Goal: Task Accomplishment & Management: Use online tool/utility

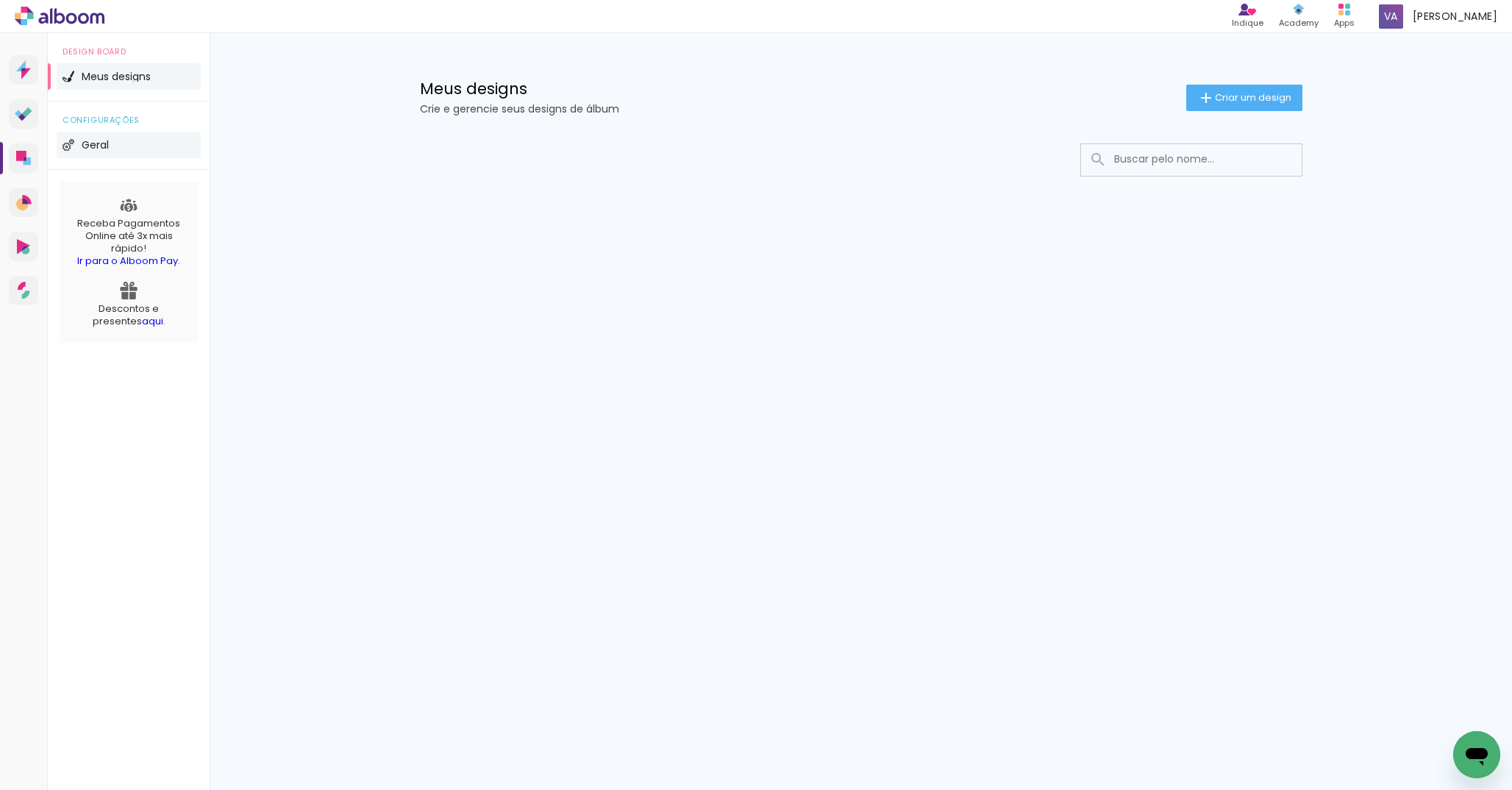
click at [98, 145] on span "Geral" at bounding box center [95, 145] width 27 height 10
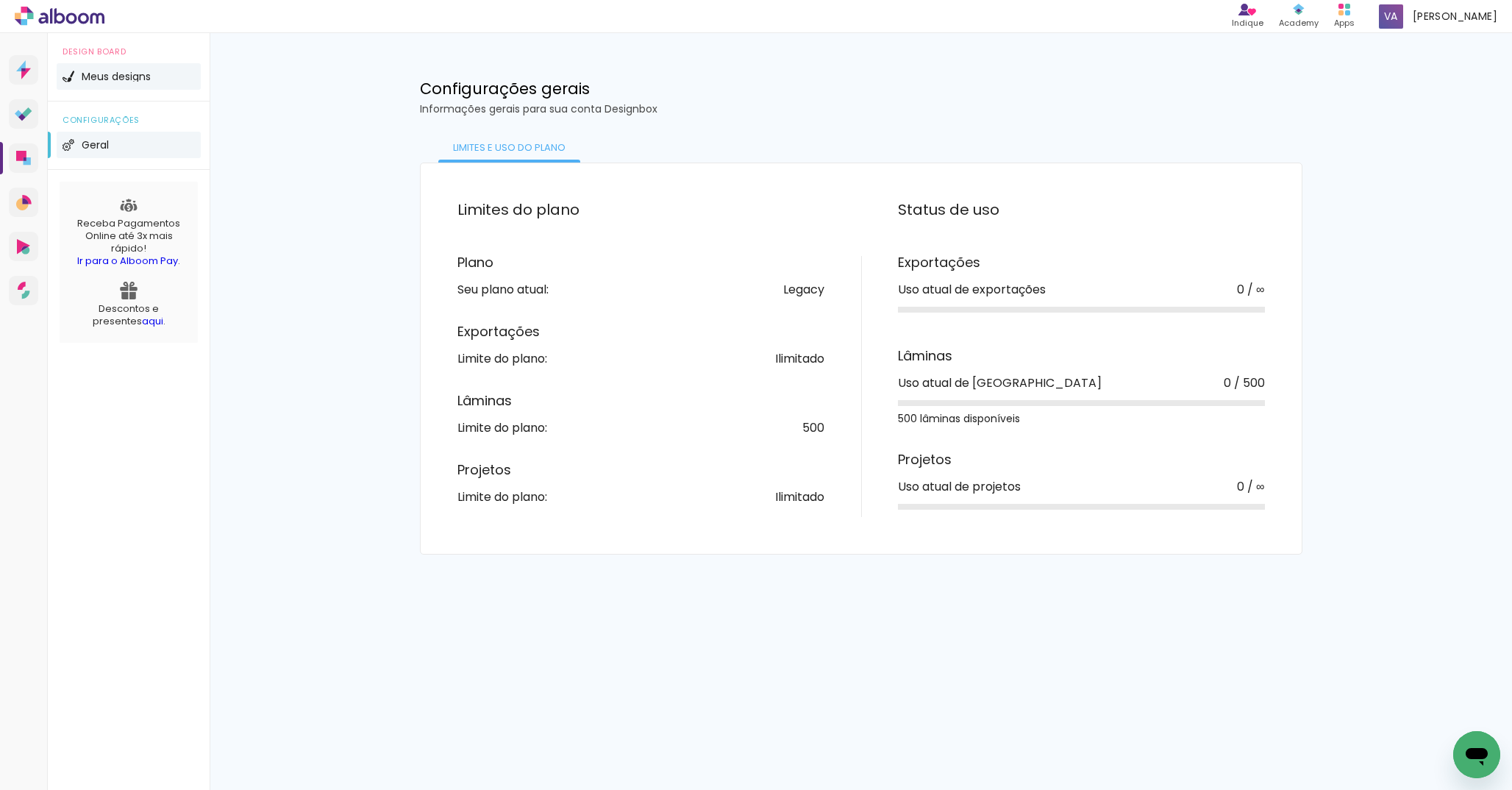
click at [126, 72] on span "Meus designs" at bounding box center [116, 77] width 69 height 10
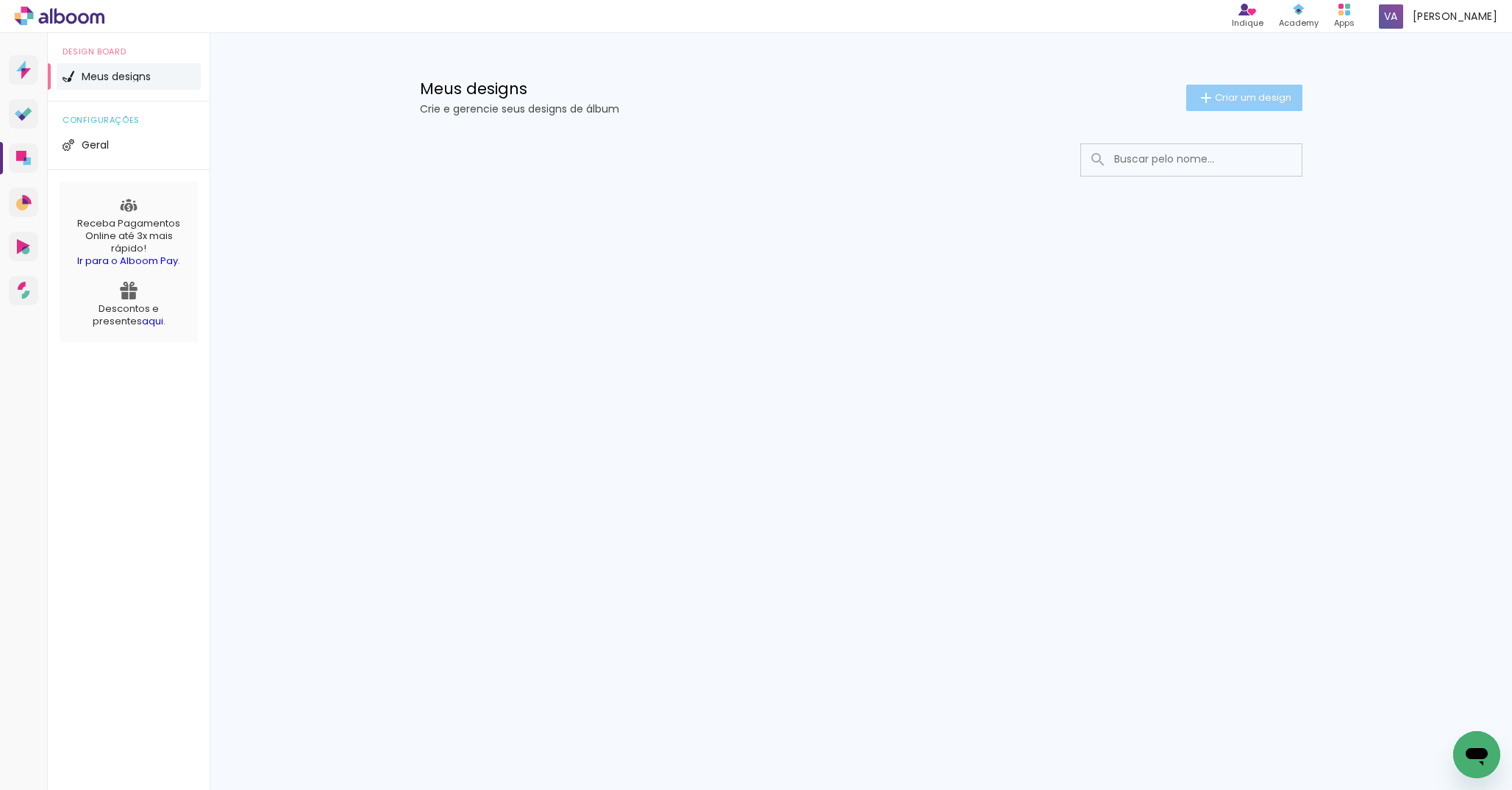
click at [1251, 102] on span "Criar um design" at bounding box center [1254, 97] width 76 height 10
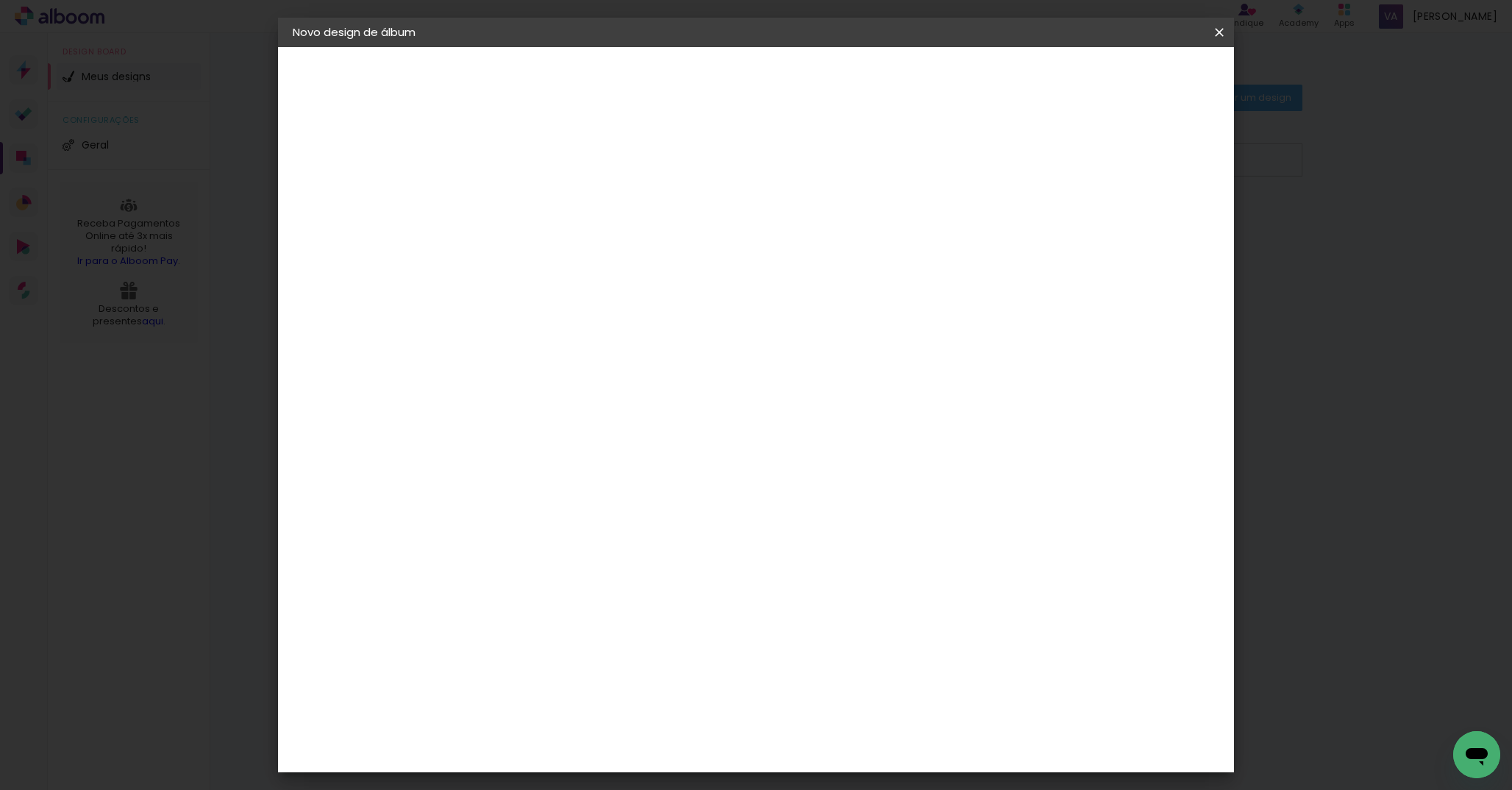
click at [533, 203] on input at bounding box center [533, 197] width 0 height 23
click at [533, 202] on input at bounding box center [533, 197] width 0 height 23
click at [533, 202] on input "Silmara gestante" at bounding box center [533, 197] width 0 height 23
type input "Silmara Gestante"
type paper-input "Silmara Gestante"
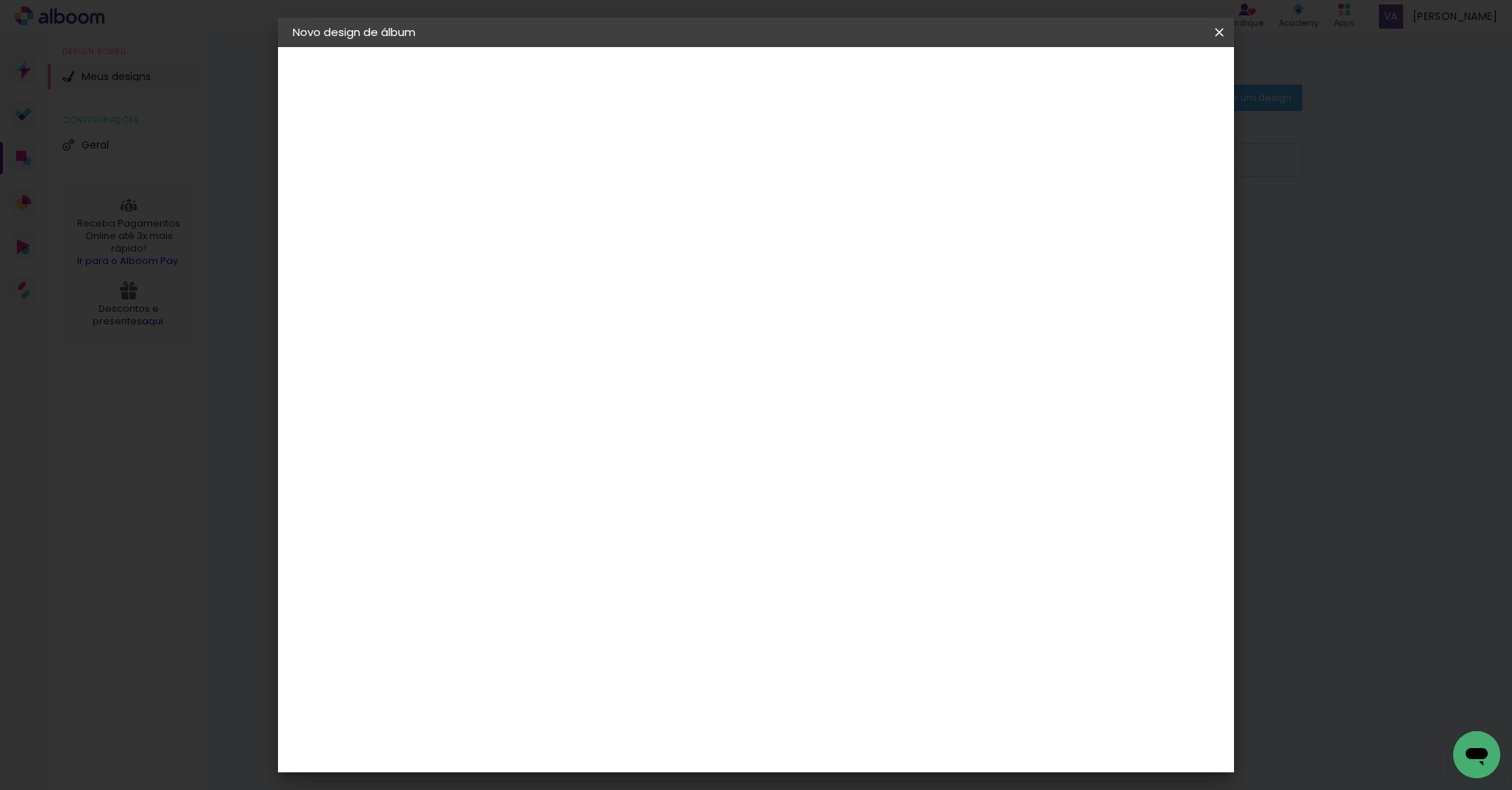
click at [0, 0] on slot "Avançar" at bounding box center [0, 0] width 0 height 0
click at [563, 784] on div "MG Álbuns" at bounding box center [543, 796] width 39 height 24
click at [0, 0] on slot "Avançar" at bounding box center [0, 0] width 0 height 0
click at [633, 783] on span "20 × 30" at bounding box center [598, 802] width 69 height 39
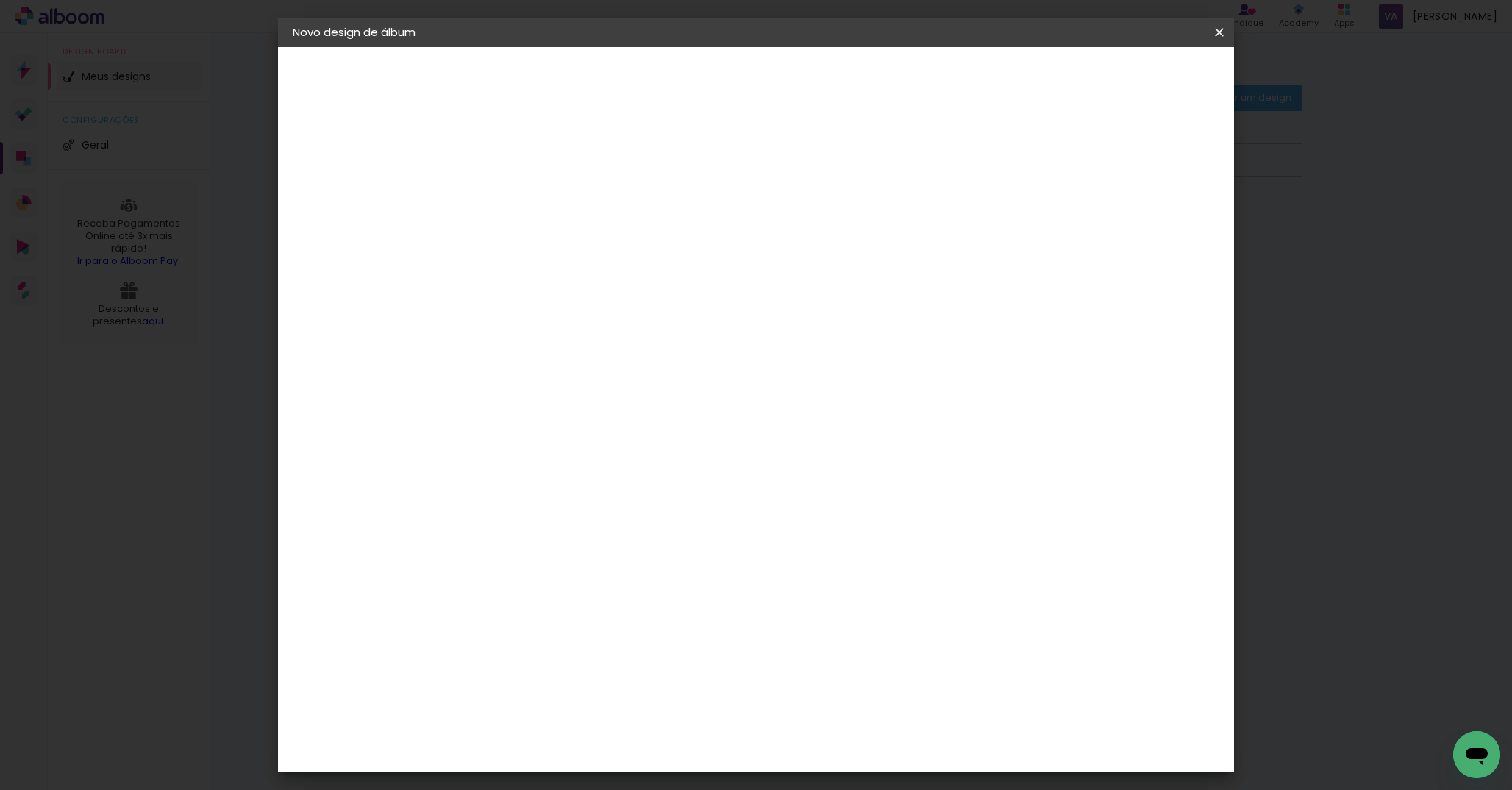
click at [0, 0] on slot "Avançar" at bounding box center [0, 0] width 0 height 0
click at [1044, 163] on div at bounding box center [1038, 159] width 13 height 13
type paper-checkbox "on"
click at [1142, 84] on paper-button "Iniciar design" at bounding box center [1094, 78] width 96 height 25
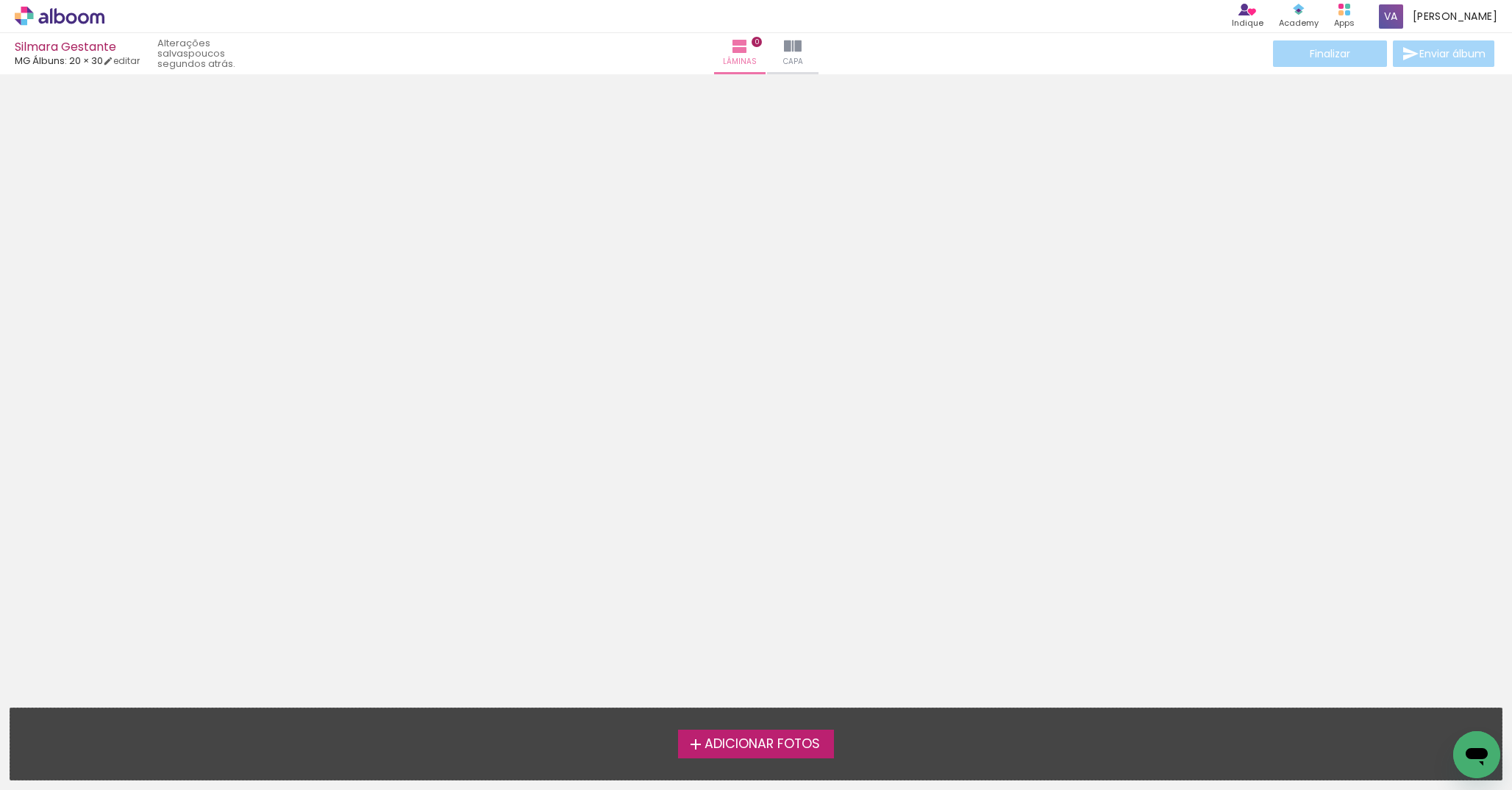
click at [746, 754] on label "Adicionar Fotos" at bounding box center [757, 744] width 157 height 28
click at [0, 0] on input "file" at bounding box center [0, 0] width 0 height 0
click at [743, 751] on span "Adicionar Fotos" at bounding box center [762, 745] width 116 height 13
click at [0, 0] on input "file" at bounding box center [0, 0] width 0 height 0
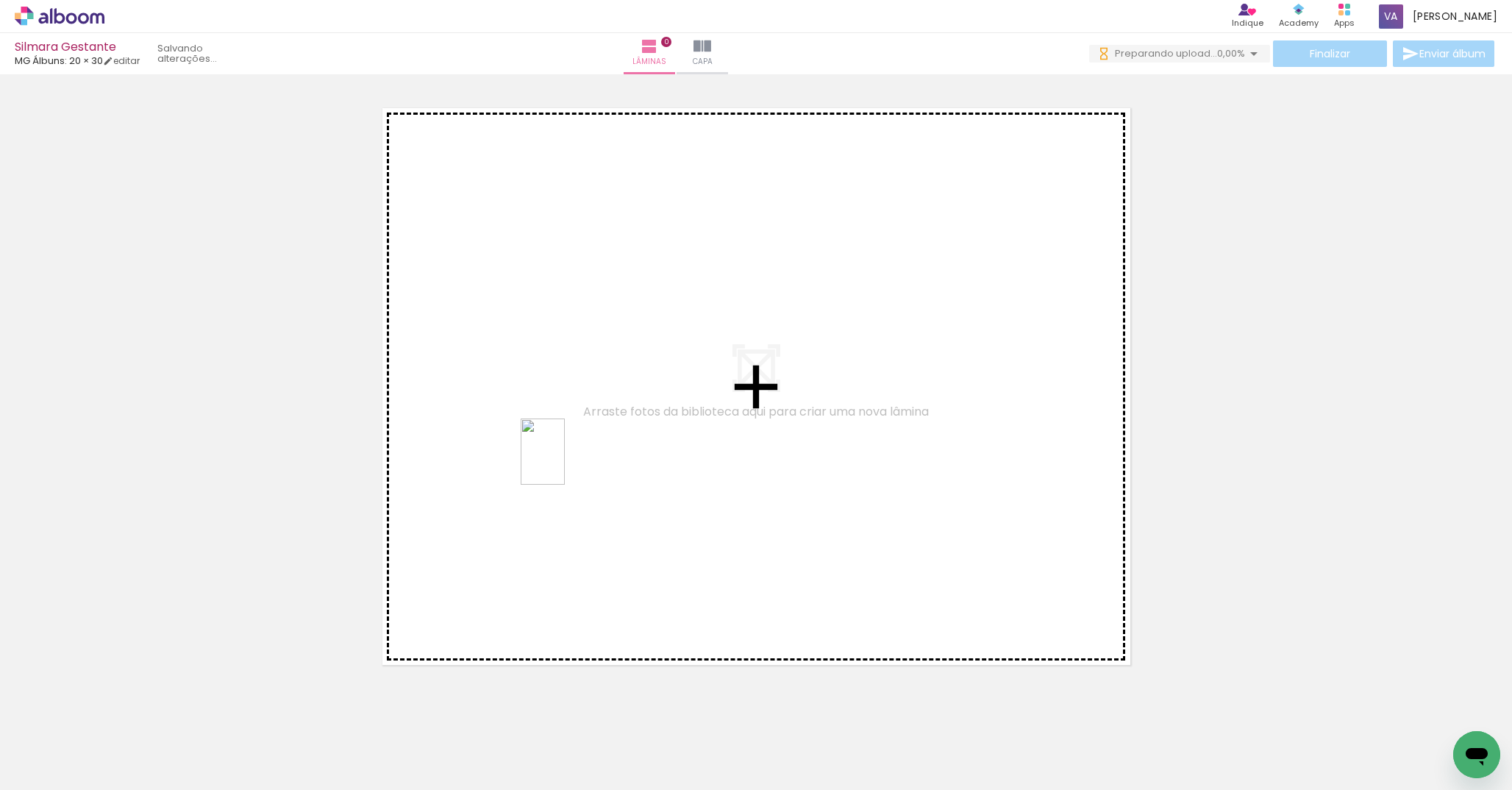
drag, startPoint x: 604, startPoint y: 752, endPoint x: 565, endPoint y: 462, distance: 292.6
click at [565, 462] on quentale-workspace at bounding box center [756, 395] width 1512 height 790
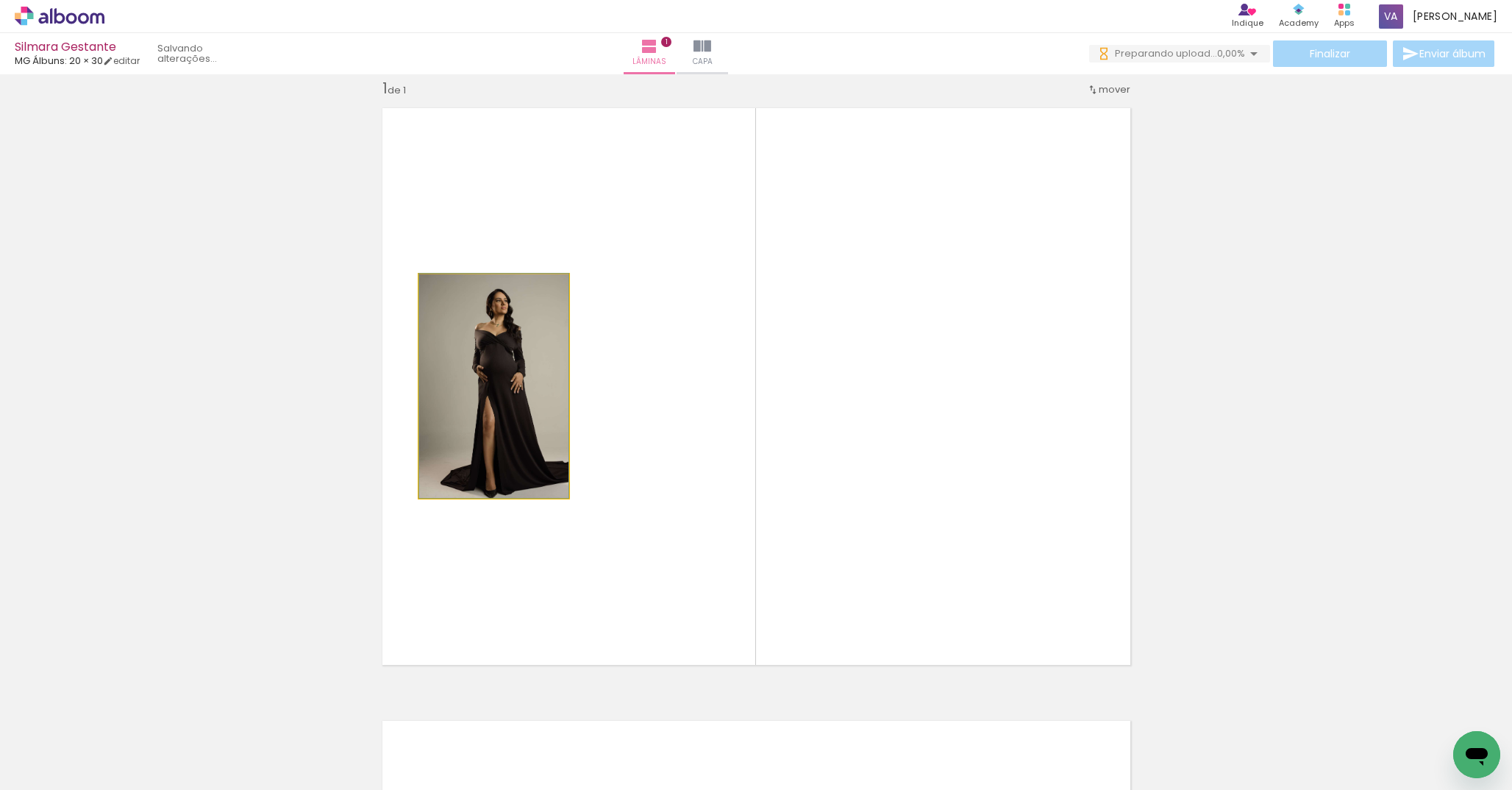
drag, startPoint x: 516, startPoint y: 390, endPoint x: 557, endPoint y: 330, distance: 72.7
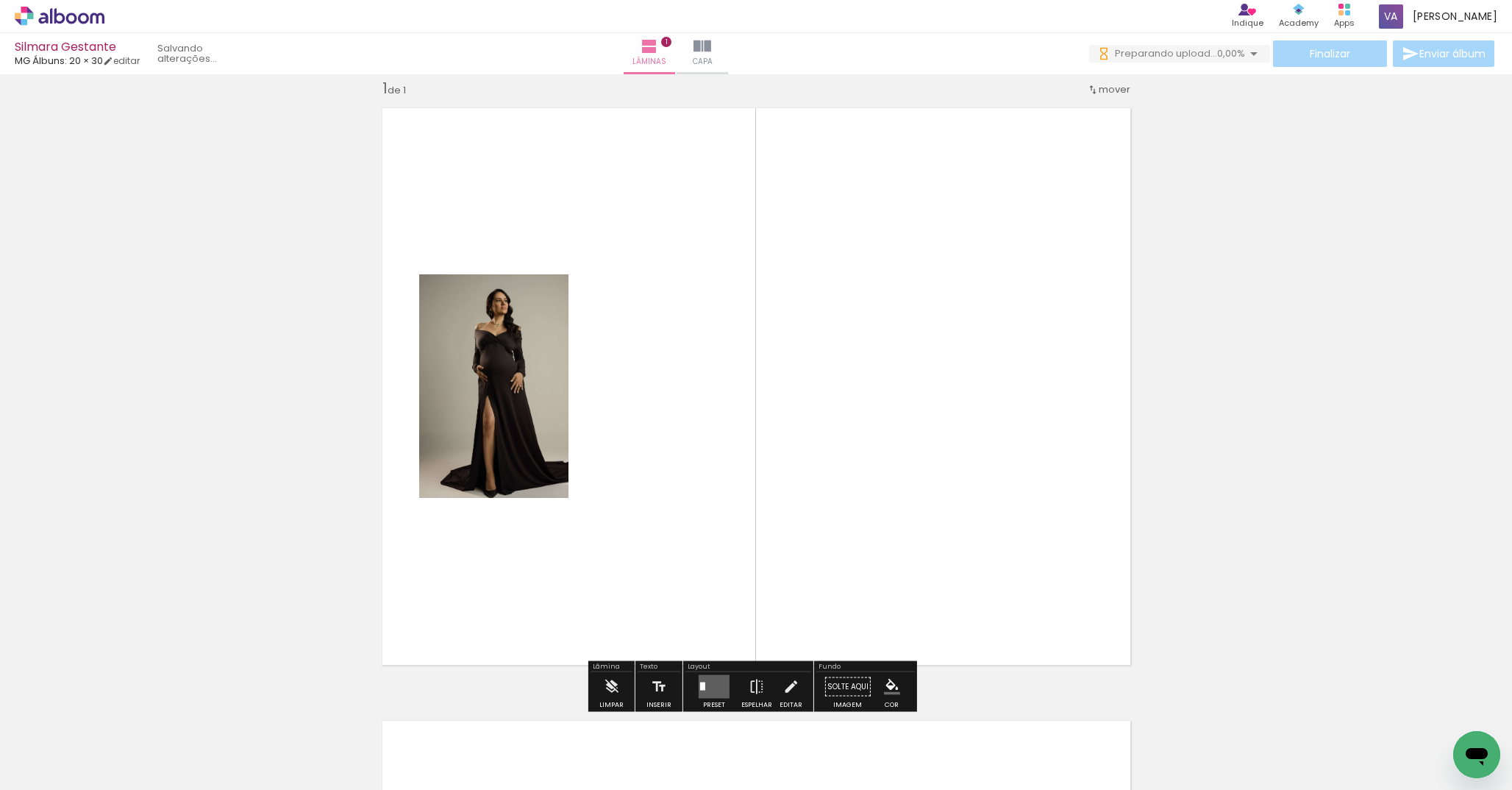
click at [621, 365] on quentale-layouter at bounding box center [756, 386] width 767 height 576
click at [814, 81] on div "Inserir lâmina 1 de 1" at bounding box center [756, 674] width 1512 height 1226
click at [515, 398] on quentale-photo at bounding box center [494, 386] width 149 height 223
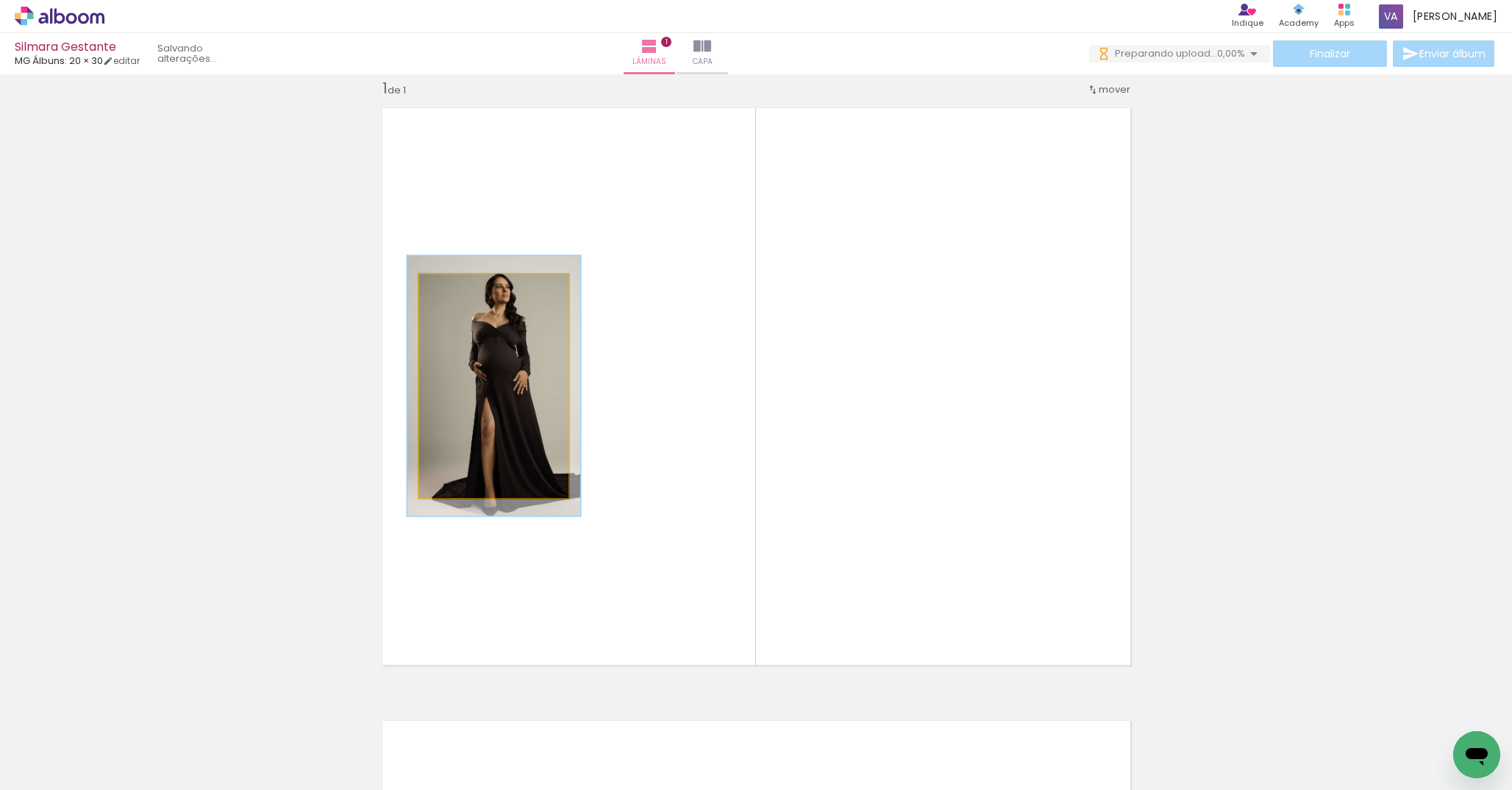
drag, startPoint x: 453, startPoint y: 290, endPoint x: 460, endPoint y: 292, distance: 7.3
type paper-slider "114"
click at [460, 292] on div at bounding box center [462, 290] width 24 height 24
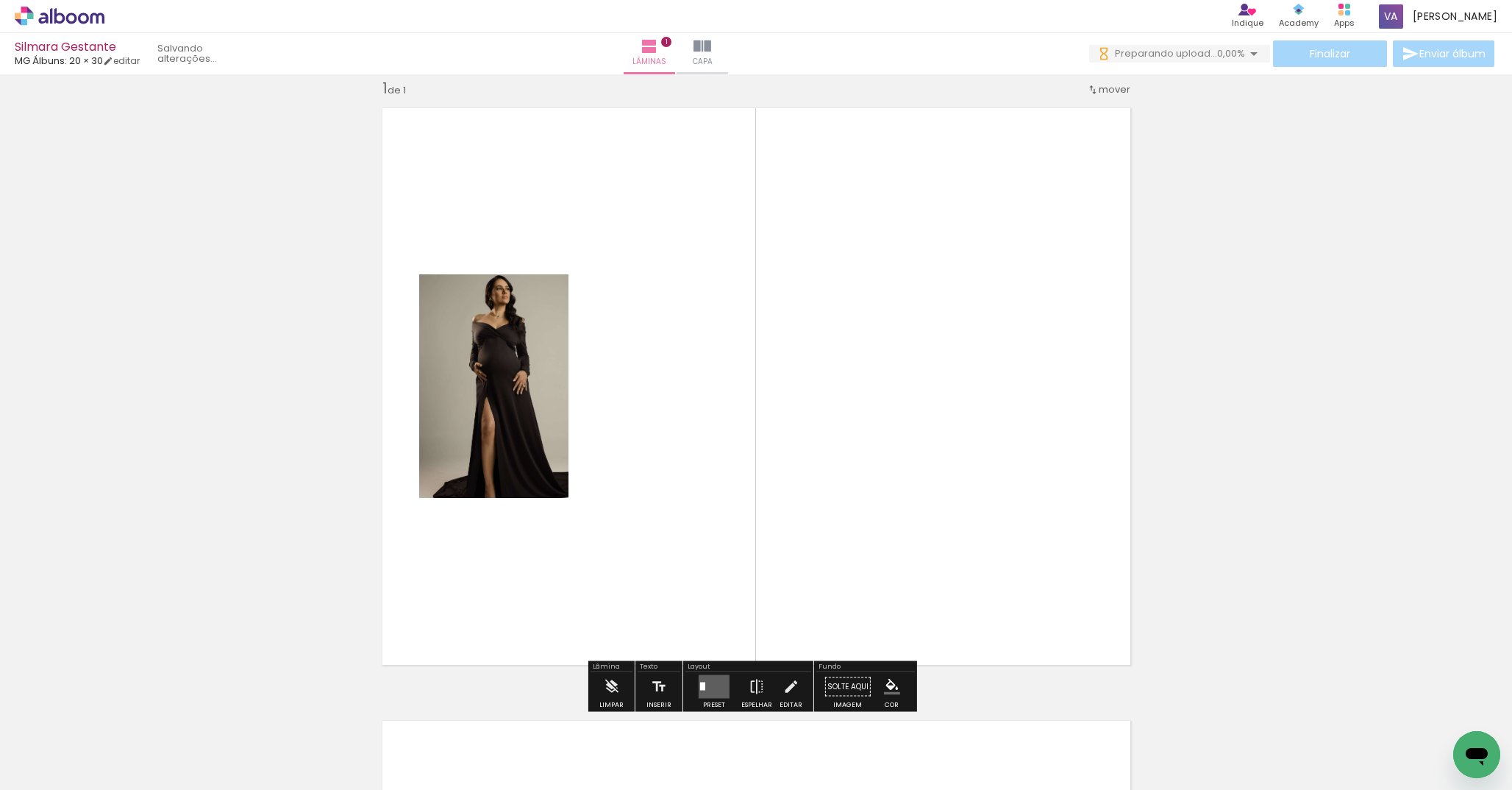
click at [642, 290] on quentale-layouter at bounding box center [756, 386] width 767 height 576
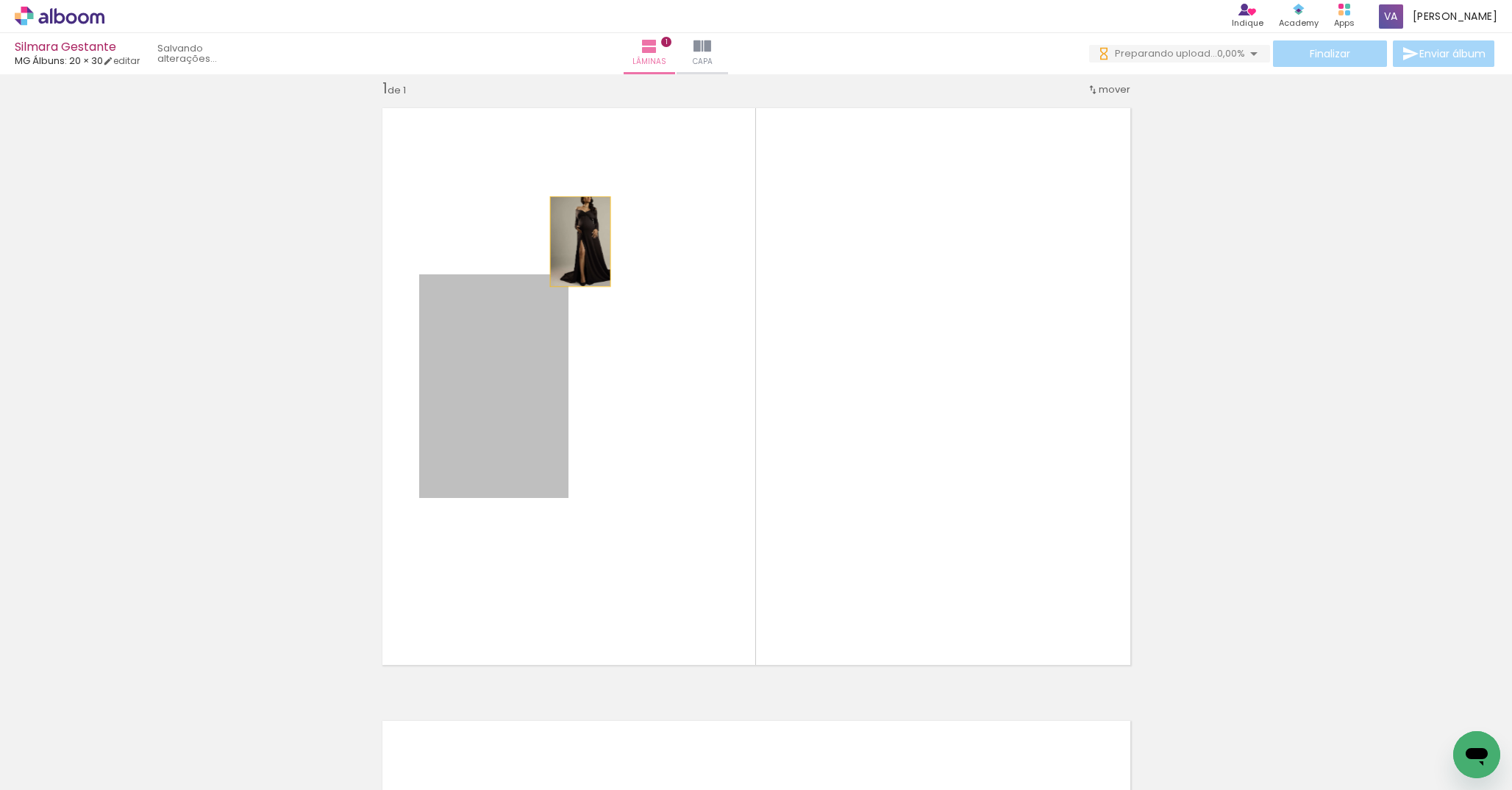
drag, startPoint x: 483, startPoint y: 368, endPoint x: 578, endPoint y: 235, distance: 163.4
click at [578, 235] on quentale-layouter at bounding box center [756, 386] width 767 height 576
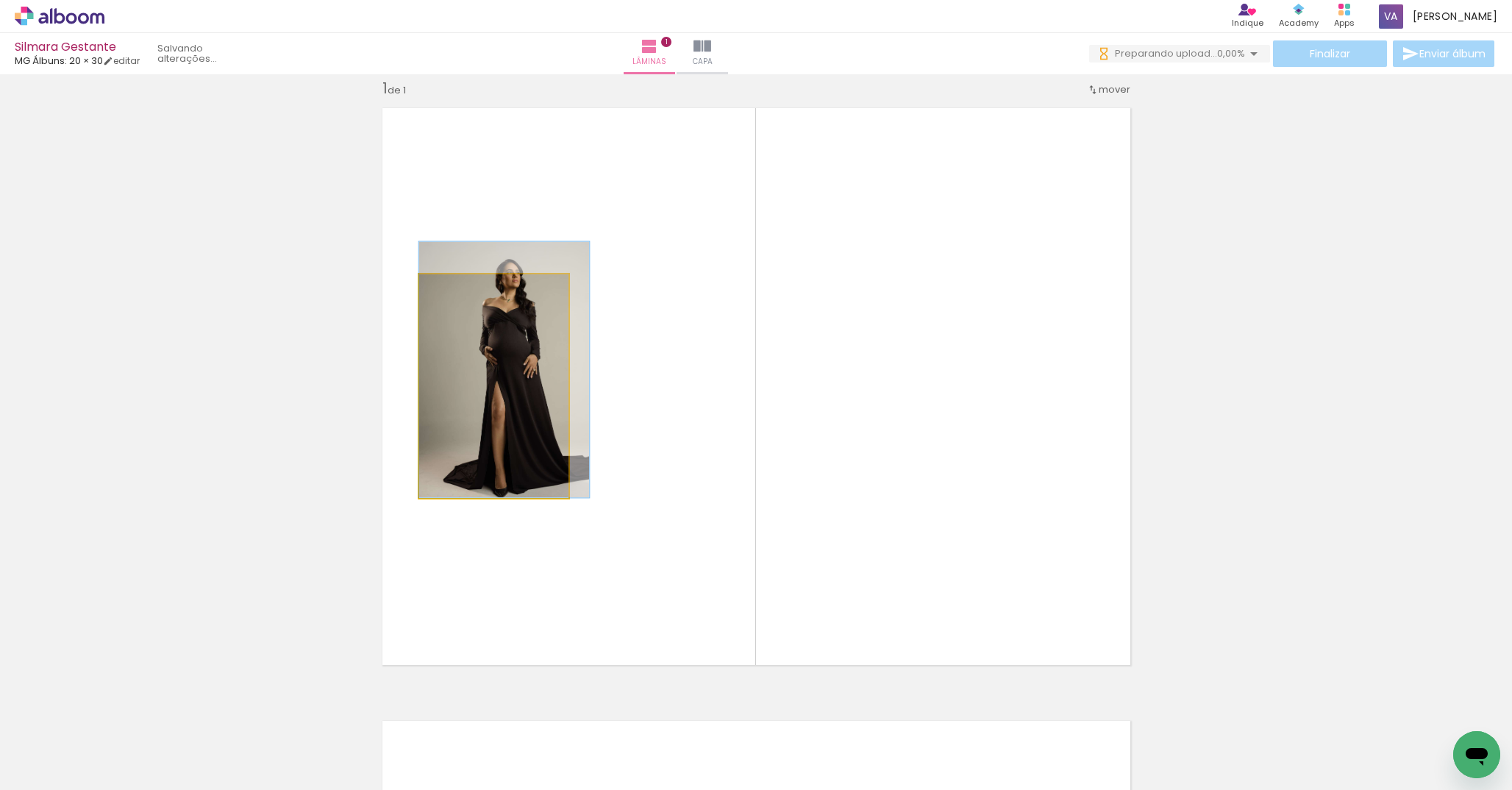
click at [518, 388] on quentale-photo at bounding box center [494, 386] width 149 height 223
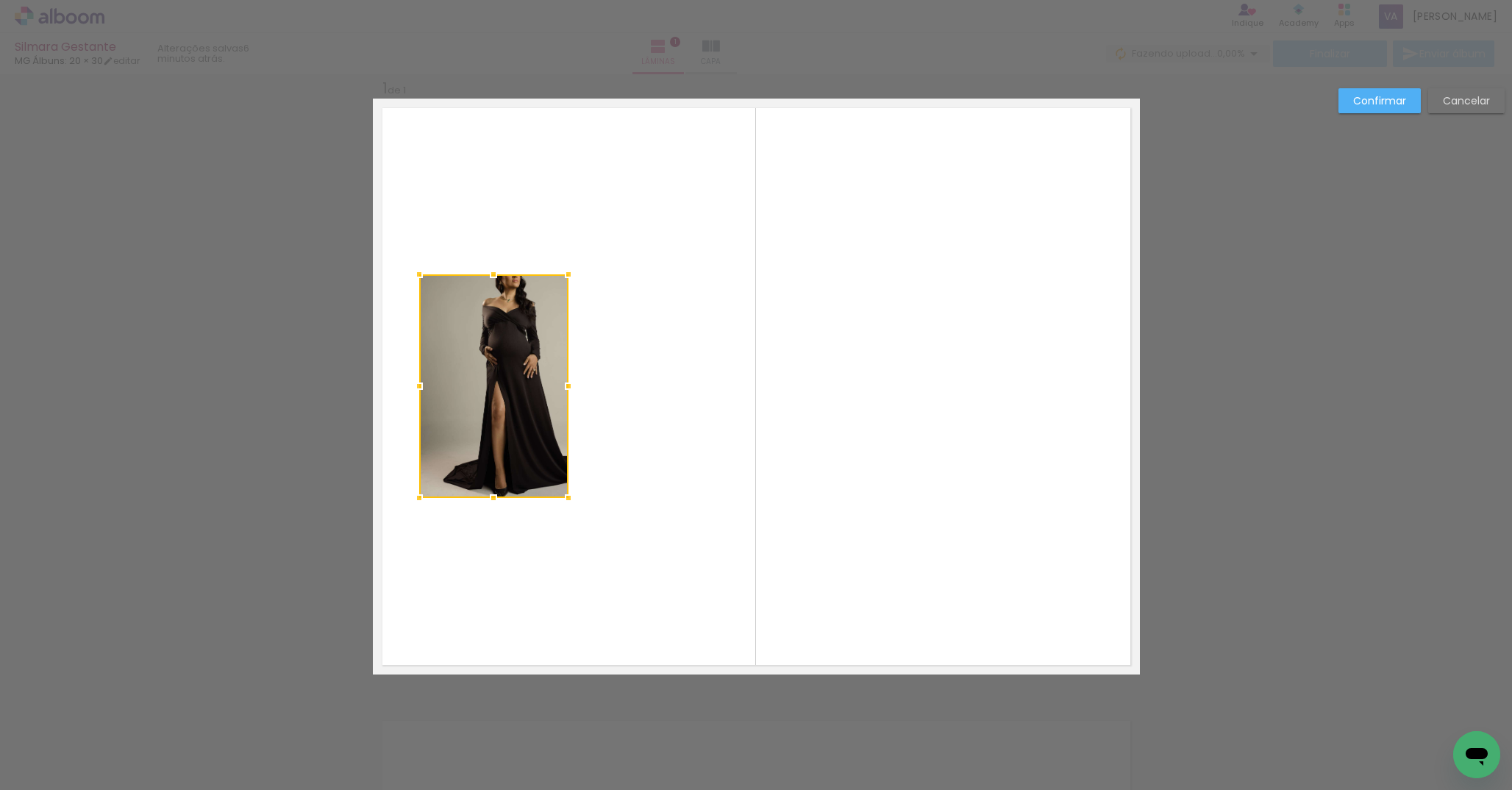
click at [1313, 232] on div "Confirmar Cancelar" at bounding box center [756, 687] width 1512 height 1262
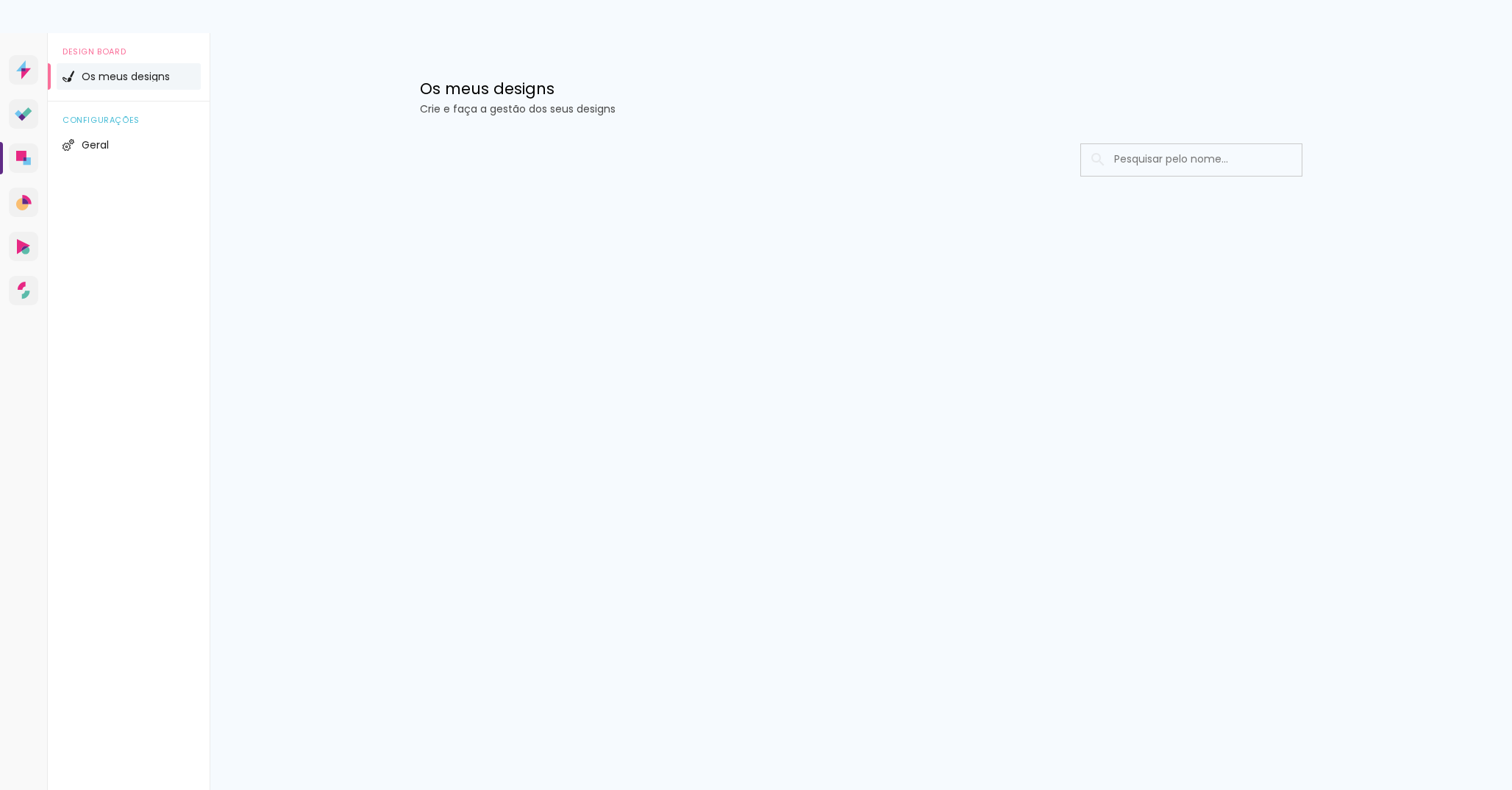
type input "Todas as fotos"
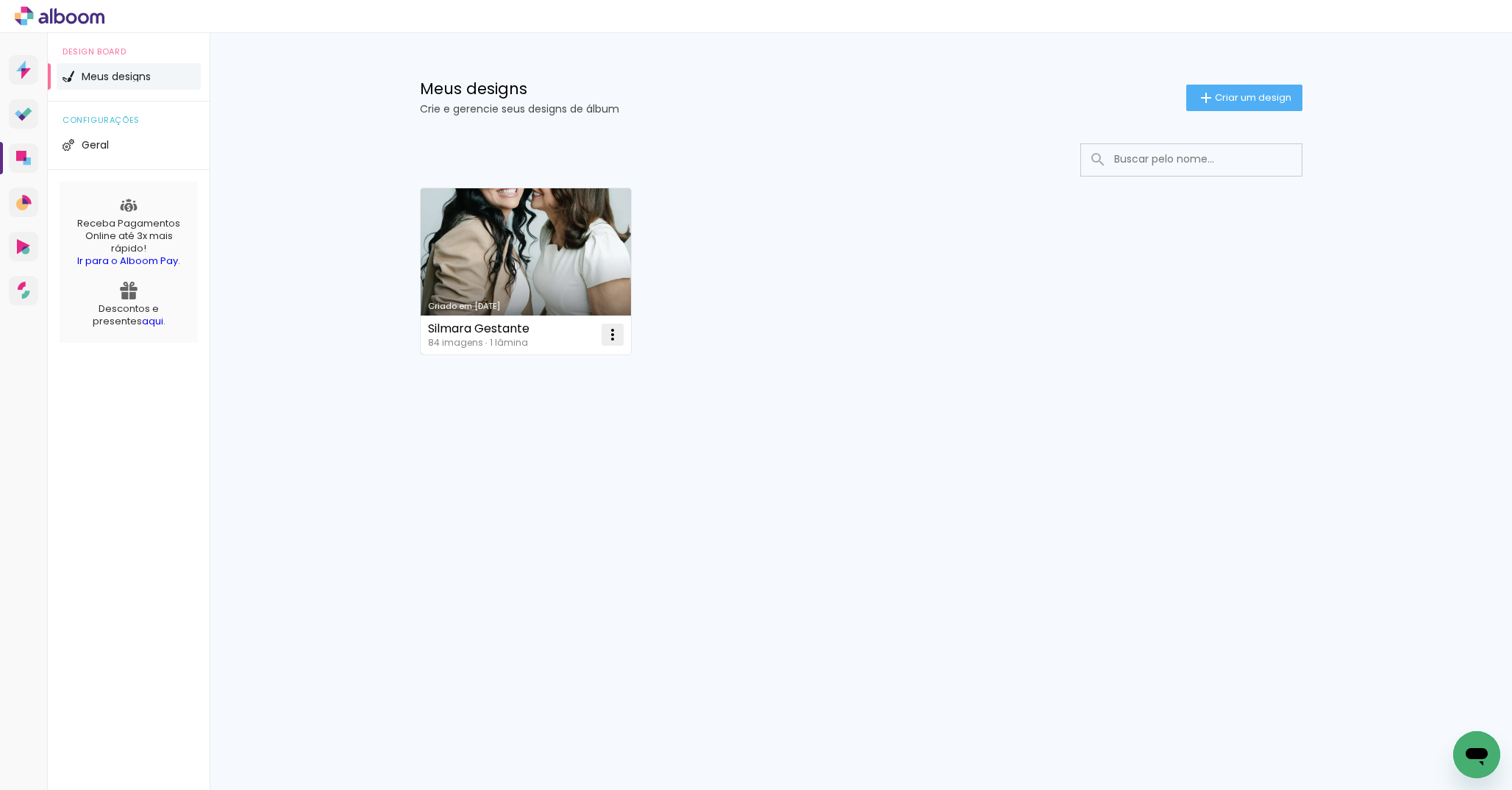
click at [620, 336] on iron-icon at bounding box center [613, 335] width 18 height 18
click at [531, 363] on span "Abrir" at bounding box center [525, 368] width 23 height 10
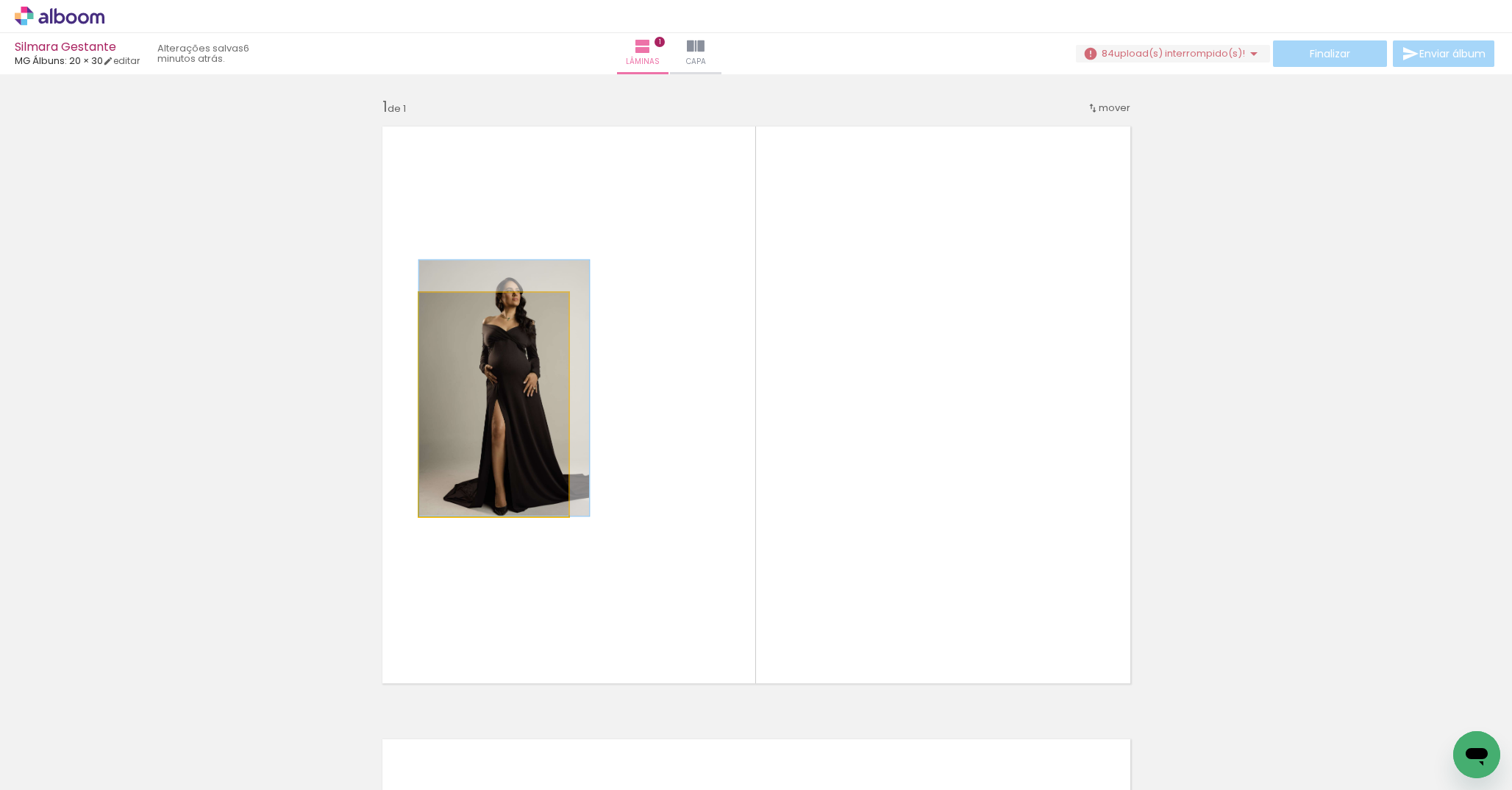
click at [527, 402] on quentale-photo at bounding box center [494, 404] width 149 height 223
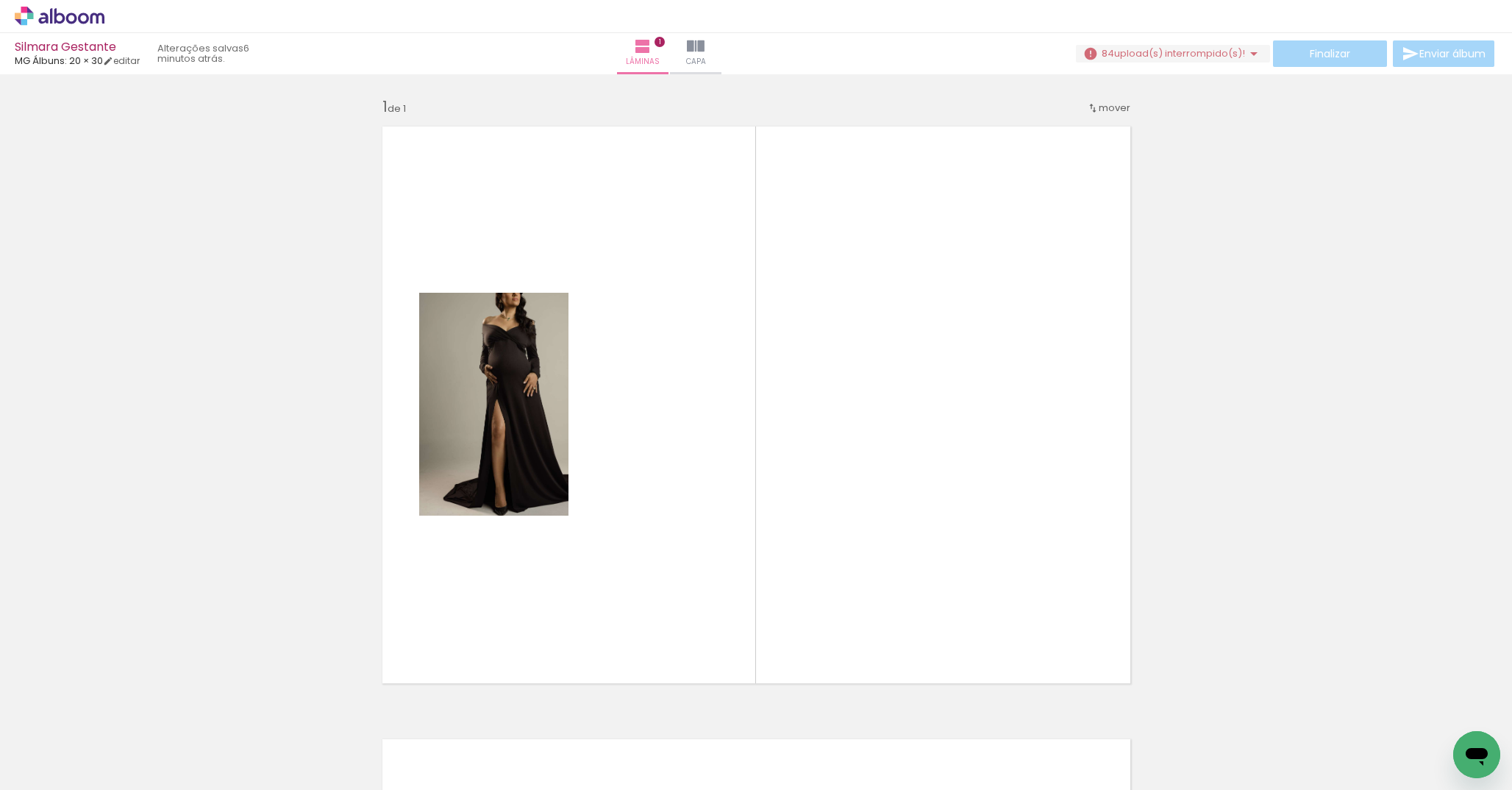
scroll to position [0, 1565]
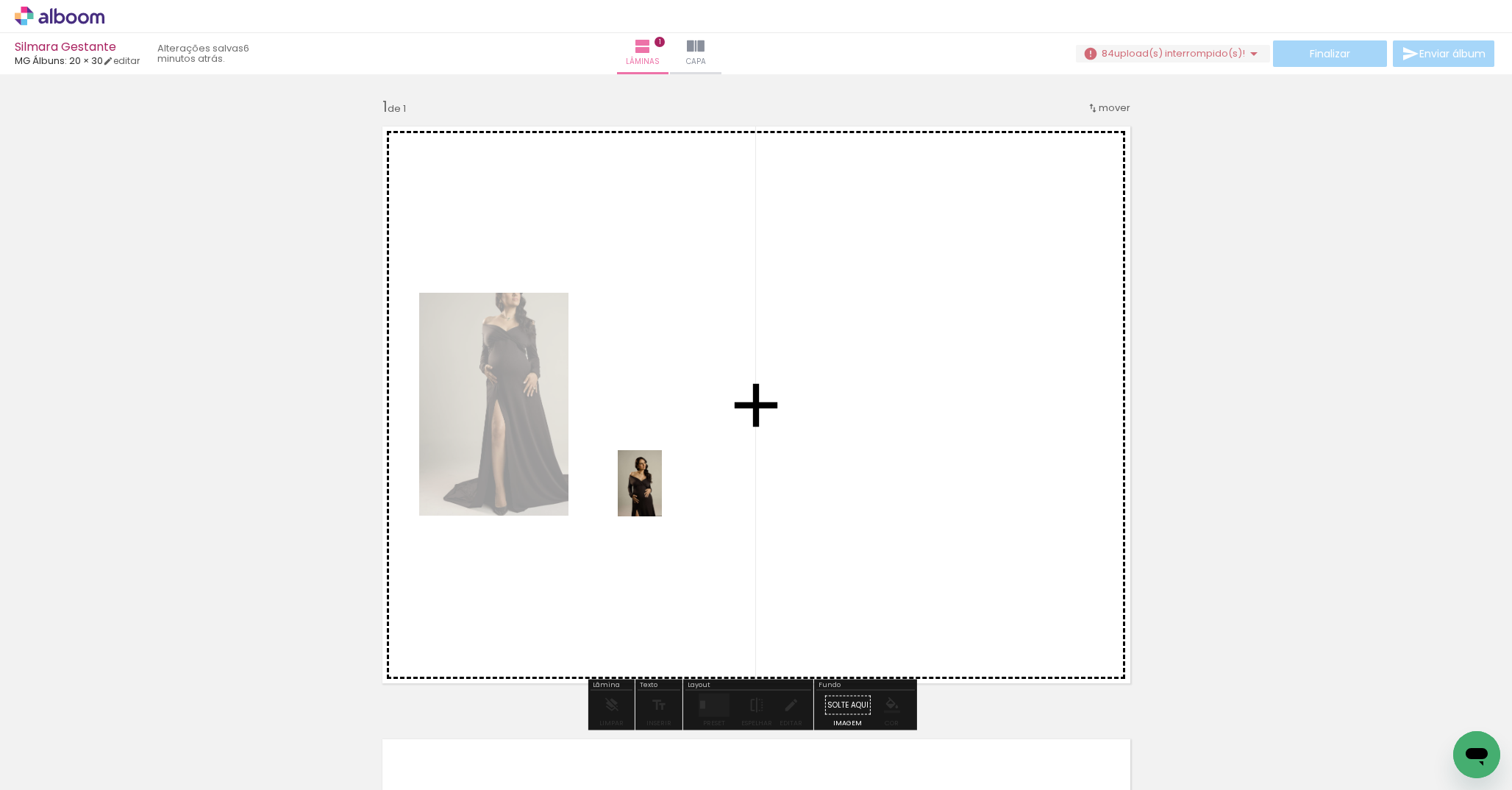
drag, startPoint x: 613, startPoint y: 639, endPoint x: 662, endPoint y: 495, distance: 152.1
click at [662, 495] on quentale-workspace at bounding box center [756, 395] width 1512 height 790
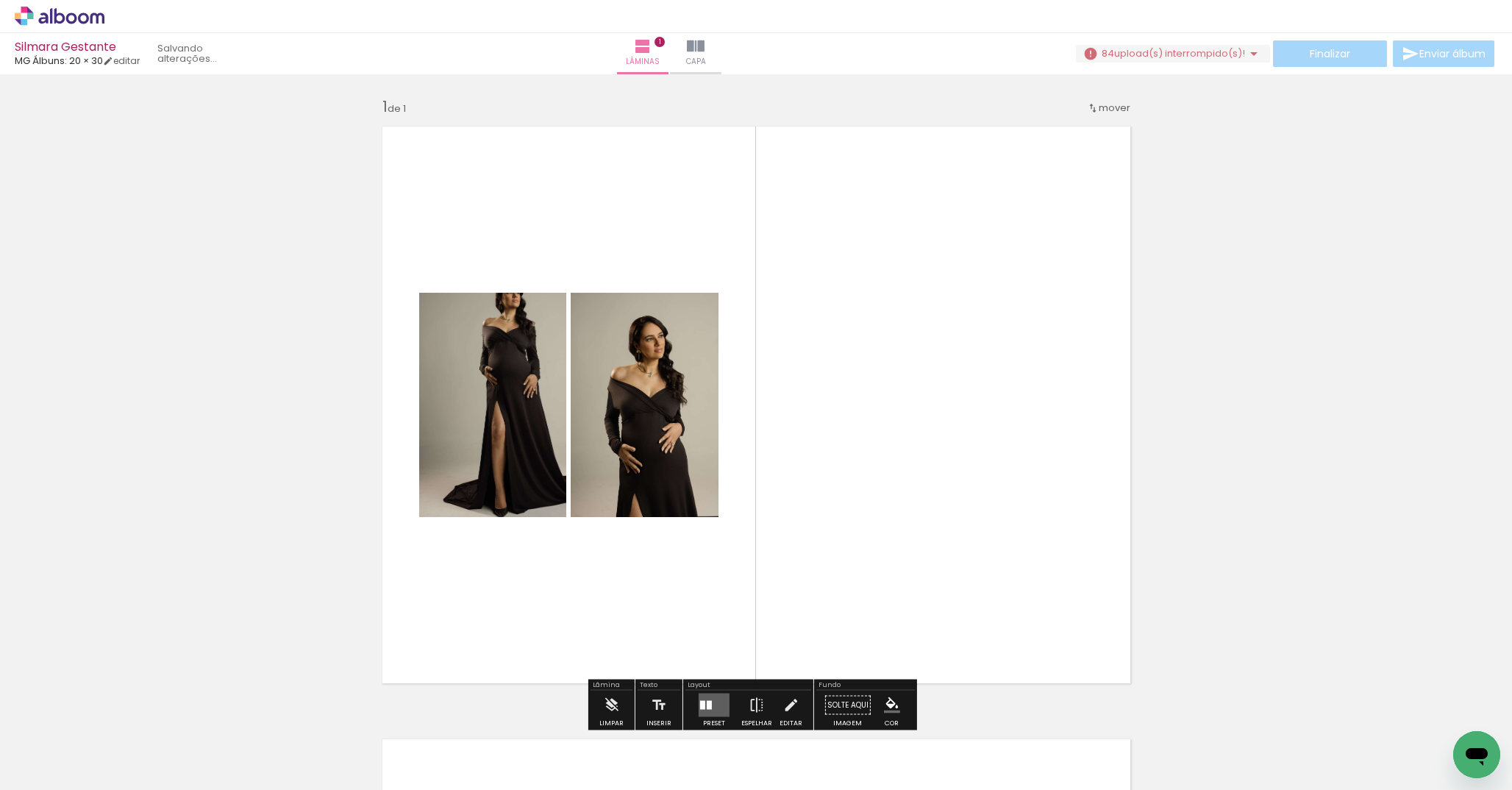
click at [657, 263] on quentale-layouter at bounding box center [756, 405] width 767 height 576
click at [0, 0] on slot "P&B" at bounding box center [0, 0] width 0 height 0
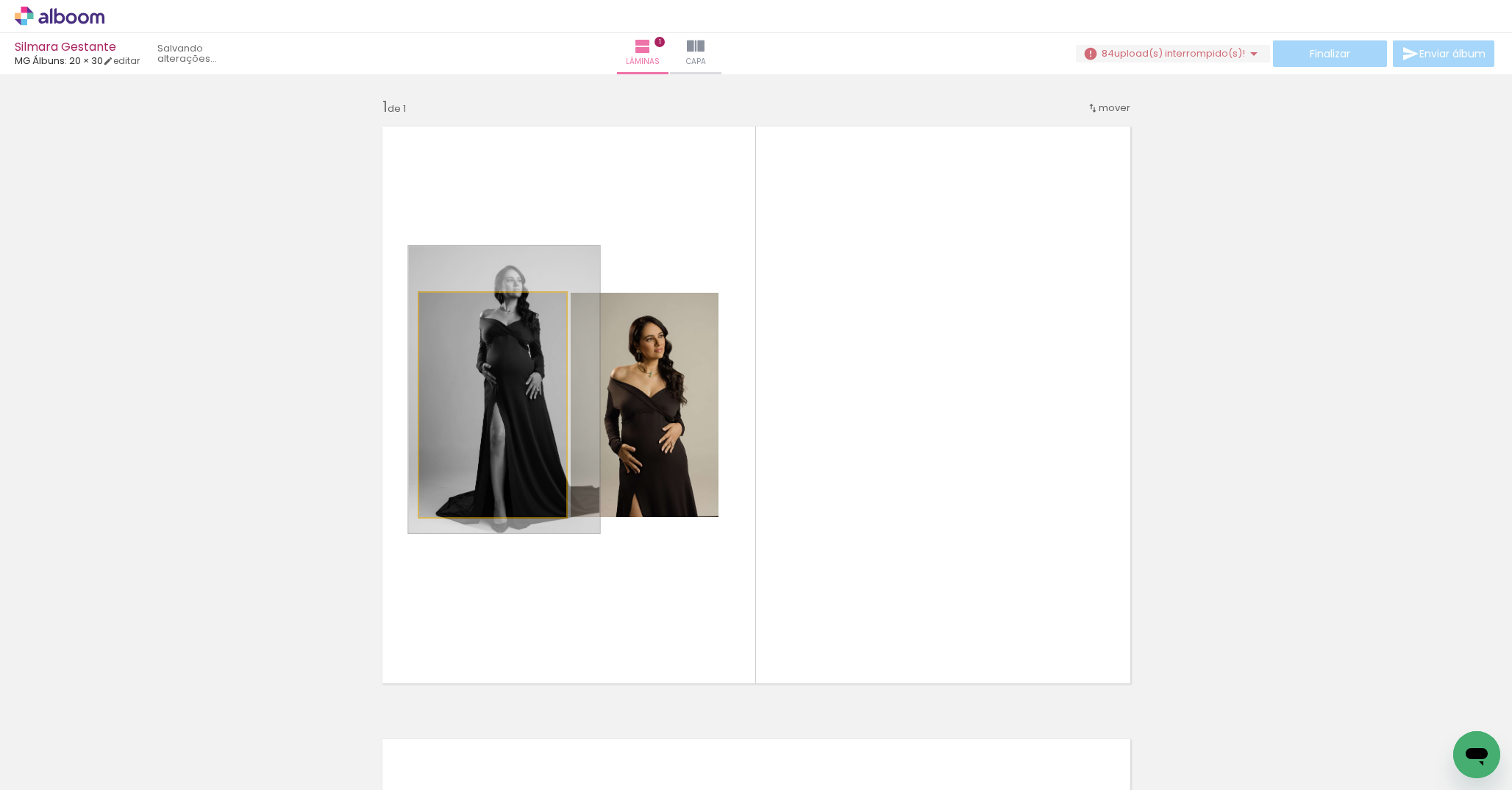
drag, startPoint x: 459, startPoint y: 312, endPoint x: 468, endPoint y: 312, distance: 9.0
type paper-slider "128"
click at [468, 312] on div at bounding box center [469, 309] width 24 height 24
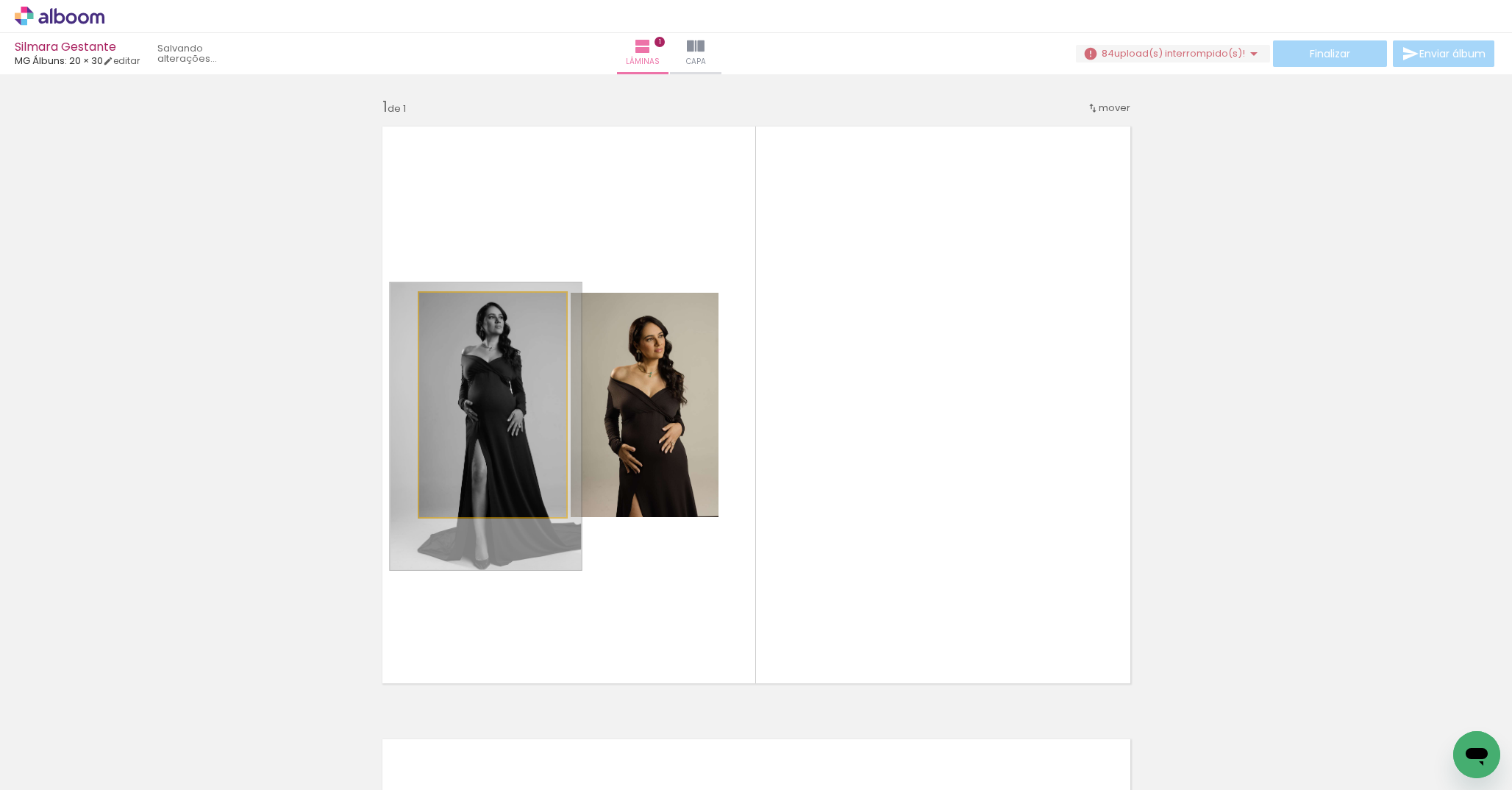
drag, startPoint x: 515, startPoint y: 389, endPoint x: 500, endPoint y: 422, distance: 36.2
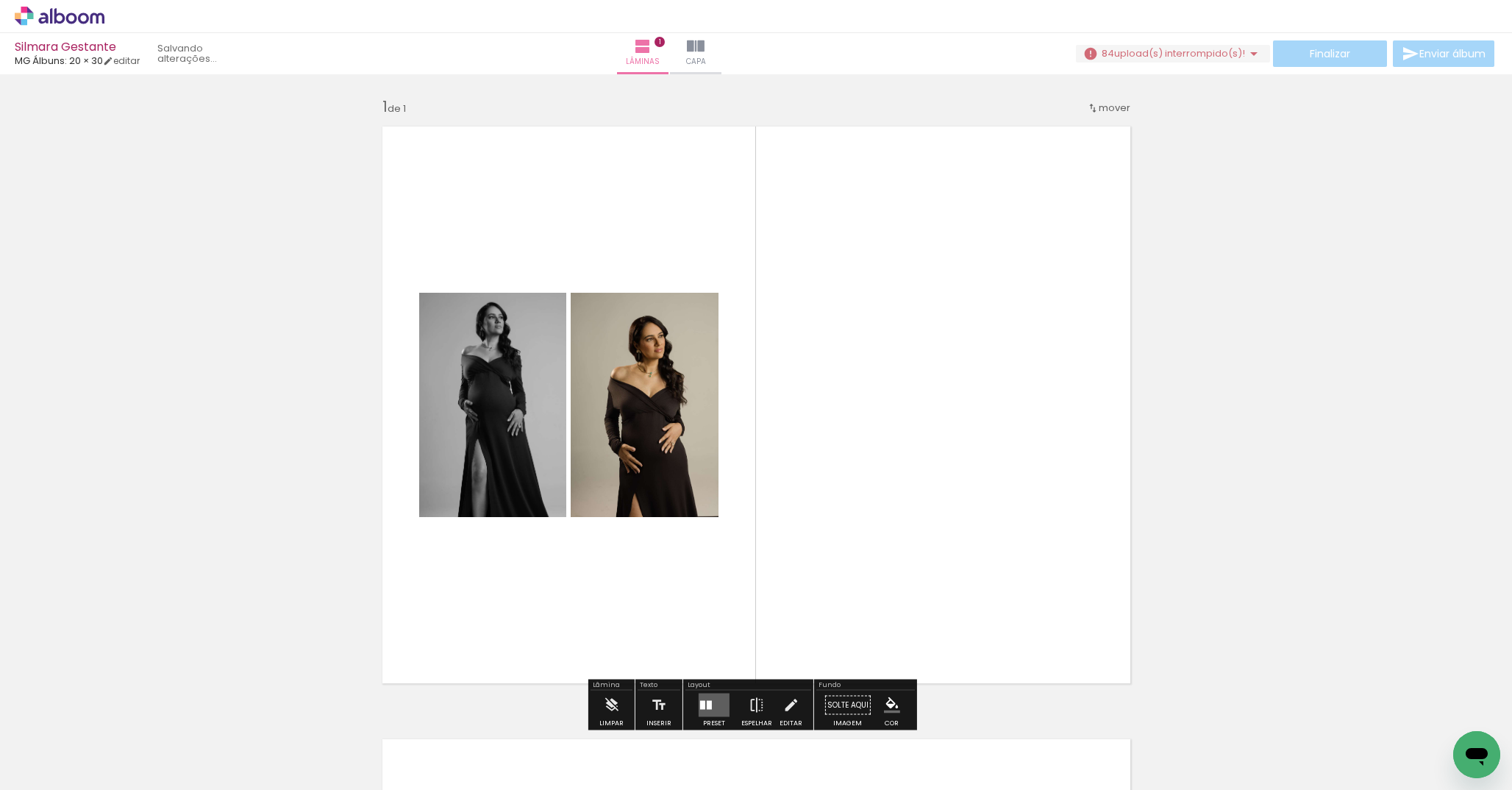
click at [605, 196] on quentale-layouter at bounding box center [756, 405] width 767 height 576
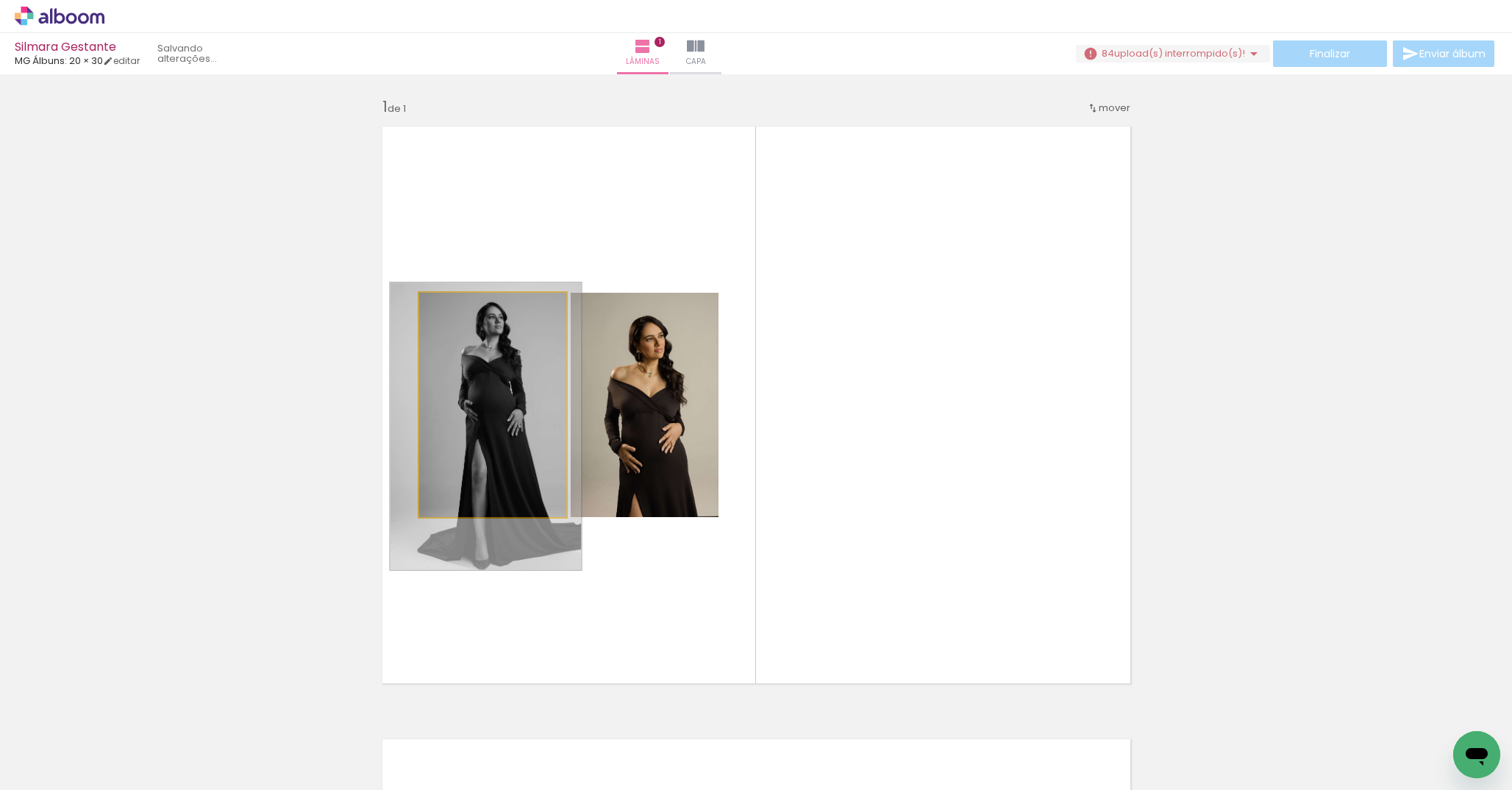
click at [505, 337] on quentale-photo at bounding box center [492, 405] width 147 height 224
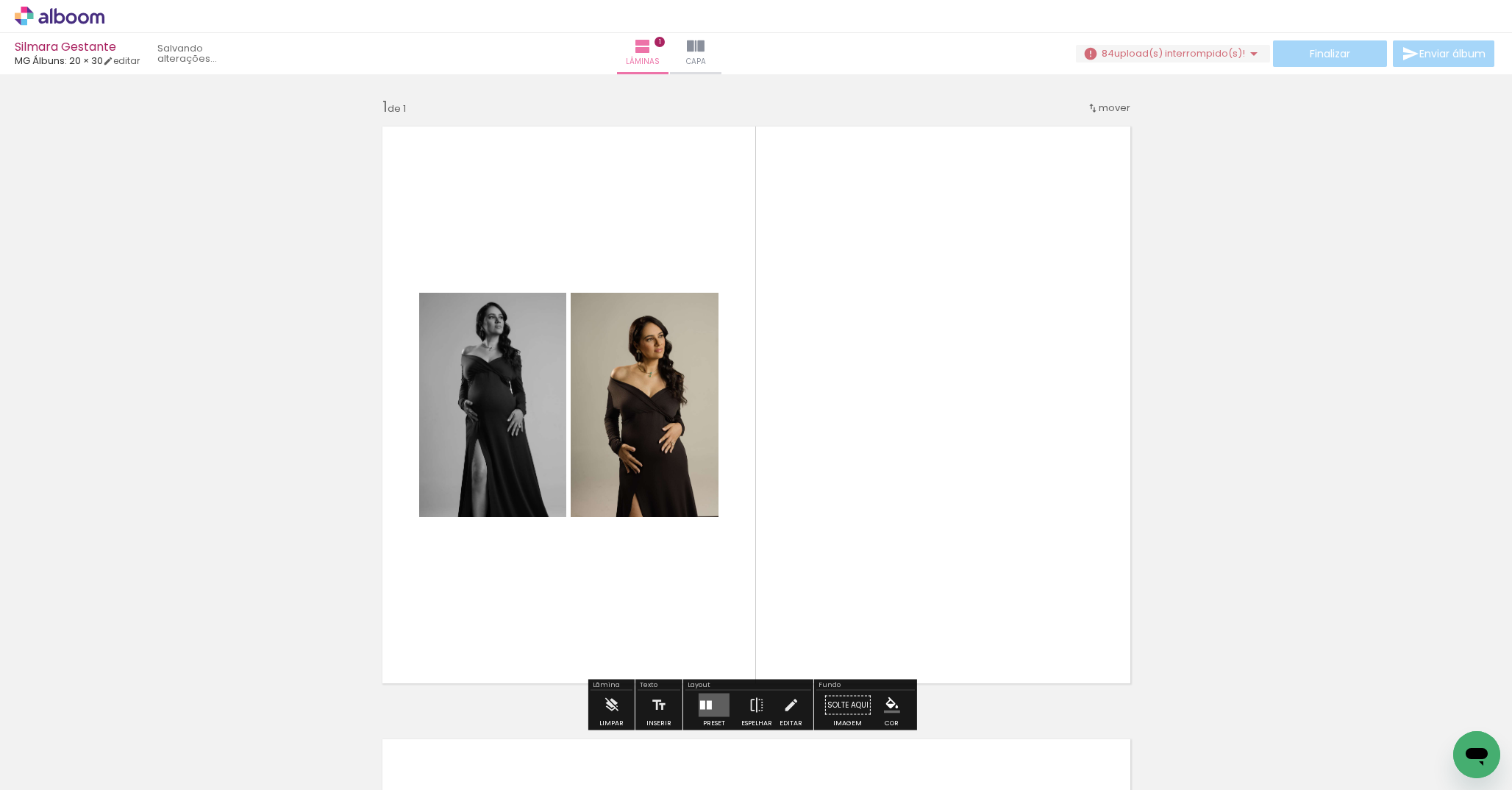
click at [0, 0] on slot "P&B" at bounding box center [0, 0] width 0 height 0
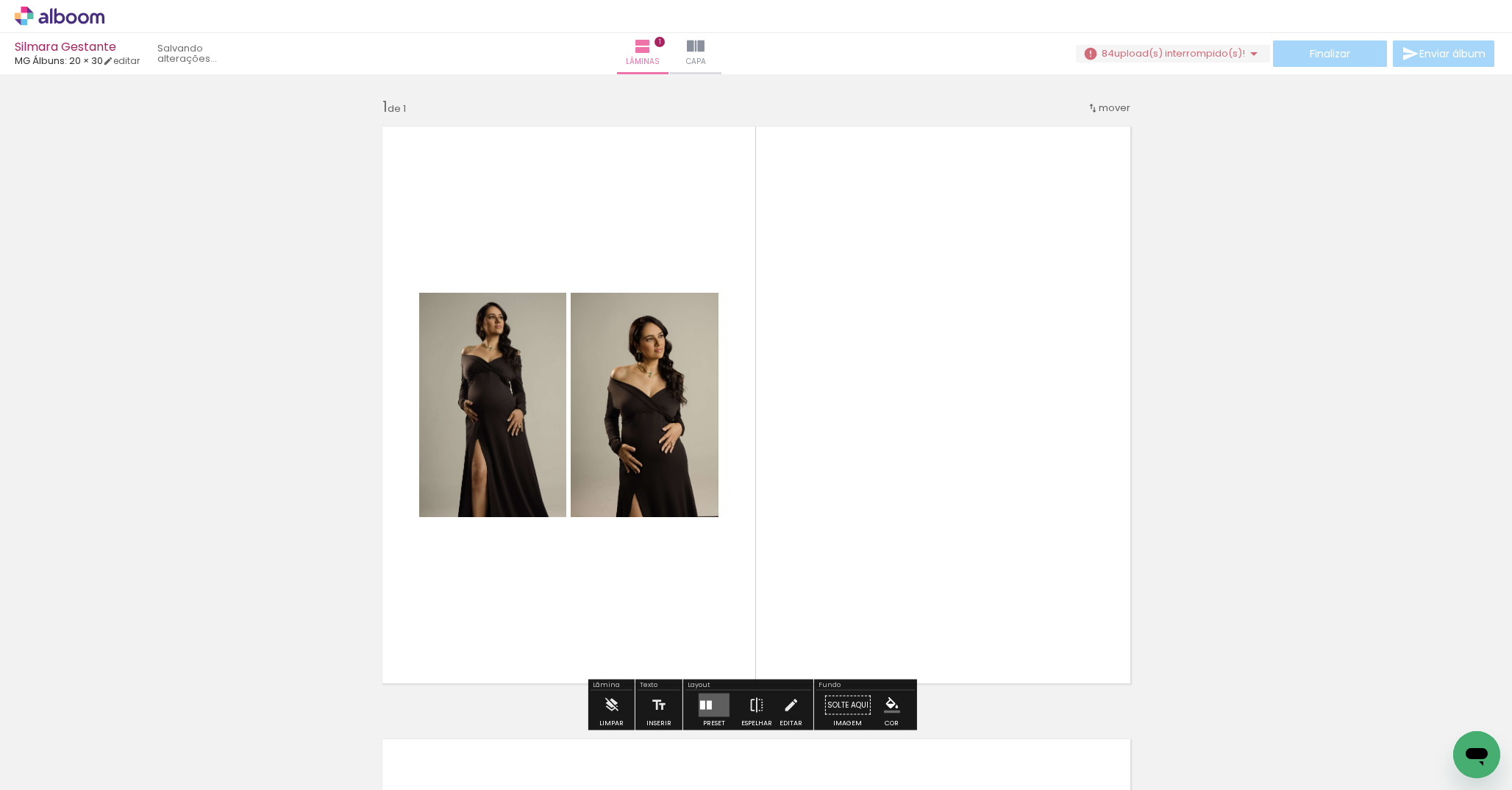
click at [584, 215] on quentale-layouter at bounding box center [756, 405] width 767 height 576
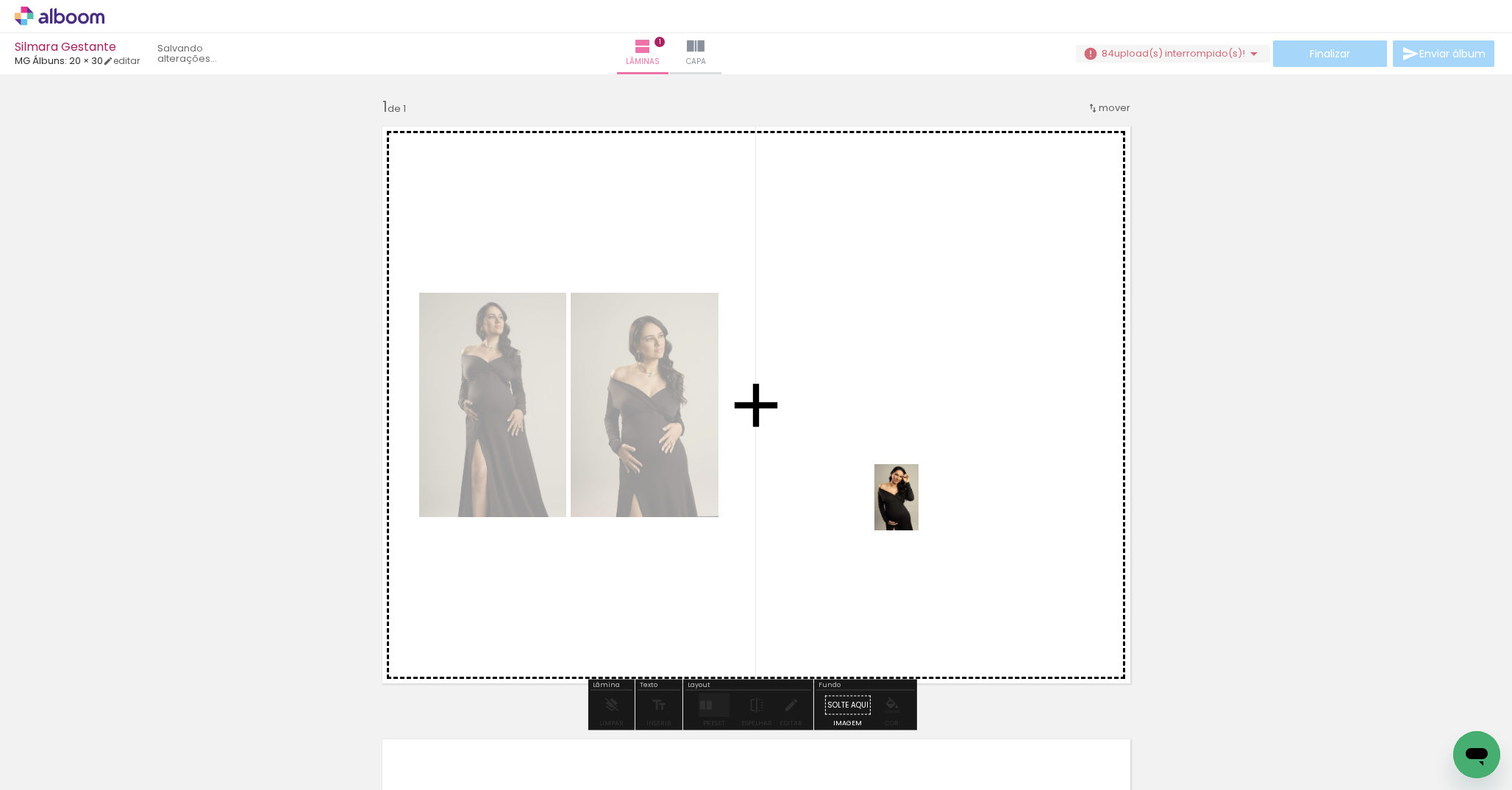
drag, startPoint x: 801, startPoint y: 750, endPoint x: 921, endPoint y: 504, distance: 273.7
click at [921, 504] on quentale-workspace at bounding box center [756, 395] width 1512 height 790
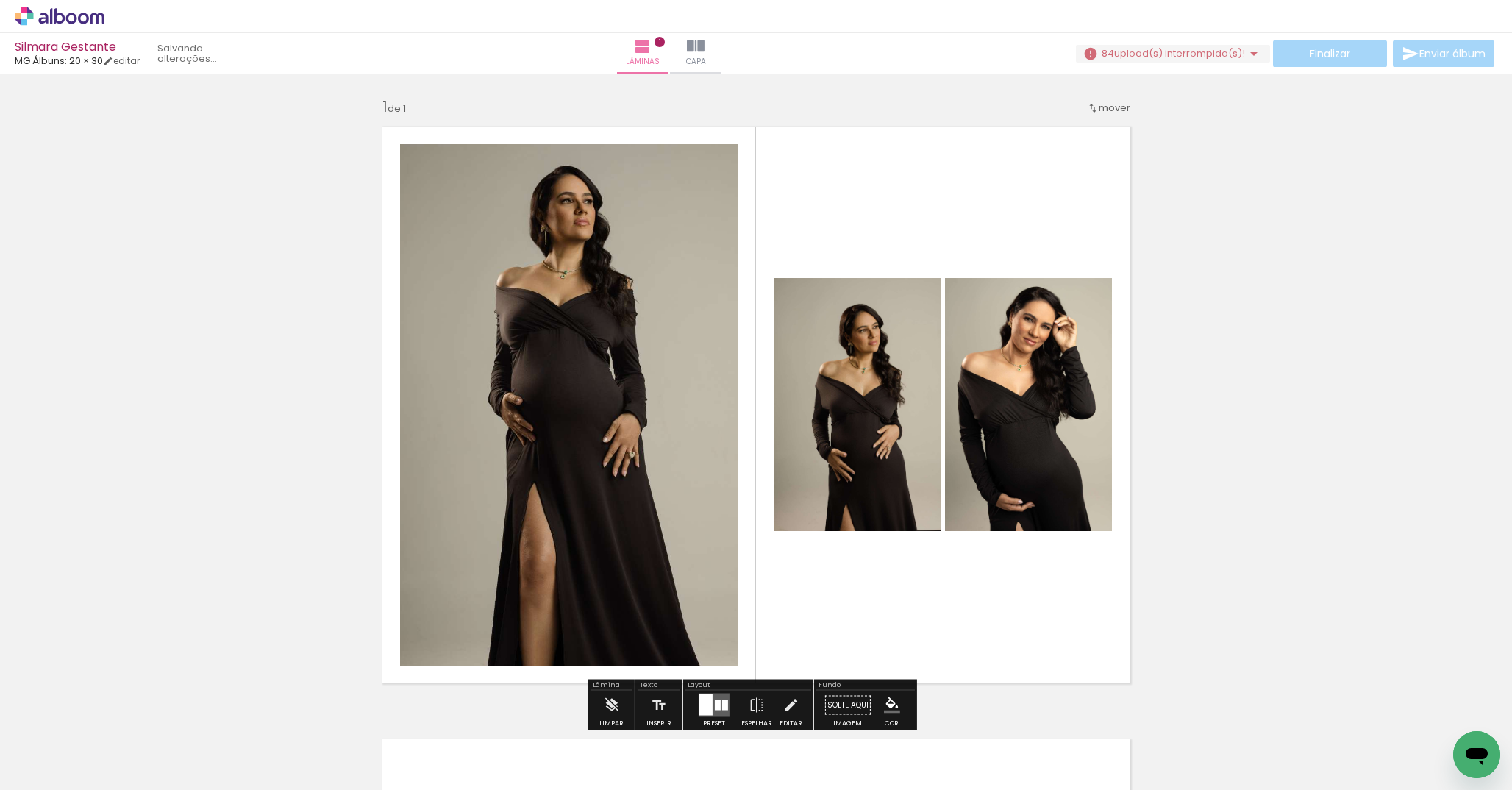
click at [1272, 298] on div "Inserir lâmina 1 de 1" at bounding box center [756, 692] width 1512 height 1226
click at [1104, 111] on span "mover" at bounding box center [1115, 108] width 31 height 14
click at [1196, 132] on div "Inserir lâmina 1 de 1" at bounding box center [756, 692] width 1512 height 1226
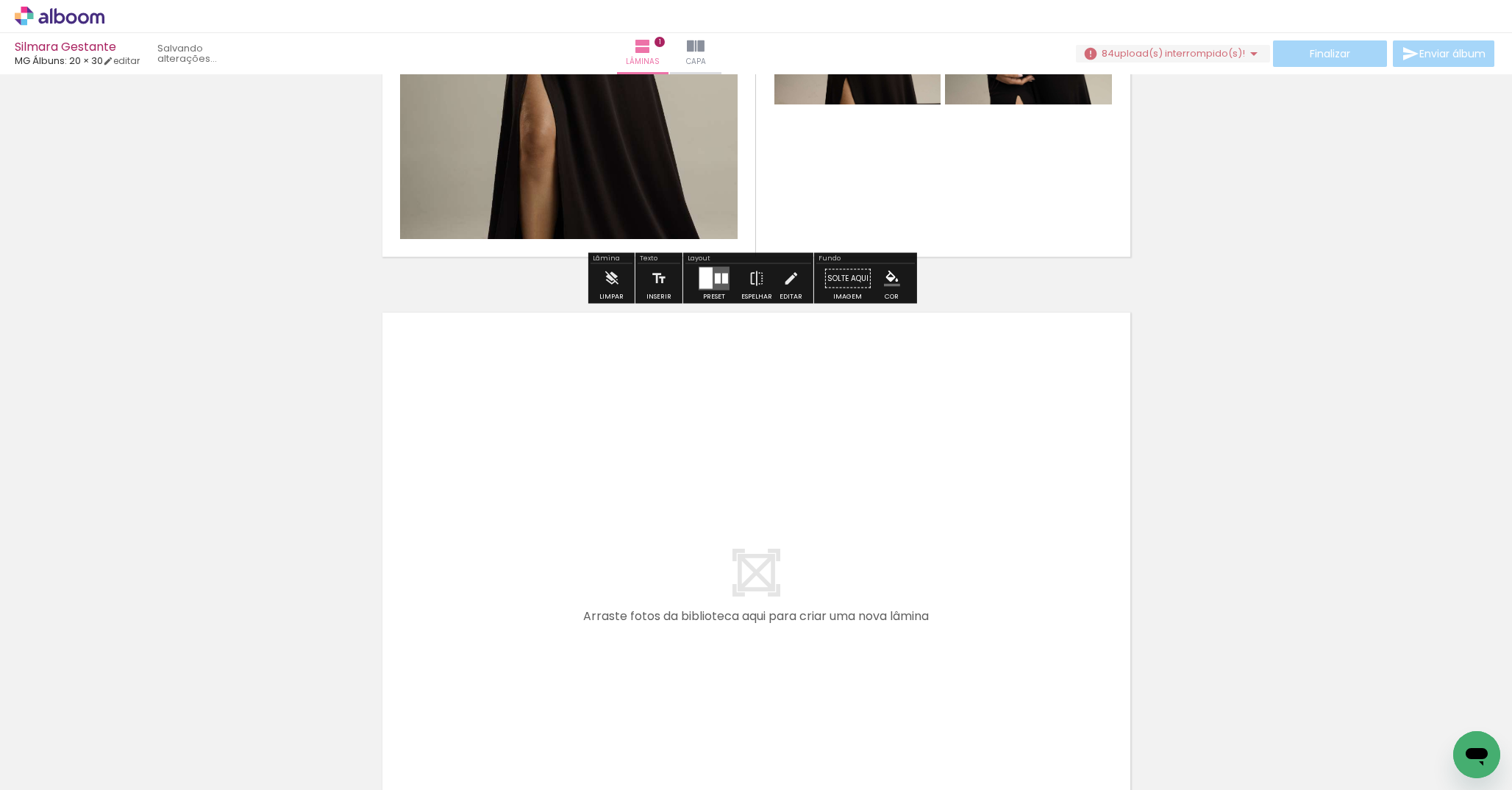
scroll to position [442, 0]
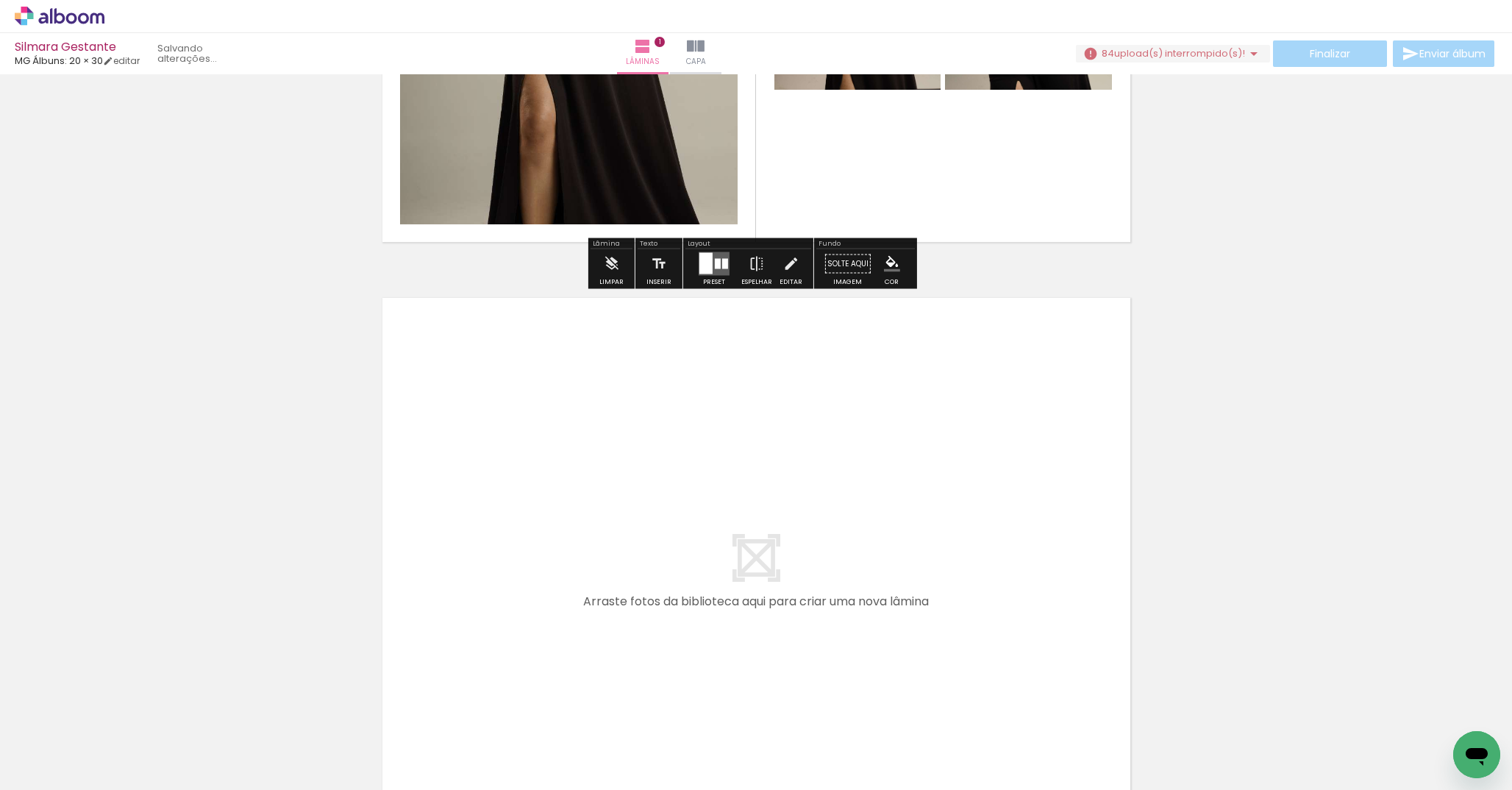
click at [715, 267] on div at bounding box center [718, 265] width 6 height 10
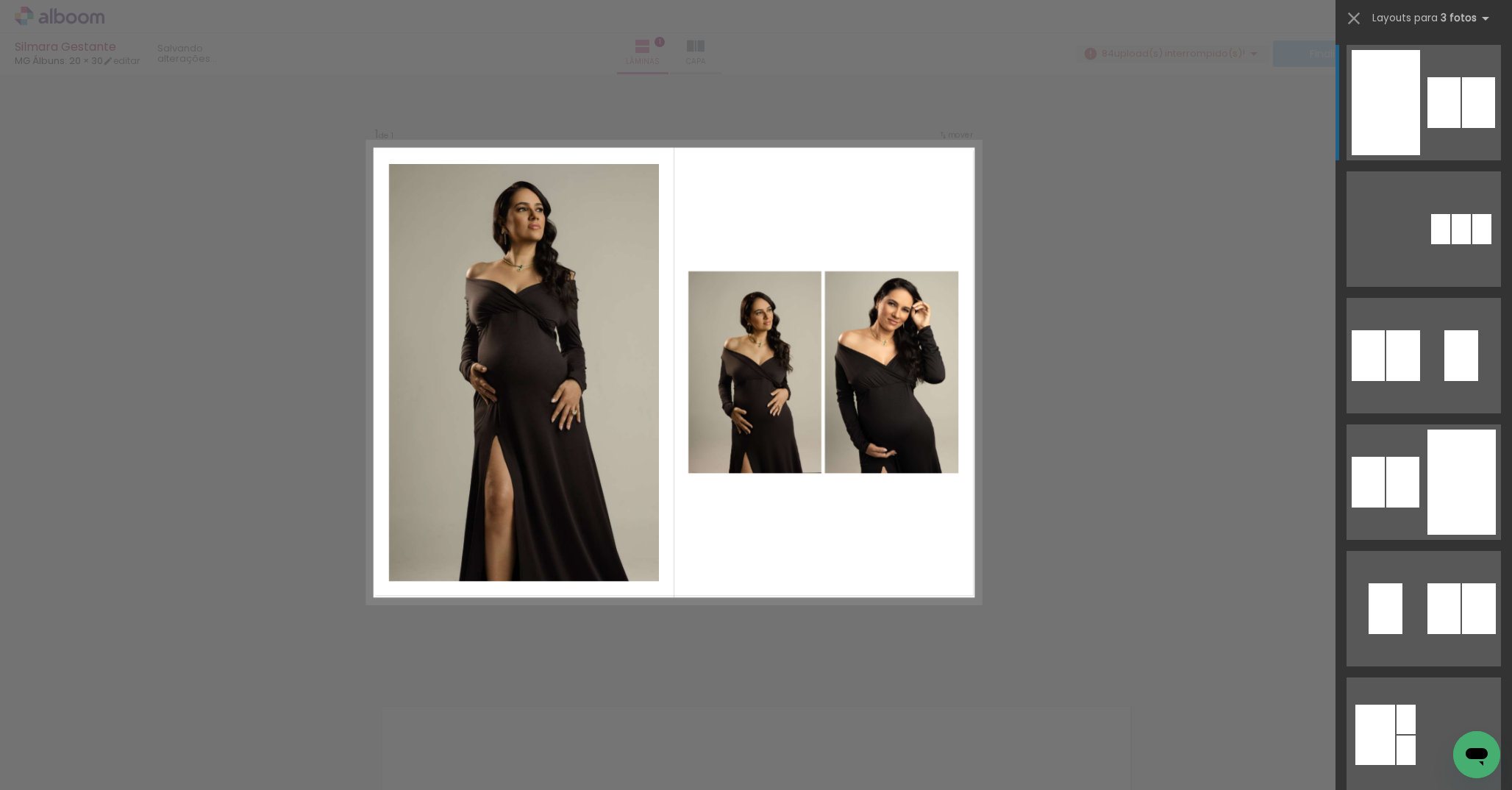
scroll to position [19, 0]
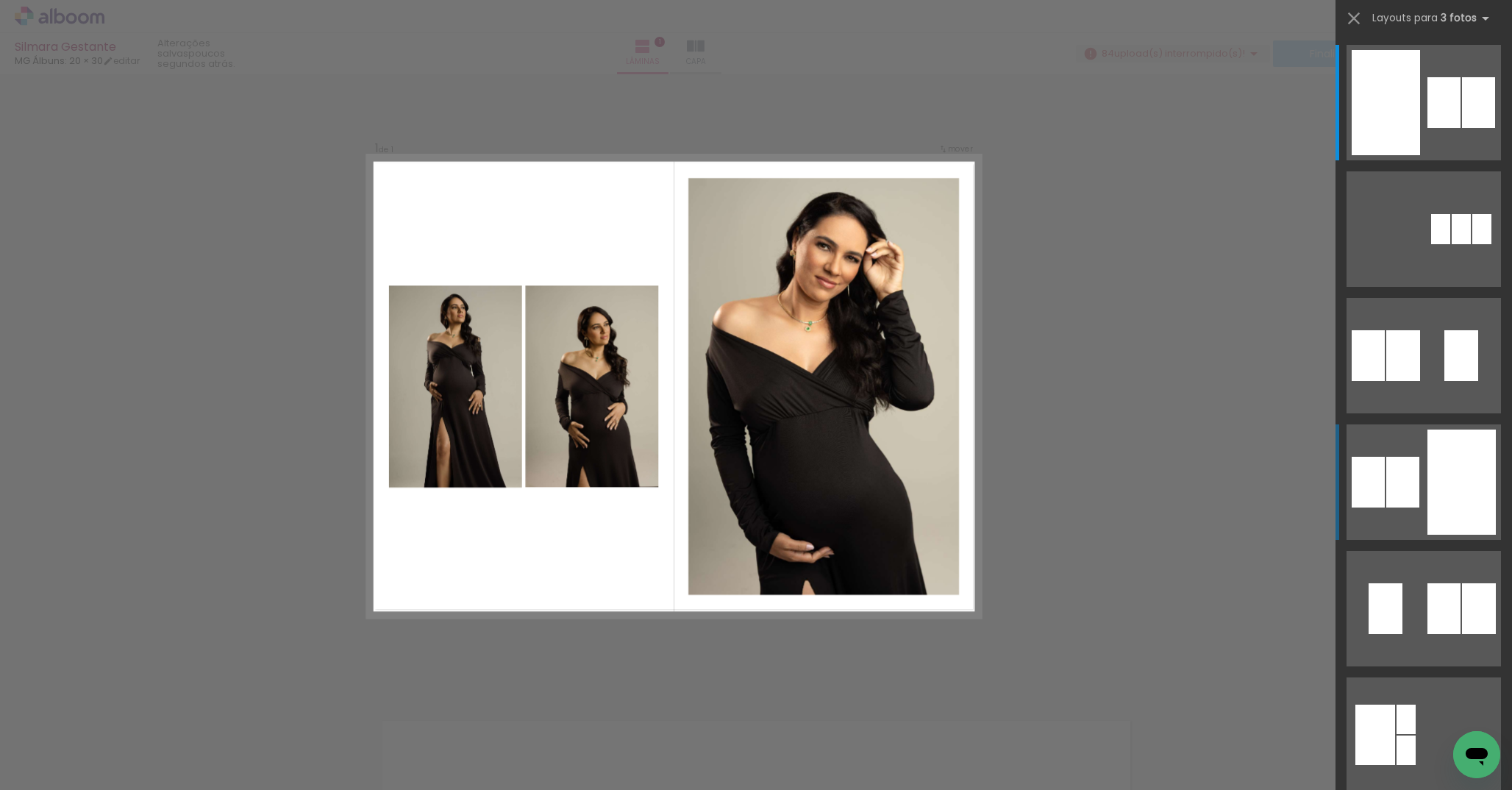
click at [1406, 466] on div at bounding box center [1403, 482] width 33 height 51
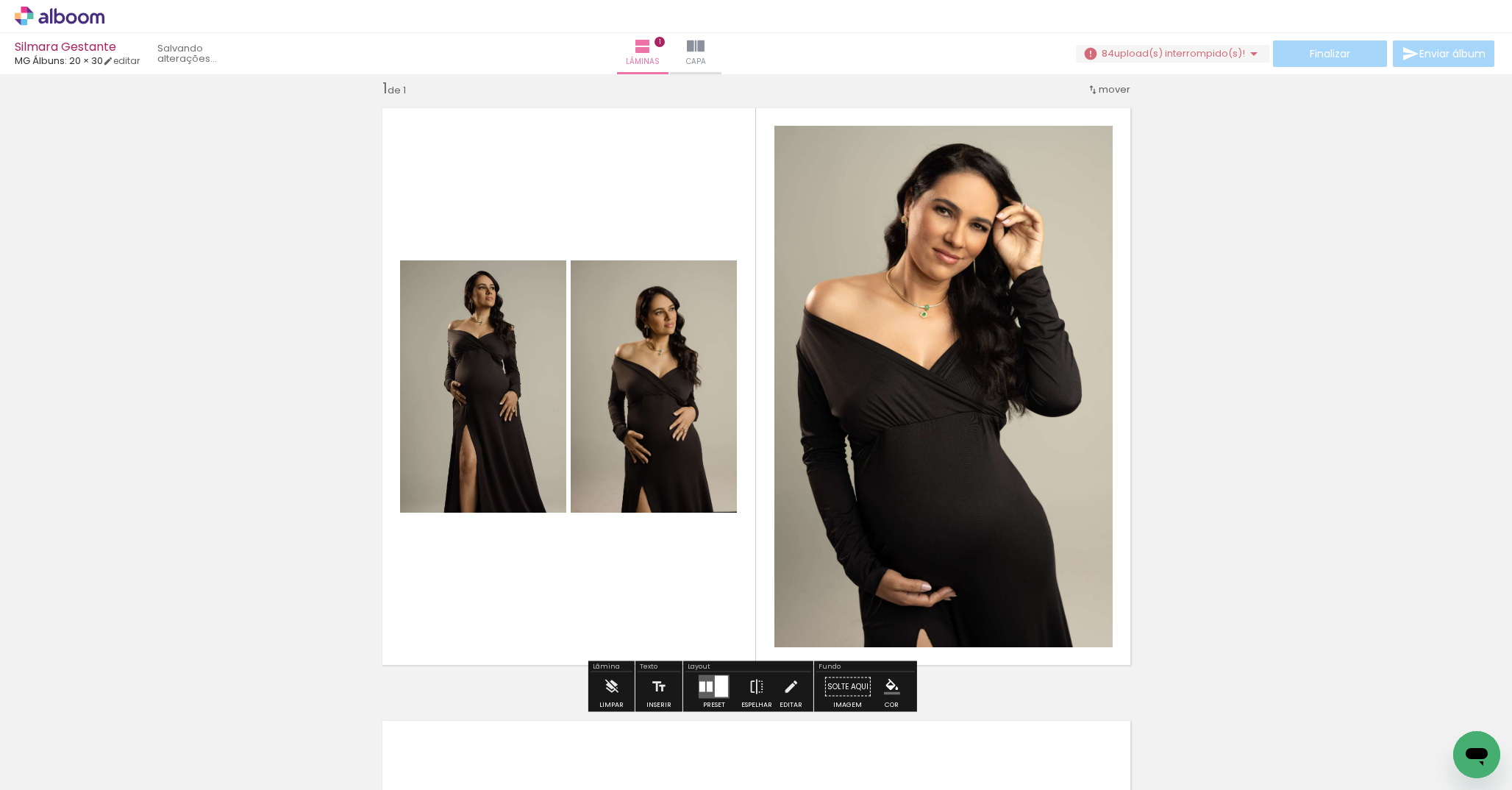
click at [1316, 336] on div "Inserir lâmina 1 de 1" at bounding box center [756, 674] width 1512 height 1226
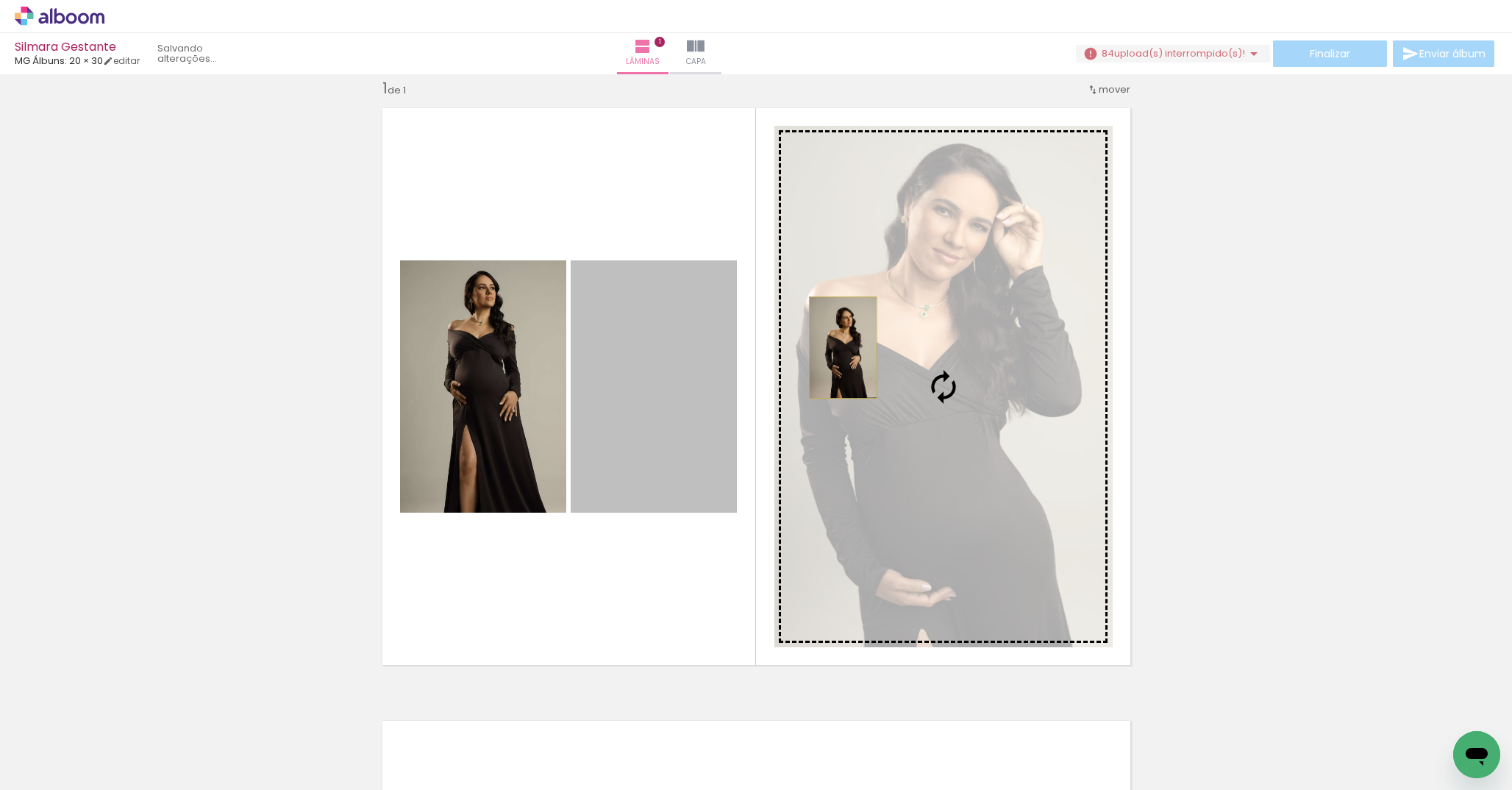
drag, startPoint x: 627, startPoint y: 377, endPoint x: 837, endPoint y: 348, distance: 212.0
click at [0, 0] on slot at bounding box center [0, 0] width 0 height 0
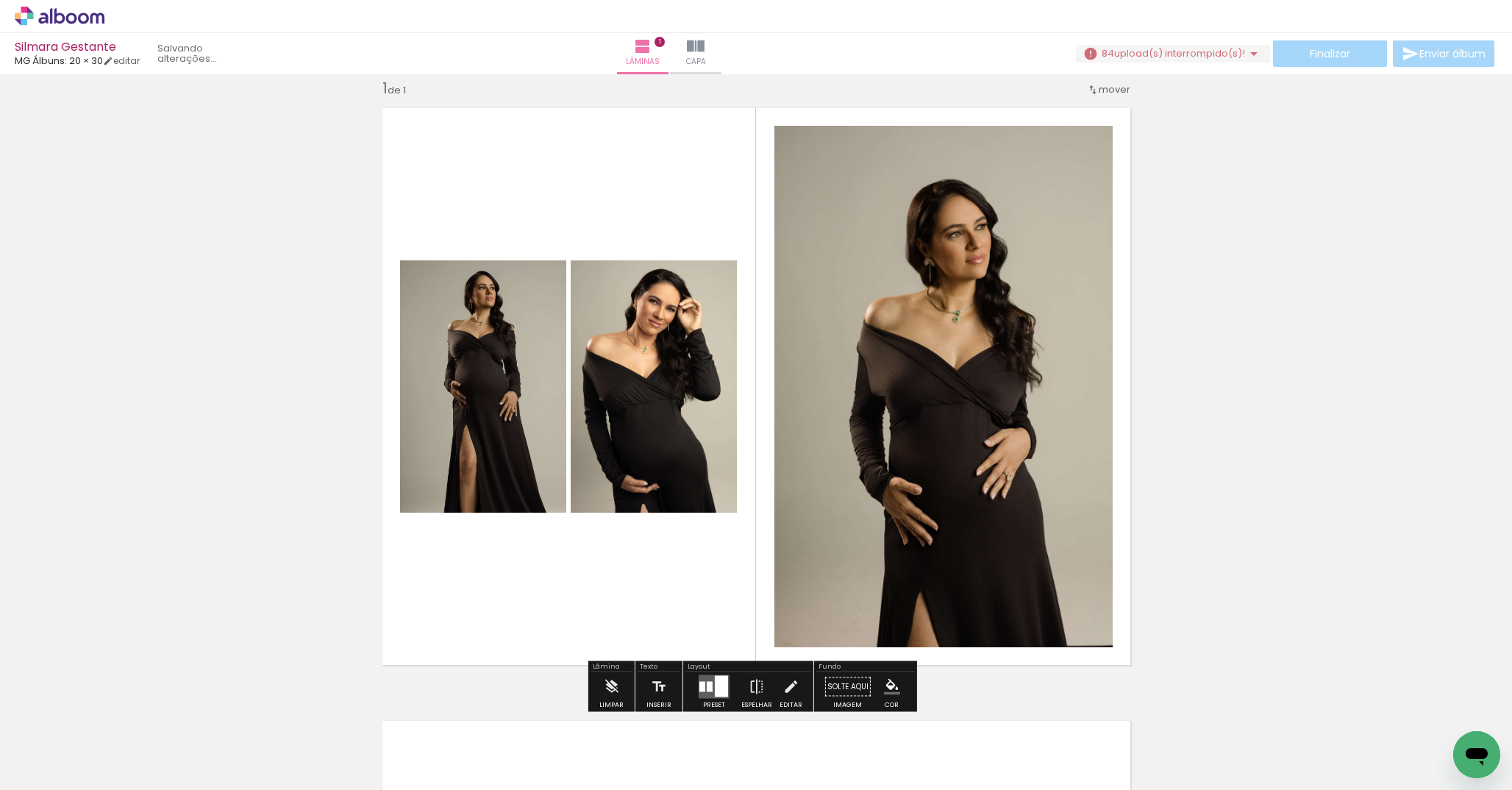
click at [1213, 339] on div "Inserir lâmina 1 de 1" at bounding box center [756, 674] width 1512 height 1226
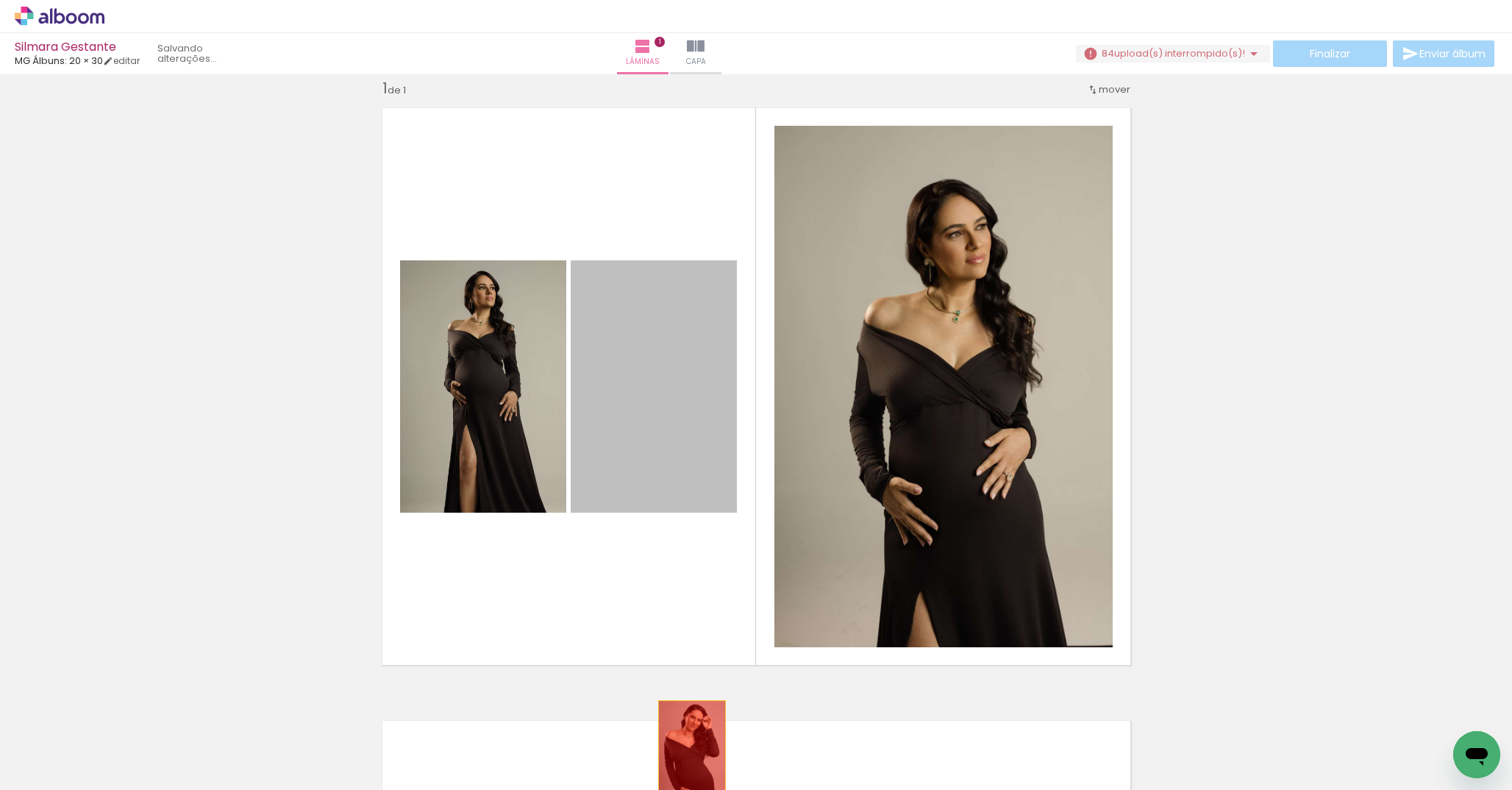
drag, startPoint x: 625, startPoint y: 378, endPoint x: 685, endPoint y: 745, distance: 371.9
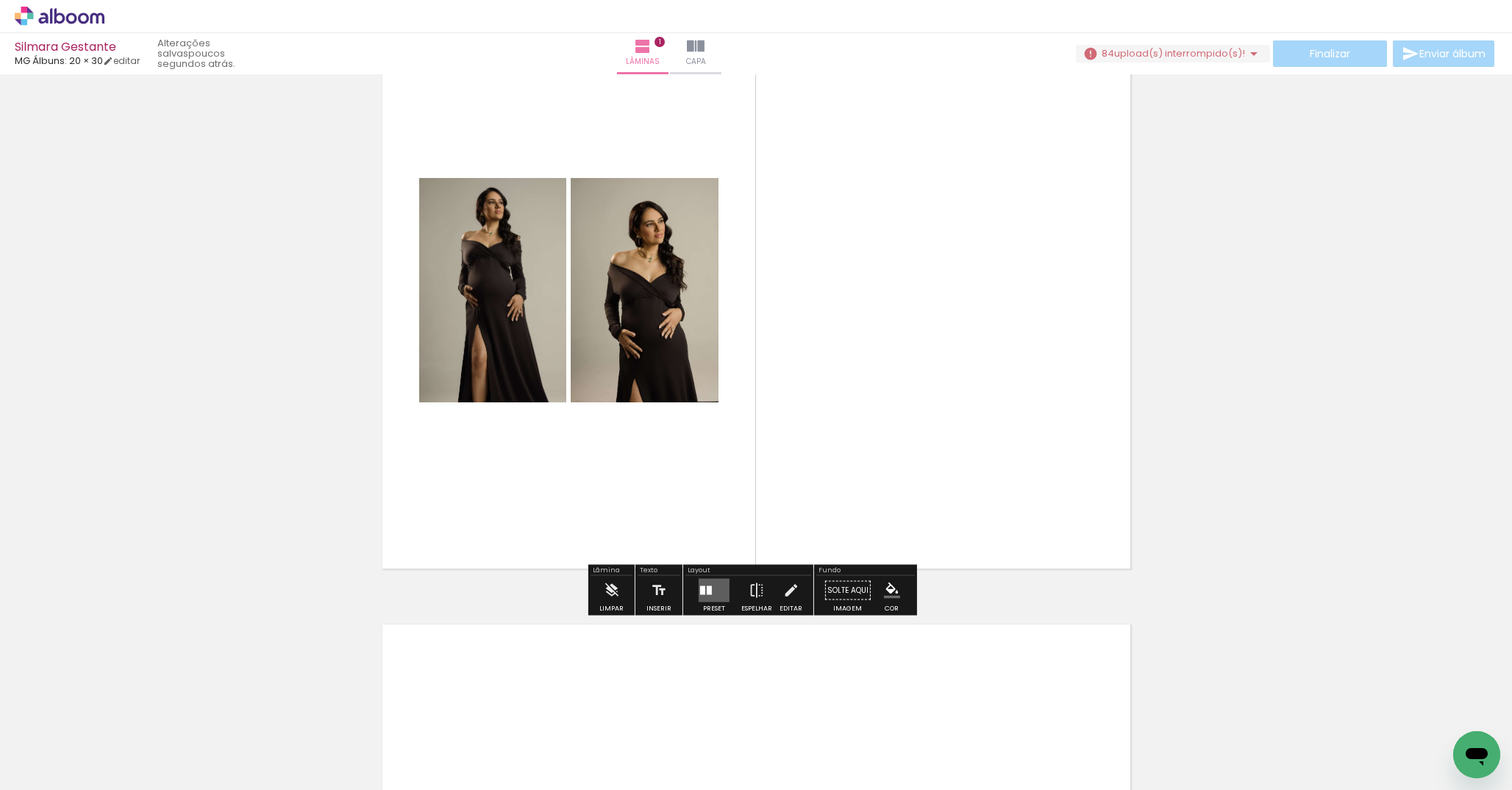
scroll to position [135, 0]
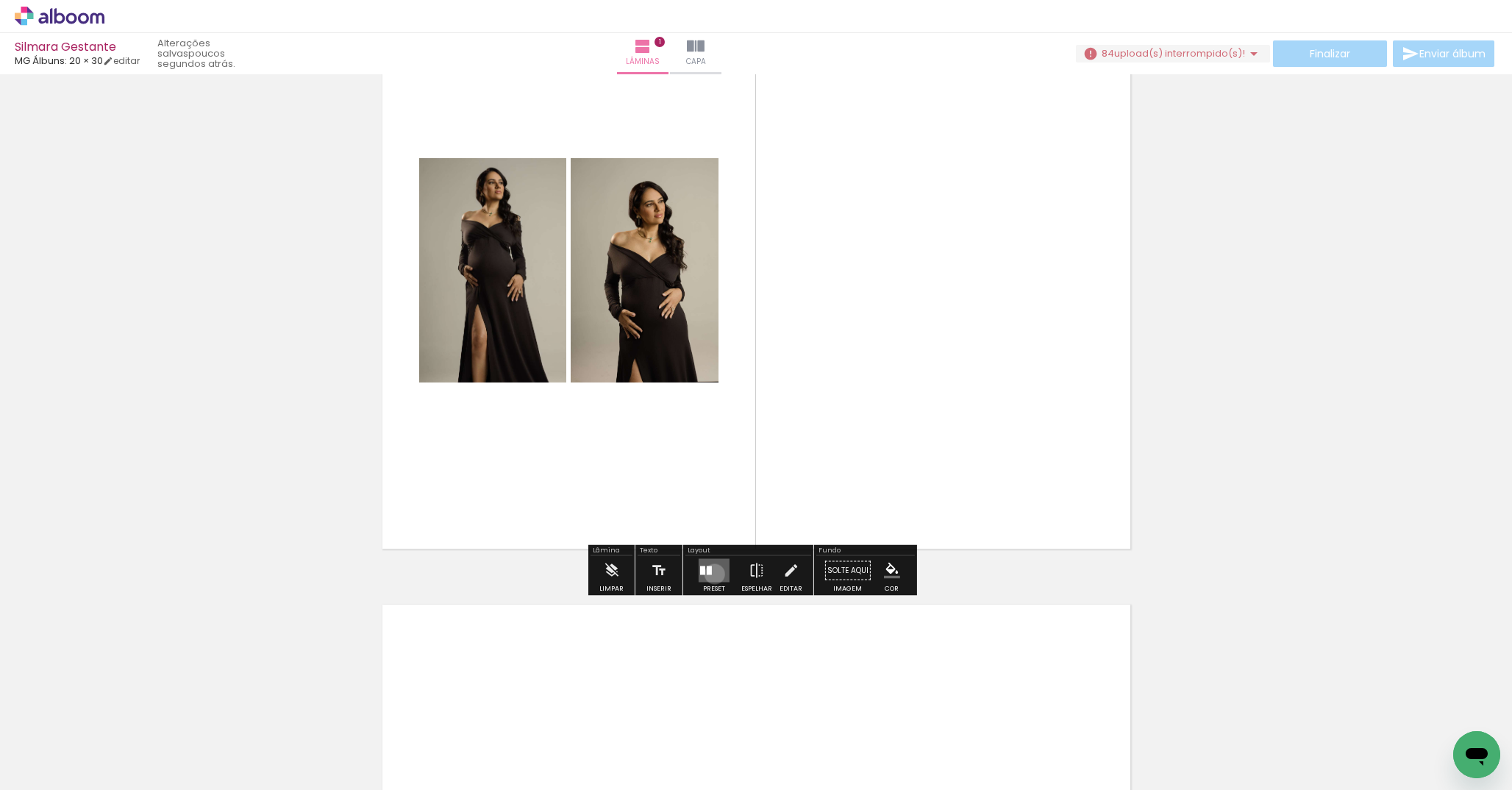
click at [711, 574] on quentale-layouter at bounding box center [713, 571] width 31 height 24
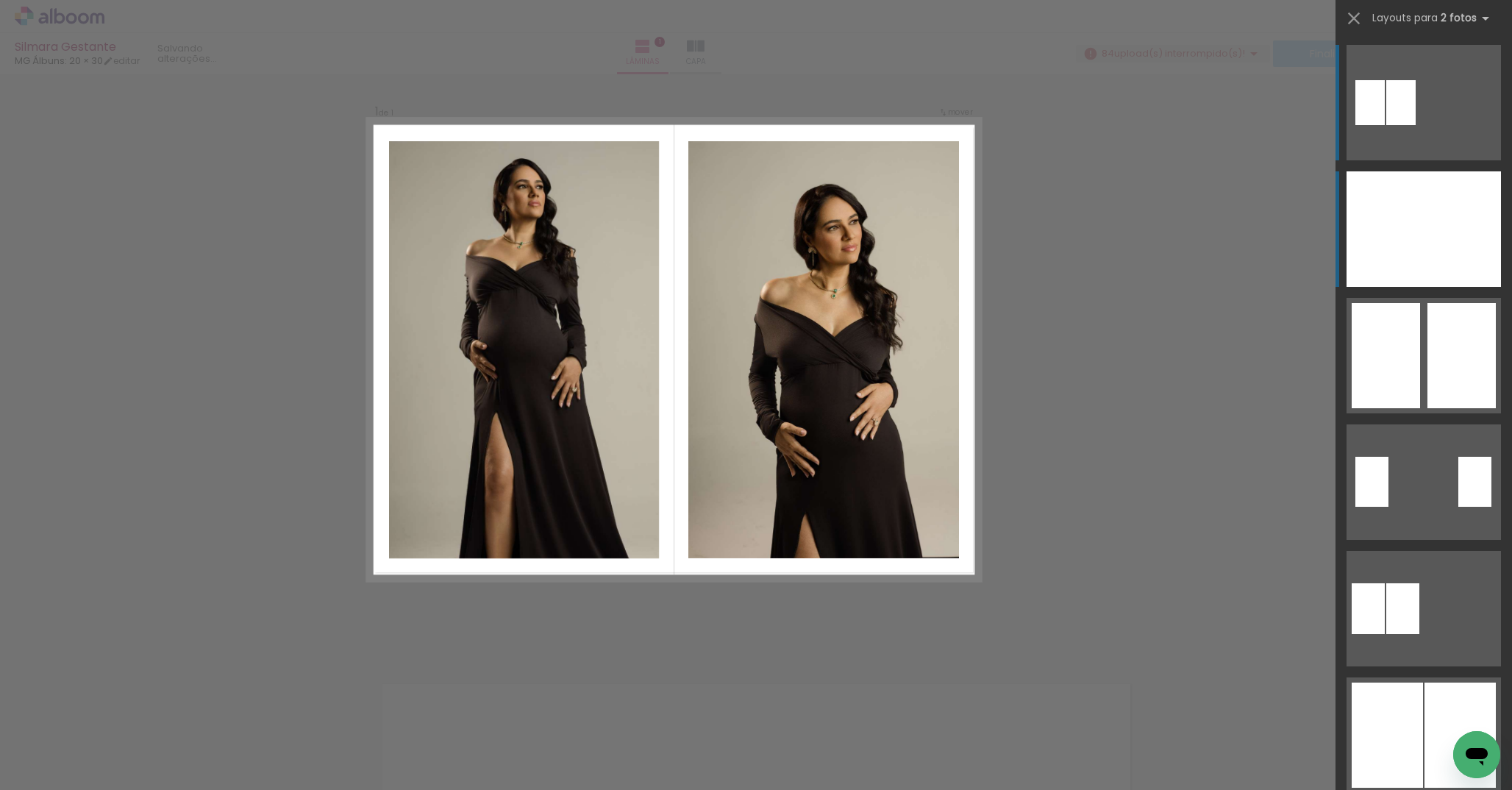
scroll to position [19, 0]
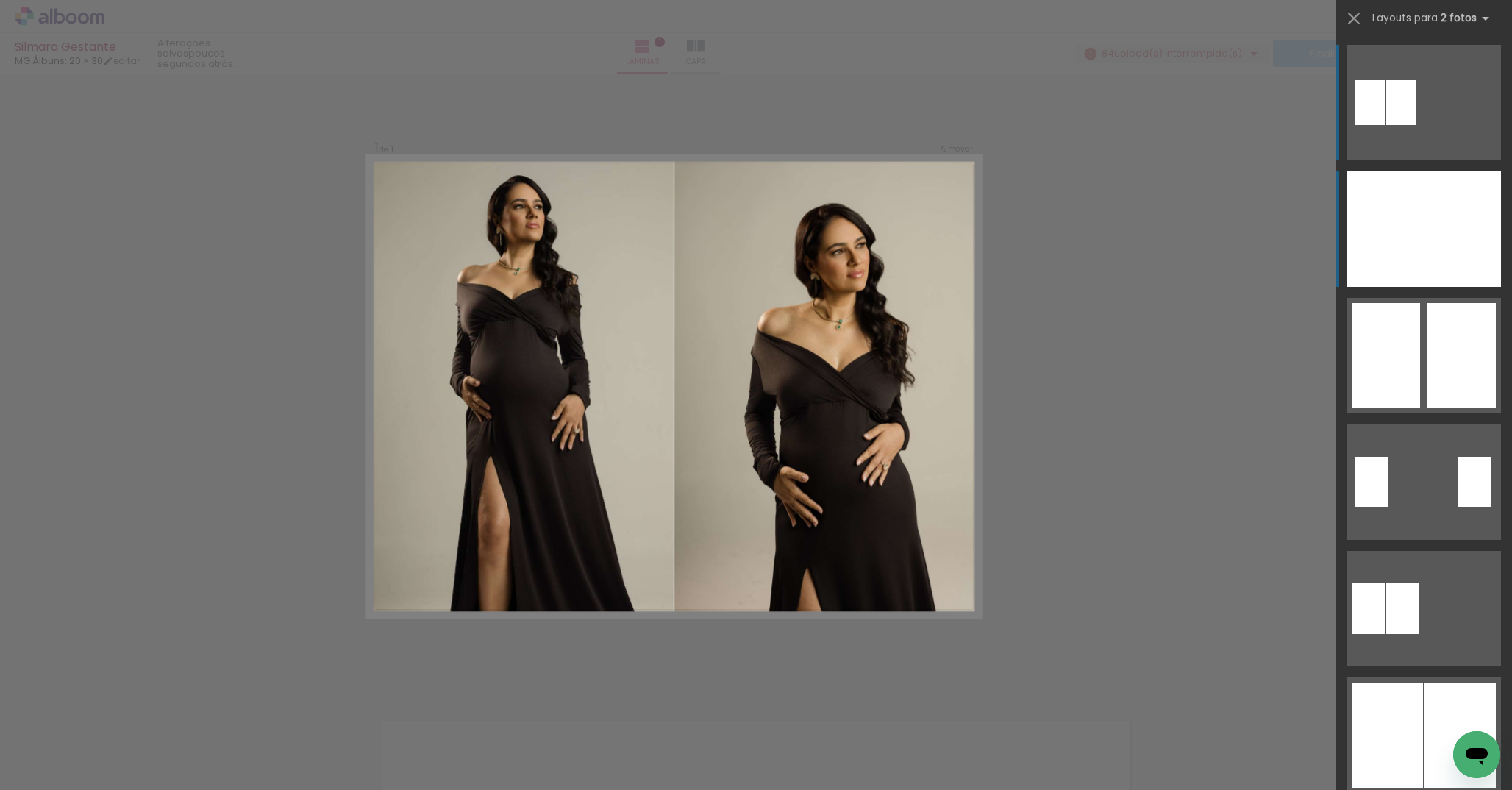
click at [1433, 228] on div at bounding box center [1462, 229] width 77 height 116
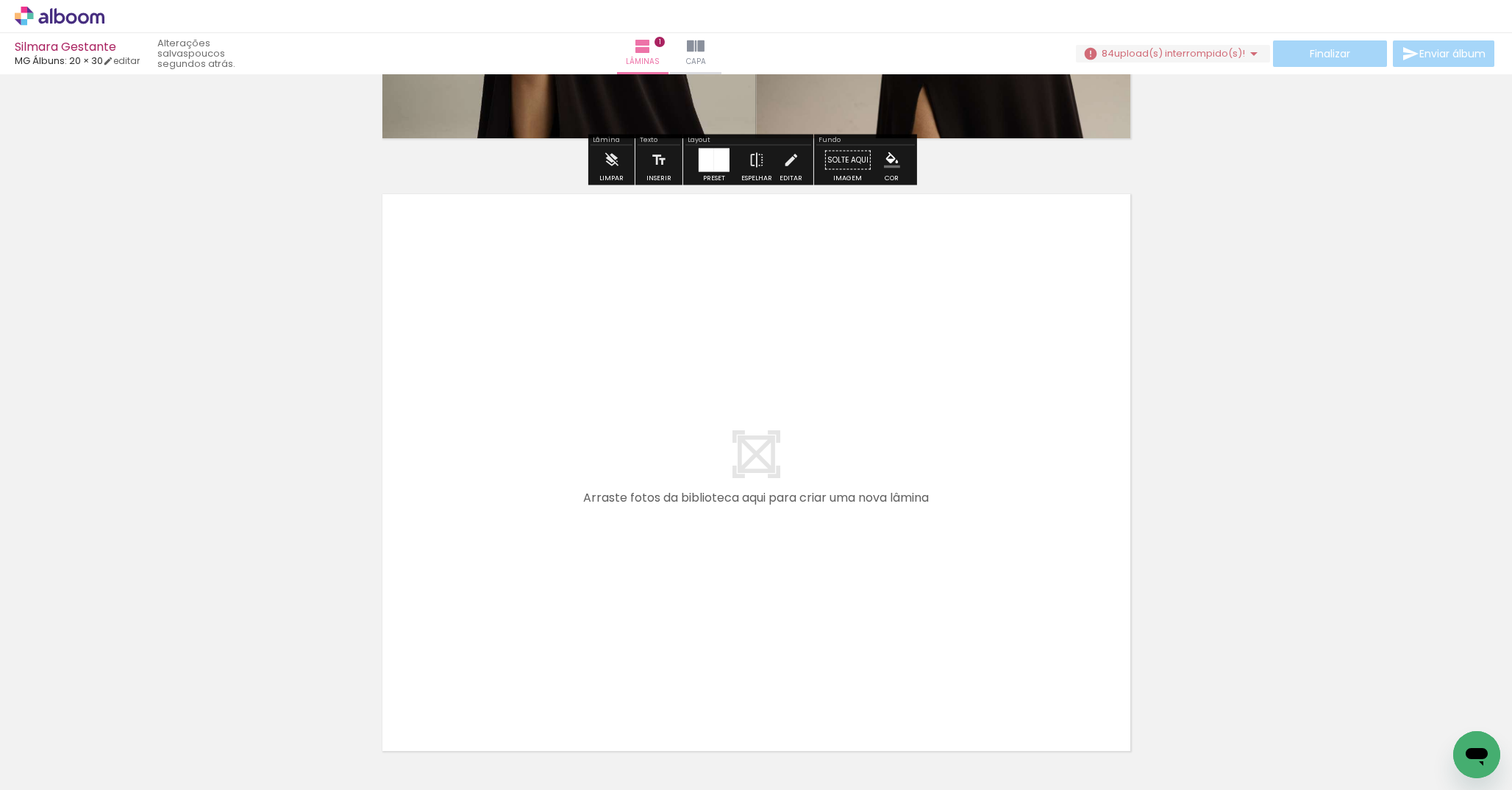
scroll to position [659, 0]
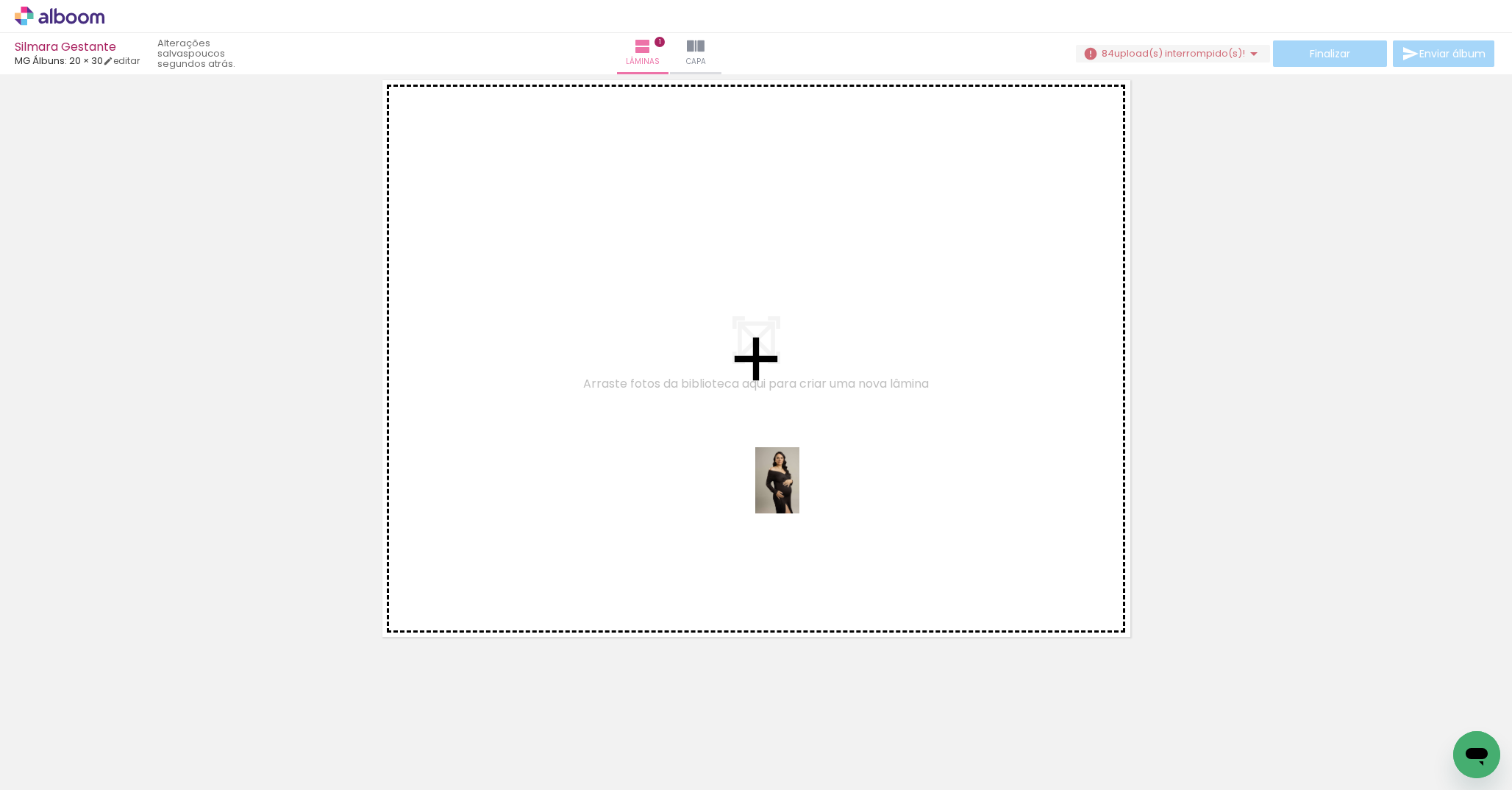
drag, startPoint x: 906, startPoint y: 748, endPoint x: 757, endPoint y: 407, distance: 372.1
click at [757, 407] on quentale-workspace at bounding box center [756, 395] width 1512 height 790
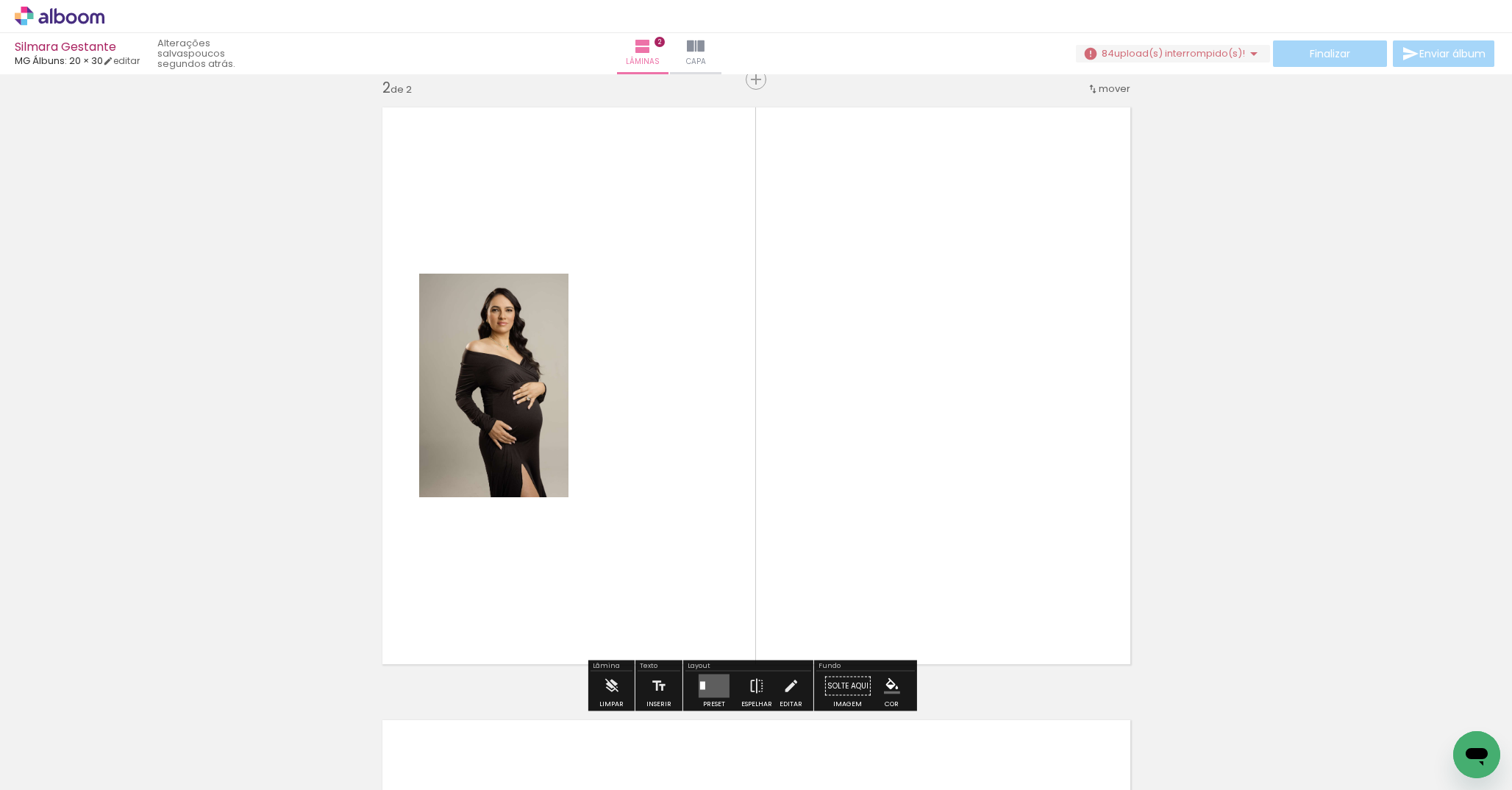
scroll to position [632, 0]
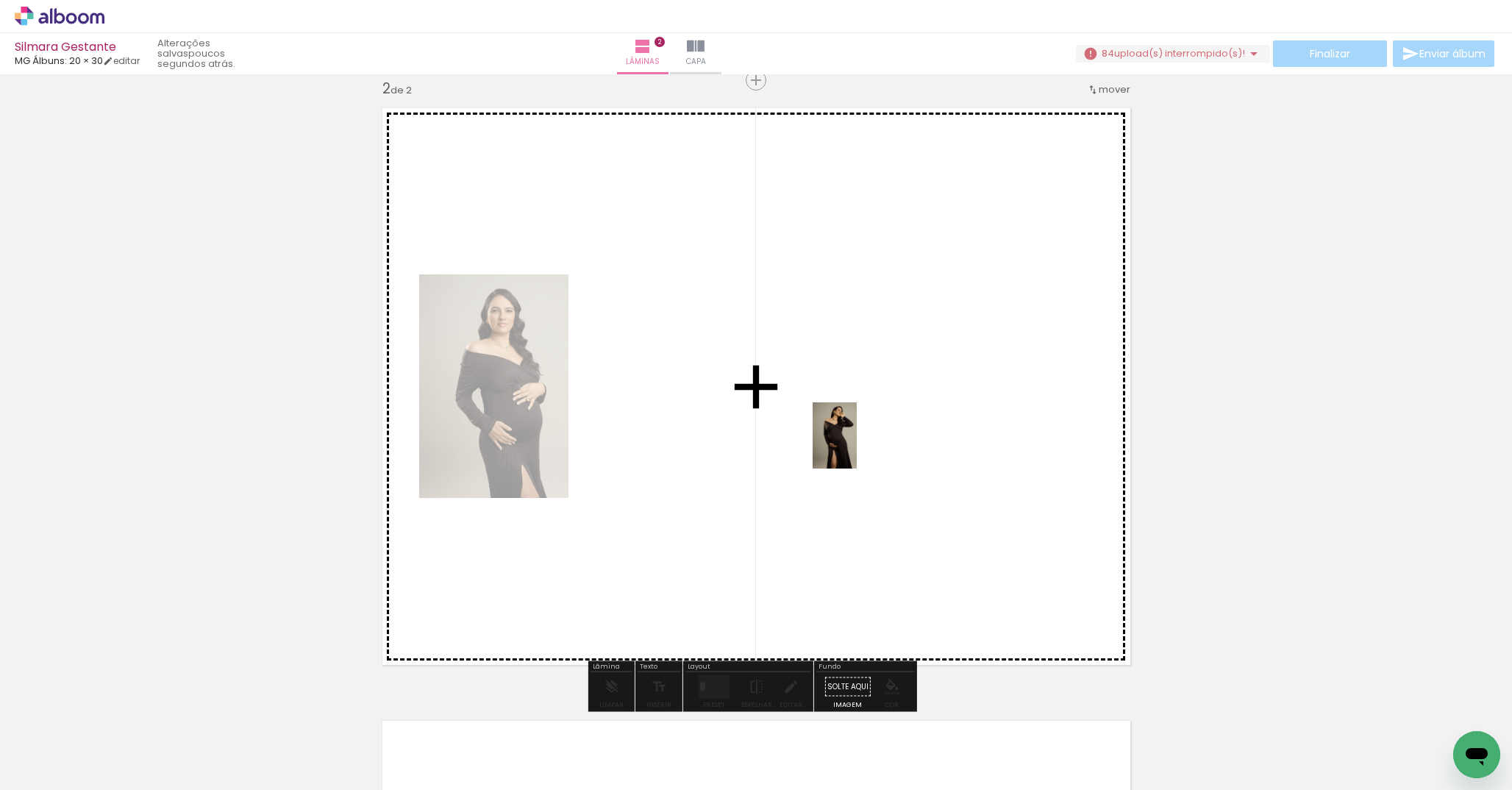
drag, startPoint x: 793, startPoint y: 623, endPoint x: 857, endPoint y: 447, distance: 187.3
click at [857, 447] on quentale-workspace at bounding box center [756, 395] width 1512 height 790
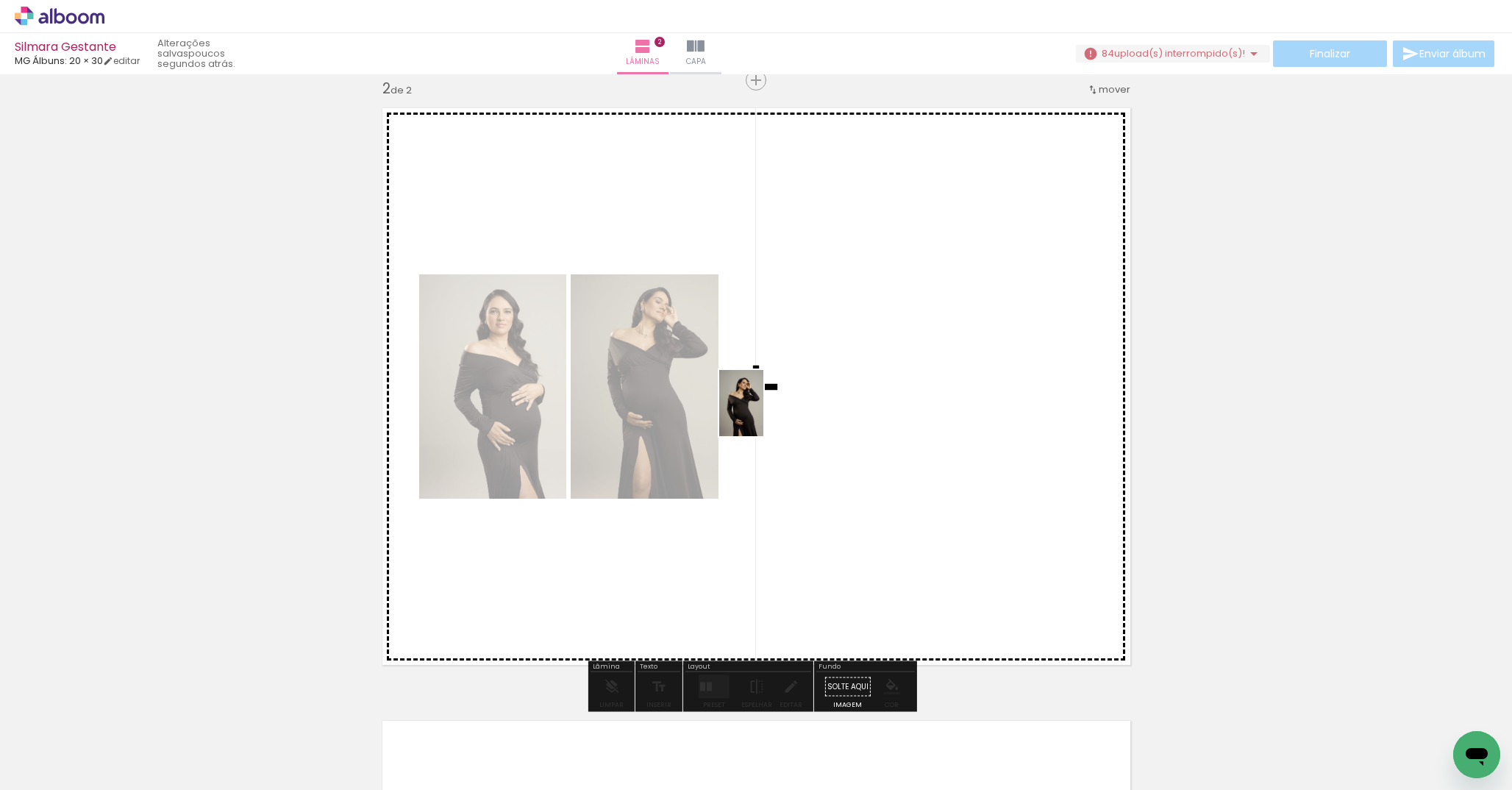
drag, startPoint x: 652, startPoint y: 752, endPoint x: 763, endPoint y: 414, distance: 355.8
click at [763, 414] on quentale-workspace at bounding box center [756, 395] width 1512 height 790
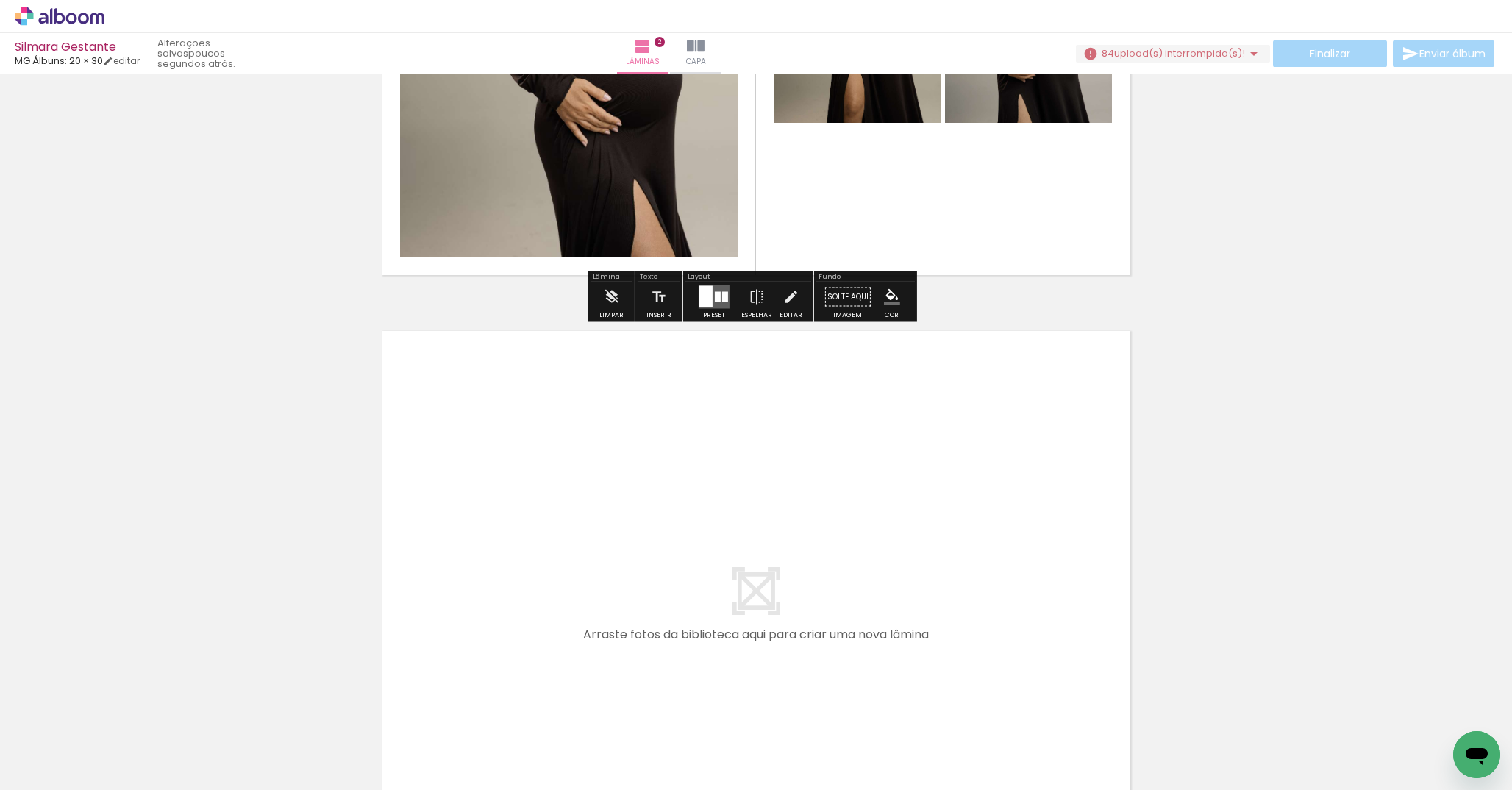
scroll to position [1080, 0]
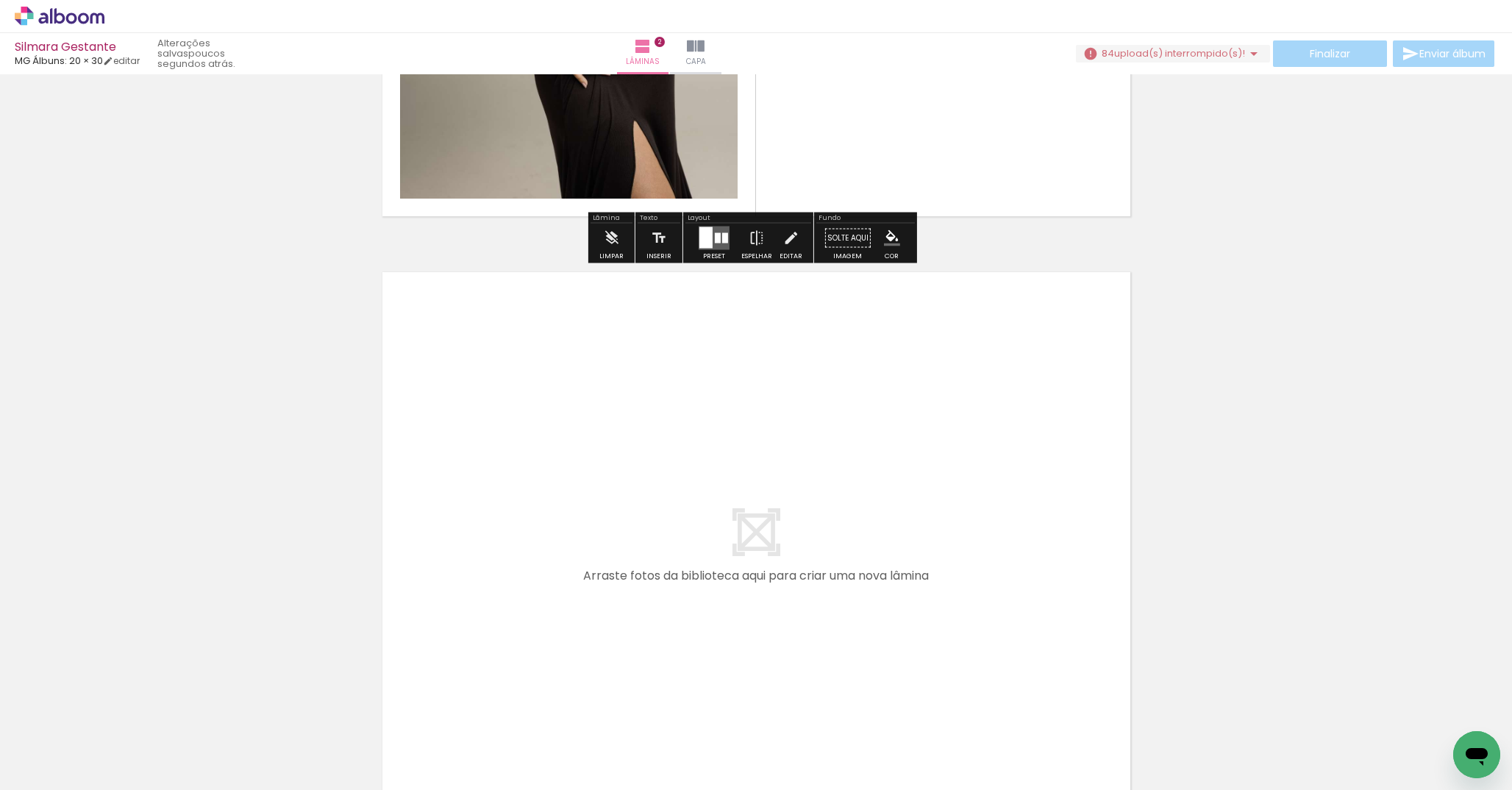
click at [715, 238] on div at bounding box center [718, 238] width 6 height 10
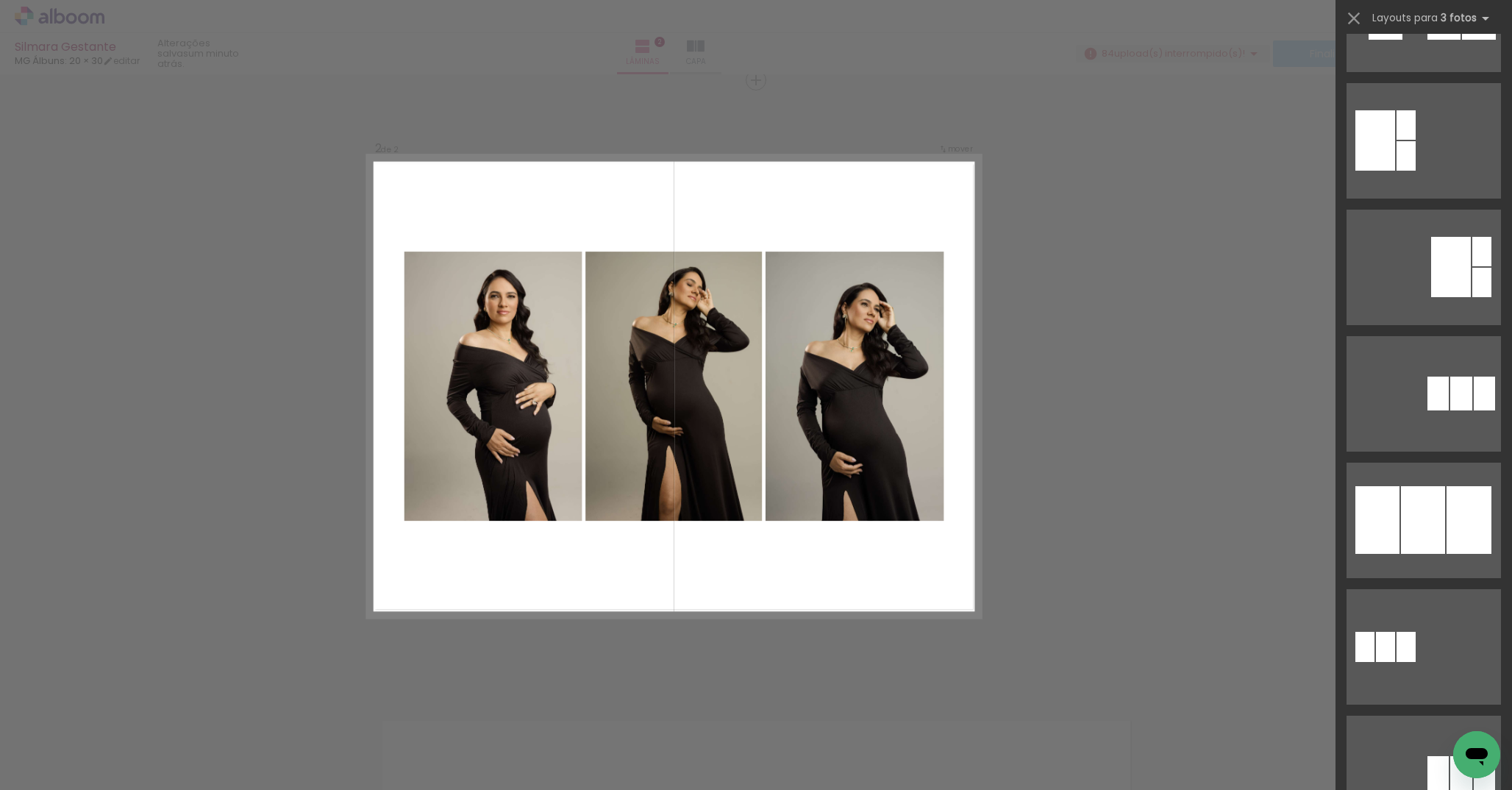
scroll to position [0, 0]
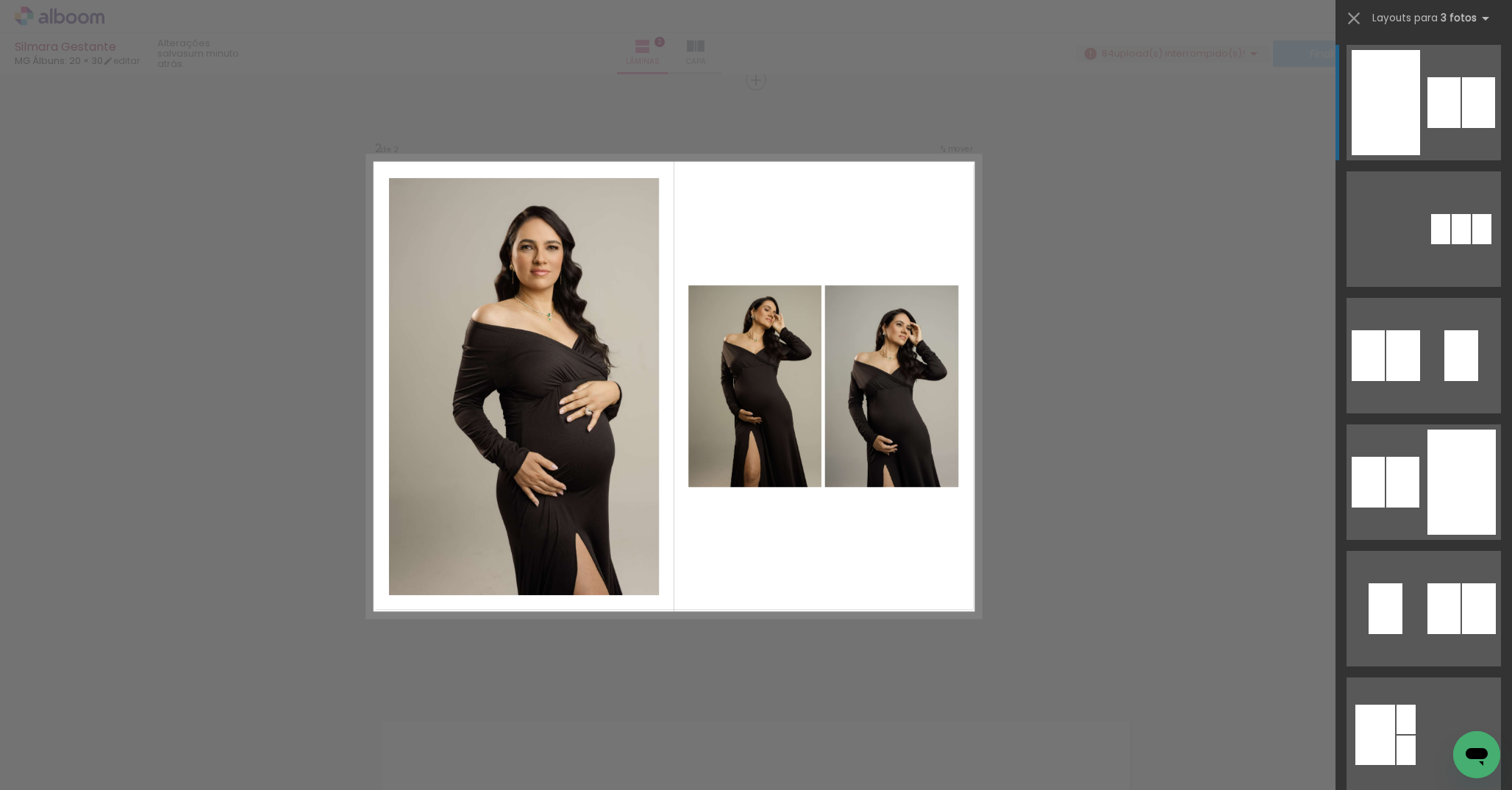
click at [1417, 128] on quentale-layouter at bounding box center [1424, 102] width 155 height 116
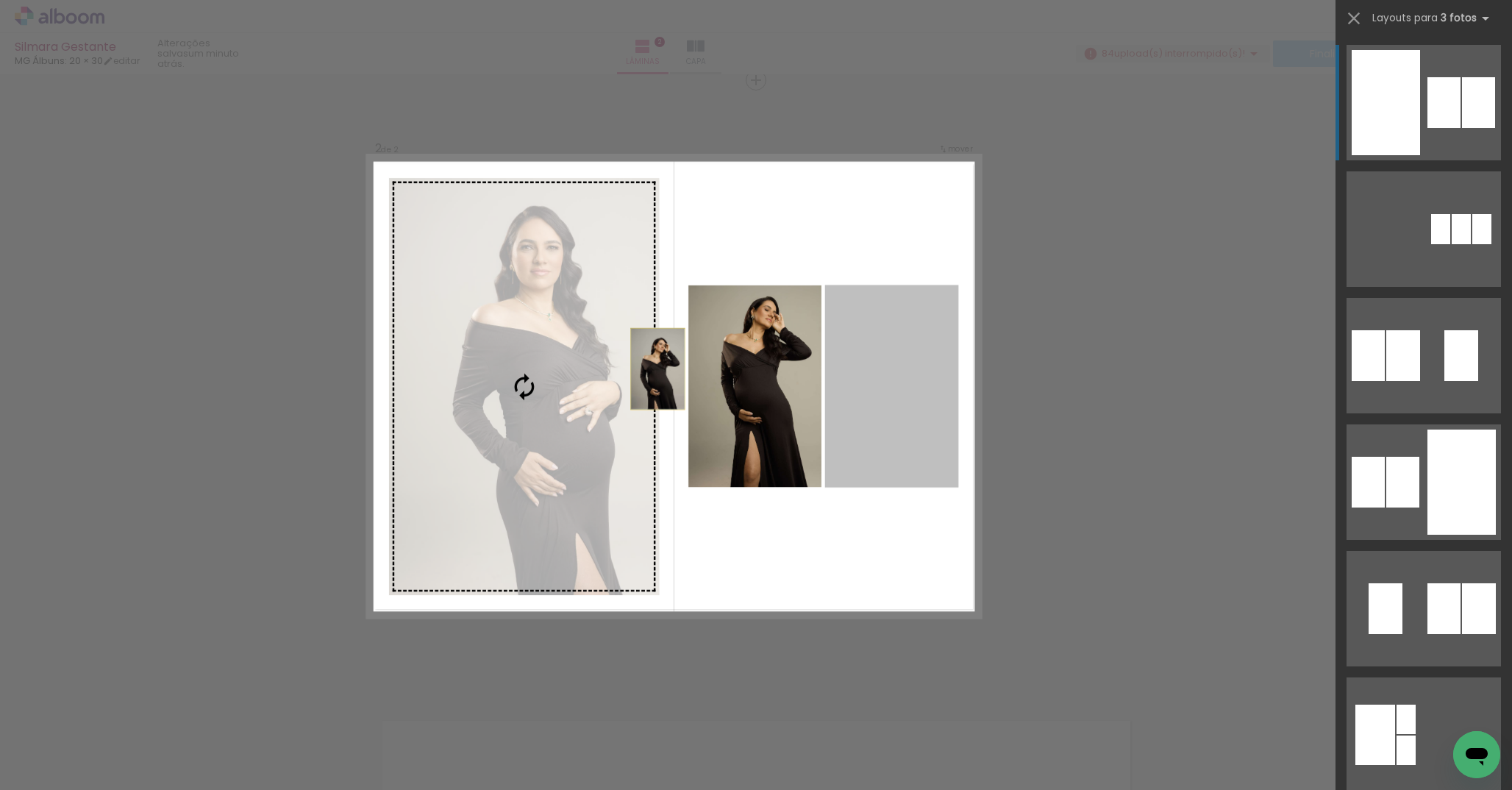
drag, startPoint x: 893, startPoint y: 371, endPoint x: 594, endPoint y: 364, distance: 299.1
click at [0, 0] on slot at bounding box center [0, 0] width 0 height 0
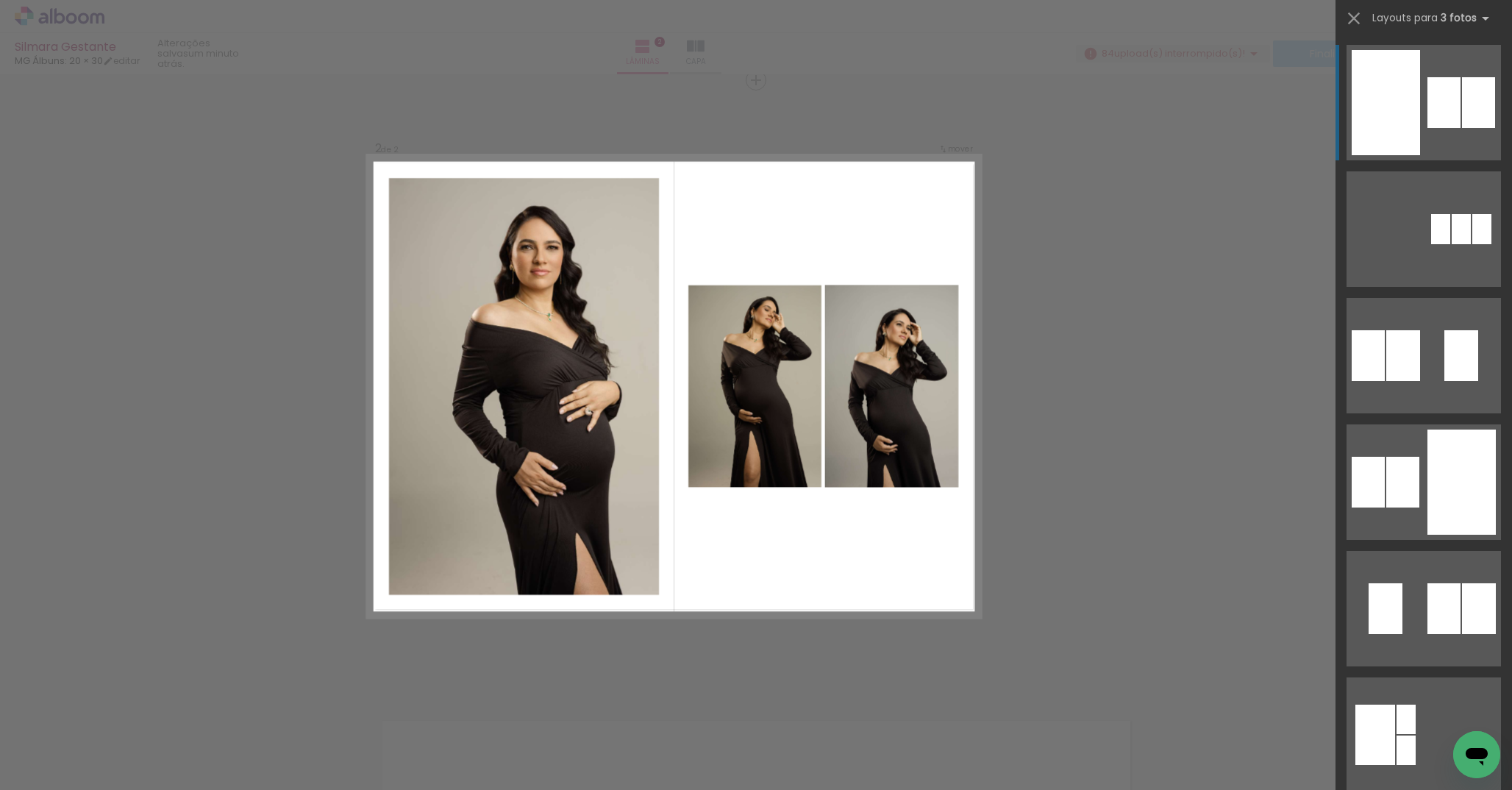
click at [1043, 294] on div "Confirmar Cancelar" at bounding box center [756, 380] width 1512 height 1874
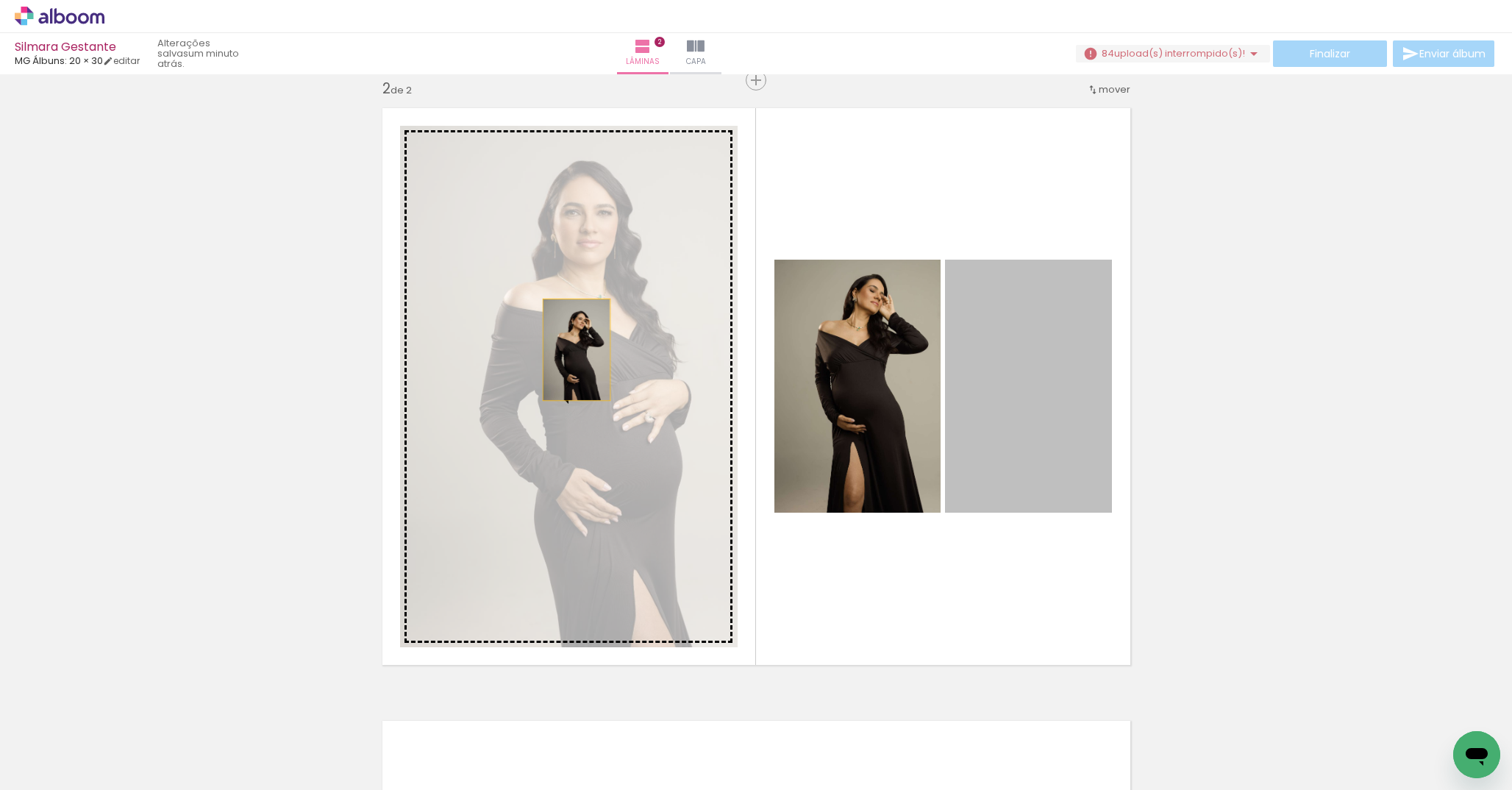
drag, startPoint x: 1026, startPoint y: 372, endPoint x: 571, endPoint y: 350, distance: 455.5
click at [0, 0] on slot at bounding box center [0, 0] width 0 height 0
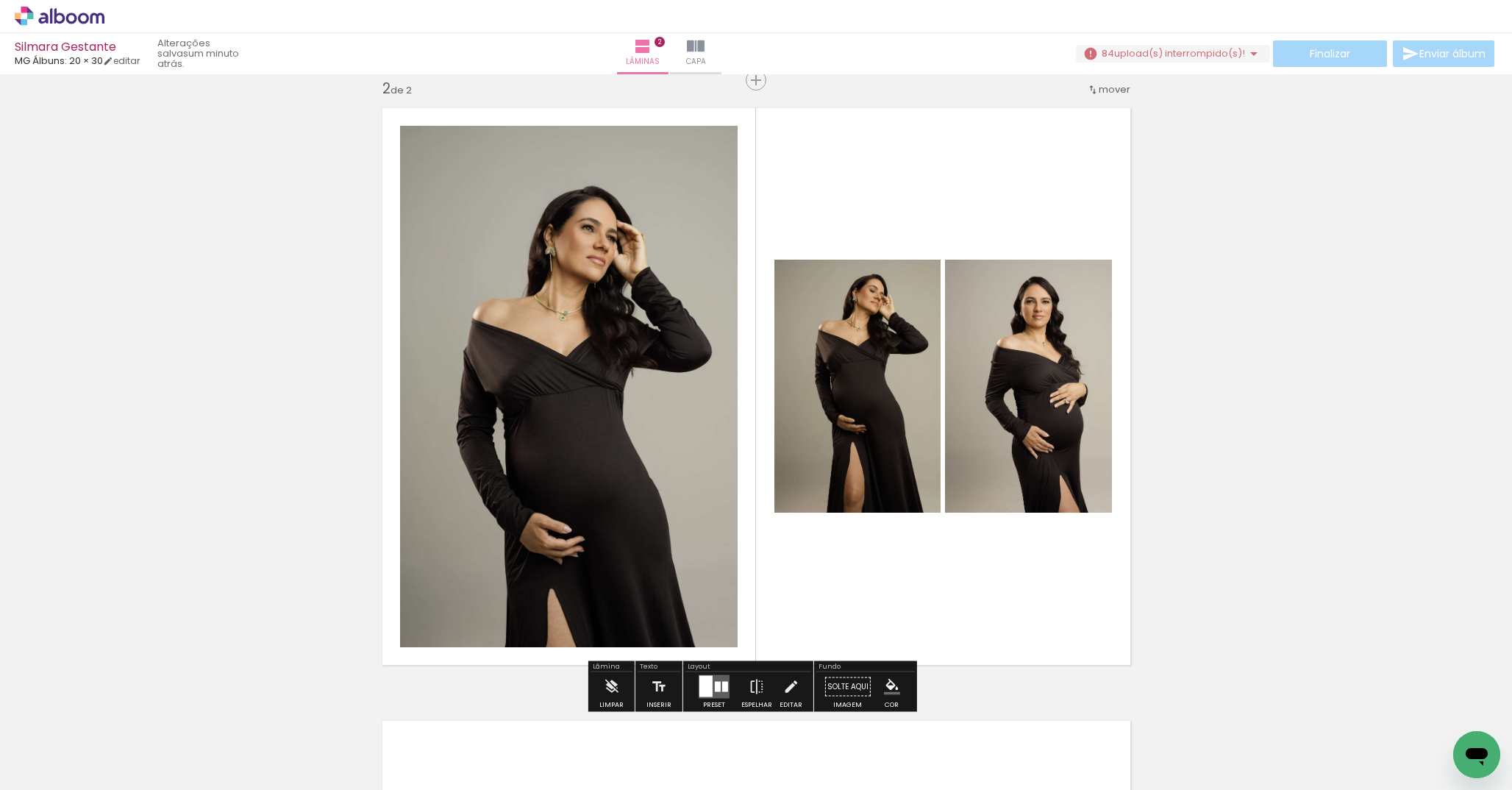
click at [1160, 266] on div "Inserir lâmina 1 de 2 Inserir lâmina 2 de 2" at bounding box center [756, 368] width 1512 height 1840
click at [1018, 353] on quentale-photo at bounding box center [1029, 386] width 167 height 253
click at [1172, 306] on div "Inserir lâmina 1 de 2 Inserir lâmina 2 de 2" at bounding box center [756, 368] width 1512 height 1840
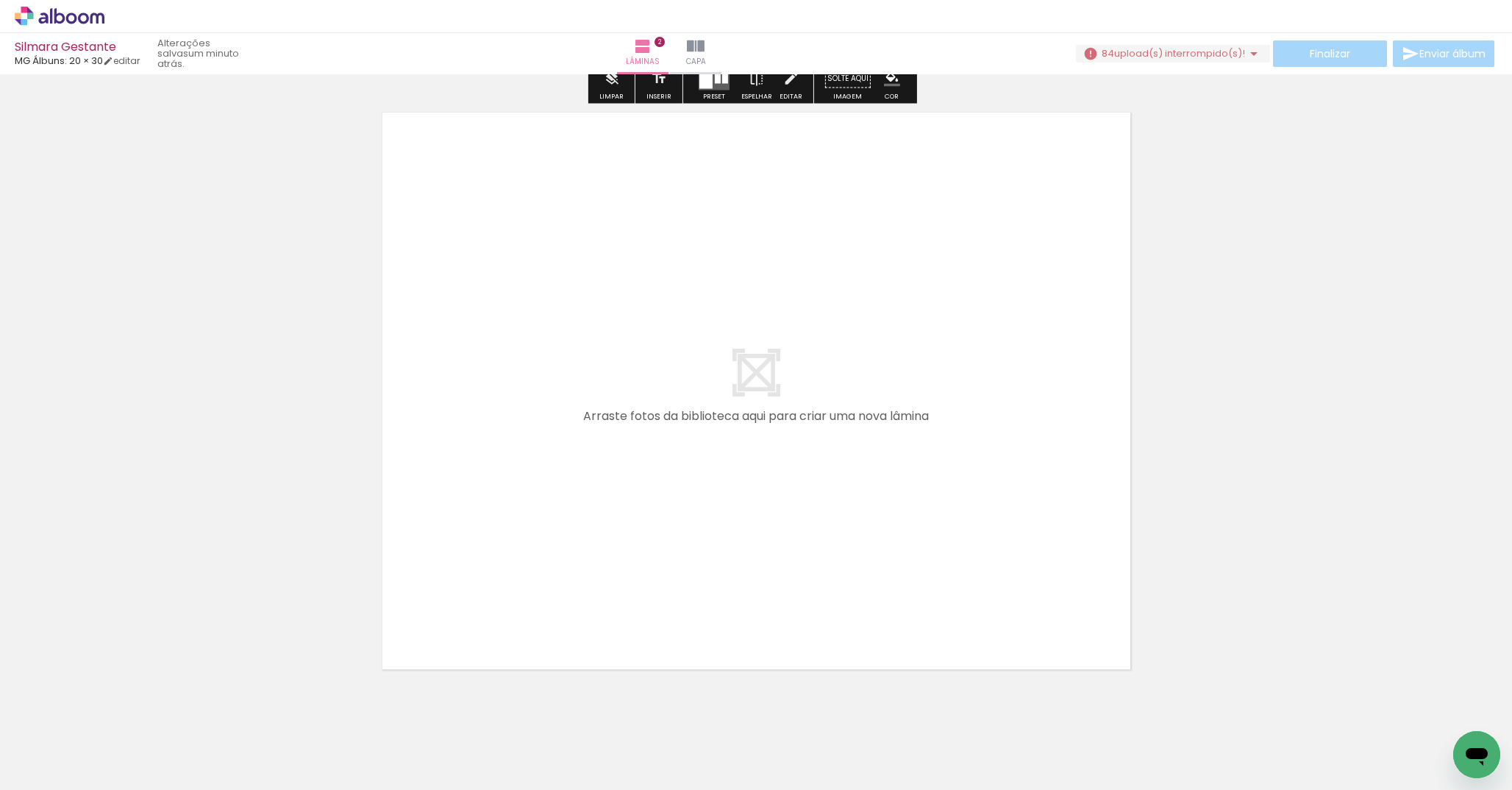
scroll to position [1272, 0]
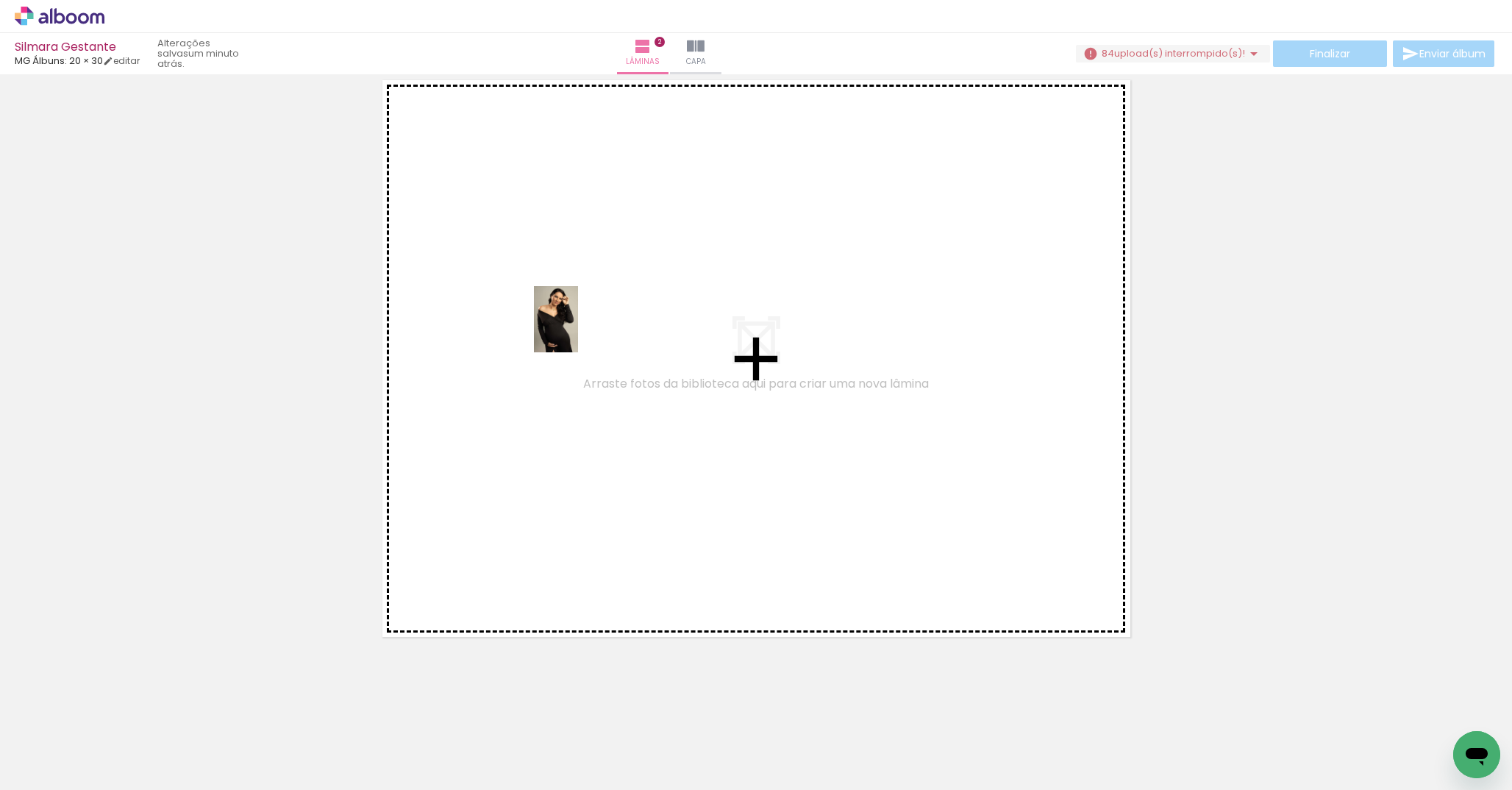
drag, startPoint x: 811, startPoint y: 742, endPoint x: 577, endPoint y: 328, distance: 475.6
click at [577, 328] on quentale-workspace at bounding box center [756, 395] width 1512 height 790
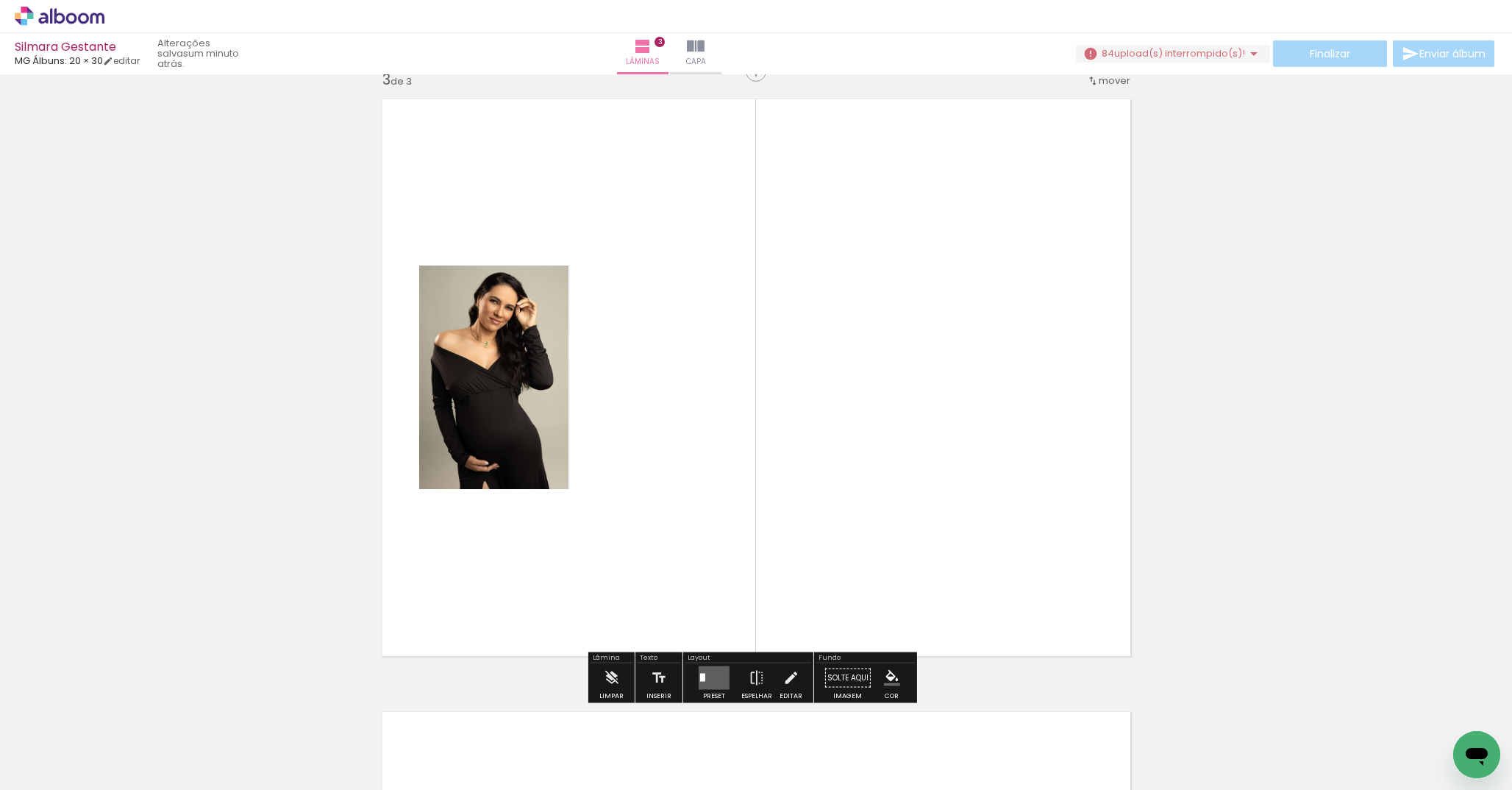
scroll to position [1244, 0]
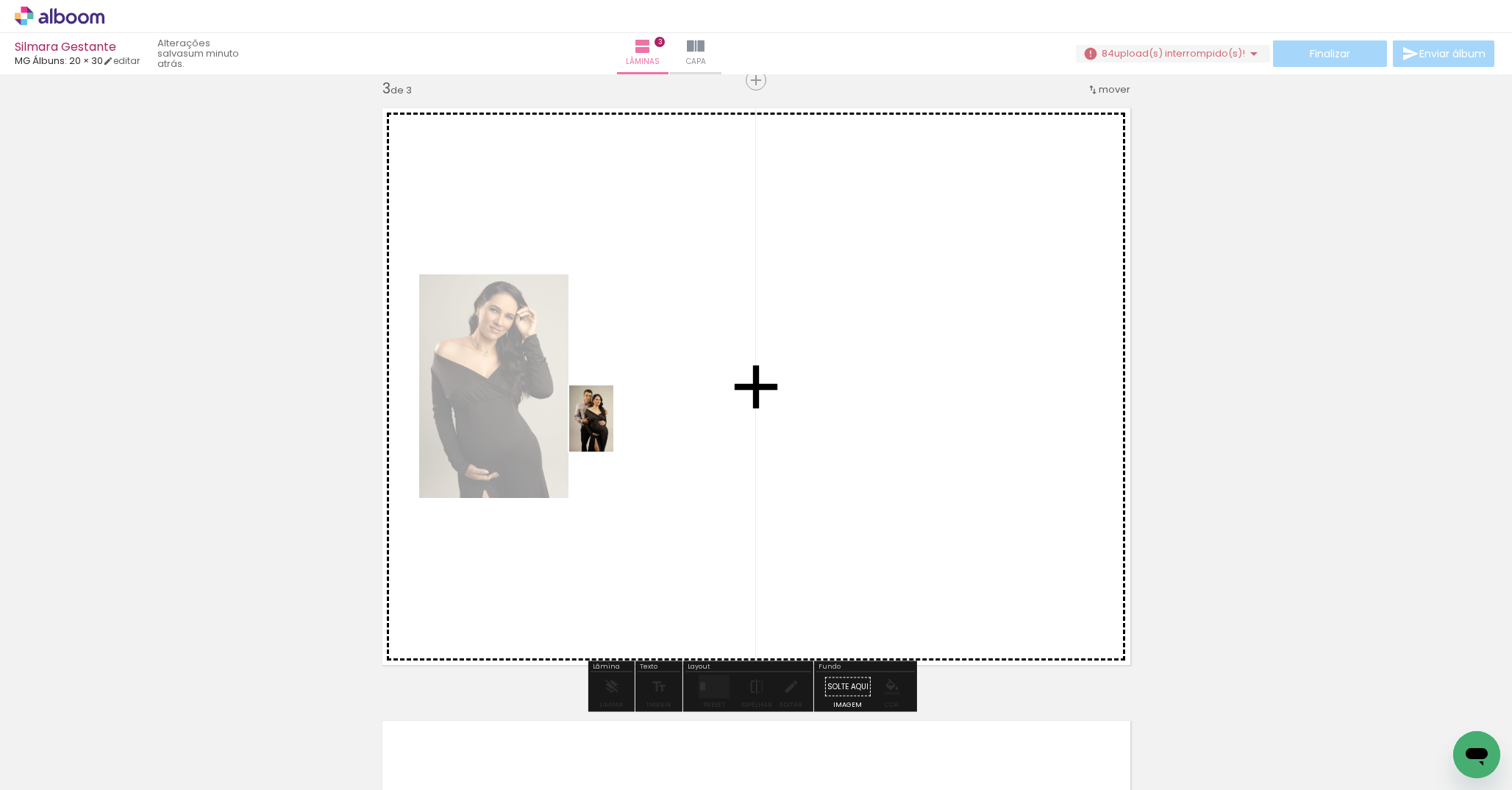
drag, startPoint x: 324, startPoint y: 747, endPoint x: 613, endPoint y: 430, distance: 429.0
click at [613, 430] on quentale-workspace at bounding box center [756, 395] width 1512 height 790
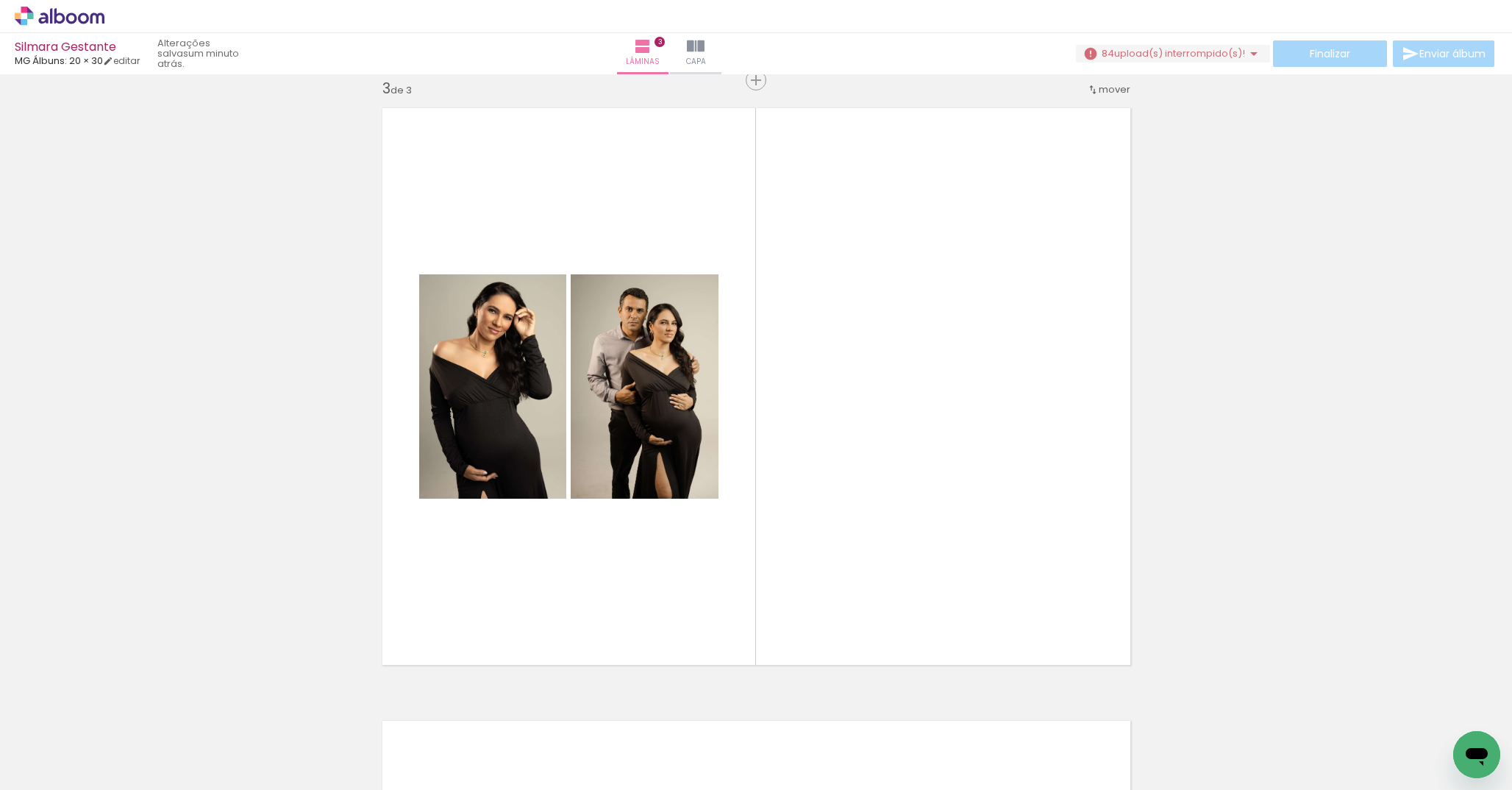
scroll to position [0, 632]
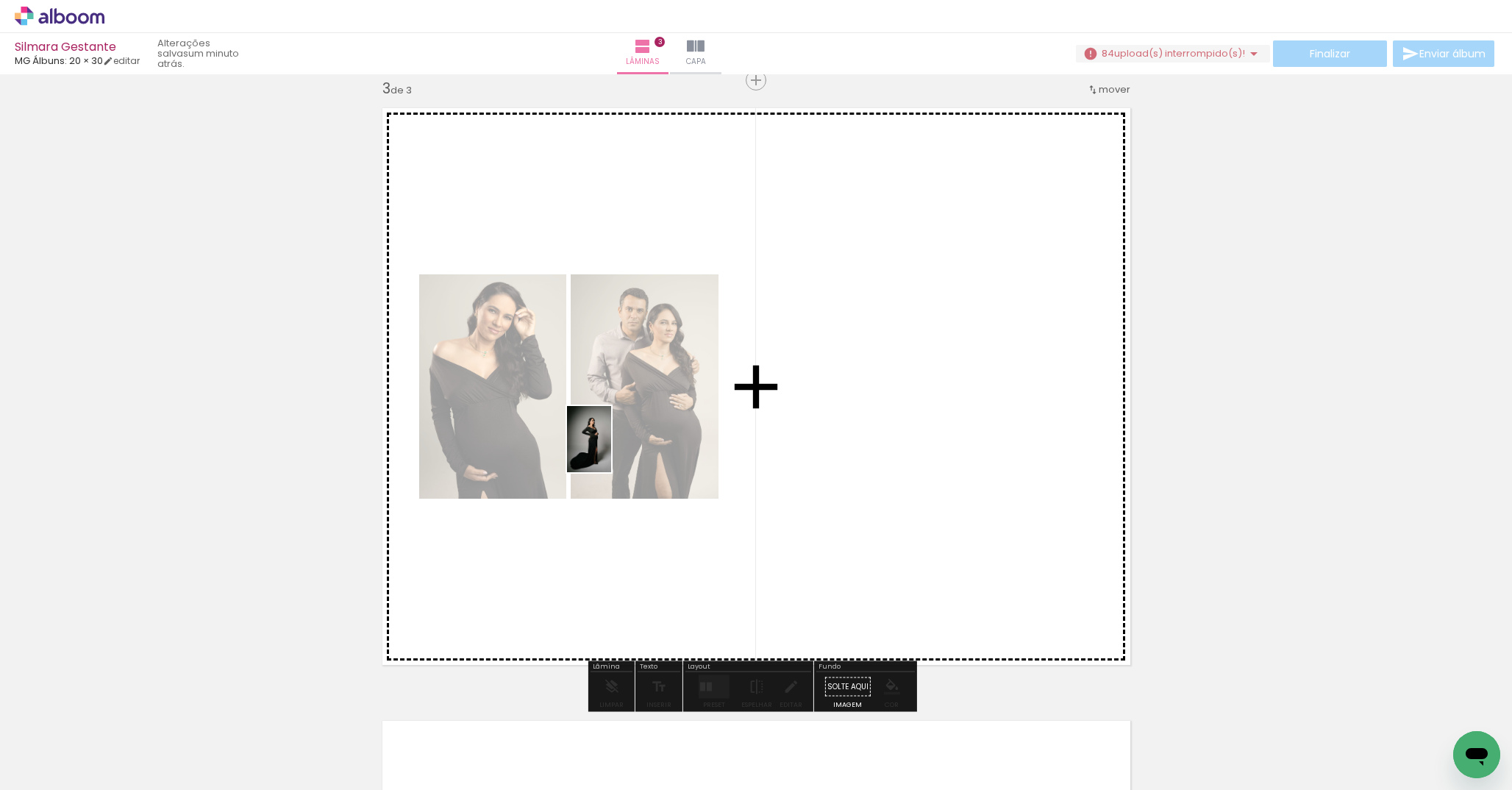
drag, startPoint x: 512, startPoint y: 741, endPoint x: 612, endPoint y: 450, distance: 307.7
click at [612, 450] on quentale-workspace at bounding box center [756, 395] width 1512 height 790
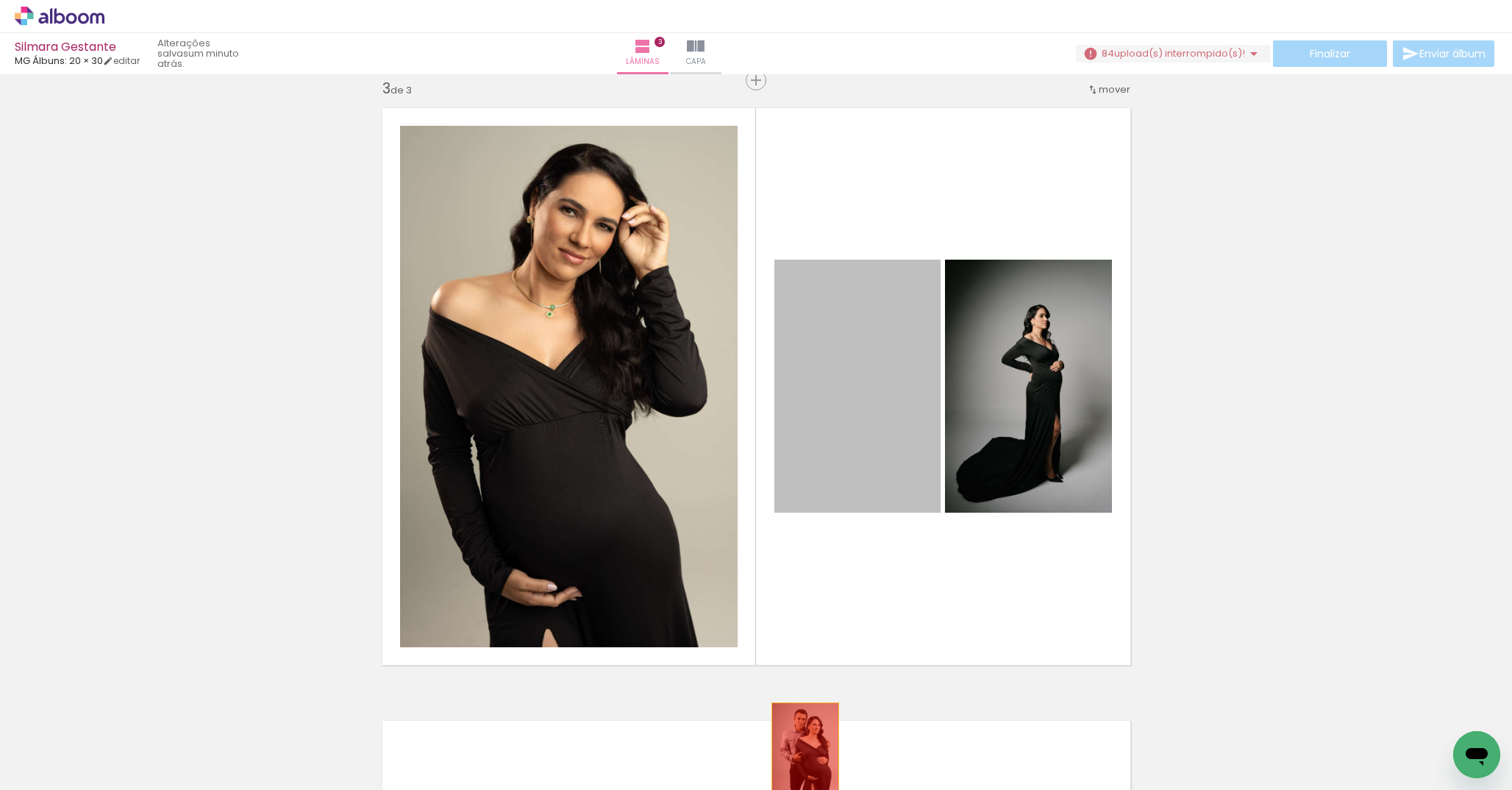
drag, startPoint x: 794, startPoint y: 422, endPoint x: 800, endPoint y: 754, distance: 332.1
click at [799, 753] on quentale-workspace at bounding box center [756, 395] width 1512 height 790
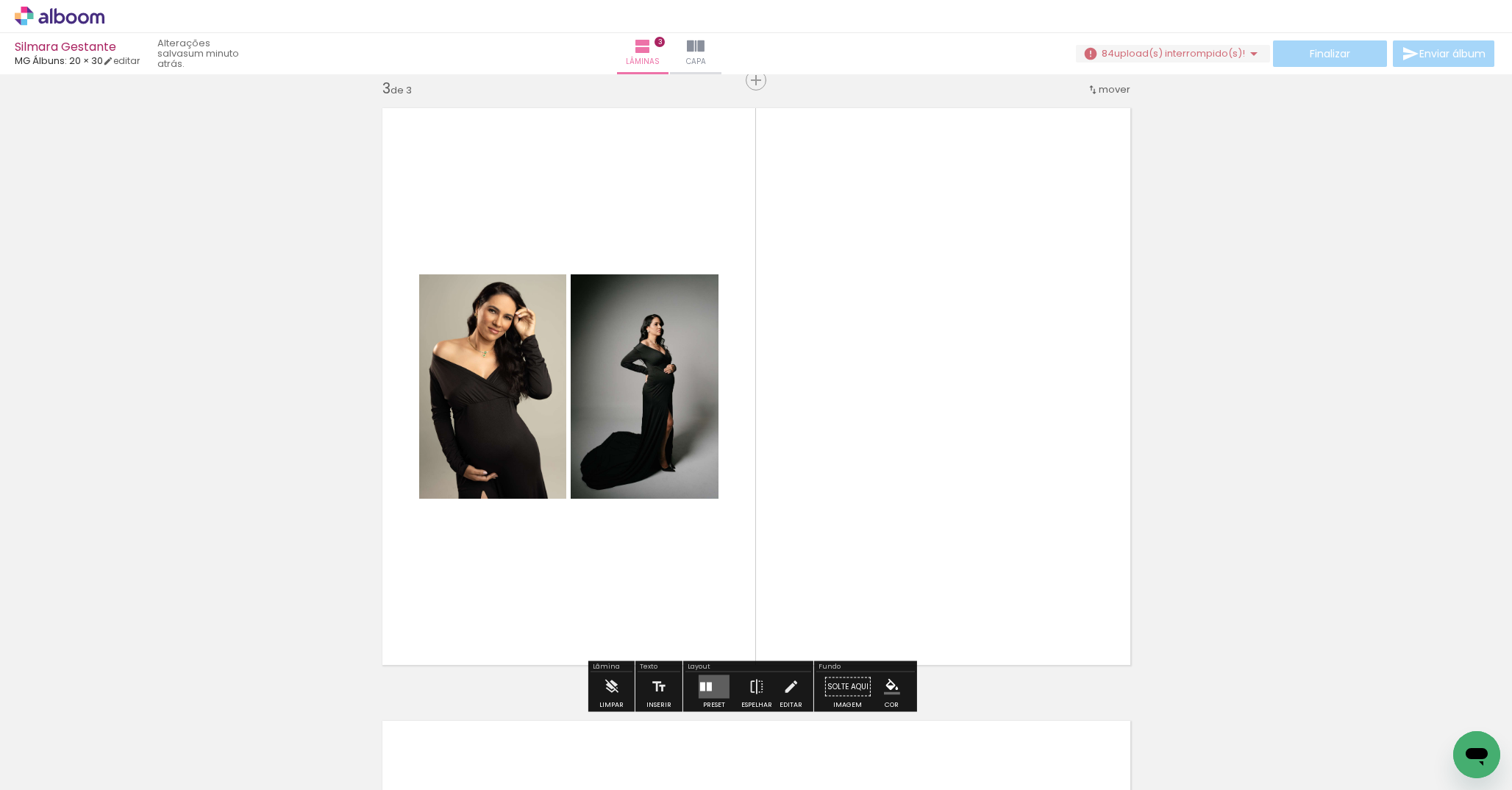
click at [707, 683] on div at bounding box center [709, 688] width 5 height 9
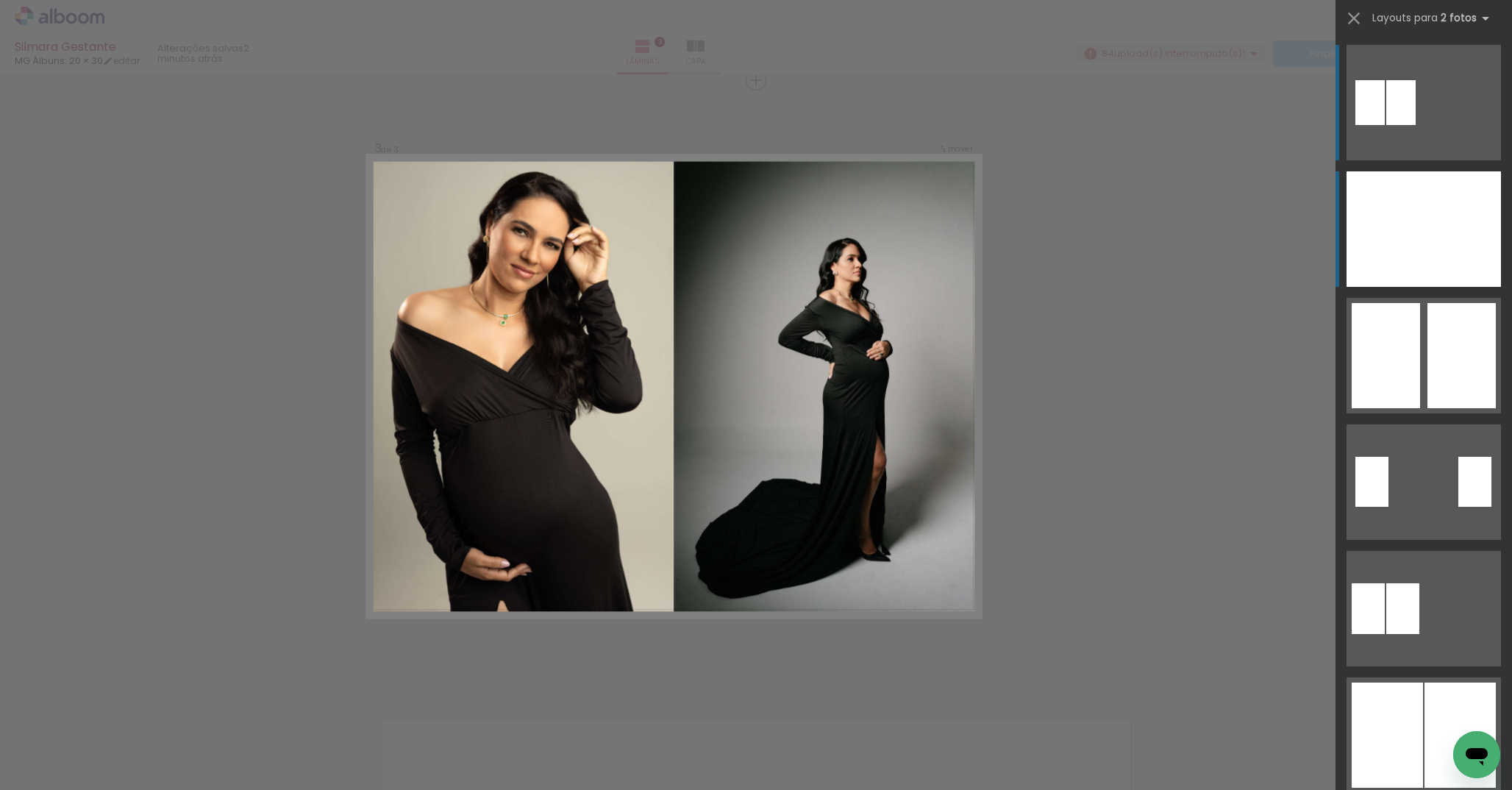
click at [1414, 232] on div at bounding box center [1385, 229] width 77 height 116
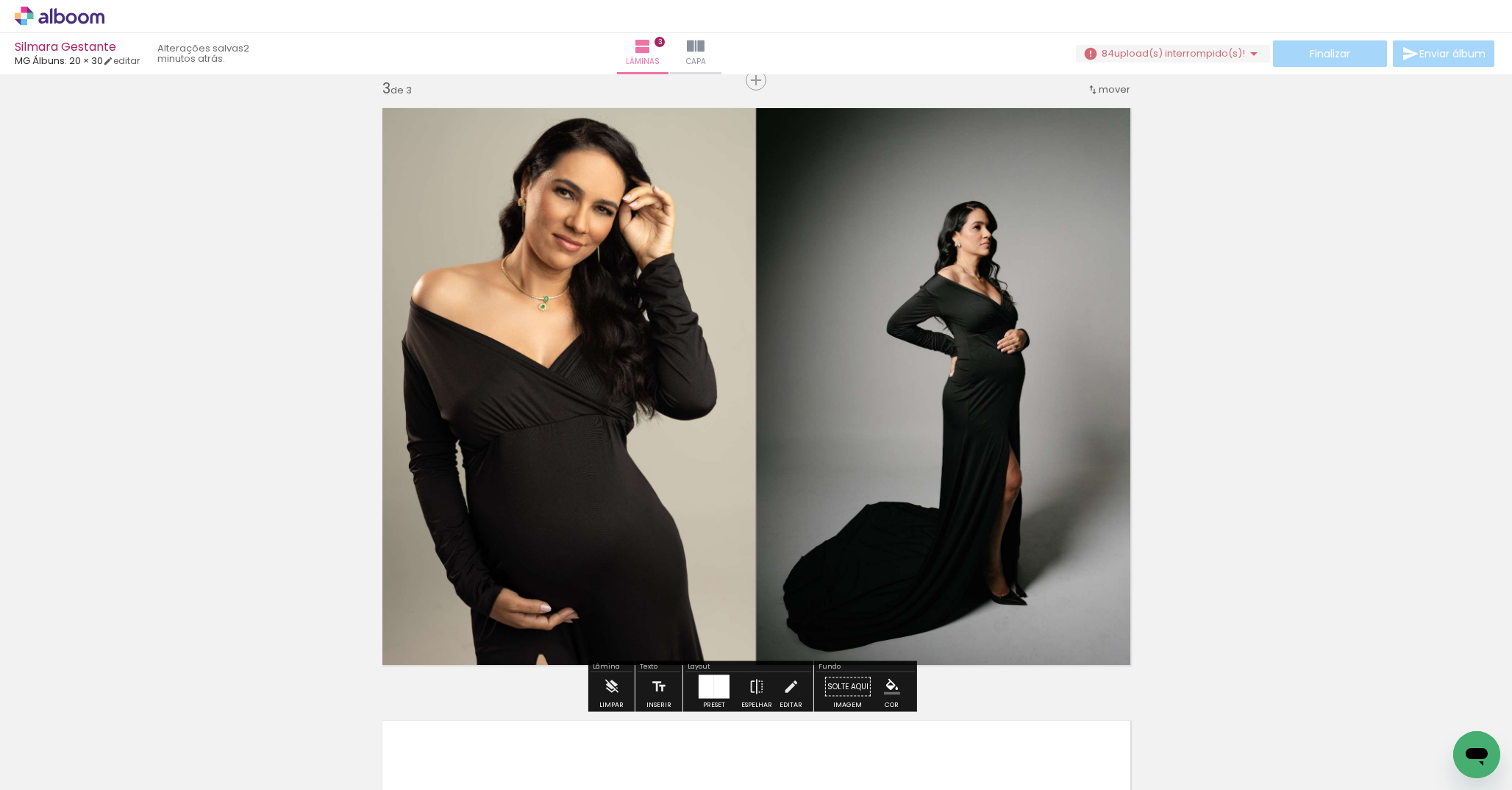
click at [1267, 250] on div "Inserir lâmina 1 de 3 Inserir lâmina 2 de 3 Inserir lâmina 3 de 3" at bounding box center [756, 61] width 1512 height 2453
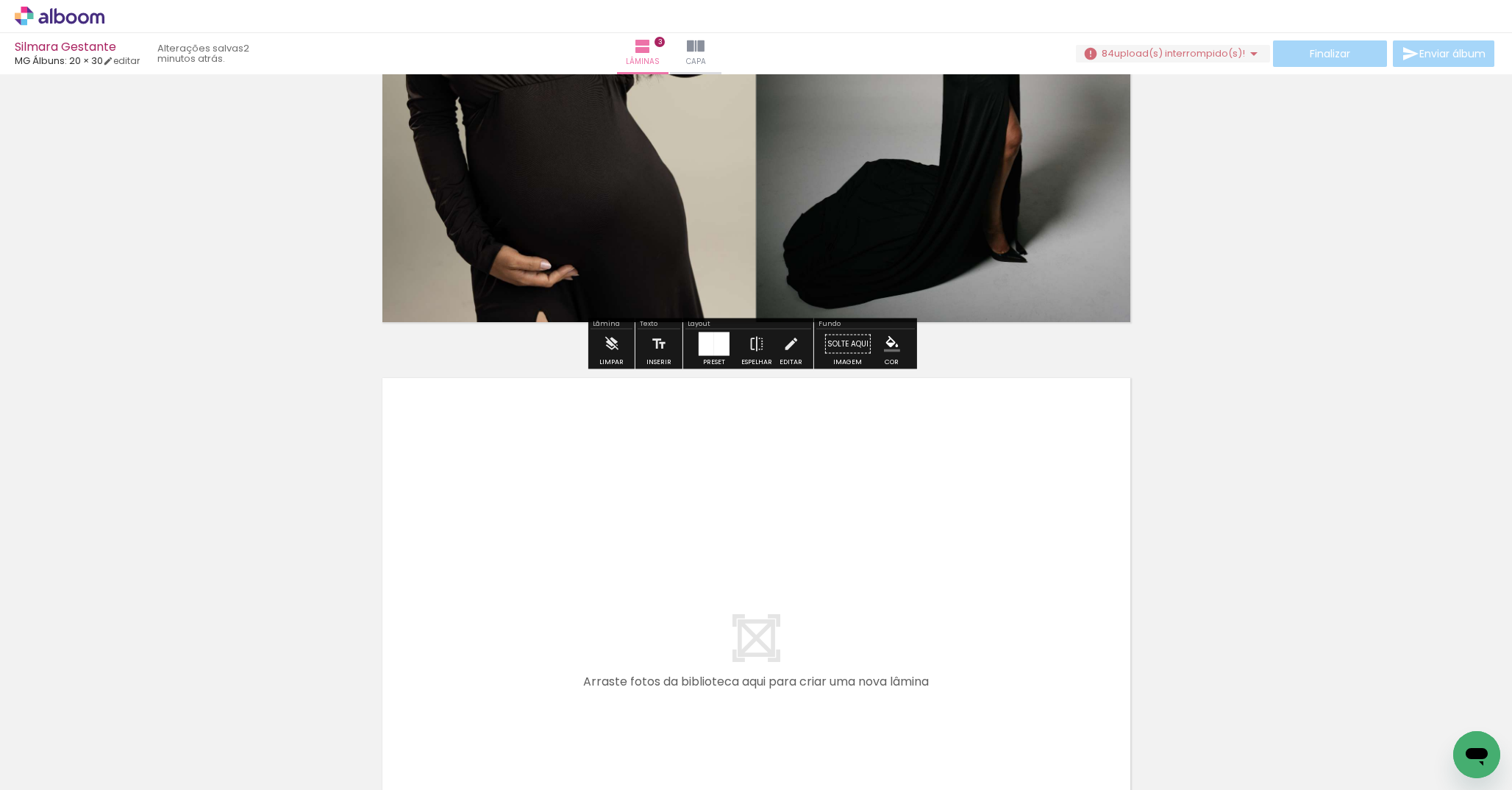
scroll to position [1742, 0]
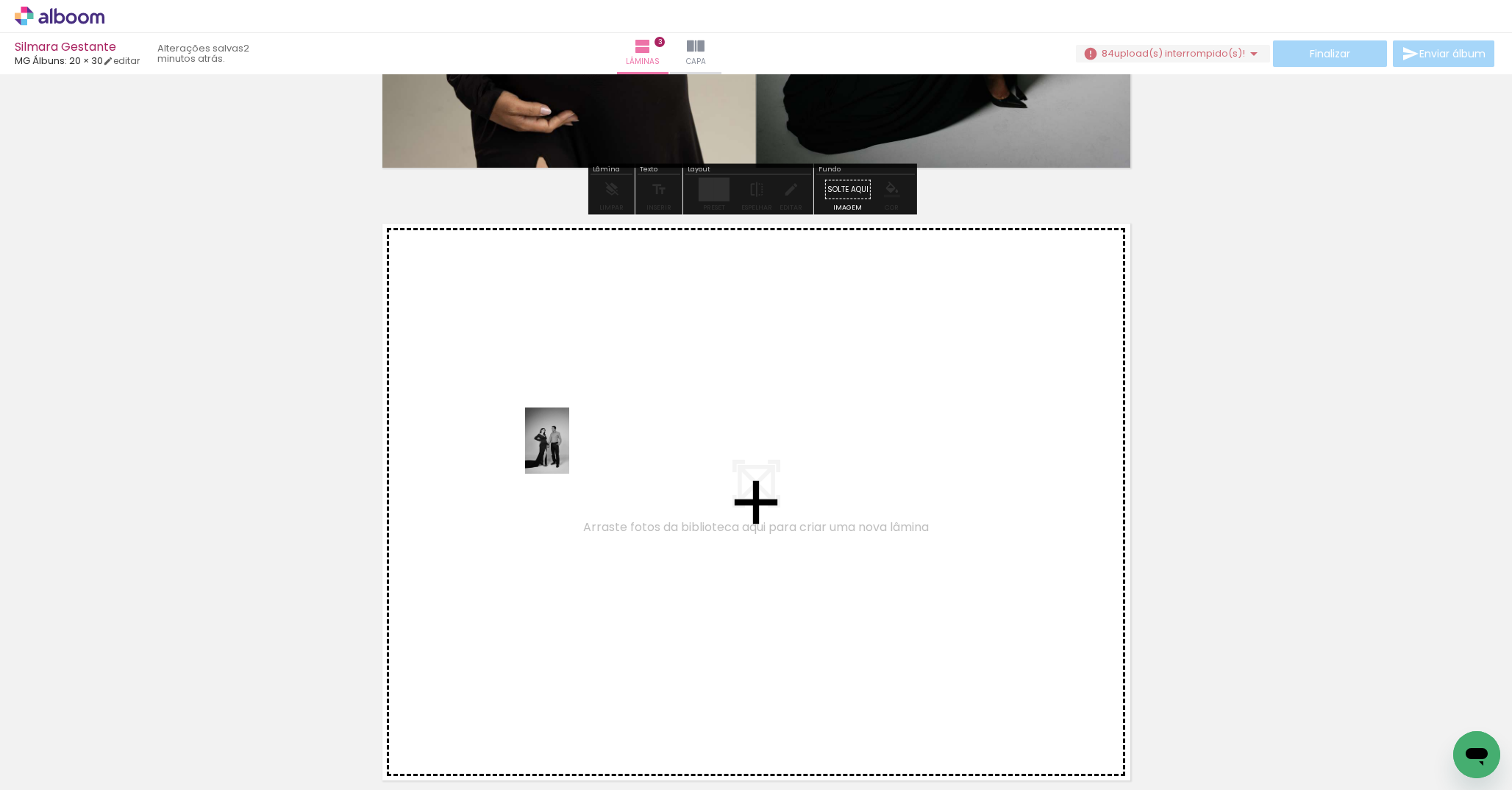
drag, startPoint x: 600, startPoint y: 744, endPoint x: 569, endPoint y: 452, distance: 293.6
click at [569, 452] on quentale-workspace at bounding box center [756, 395] width 1512 height 790
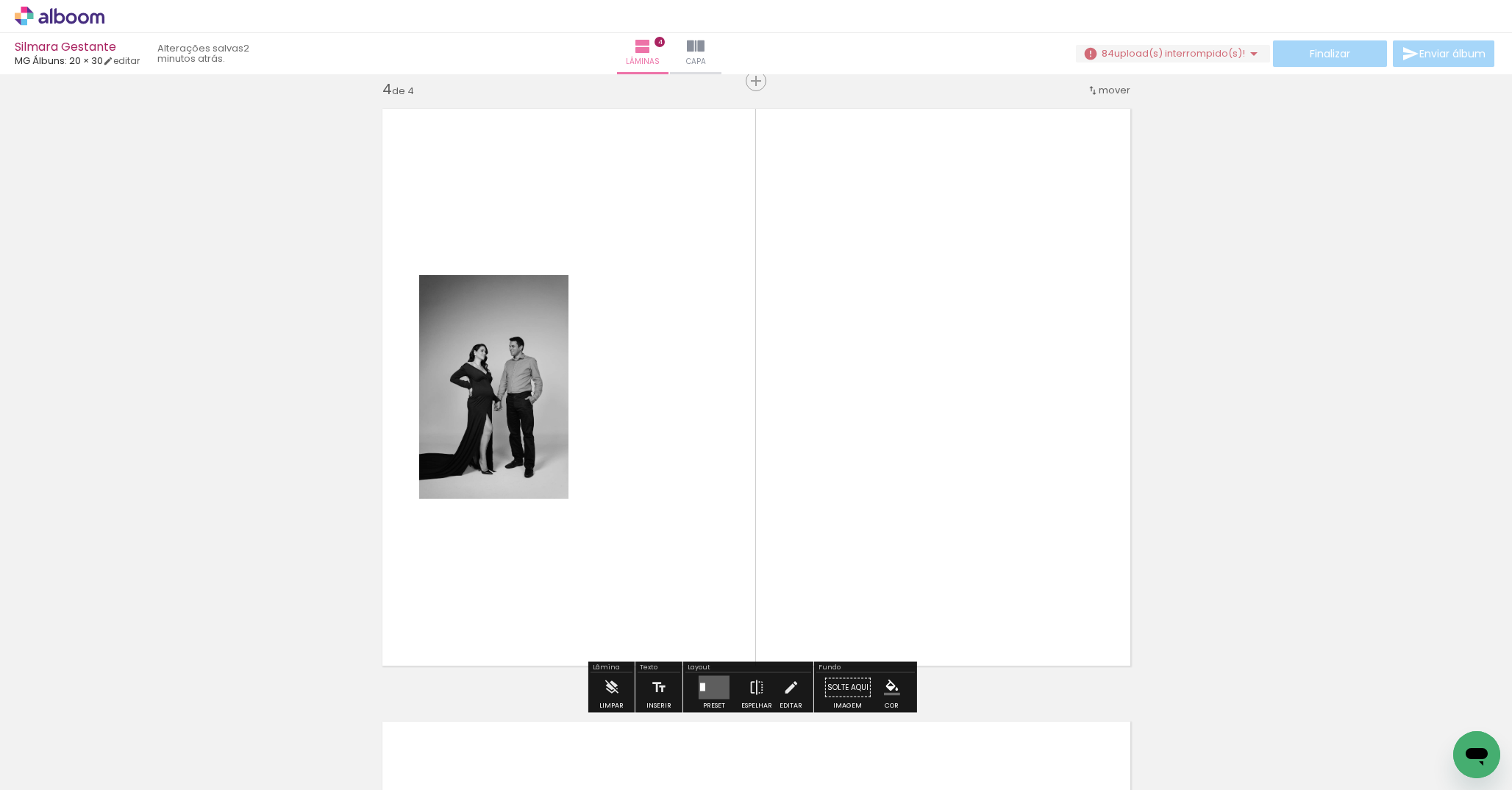
scroll to position [1857, 0]
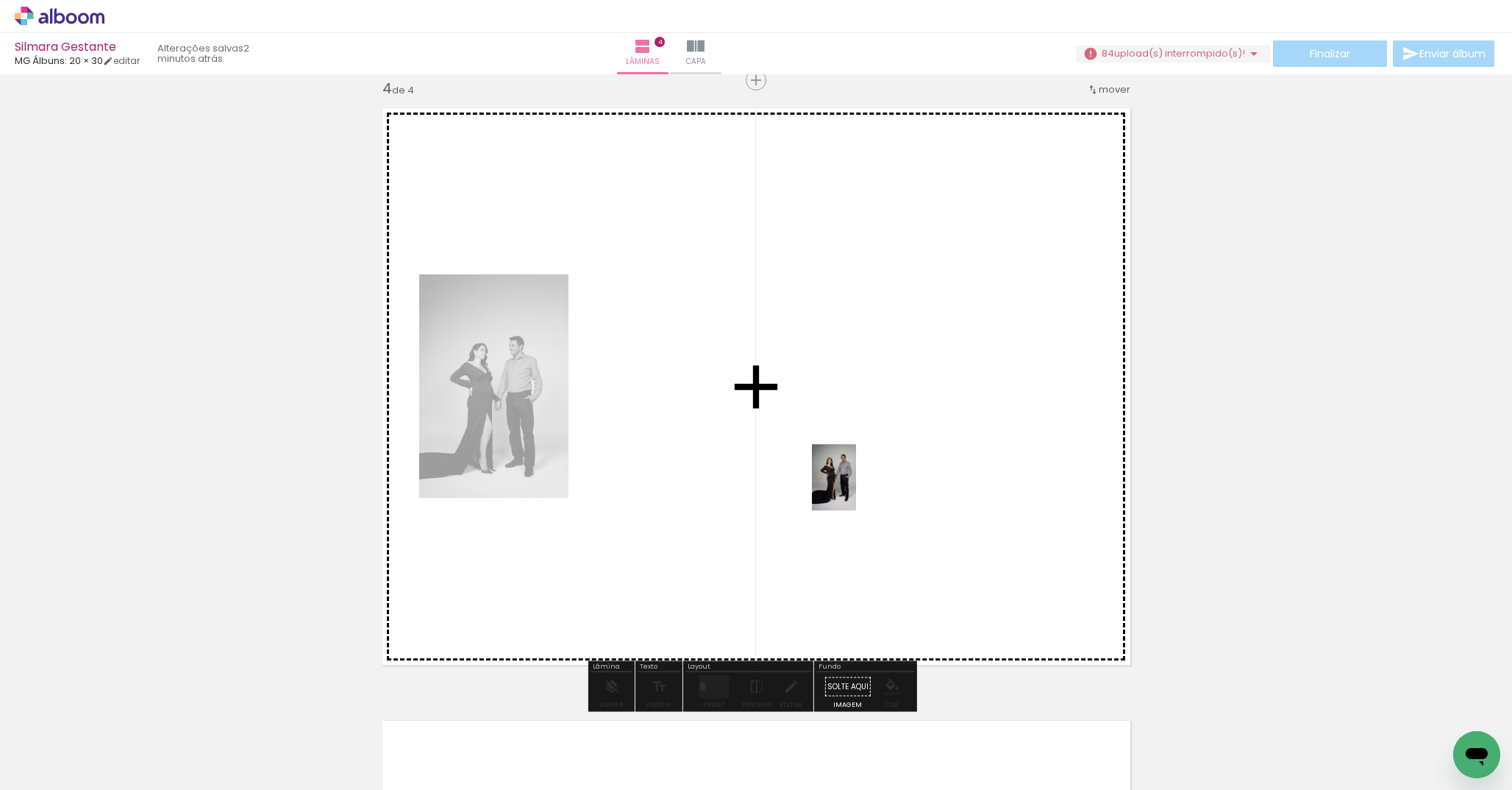
drag, startPoint x: 840, startPoint y: 756, endPoint x: 926, endPoint y: 687, distance: 110.3
click at [856, 490] on quentale-workspace at bounding box center [756, 395] width 1512 height 790
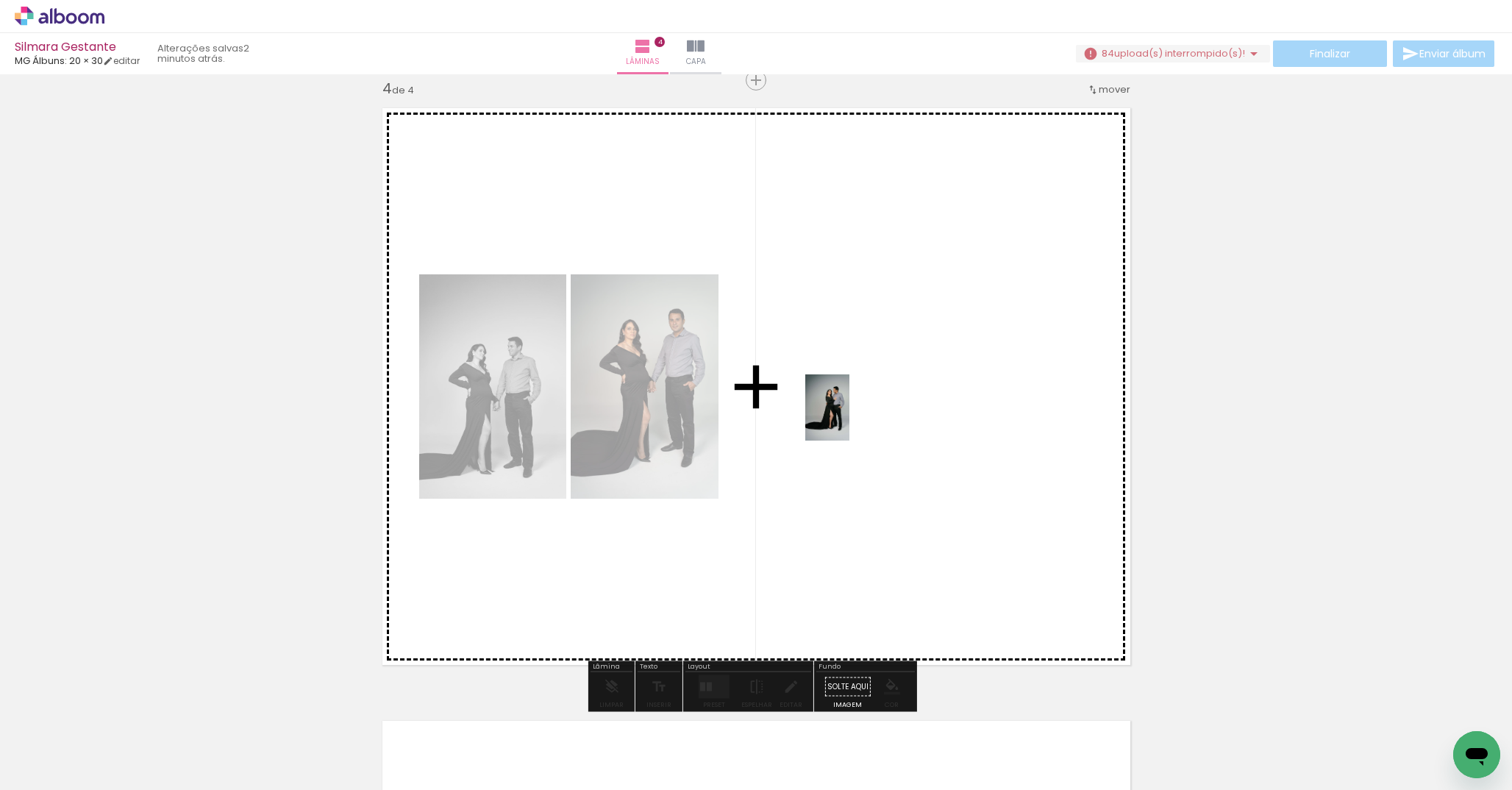
drag, startPoint x: 916, startPoint y: 719, endPoint x: 849, endPoint y: 419, distance: 307.4
click at [849, 419] on quentale-workspace at bounding box center [756, 395] width 1512 height 790
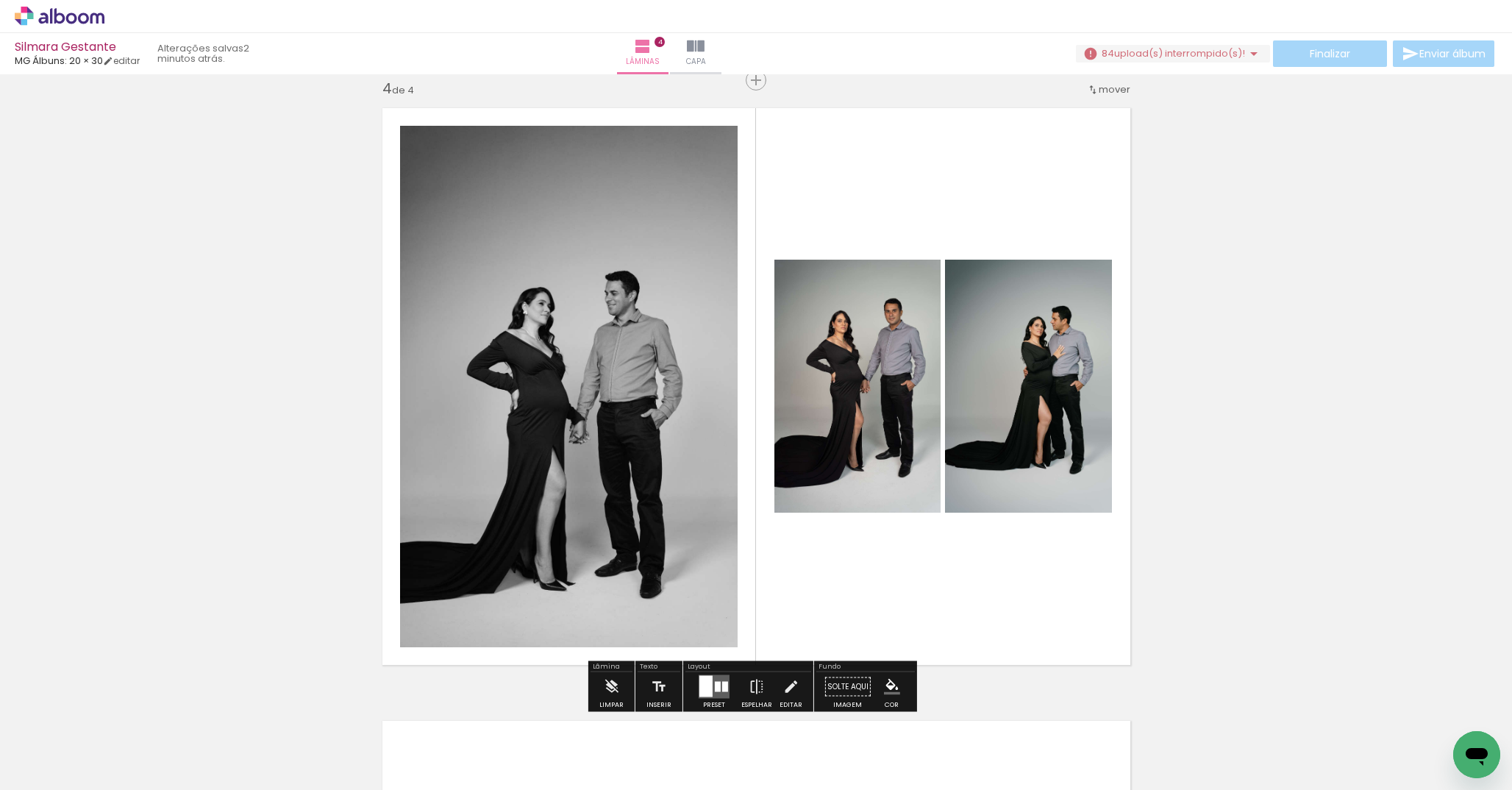
click at [707, 683] on div at bounding box center [706, 687] width 13 height 22
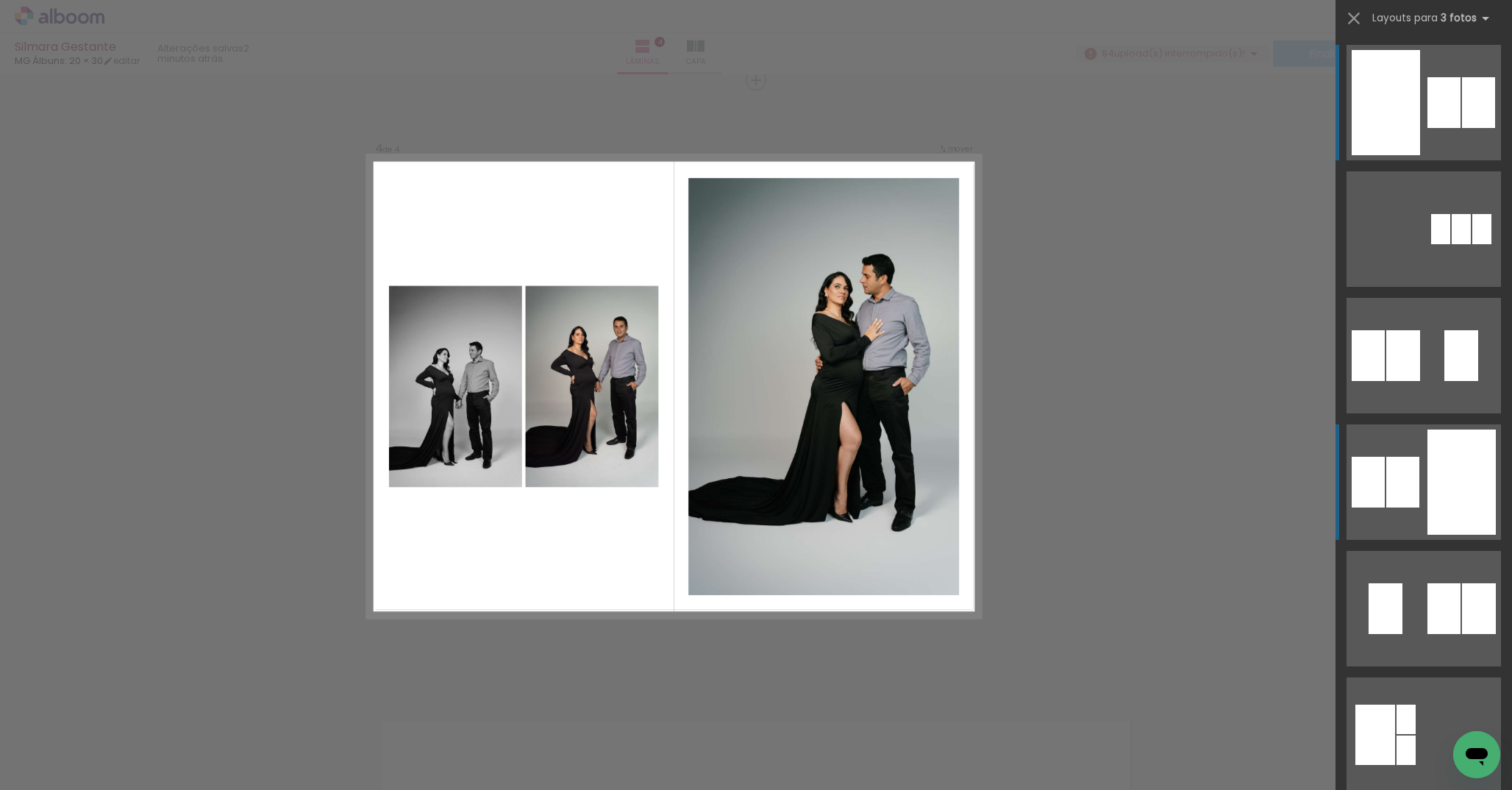
click at [1443, 452] on div at bounding box center [1462, 482] width 69 height 105
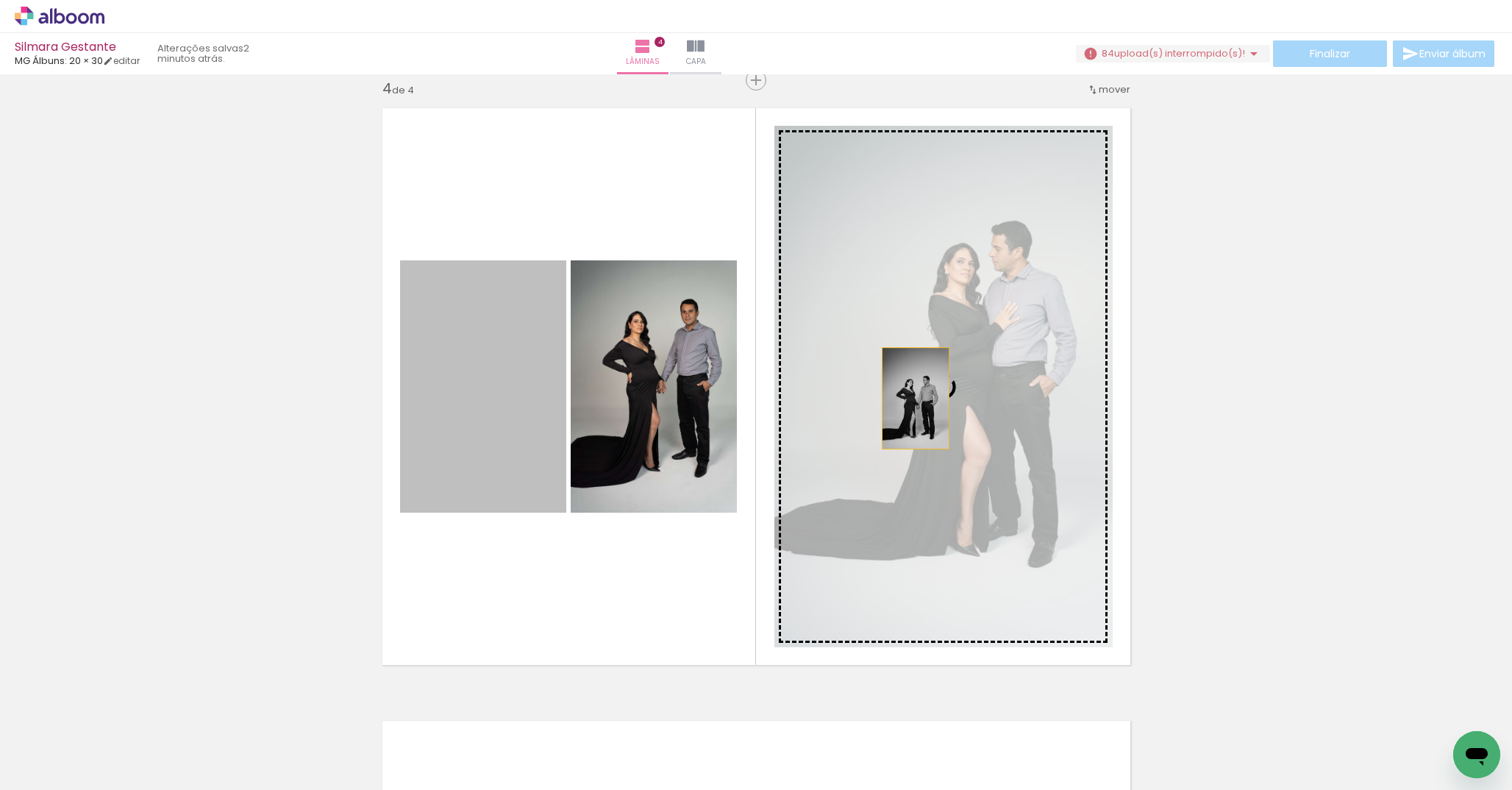
drag, startPoint x: 469, startPoint y: 404, endPoint x: 910, endPoint y: 398, distance: 441.0
click at [0, 0] on slot at bounding box center [0, 0] width 0 height 0
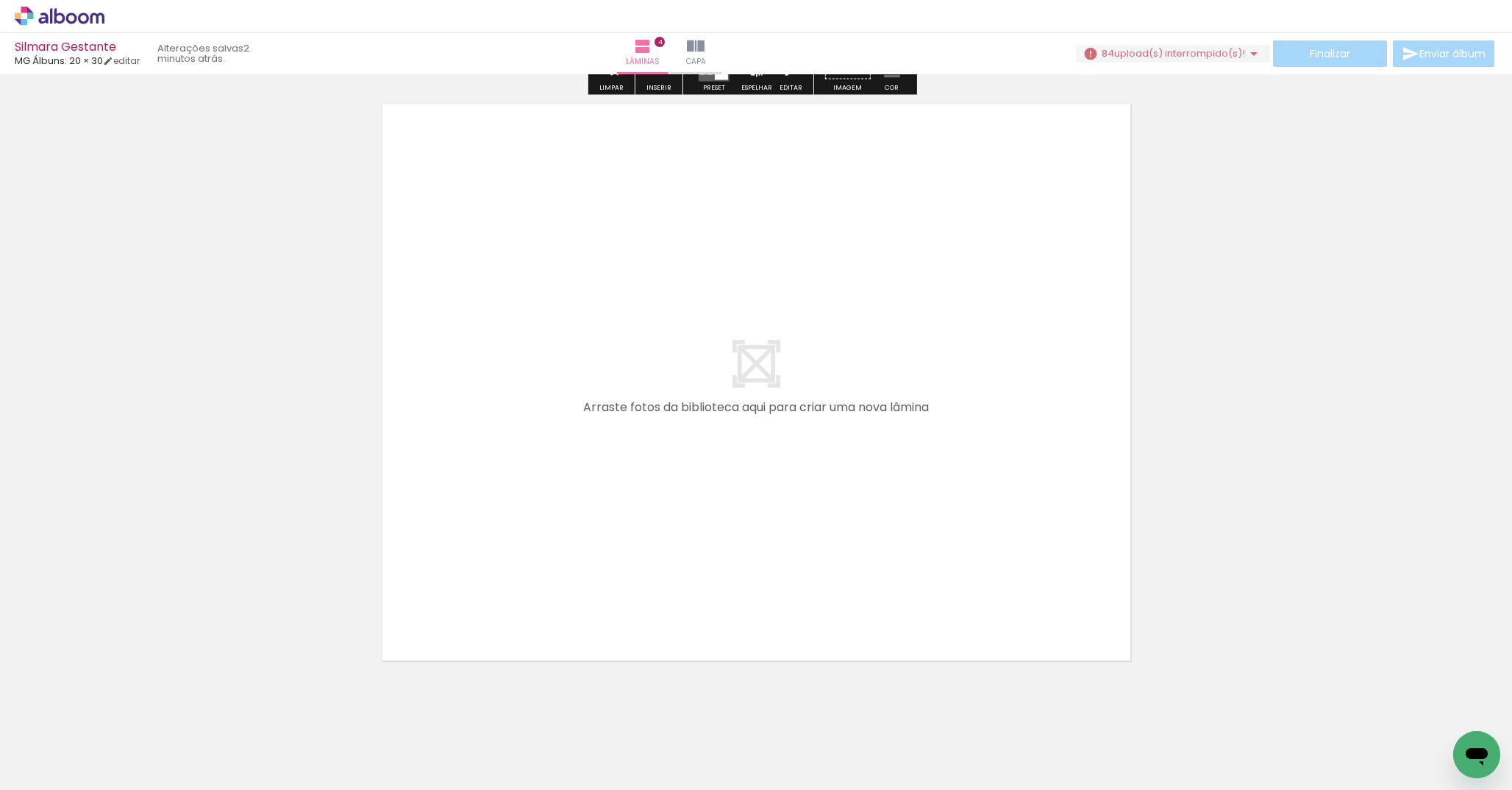
scroll to position [2476, 0]
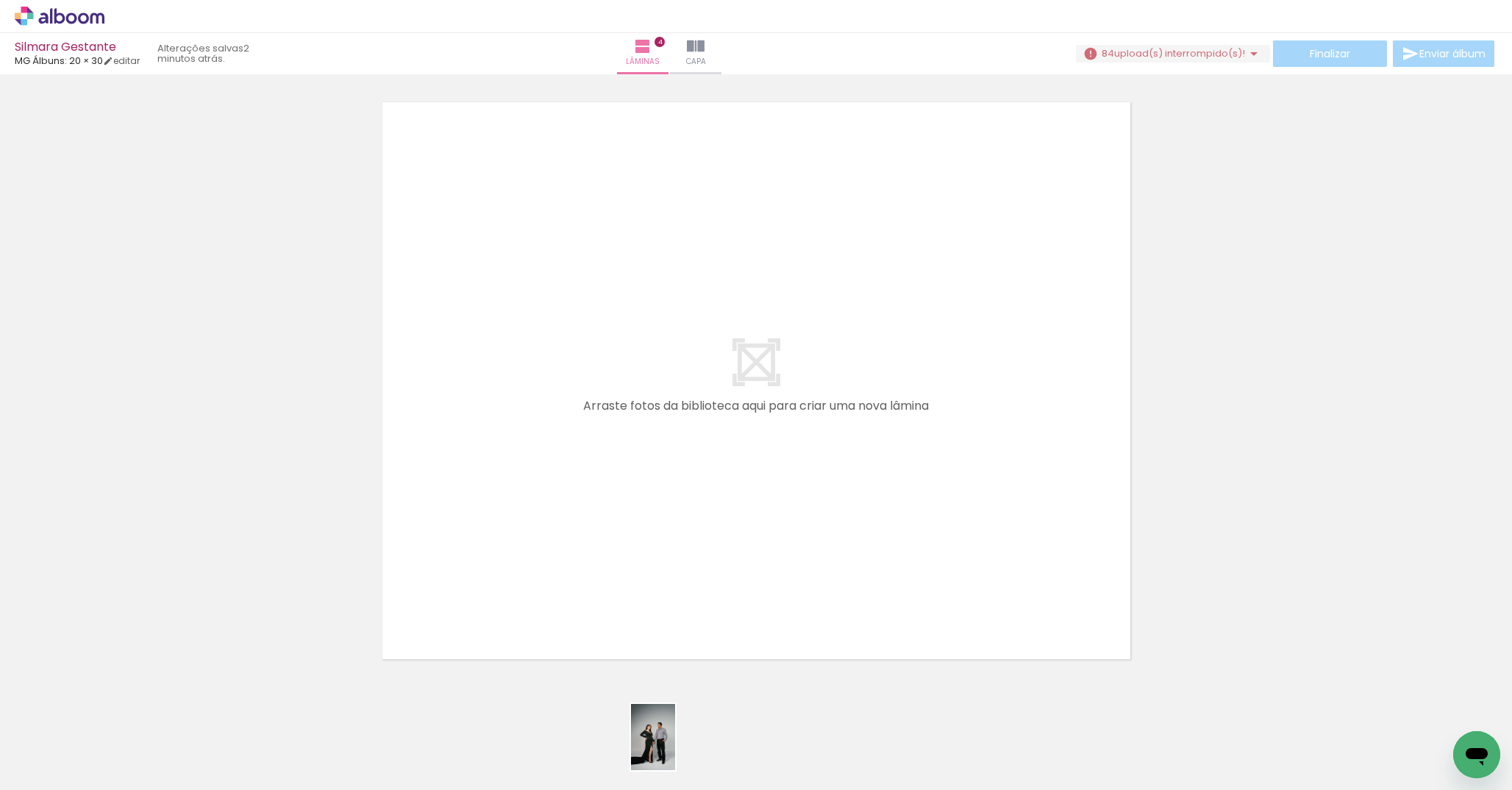
drag, startPoint x: 682, startPoint y: 749, endPoint x: 675, endPoint y: 748, distance: 7.1
click at [675, 749] on div at bounding box center [669, 740] width 49 height 72
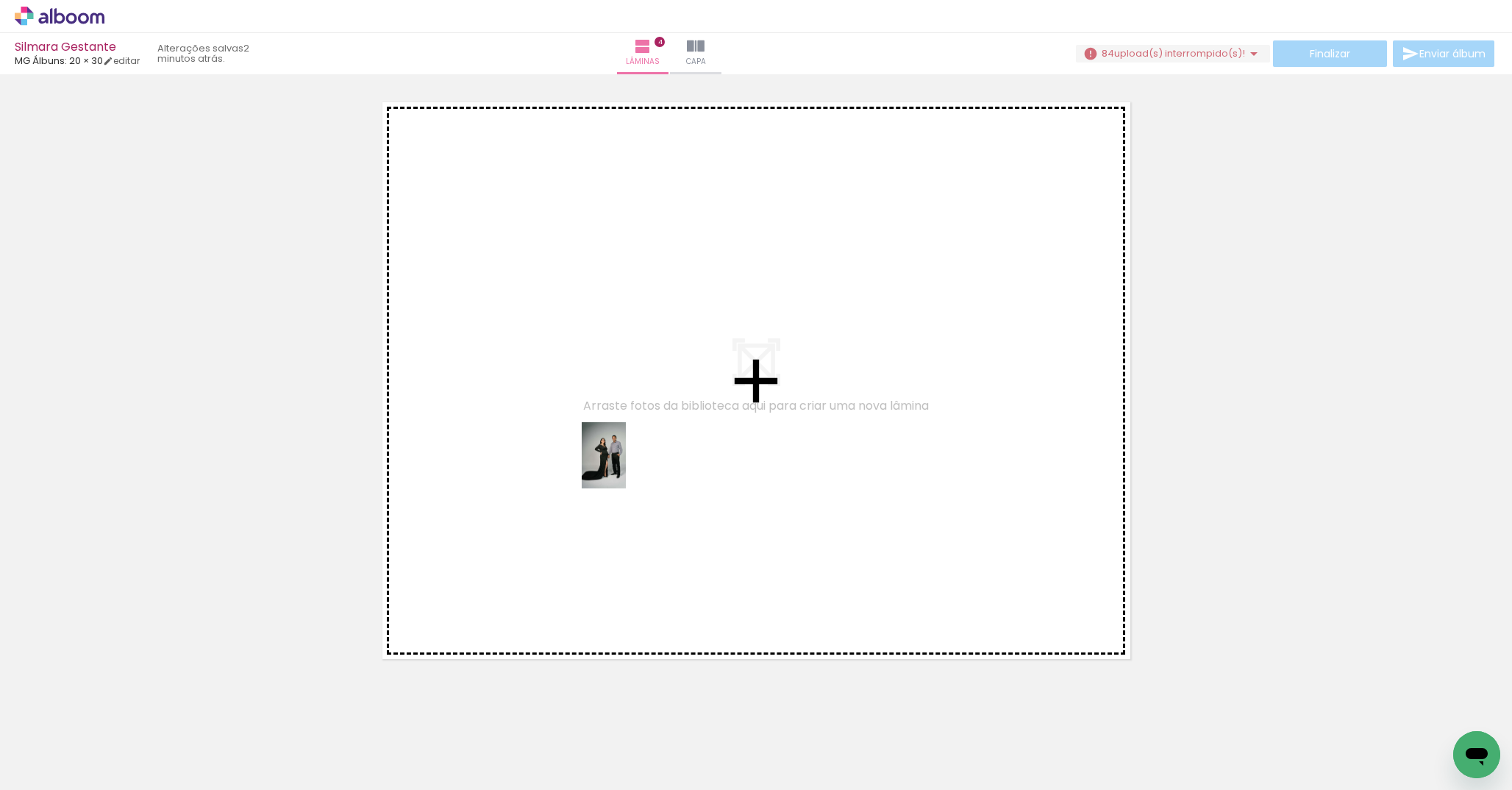
drag, startPoint x: 750, startPoint y: 742, endPoint x: 734, endPoint y: 510, distance: 232.6
click at [619, 449] on quentale-workspace at bounding box center [756, 395] width 1512 height 790
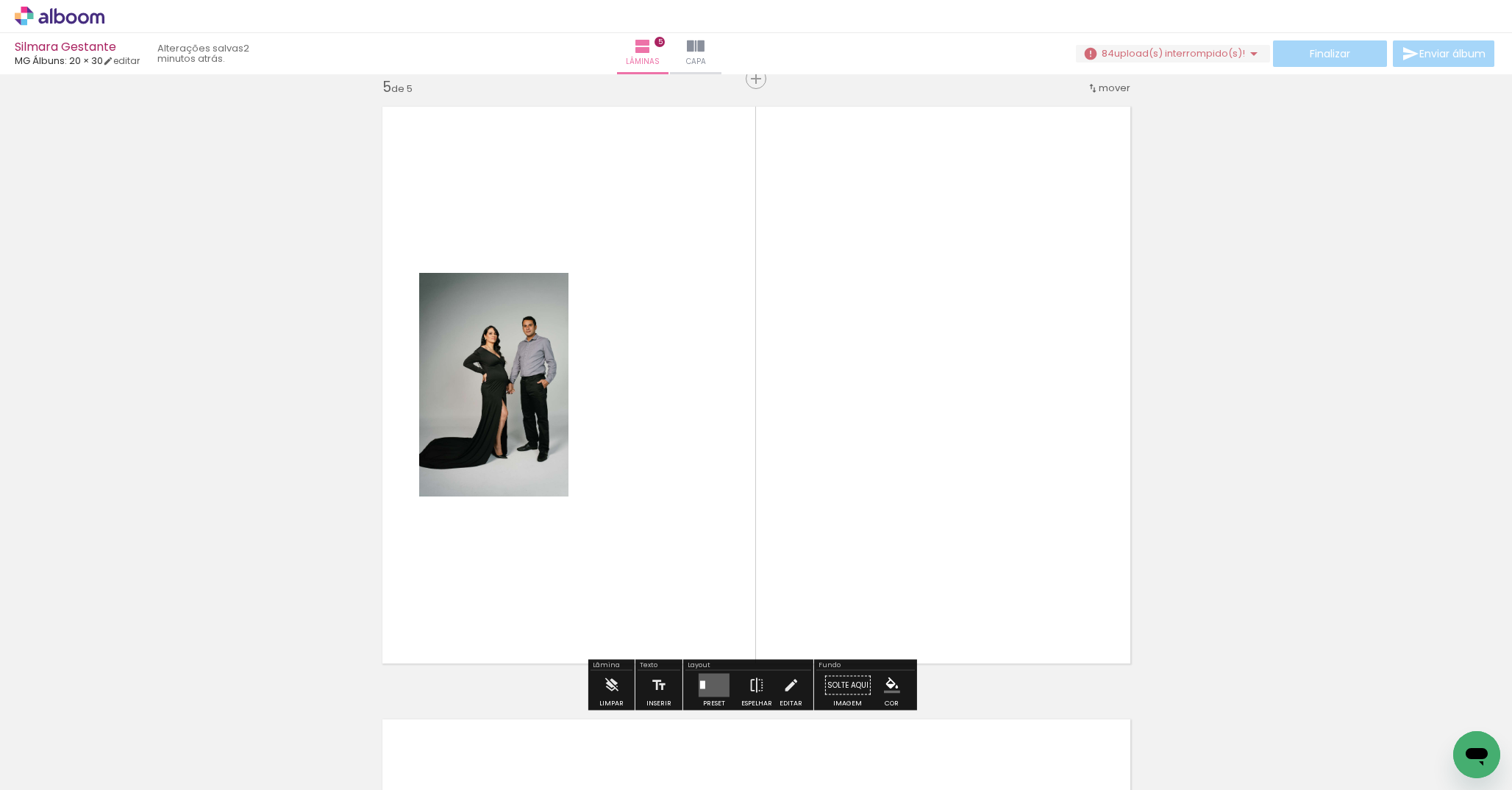
scroll to position [2470, 0]
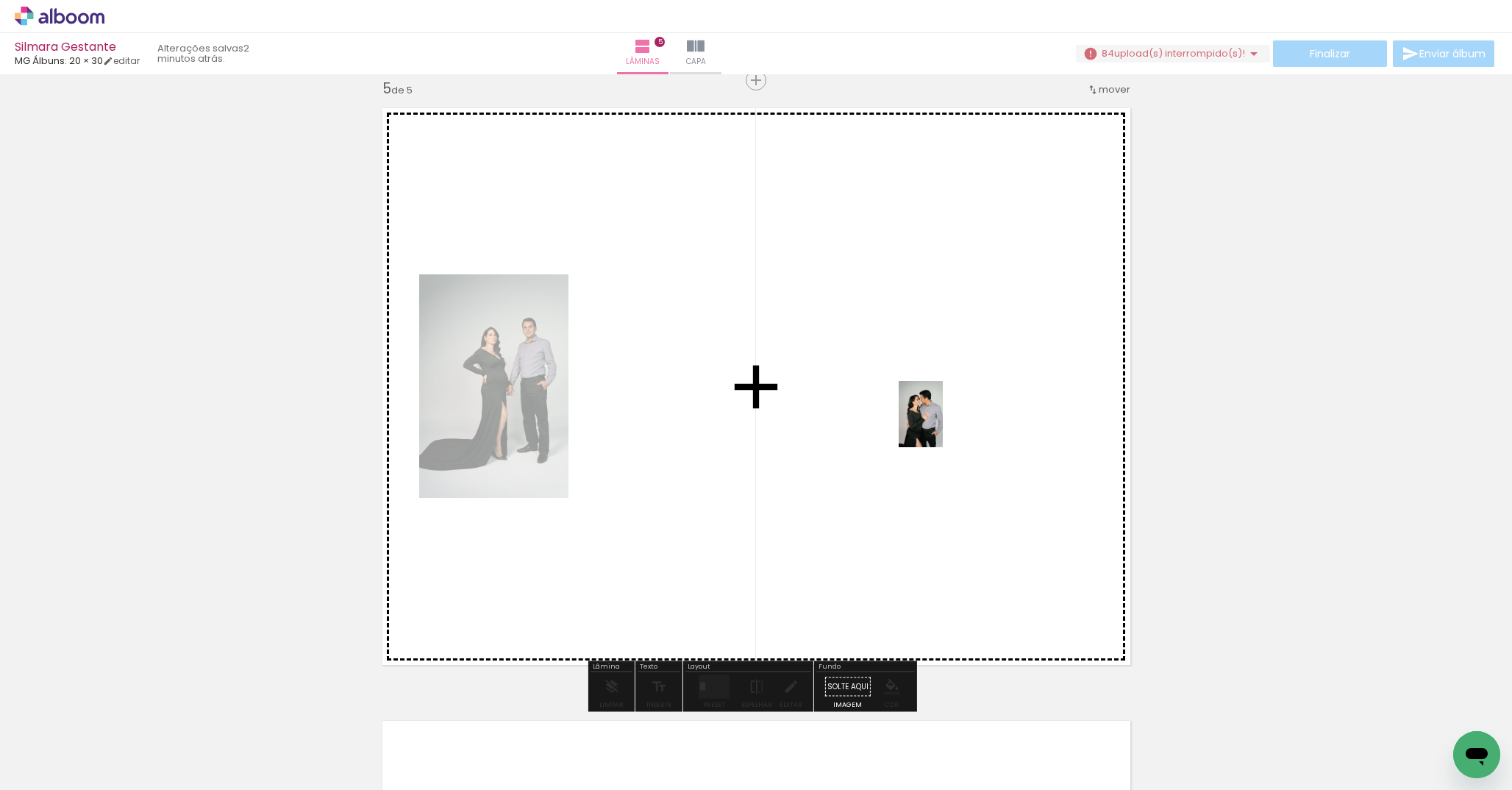
drag, startPoint x: 1091, startPoint y: 752, endPoint x: 943, endPoint y: 425, distance: 358.9
click at [943, 425] on quentale-workspace at bounding box center [756, 395] width 1512 height 790
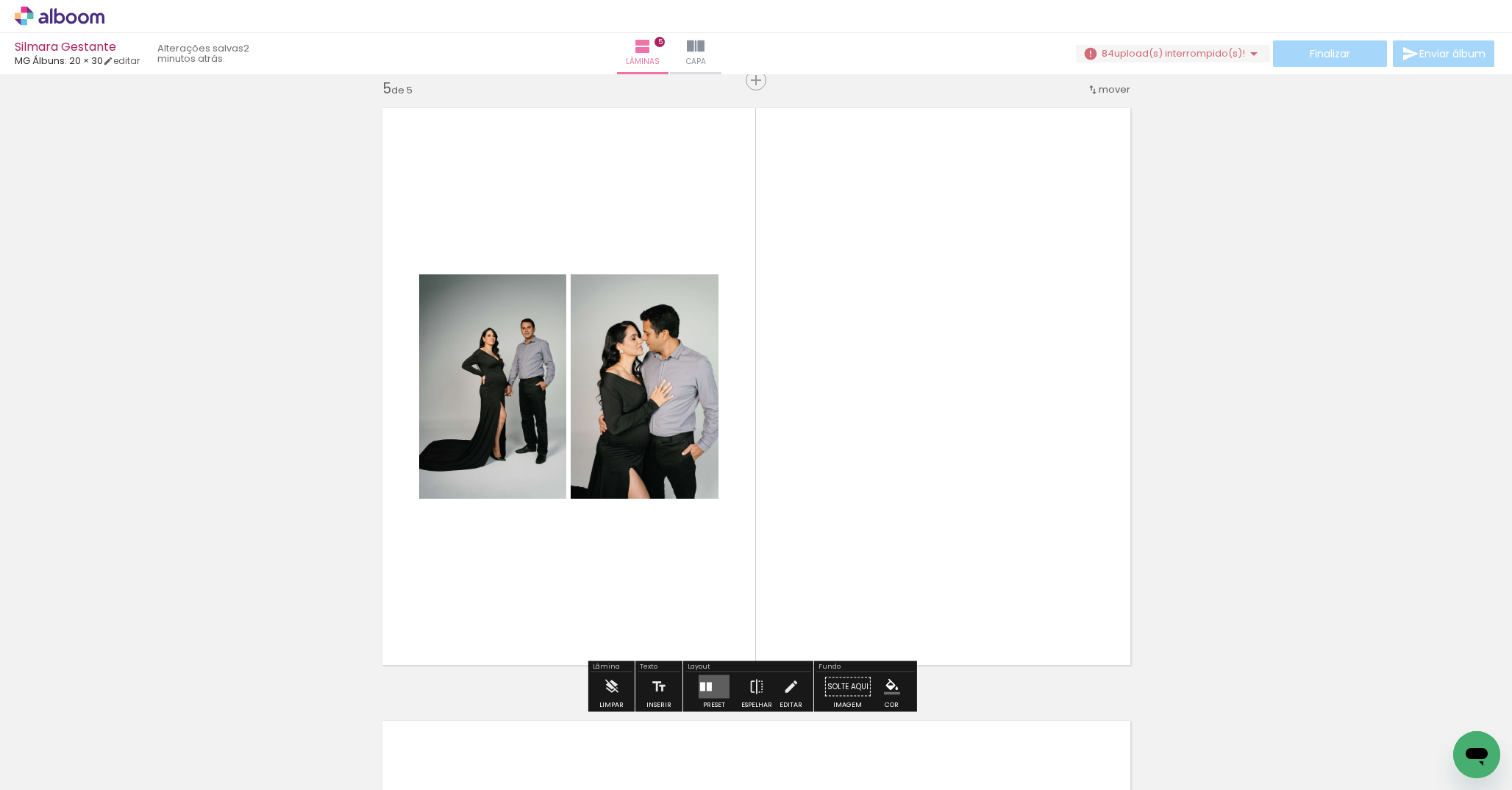
click at [708, 681] on quentale-layouter at bounding box center [713, 688] width 31 height 24
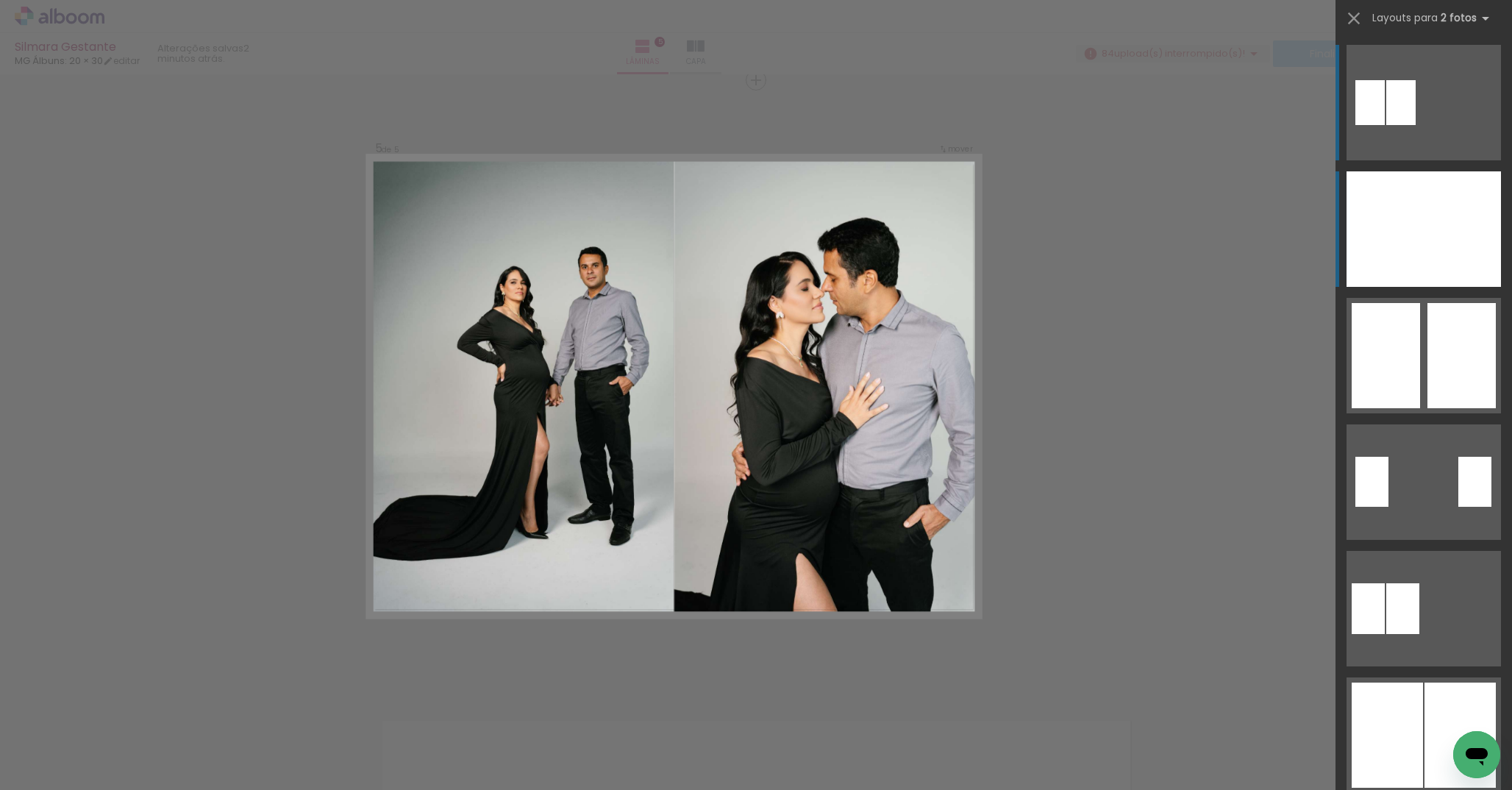
click at [1424, 217] on div at bounding box center [1462, 229] width 77 height 116
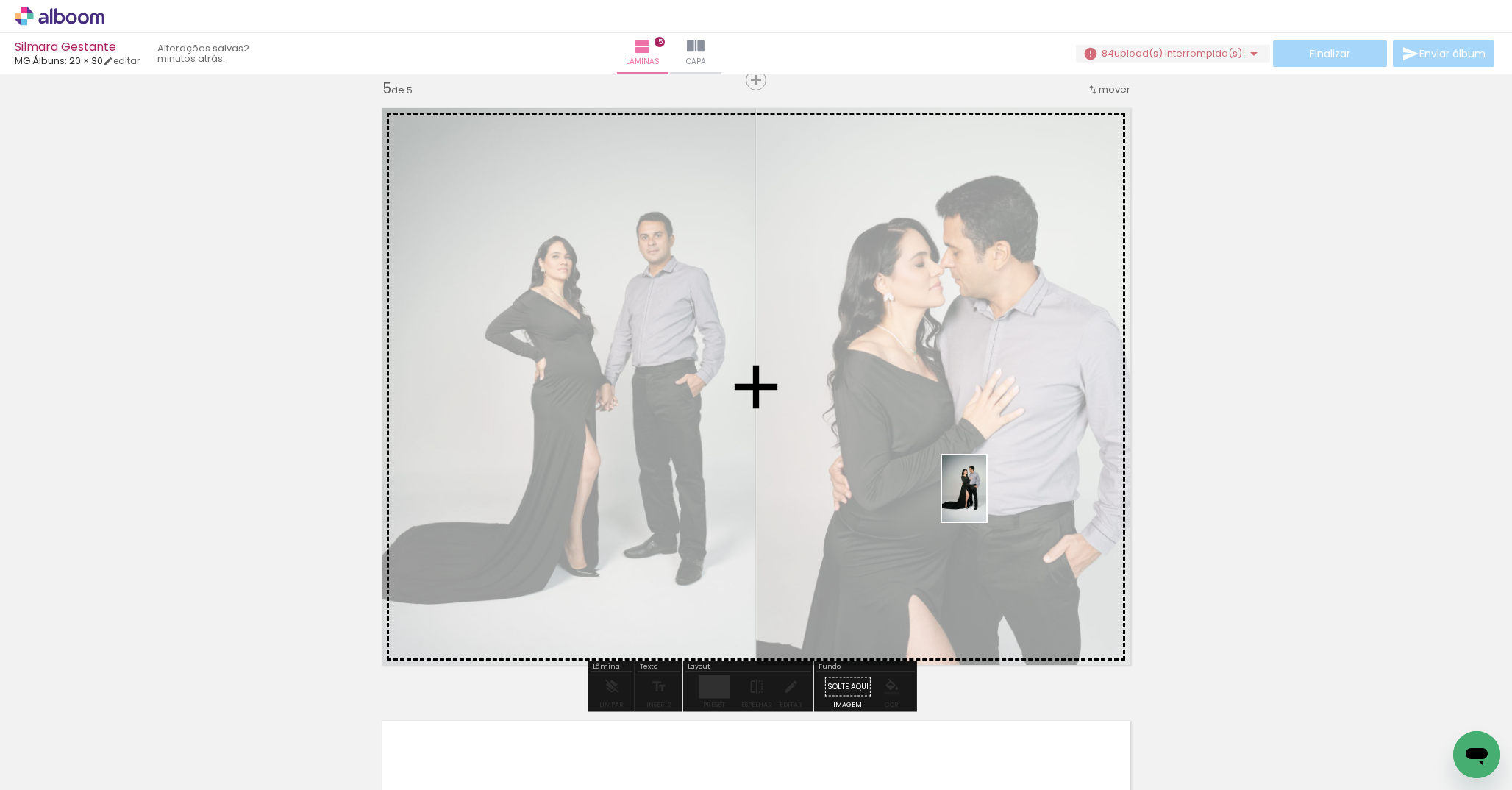
drag, startPoint x: 999, startPoint y: 741, endPoint x: 986, endPoint y: 500, distance: 241.4
click at [986, 500] on quentale-workspace at bounding box center [756, 395] width 1512 height 790
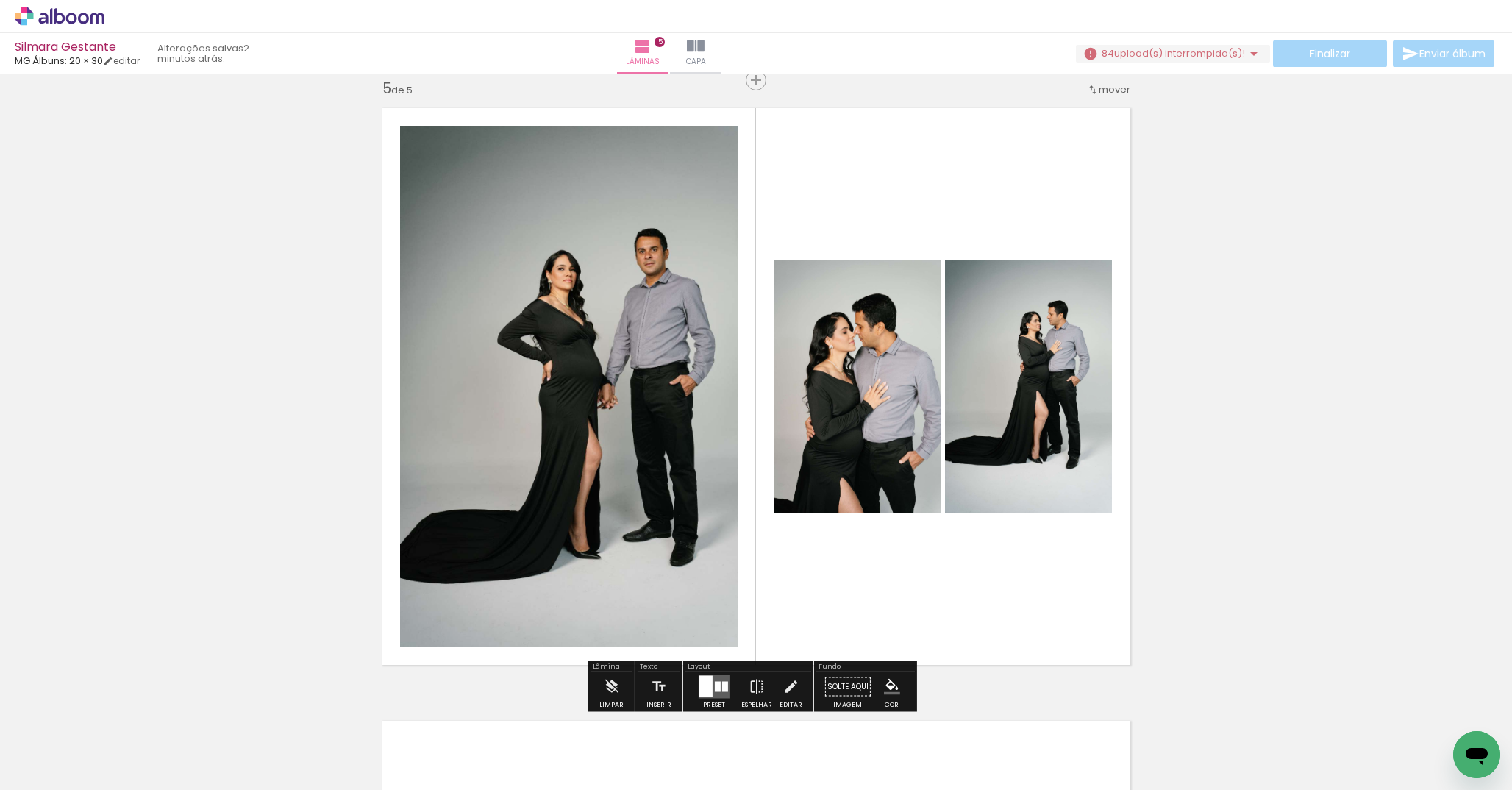
click at [715, 690] on div at bounding box center [718, 688] width 6 height 10
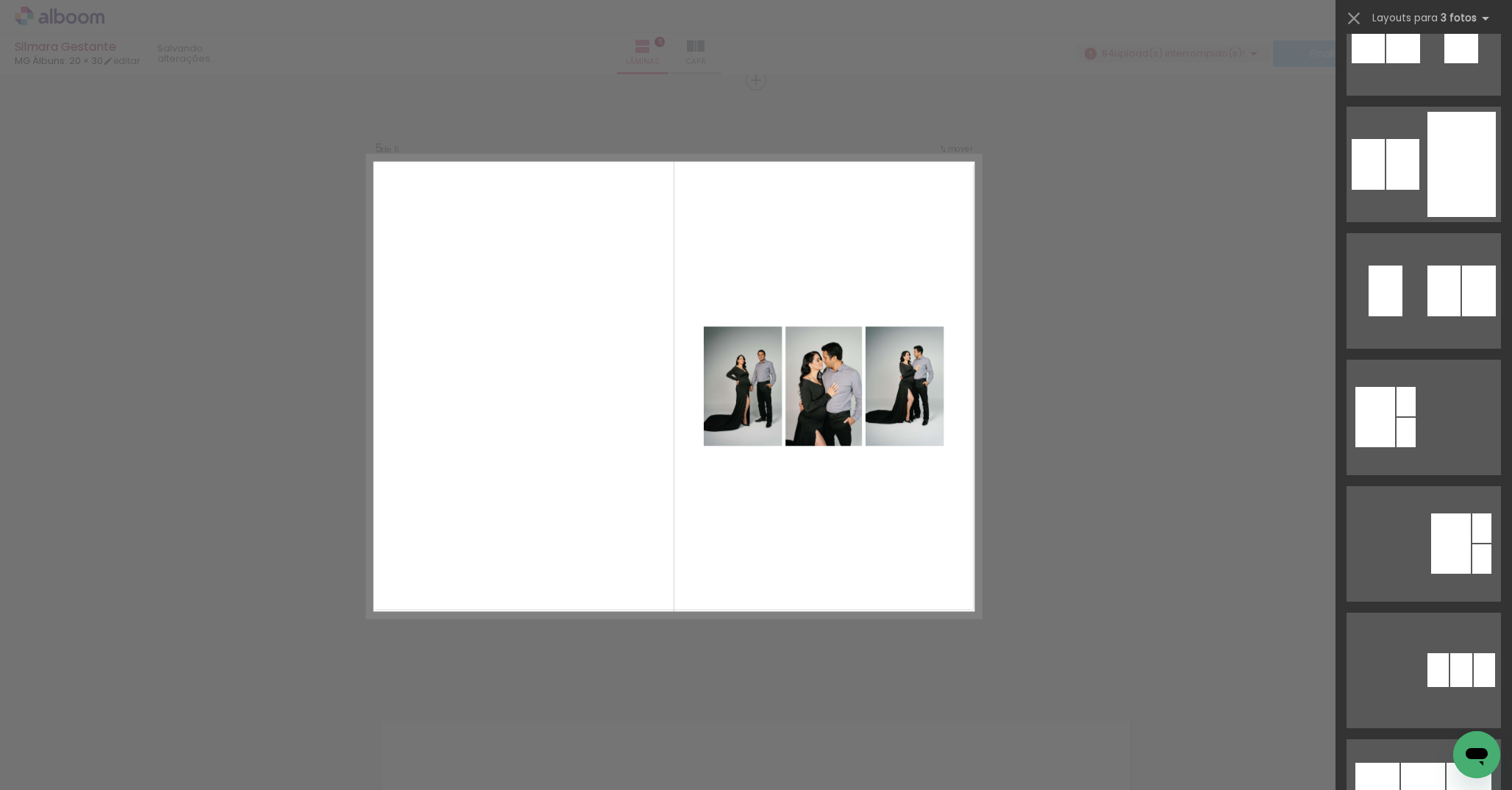
scroll to position [0, 0]
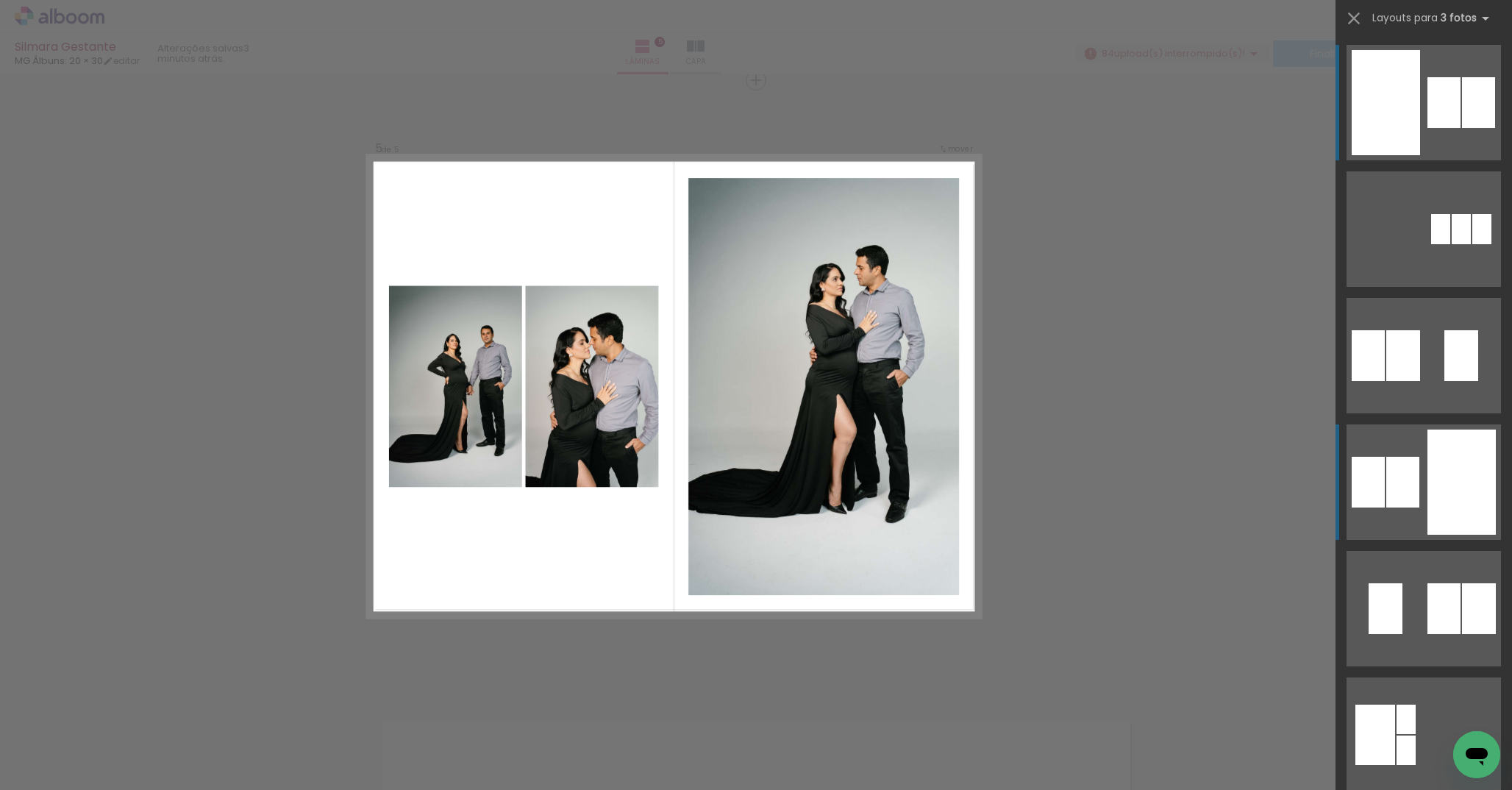
click at [1417, 454] on quentale-layouter at bounding box center [1424, 482] width 155 height 116
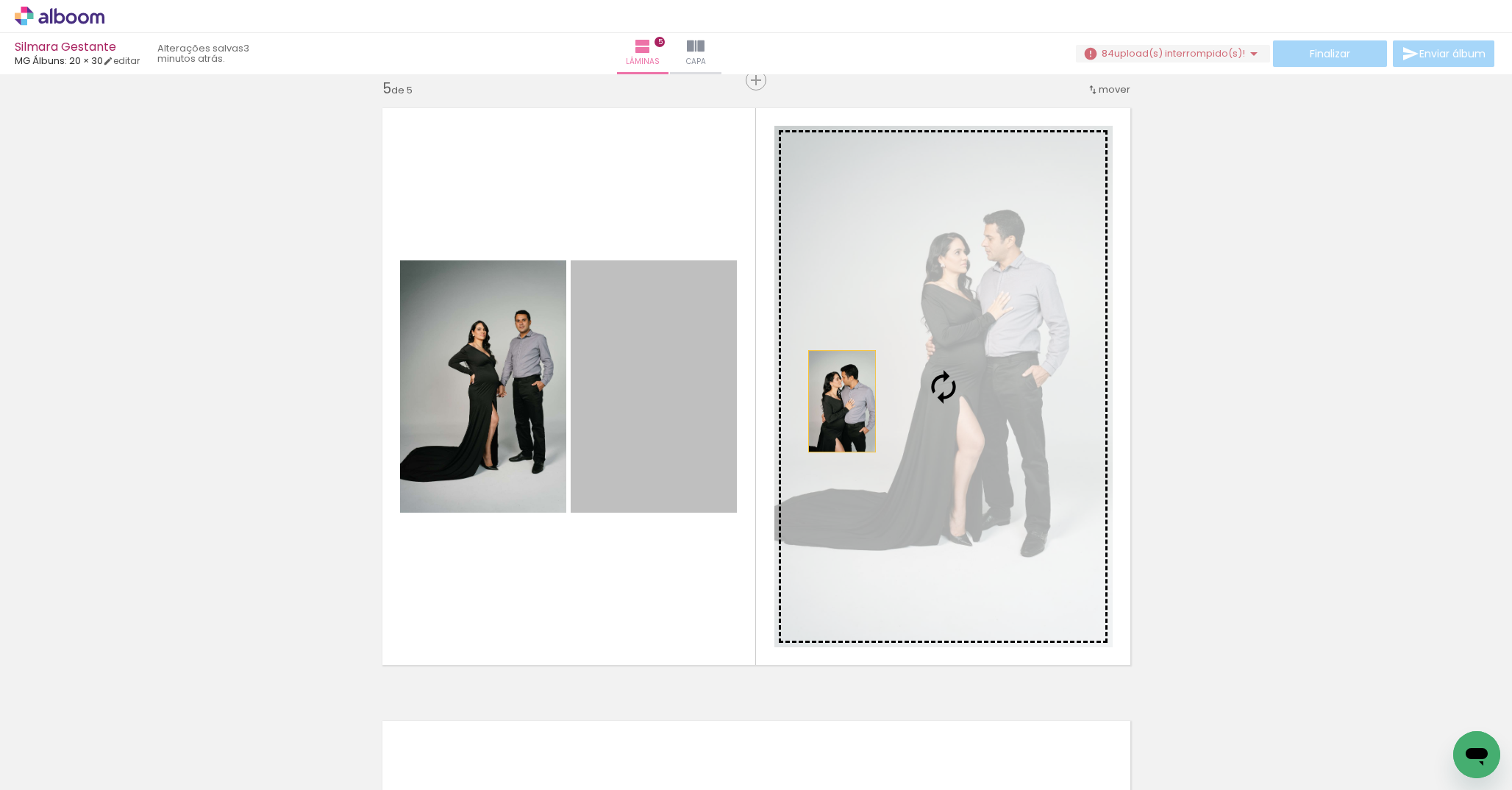
drag, startPoint x: 588, startPoint y: 408, endPoint x: 837, endPoint y: 401, distance: 249.1
click at [0, 0] on slot at bounding box center [0, 0] width 0 height 0
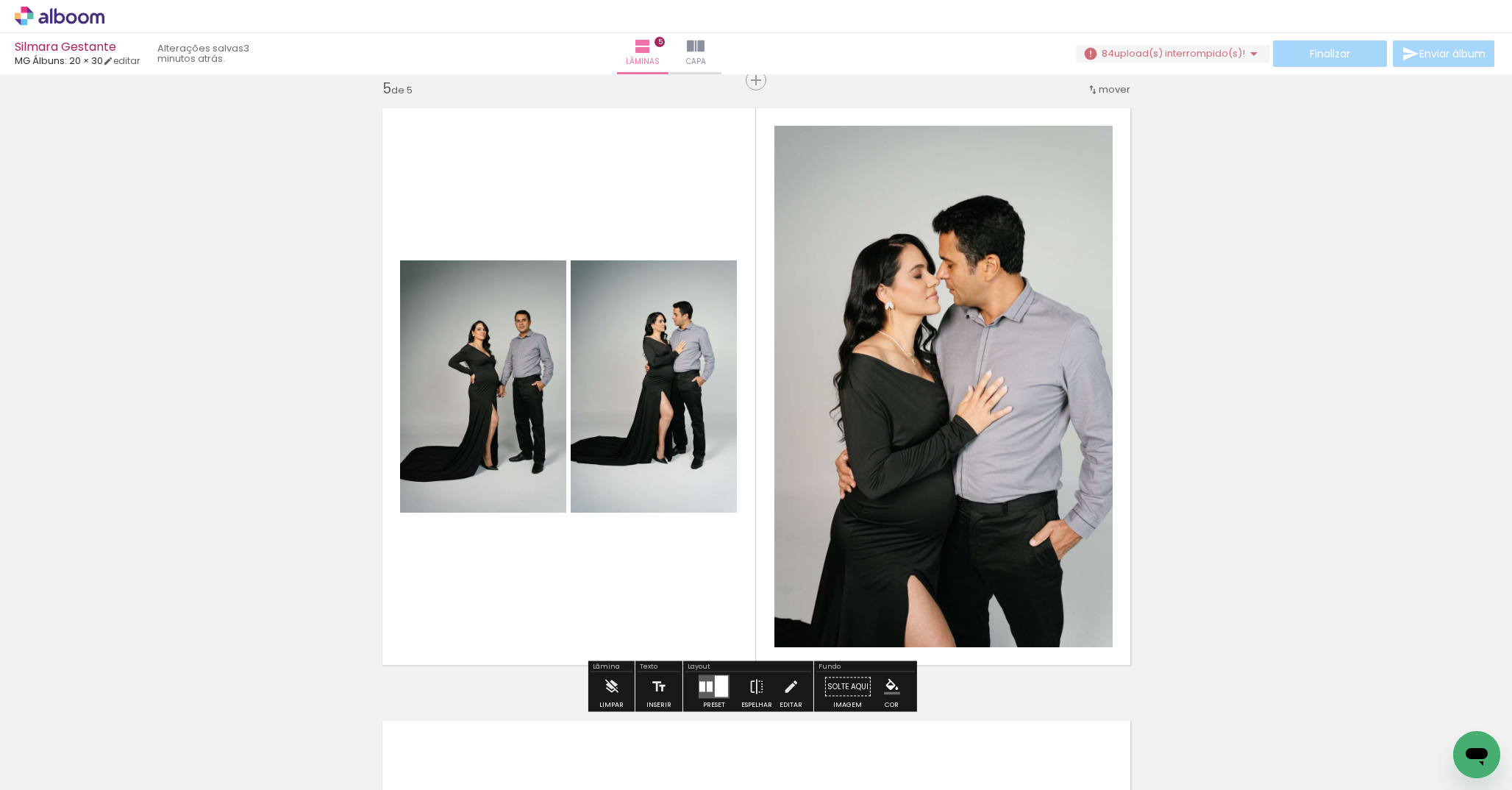
click at [649, 227] on quentale-layouter at bounding box center [756, 386] width 767 height 576
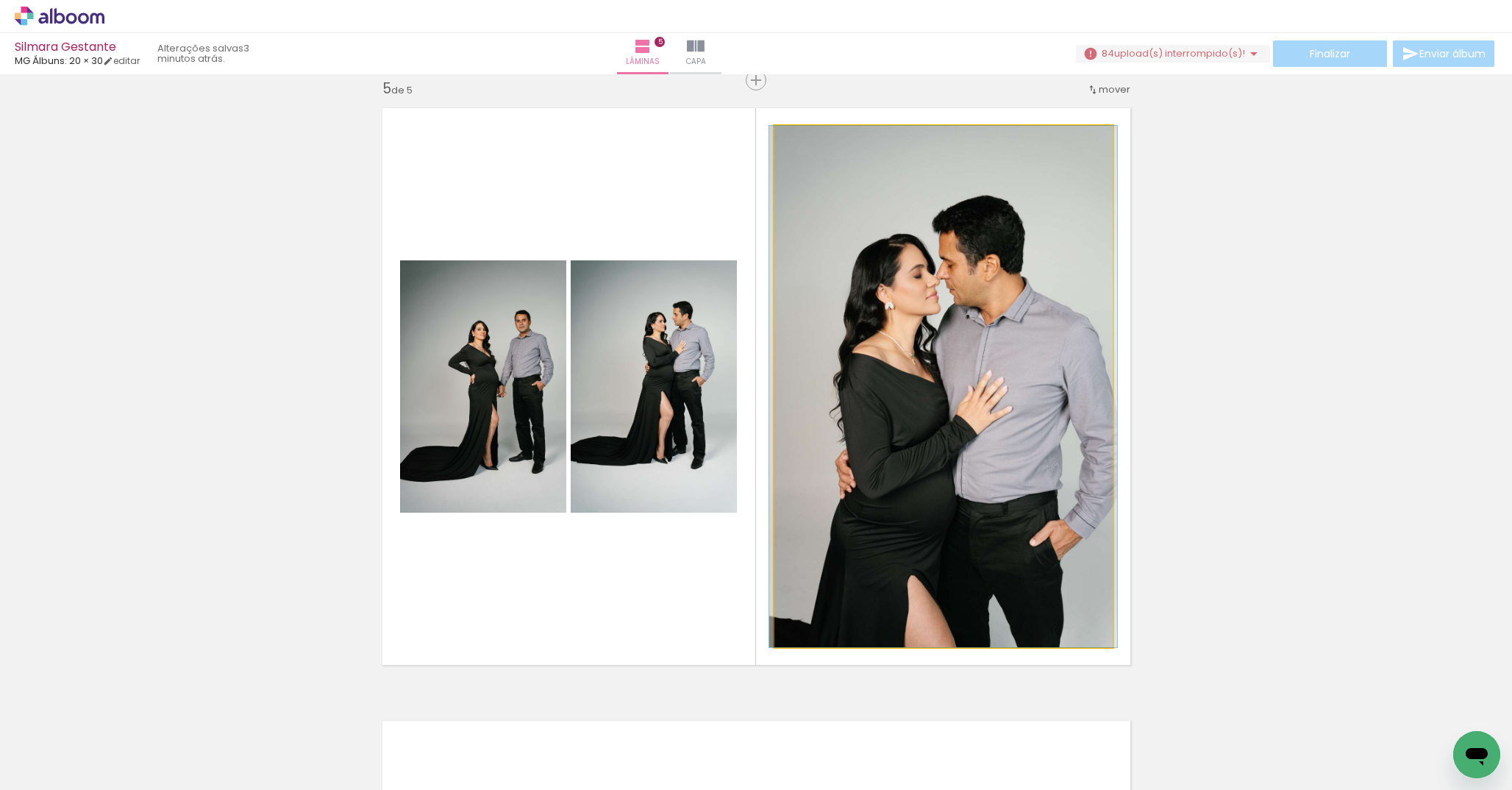
click at [913, 209] on quentale-photo at bounding box center [944, 386] width 338 height 522
click at [818, 252] on quentale-photo at bounding box center [944, 386] width 338 height 522
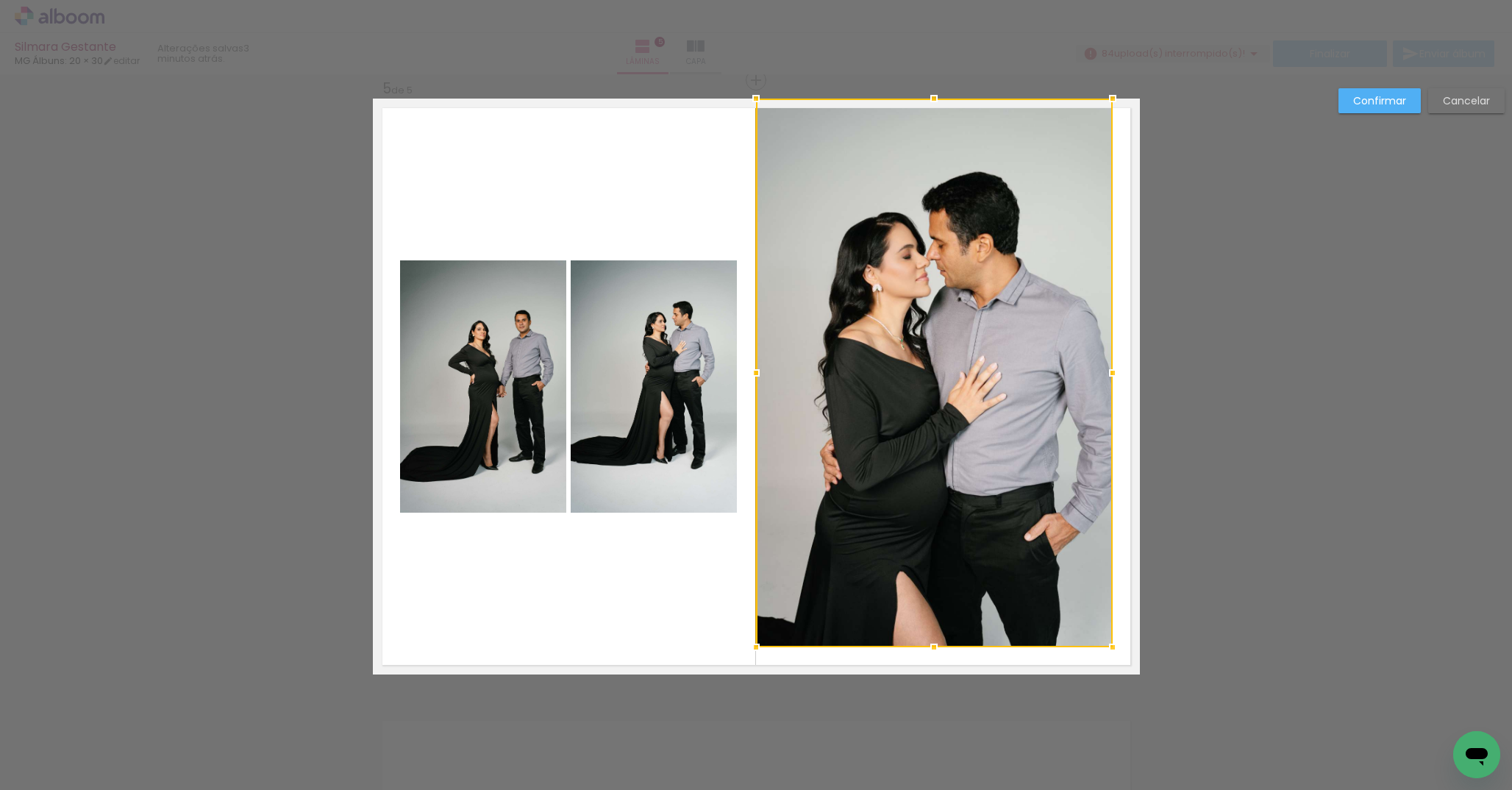
drag, startPoint x: 770, startPoint y: 125, endPoint x: 752, endPoint y: 106, distance: 26.2
click at [752, 106] on div at bounding box center [755, 98] width 29 height 29
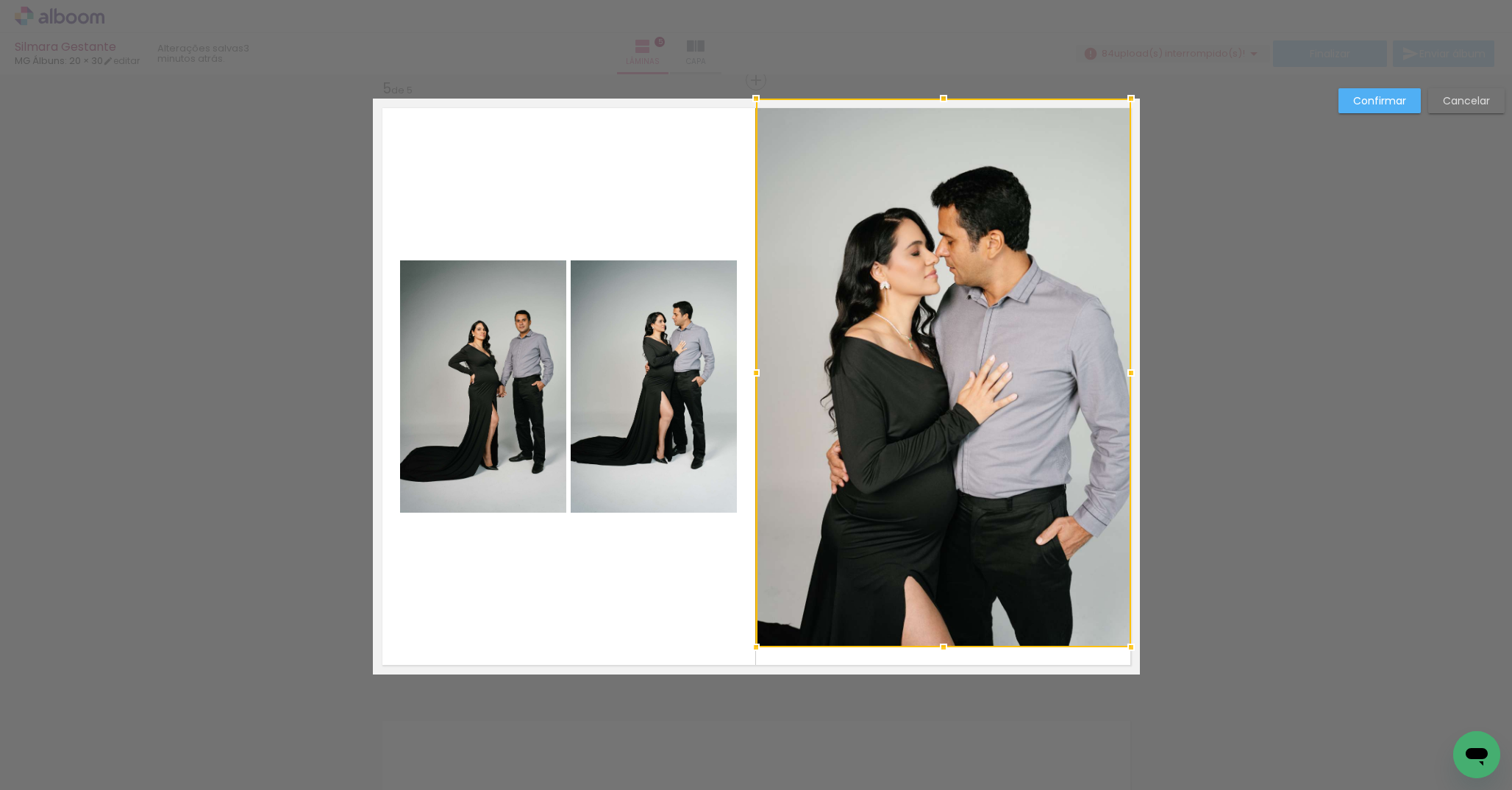
drag, startPoint x: 1105, startPoint y: 371, endPoint x: 1122, endPoint y: 371, distance: 17.0
click at [1123, 371] on div at bounding box center [1131, 373] width 29 height 29
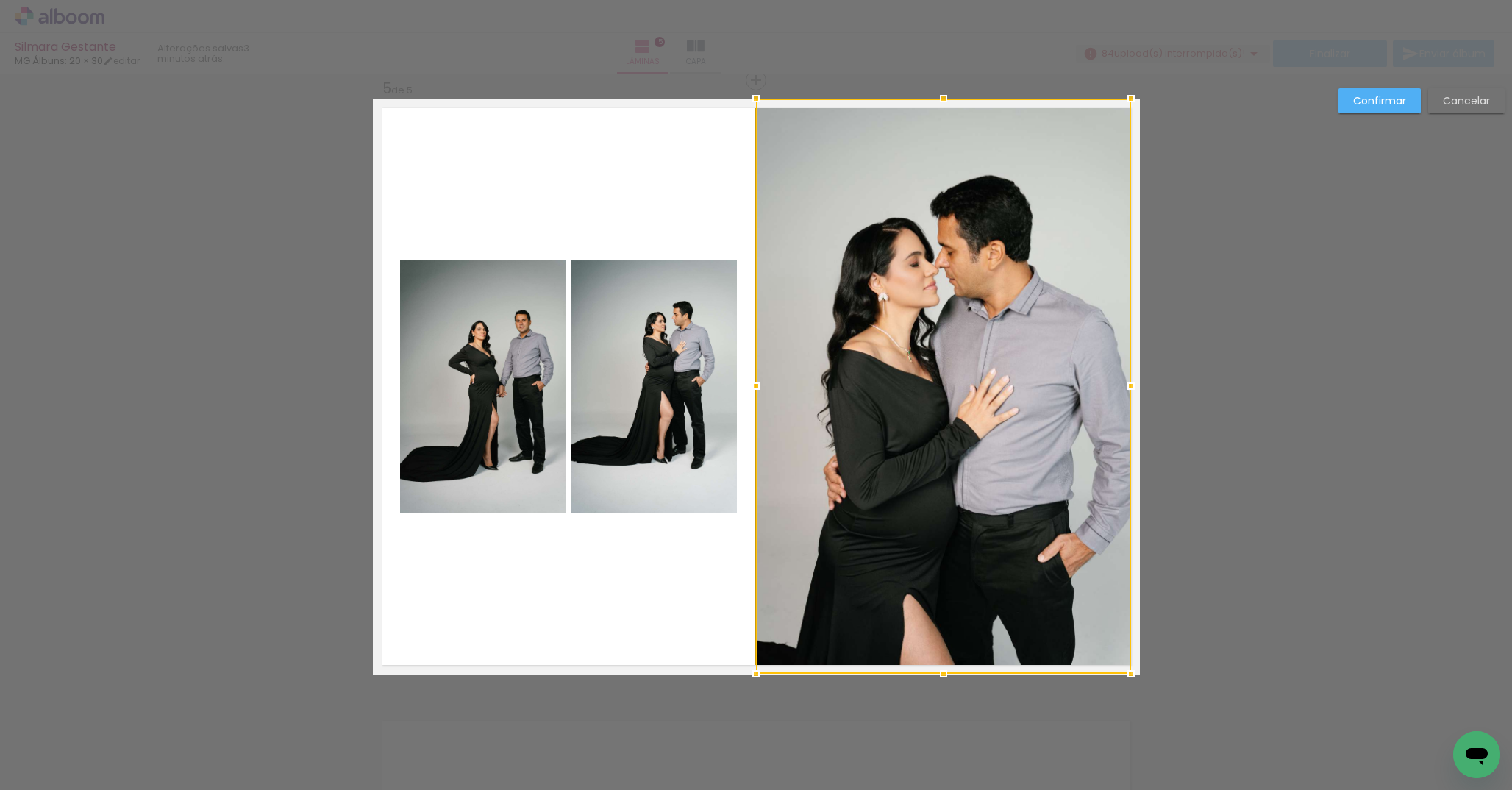
drag, startPoint x: 938, startPoint y: 647, endPoint x: 938, endPoint y: 692, distance: 45.0
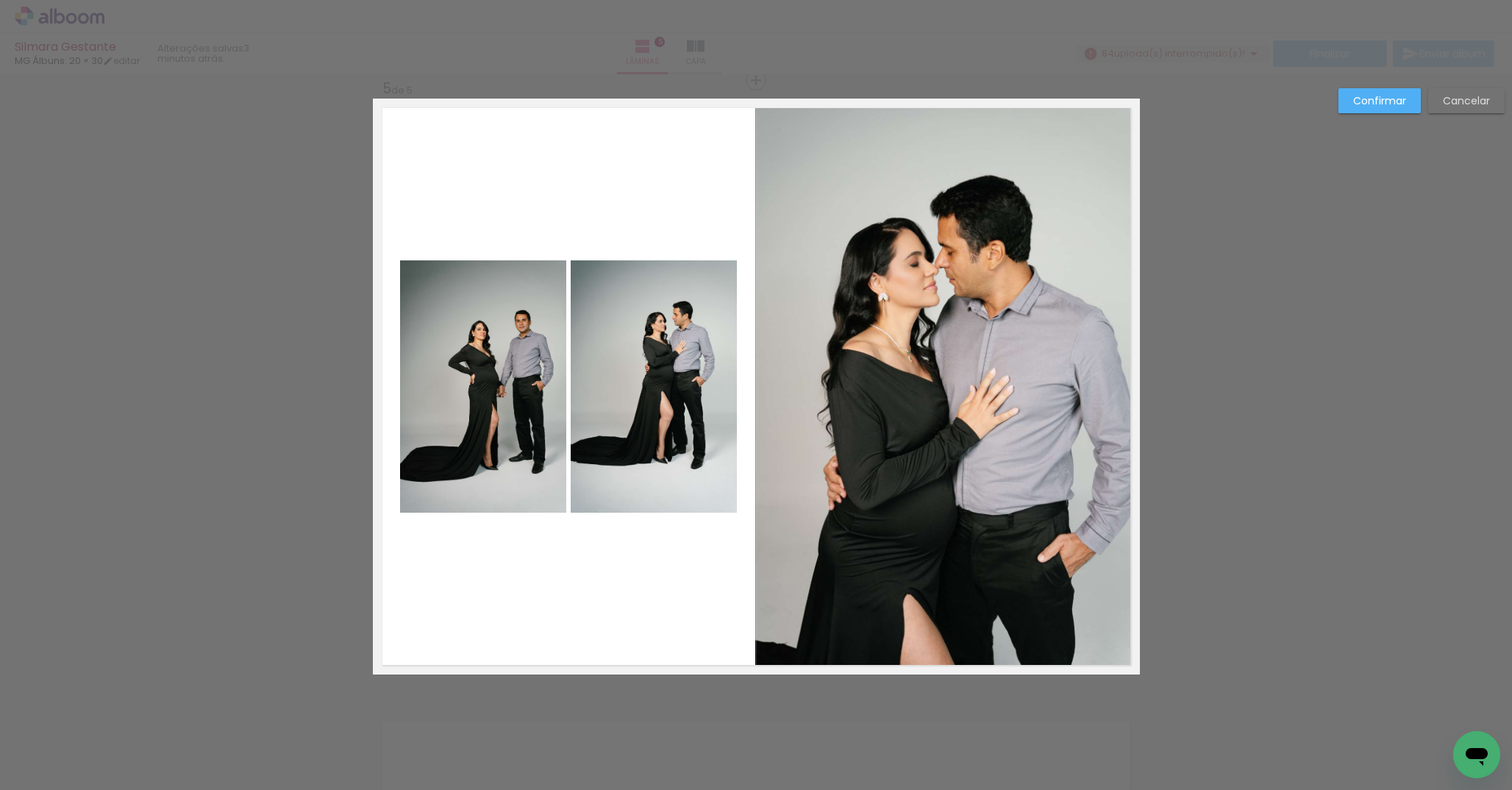
click at [0, 0] on slot "Confirmar" at bounding box center [0, 0] width 0 height 0
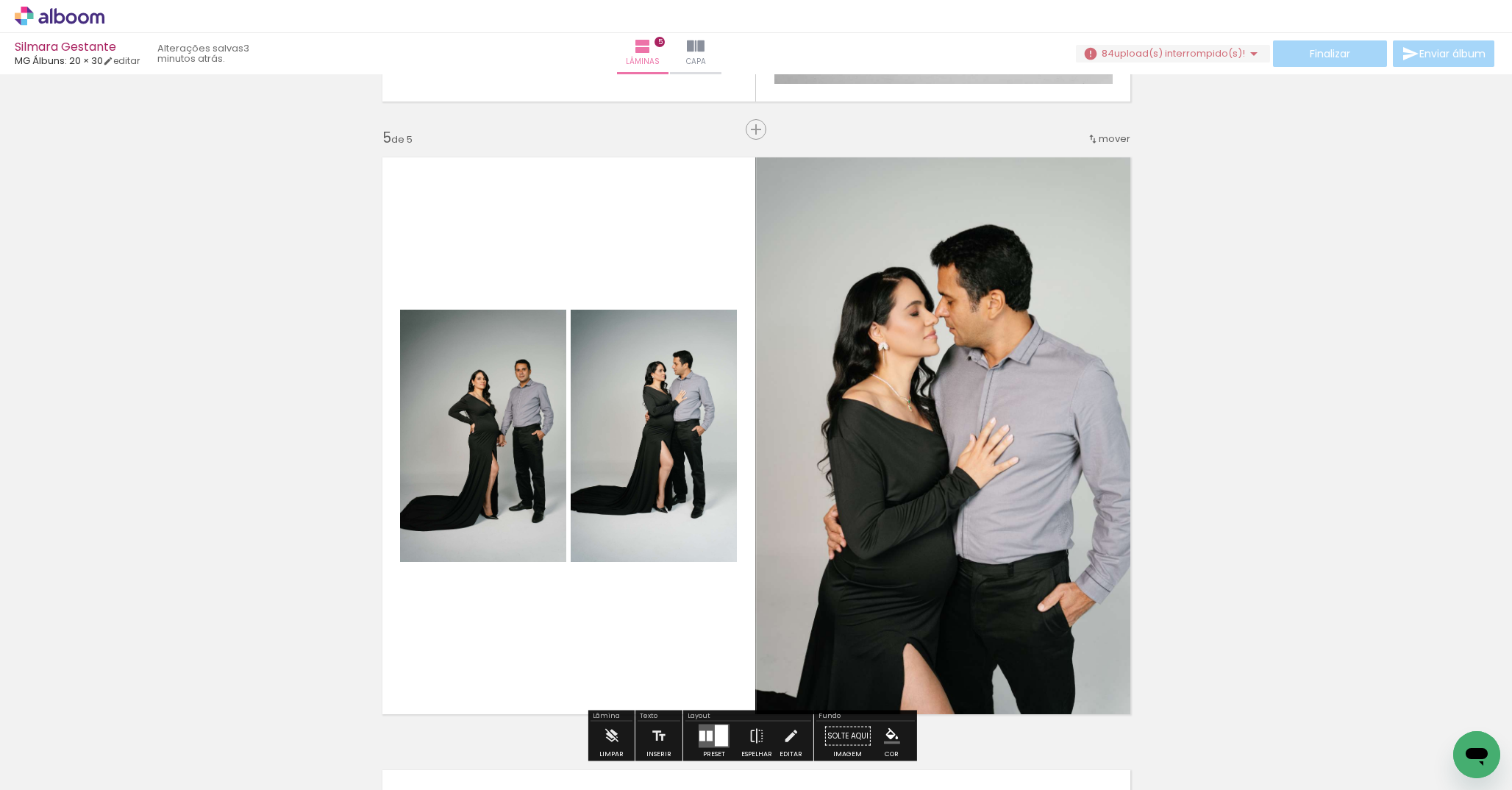
scroll to position [2380, 0]
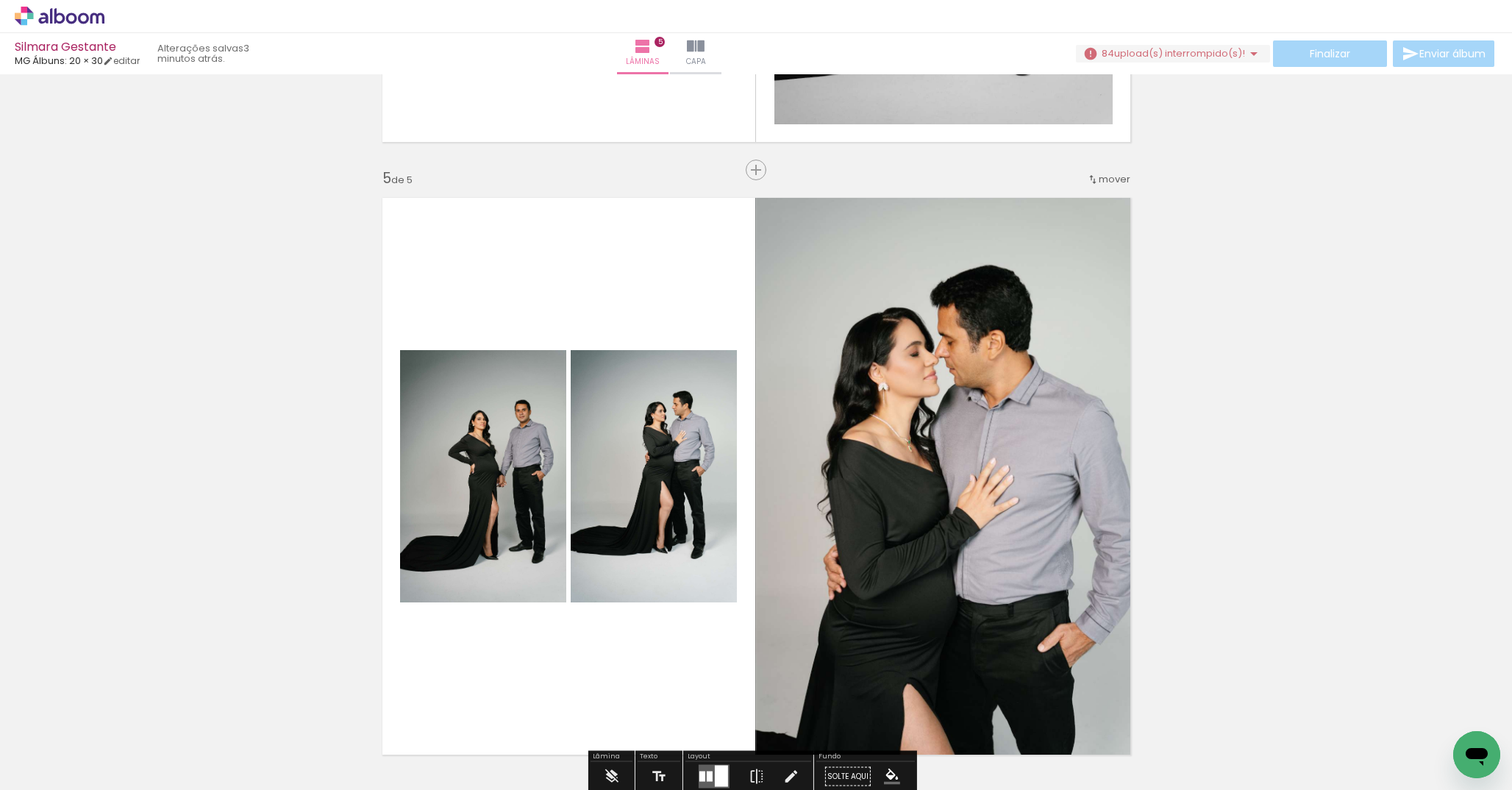
click at [577, 311] on quentale-layouter at bounding box center [756, 476] width 767 height 576
click at [558, 276] on quentale-layouter at bounding box center [756, 476] width 767 height 576
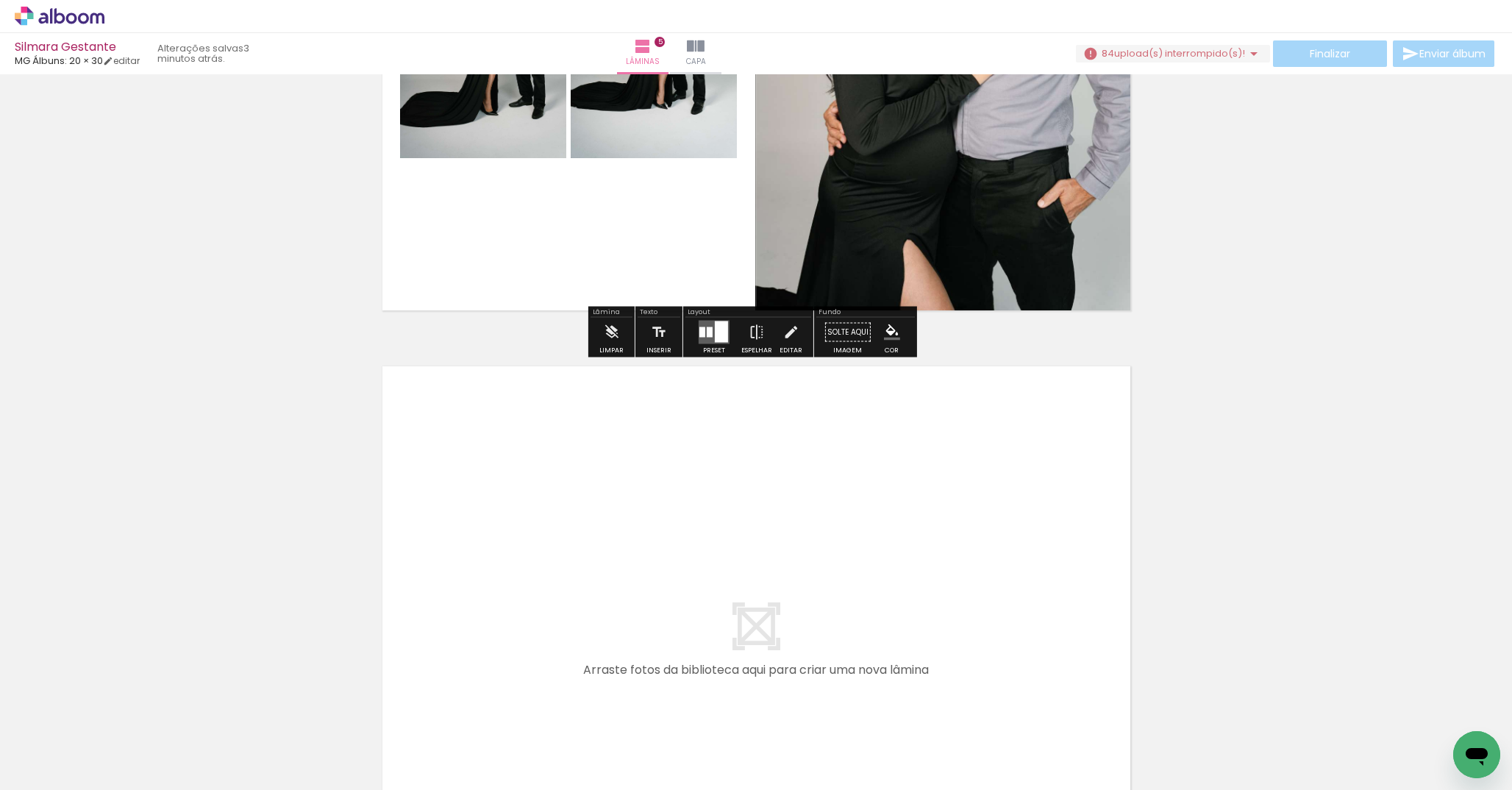
scroll to position [2861, 0]
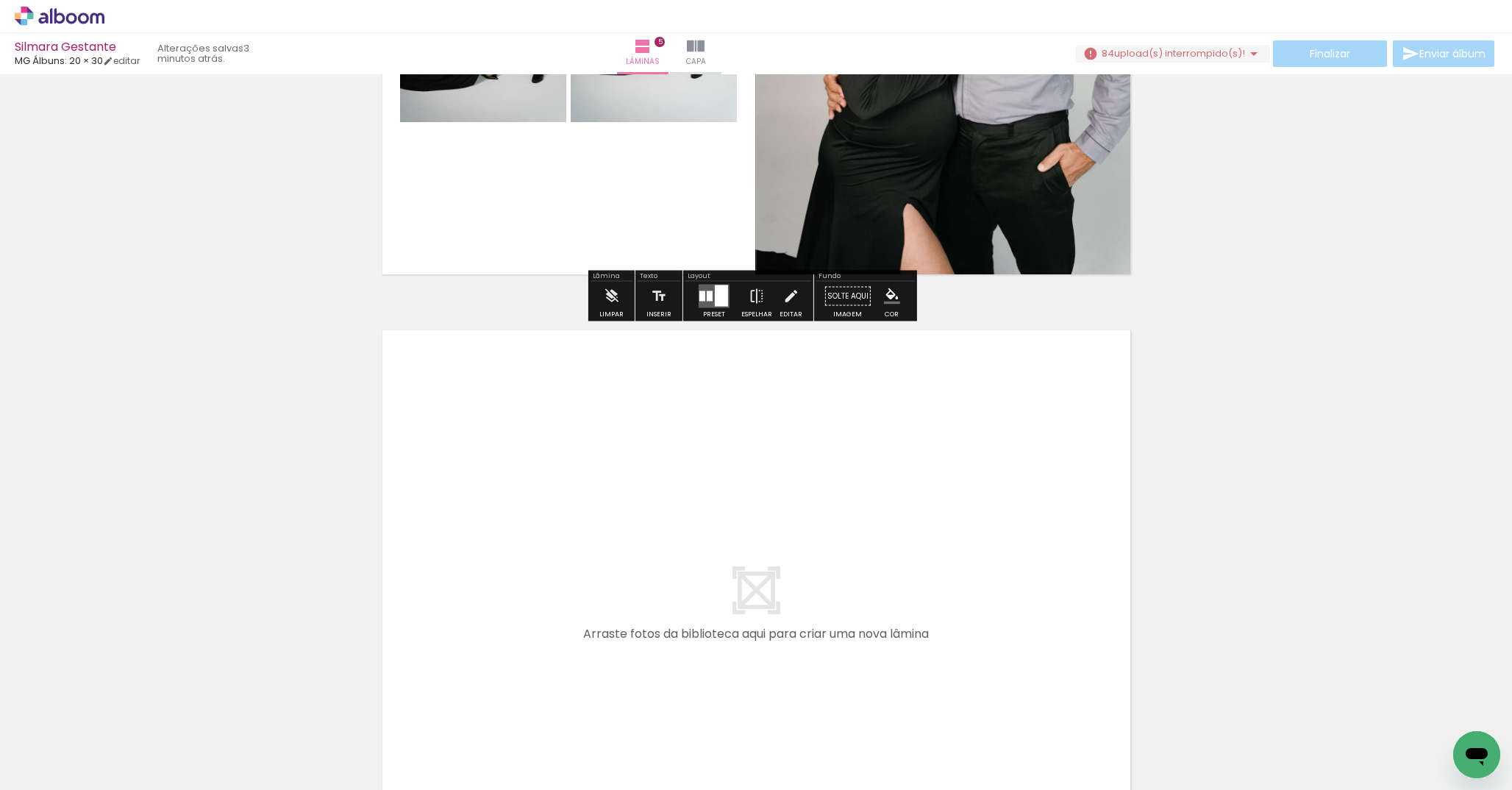
click at [716, 303] on div at bounding box center [722, 296] width 13 height 22
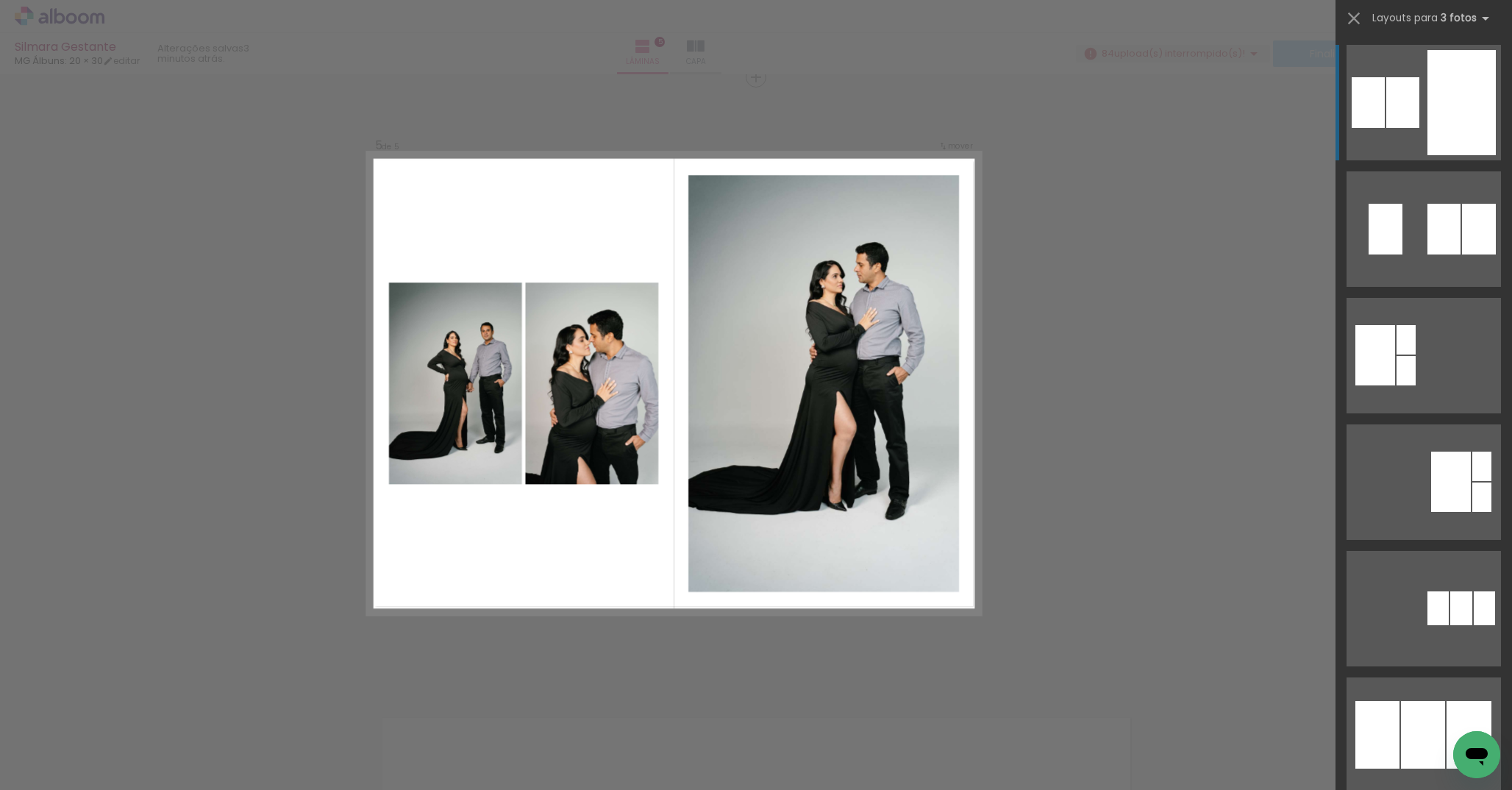
scroll to position [2470, 0]
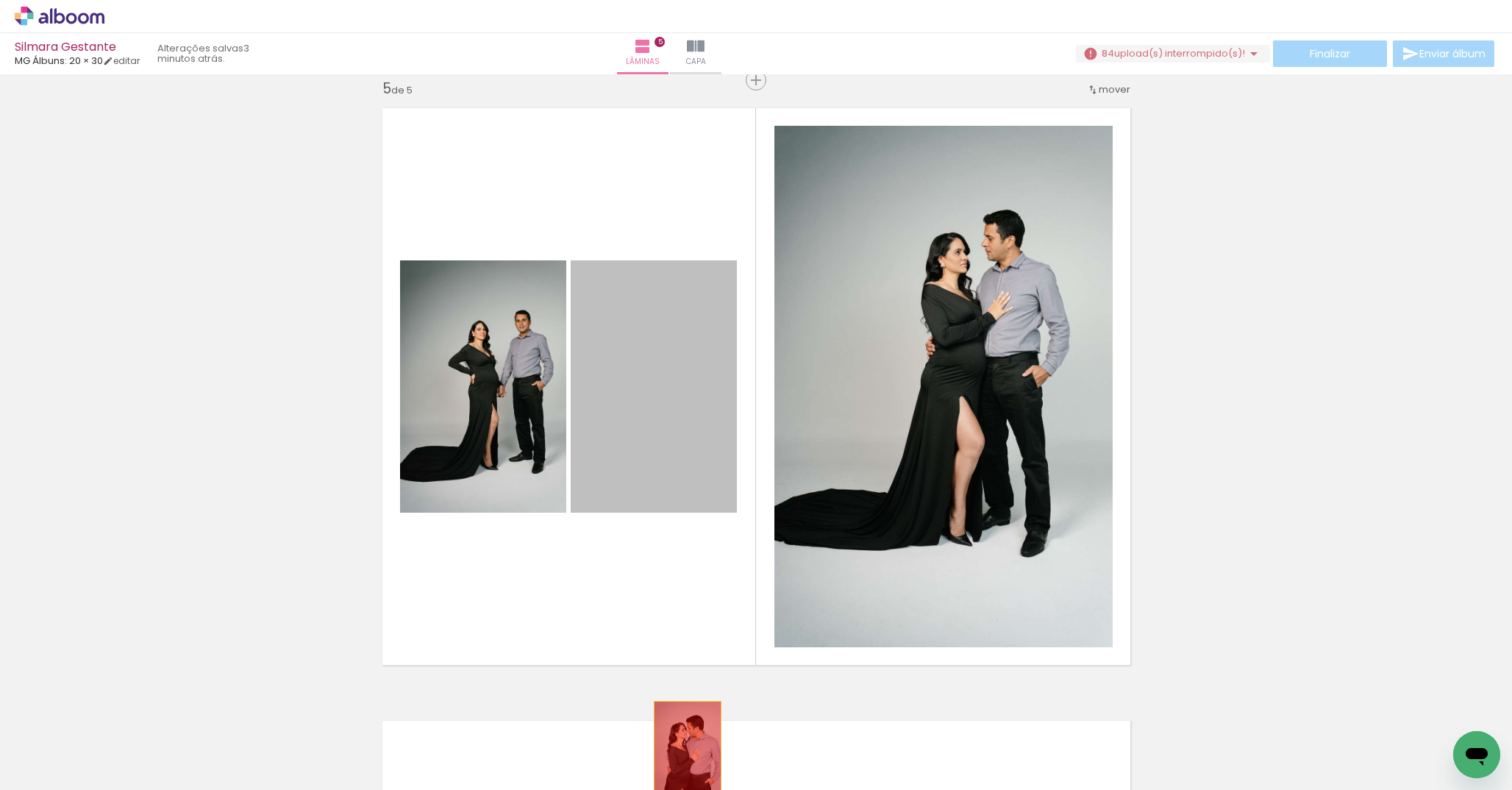
drag, startPoint x: 619, startPoint y: 422, endPoint x: 681, endPoint y: 751, distance: 334.8
click at [681, 750] on quentale-workspace at bounding box center [756, 395] width 1512 height 790
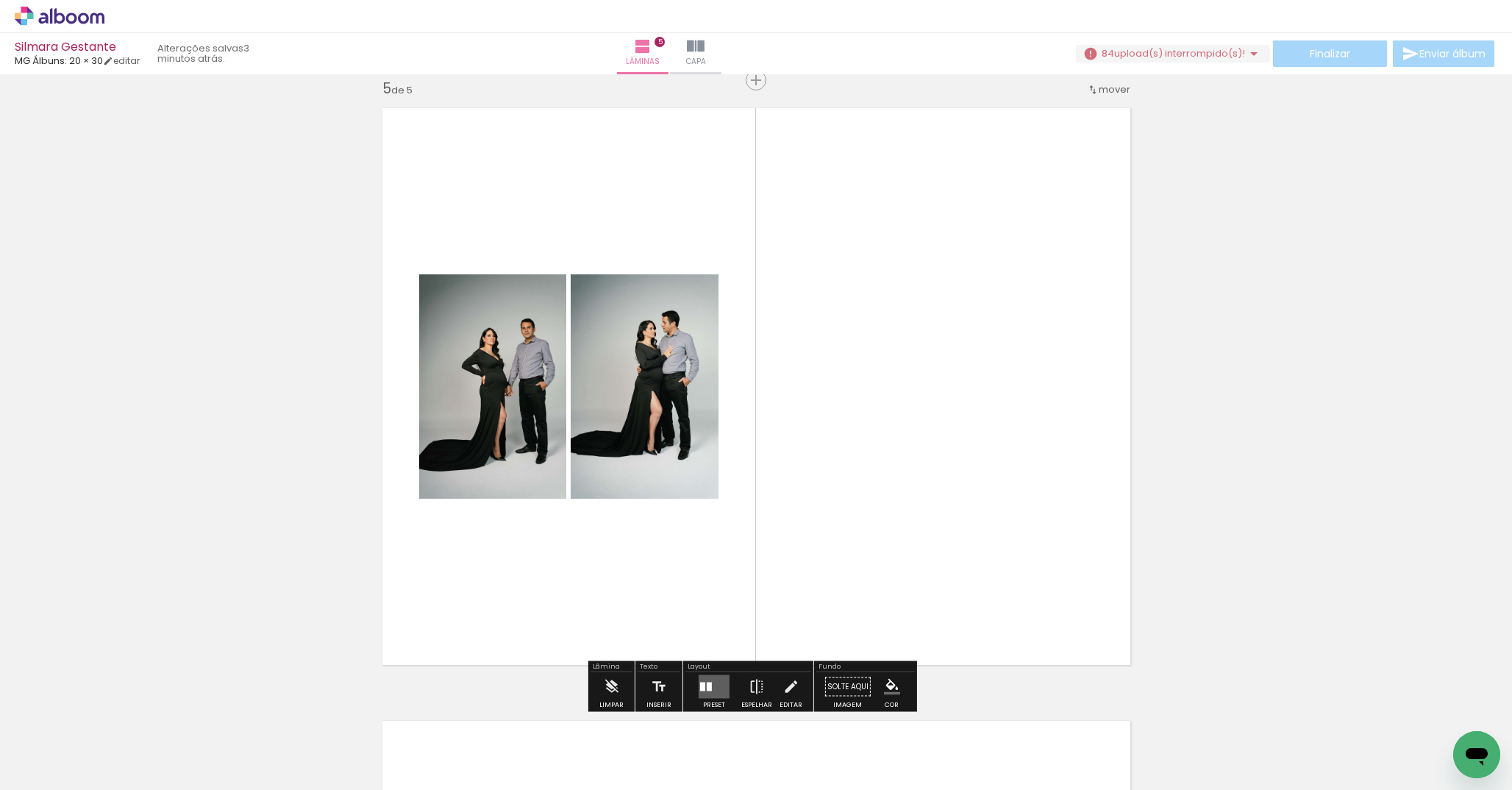
click at [708, 679] on quentale-layouter at bounding box center [713, 688] width 31 height 24
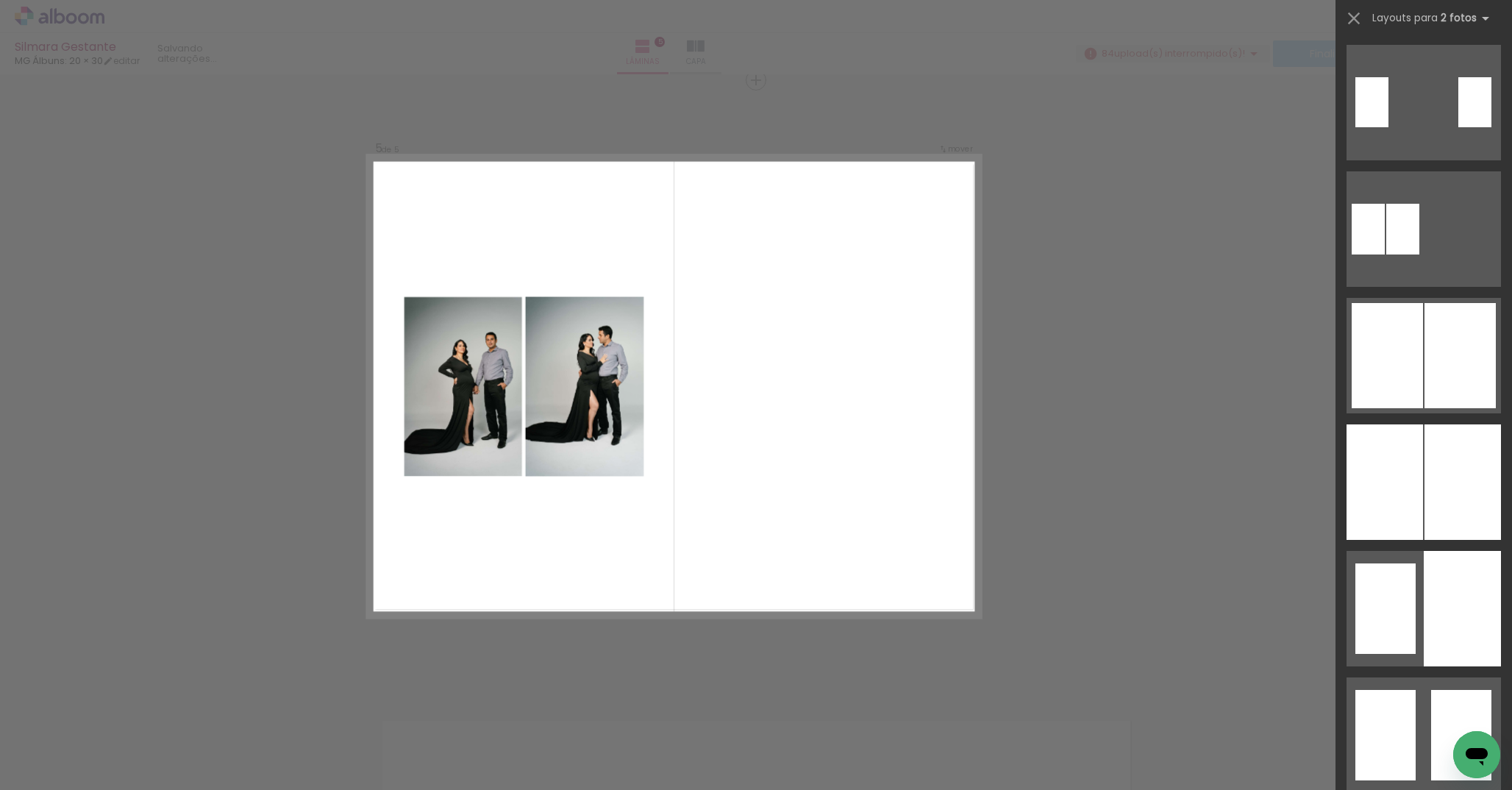
scroll to position [0, 0]
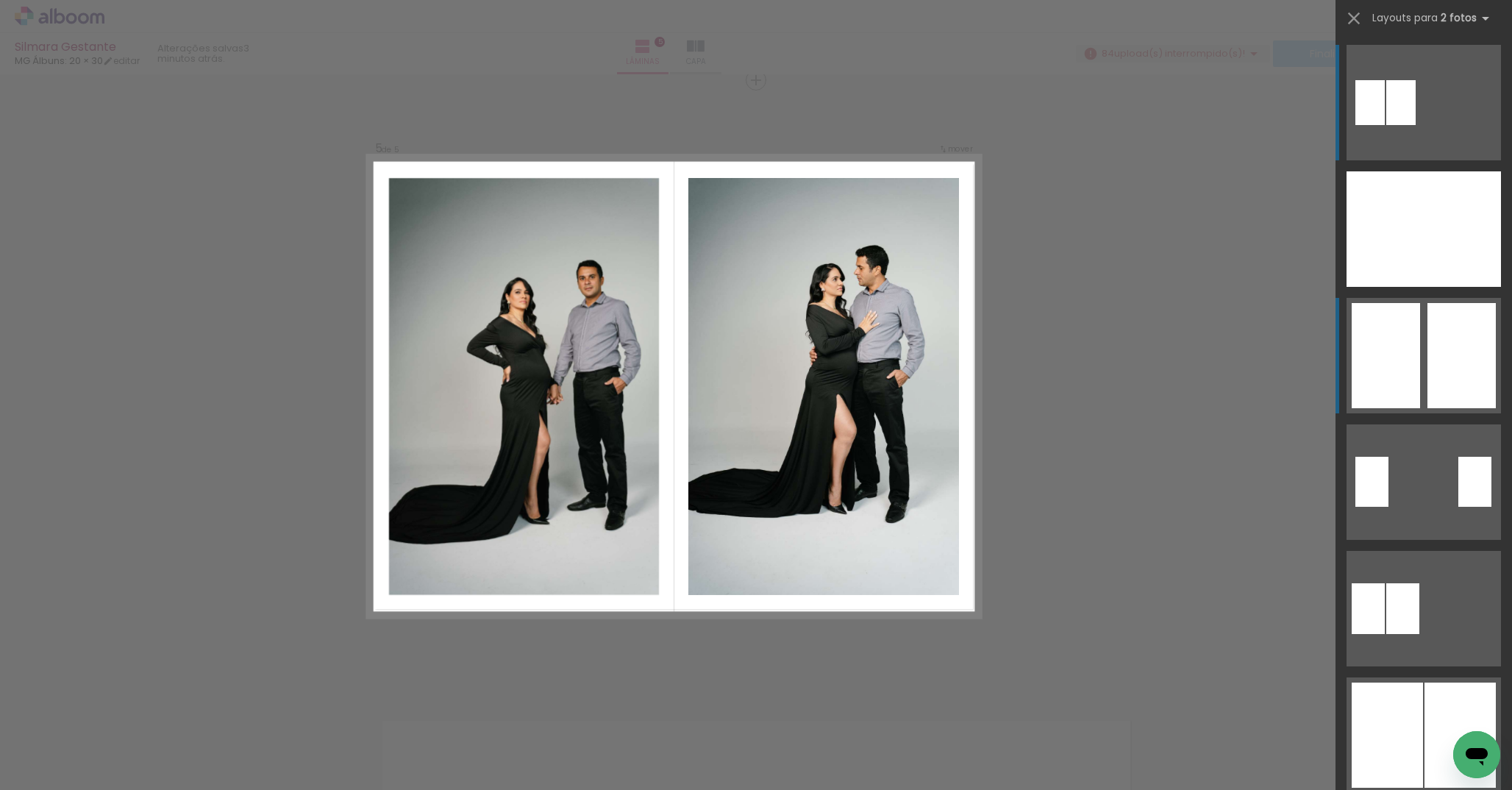
click at [1447, 351] on div at bounding box center [1462, 356] width 69 height 105
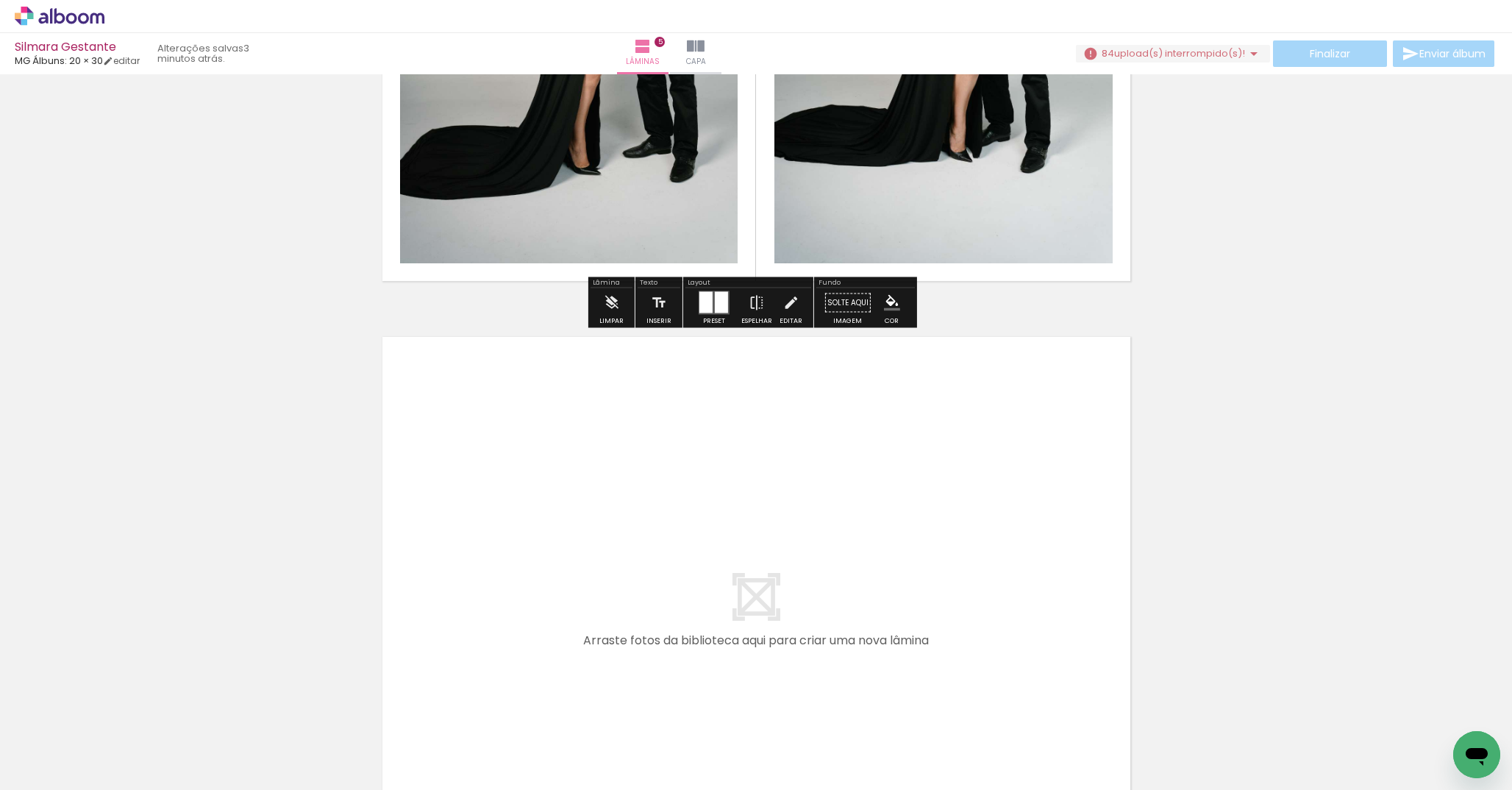
scroll to position [3043, 0]
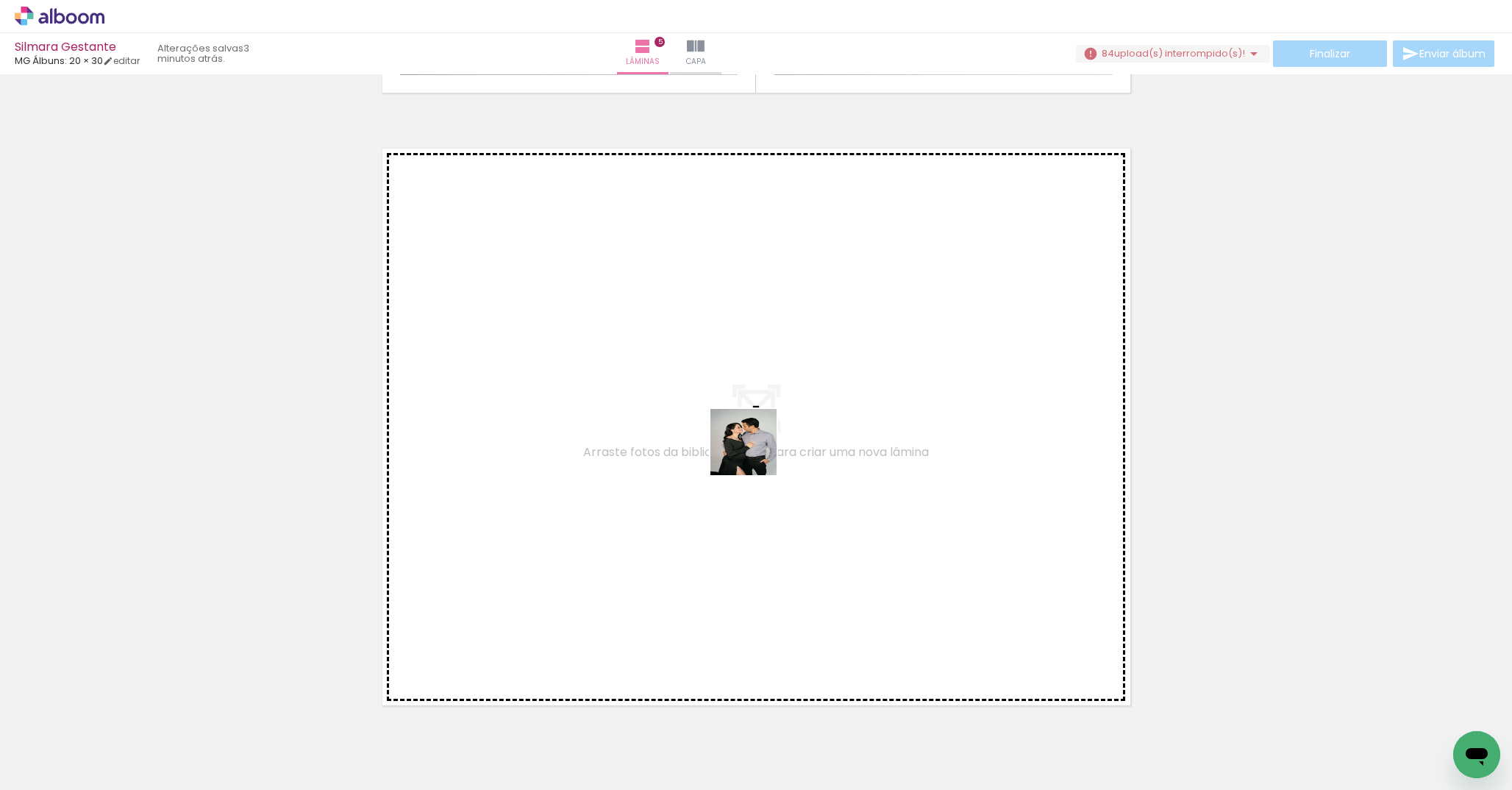
drag, startPoint x: 1074, startPoint y: 746, endPoint x: 752, endPoint y: 451, distance: 436.7
click at [752, 451] on quentale-workspace at bounding box center [756, 395] width 1512 height 790
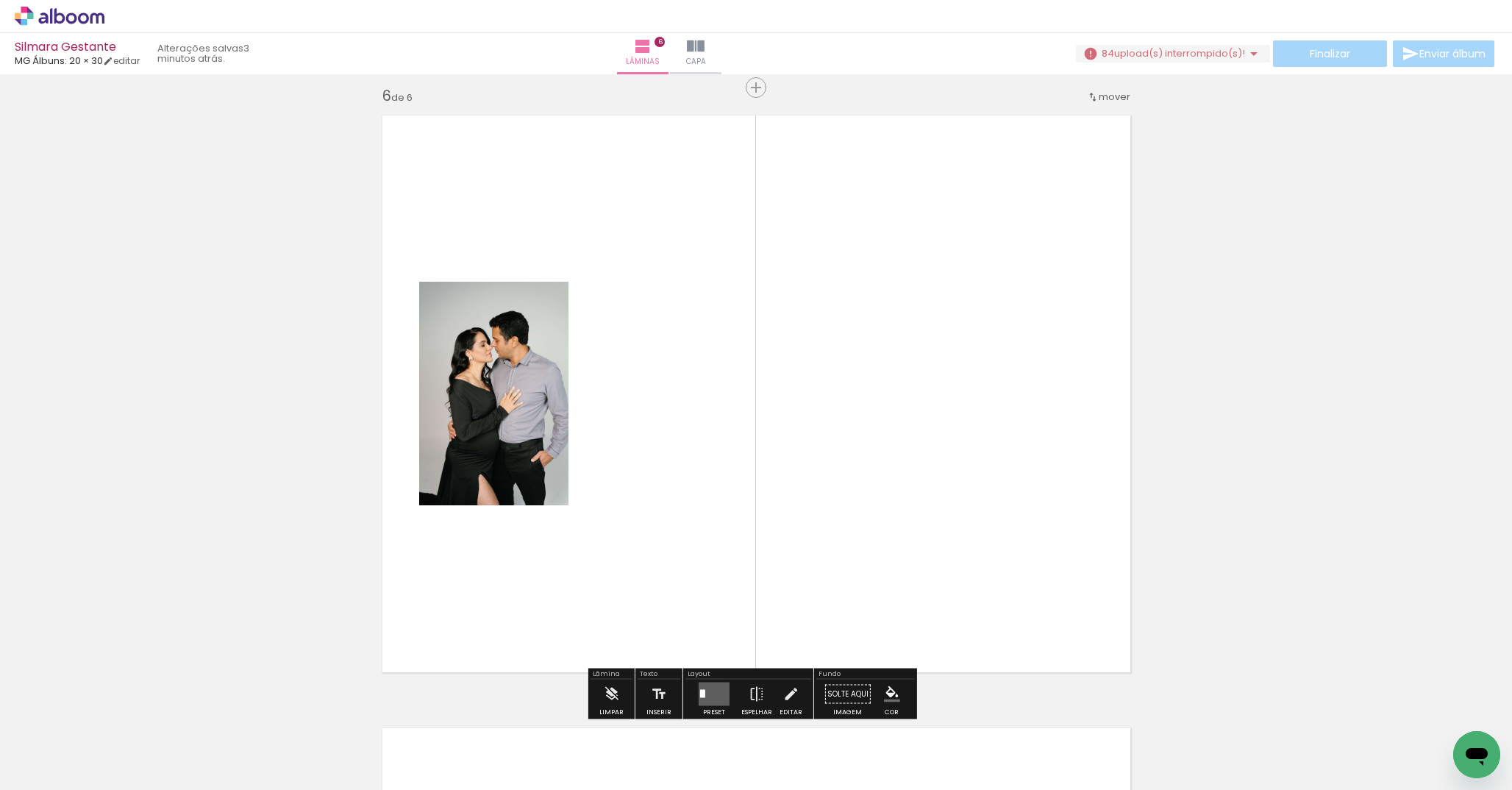
scroll to position [3084, 0]
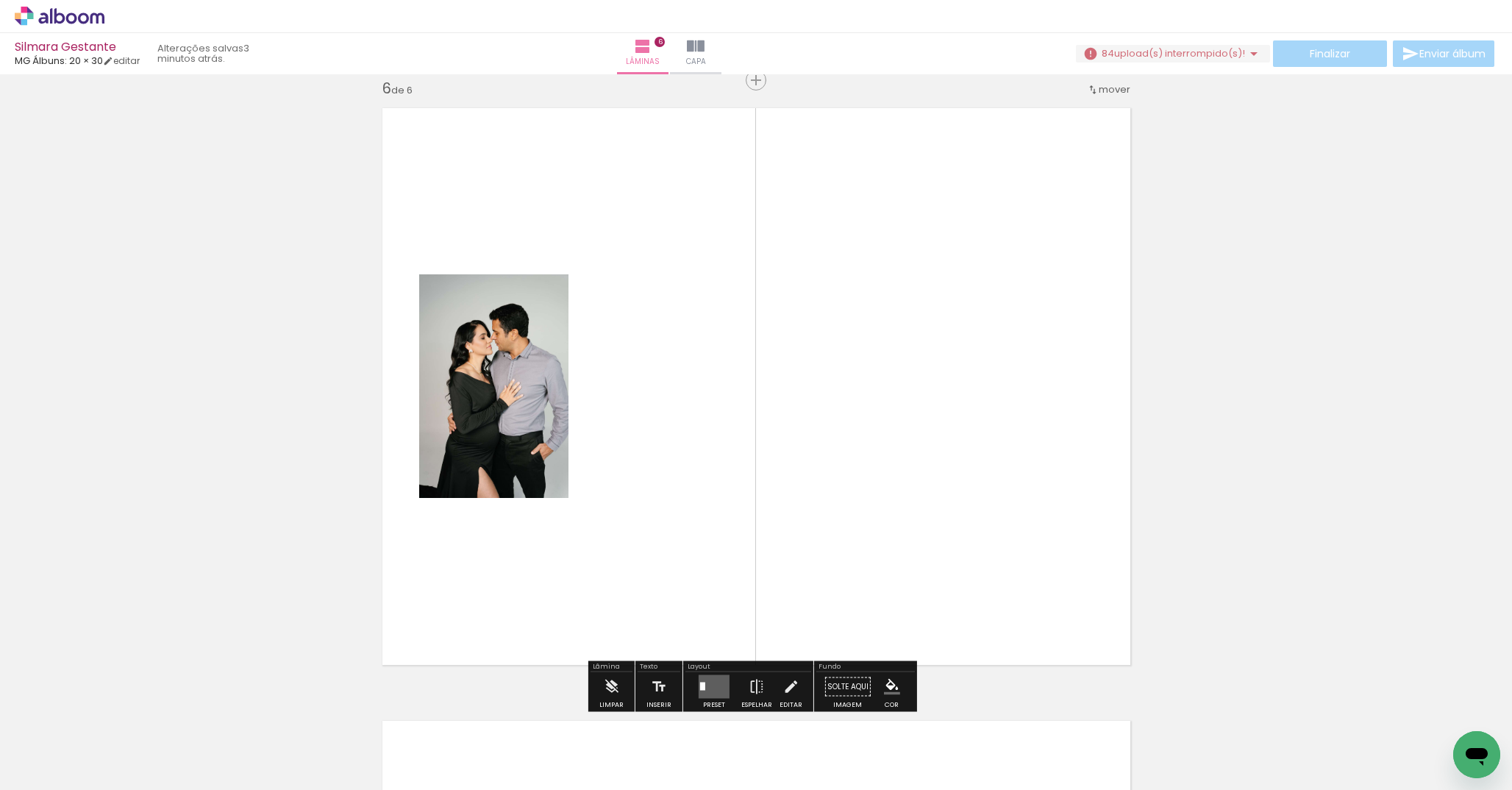
click at [727, 688] on div at bounding box center [713, 687] width 40 height 29
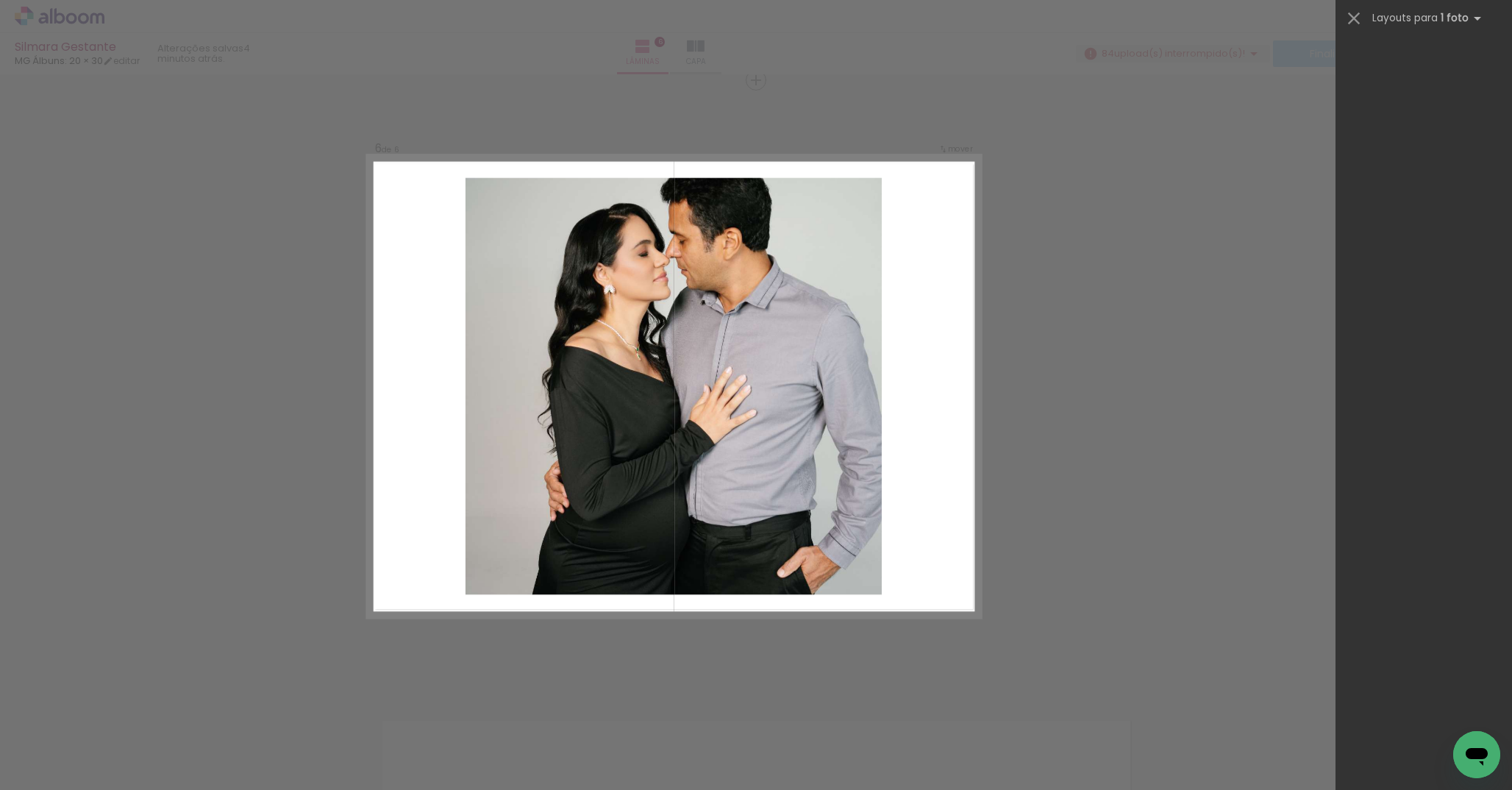
scroll to position [0, 0]
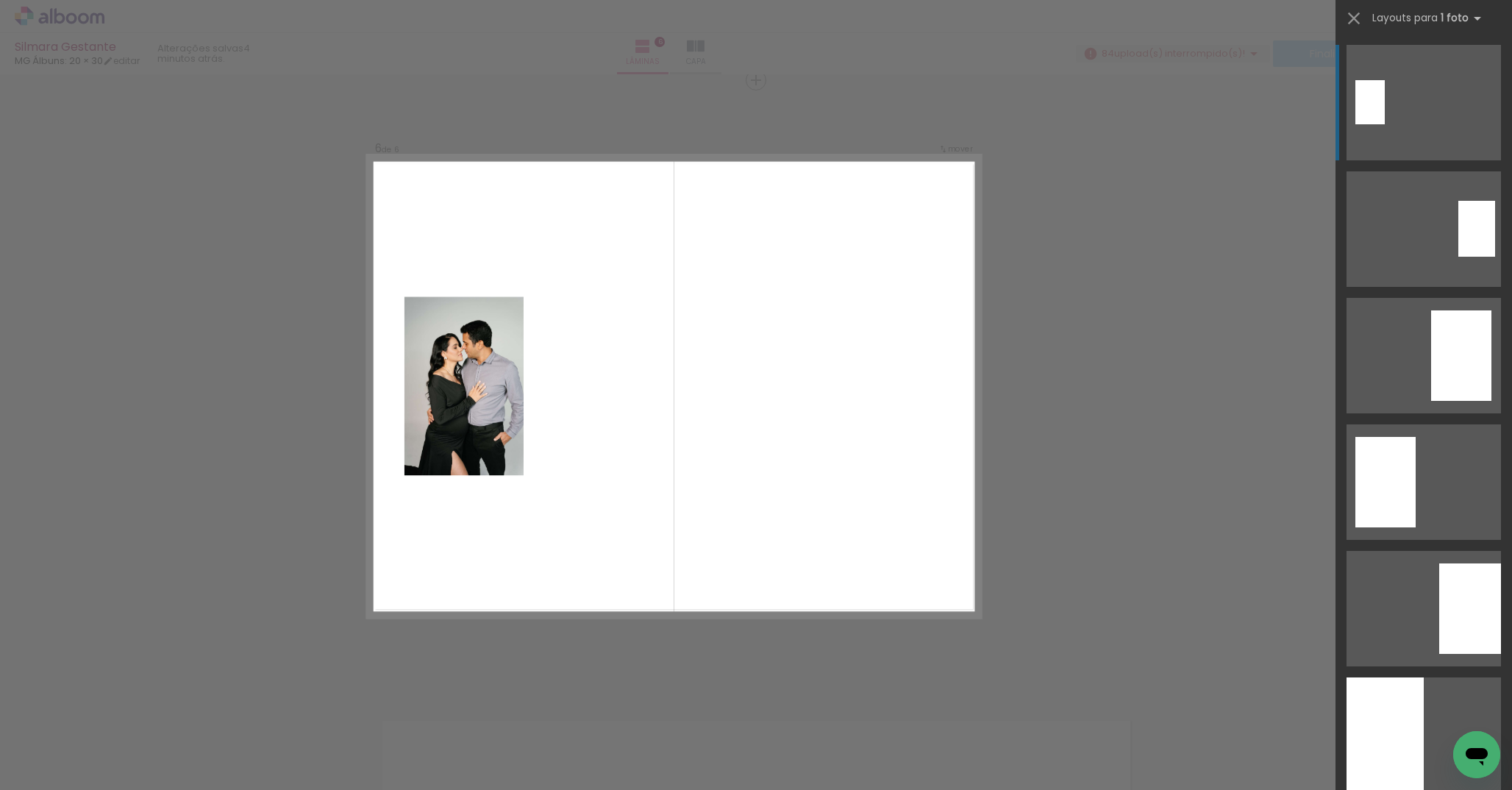
click at [1394, 128] on quentale-layouter at bounding box center [1424, 102] width 155 height 116
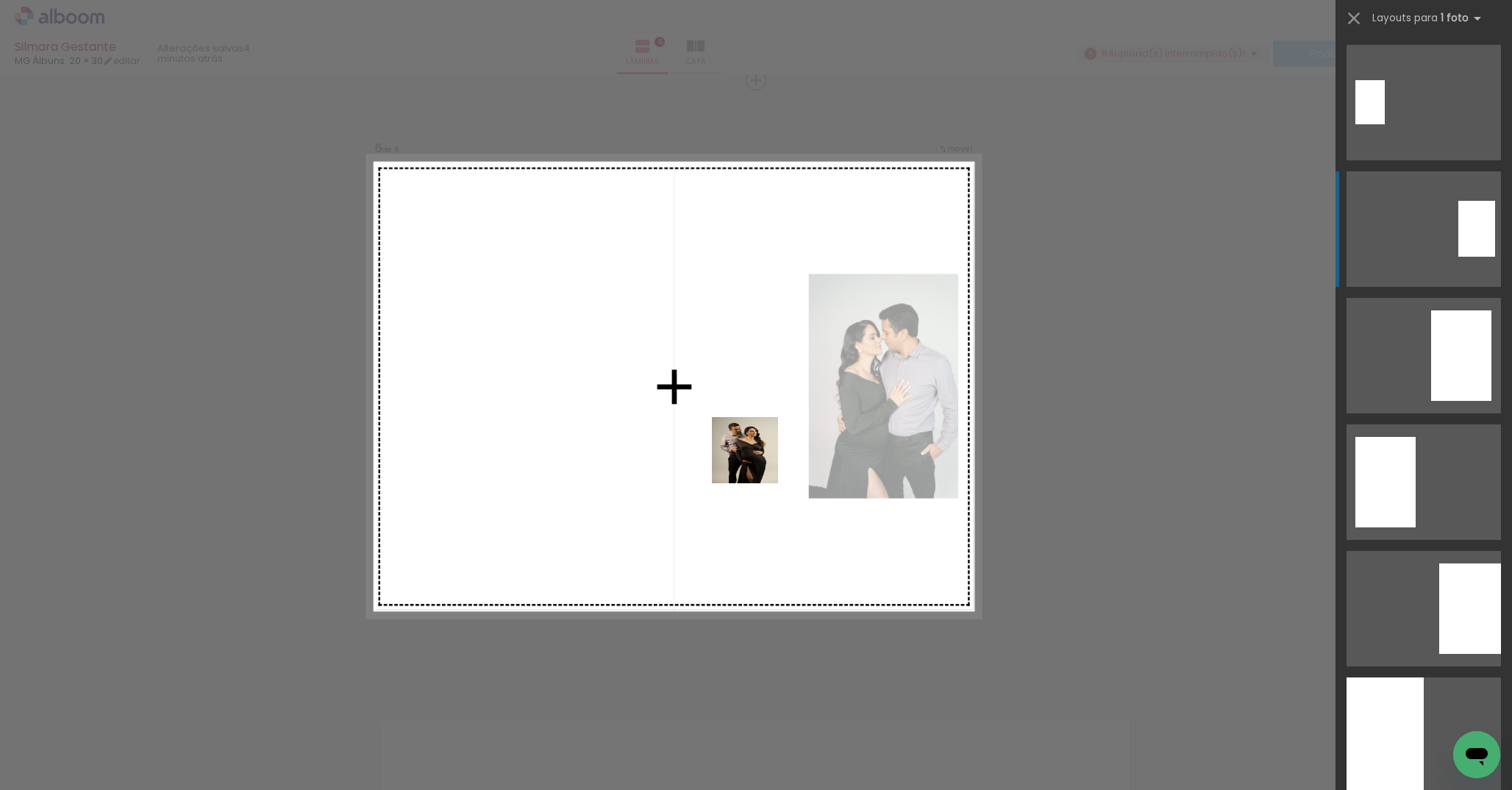
scroll to position [126, 0]
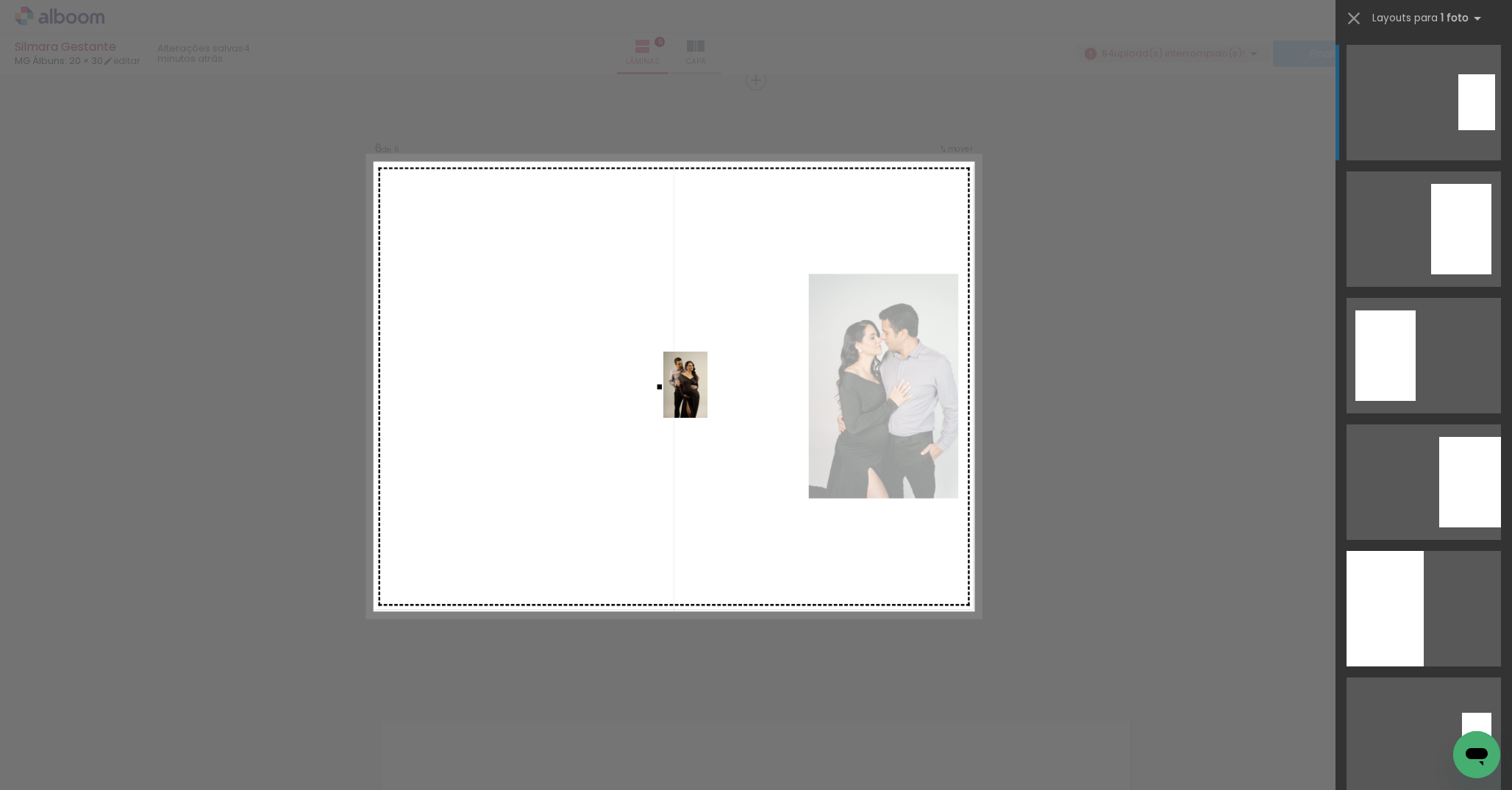
drag, startPoint x: 884, startPoint y: 743, endPoint x: 707, endPoint y: 396, distance: 389.5
click at [707, 396] on quentale-workspace at bounding box center [756, 395] width 1512 height 790
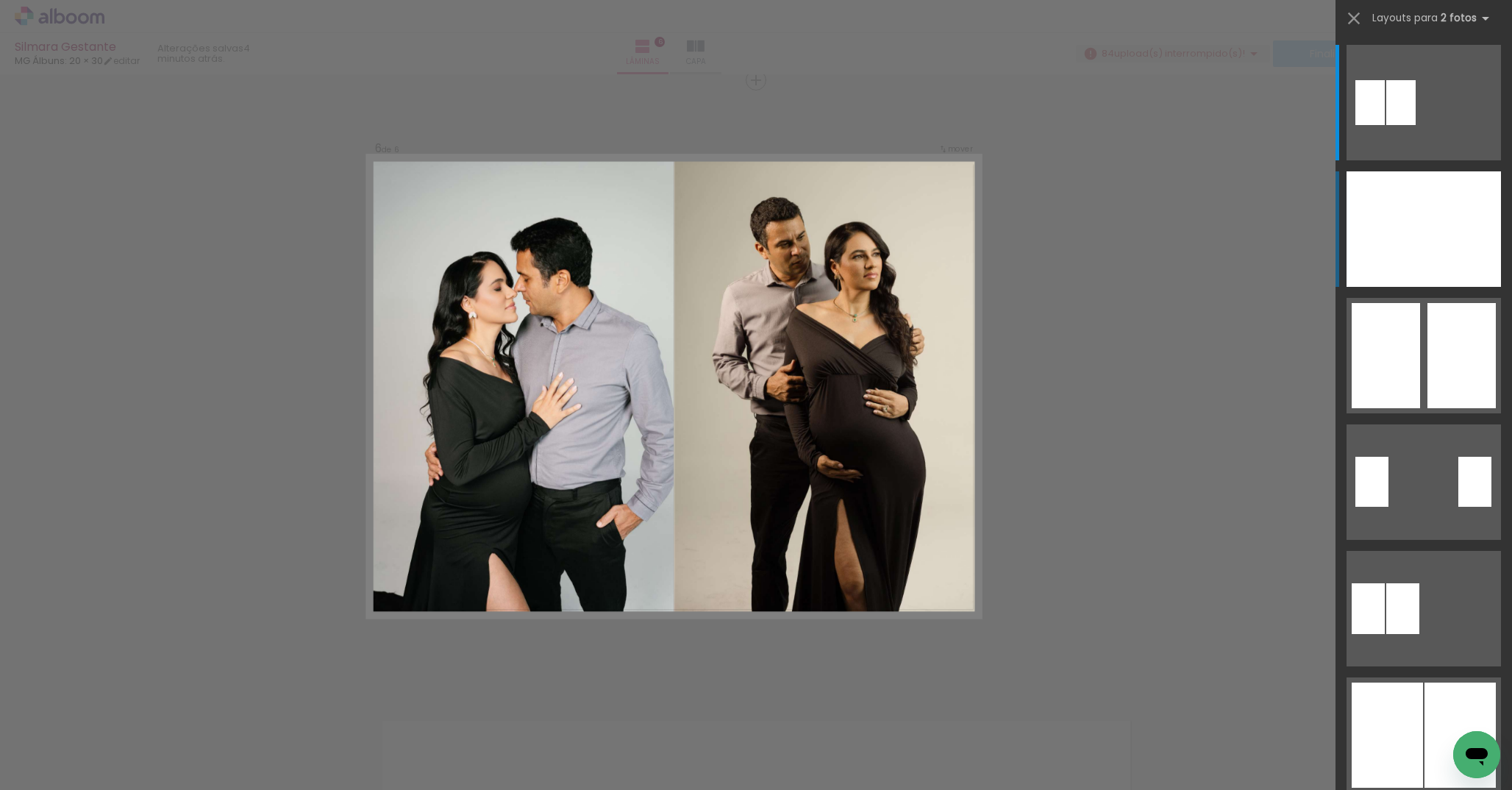
click at [1451, 217] on div at bounding box center [1462, 229] width 77 height 116
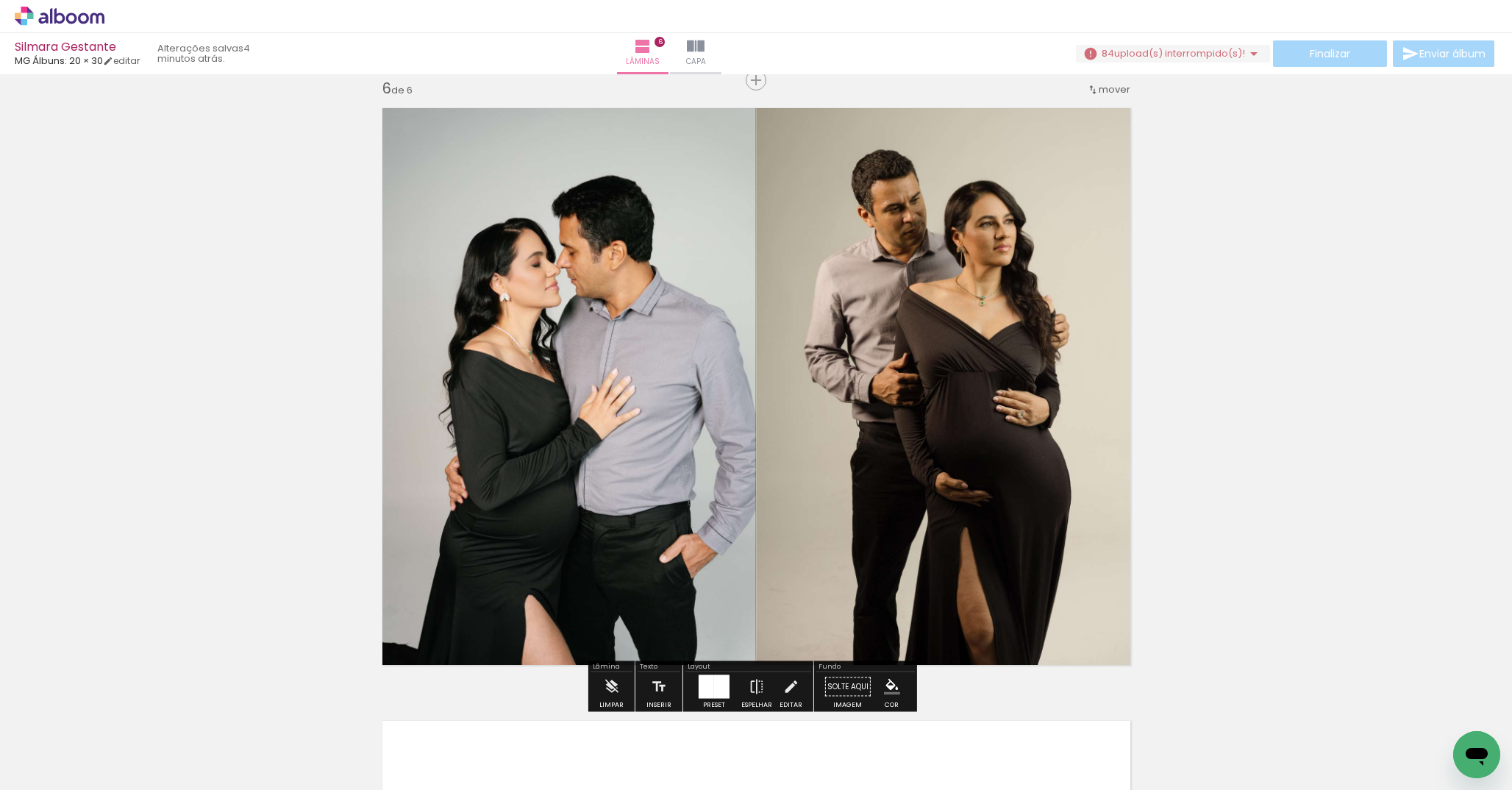
click at [708, 685] on div at bounding box center [706, 688] width 16 height 24
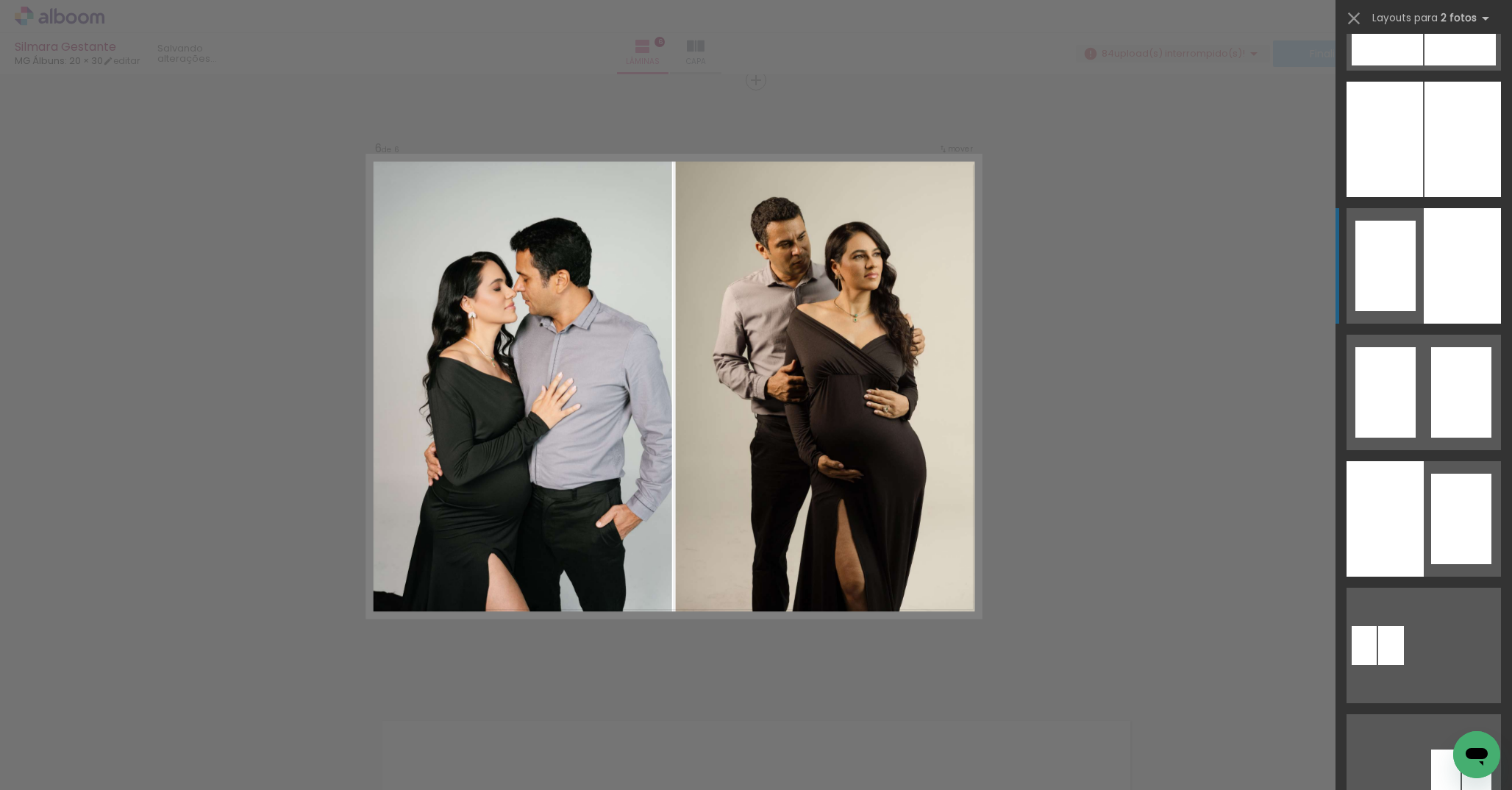
scroll to position [726, 0]
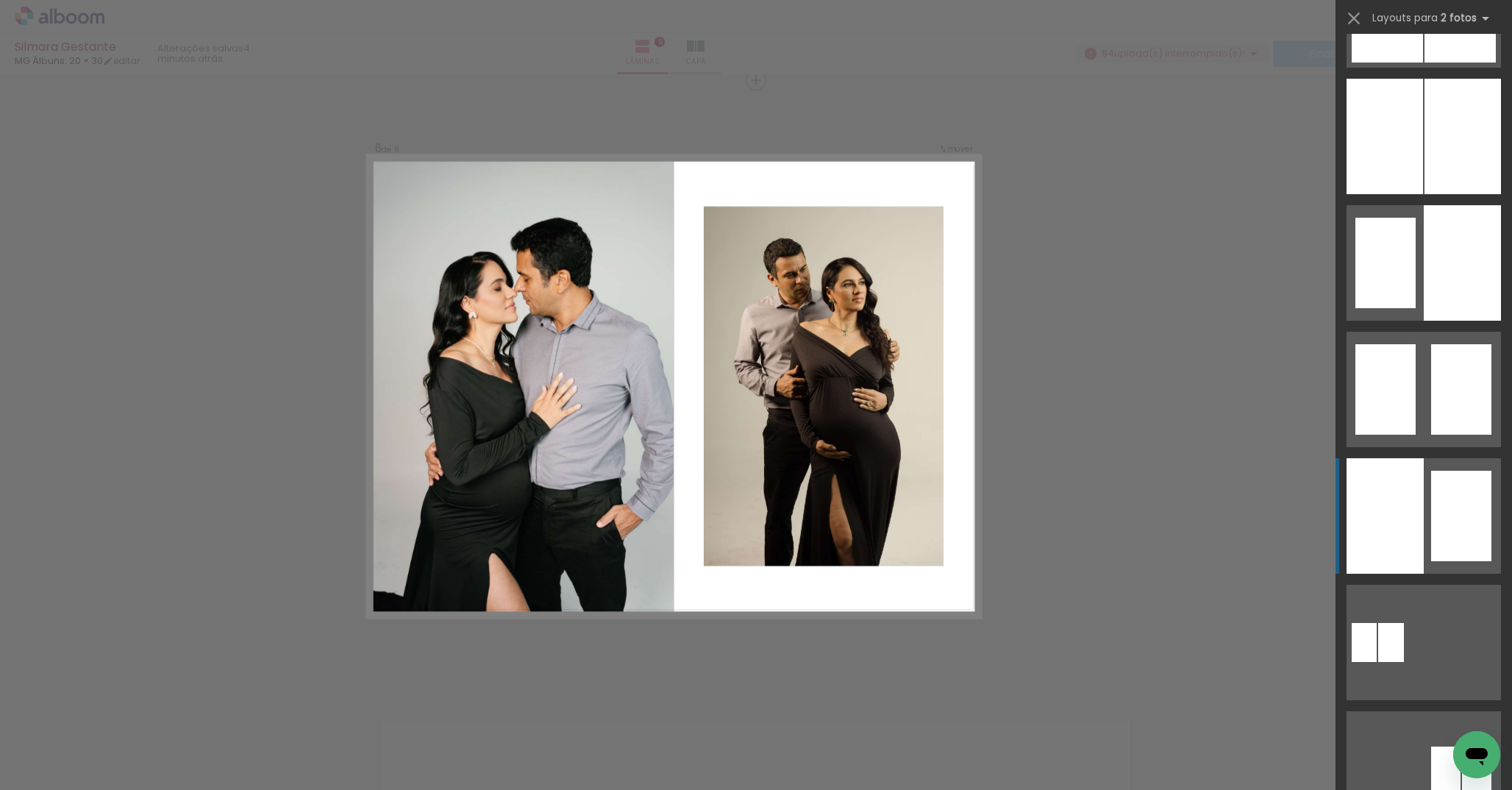
click at [1443, 478] on div at bounding box center [1461, 516] width 61 height 90
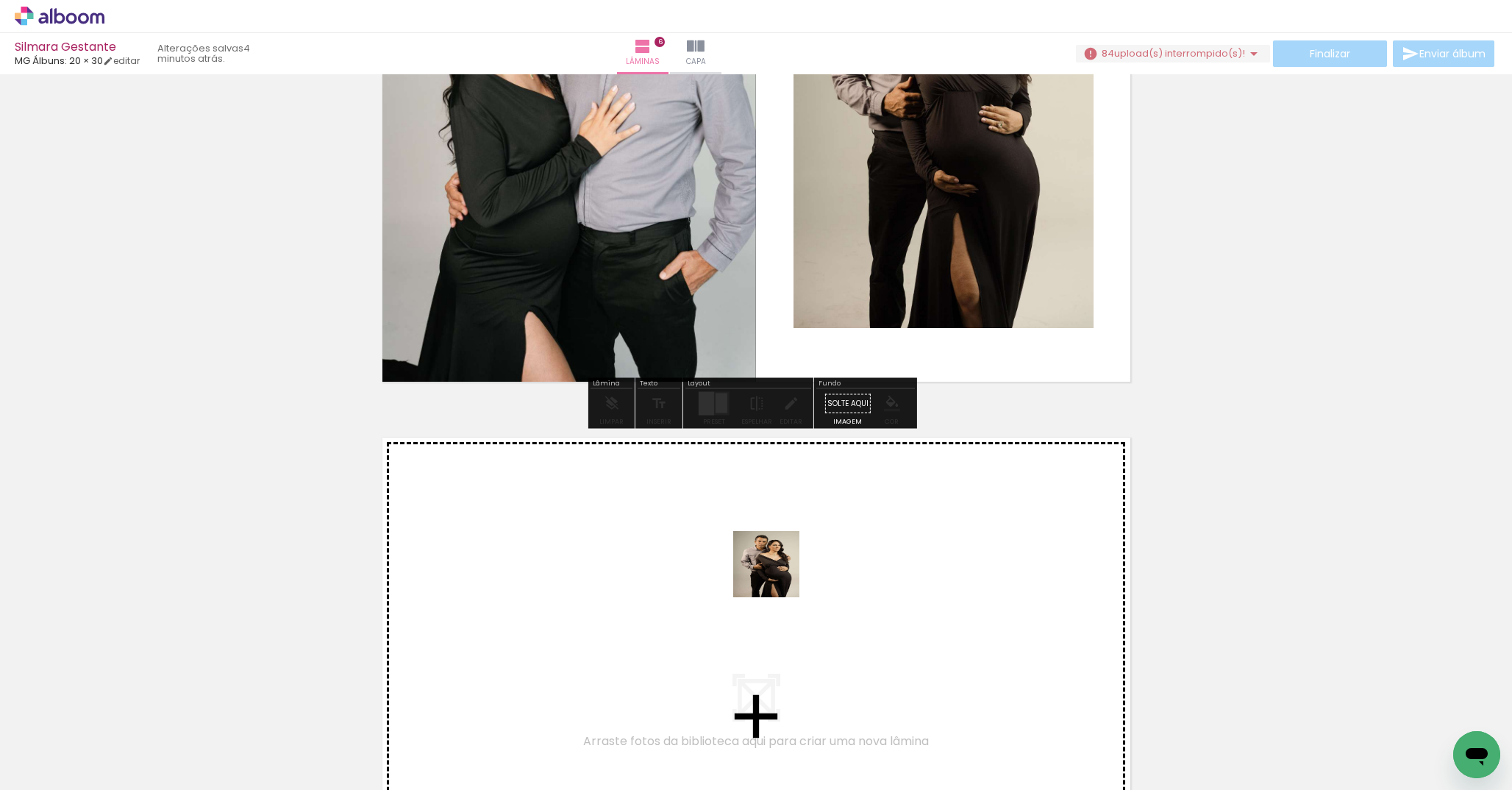
drag, startPoint x: 858, startPoint y: 636, endPoint x: 778, endPoint y: 575, distance: 100.6
click at [778, 575] on quentale-workspace at bounding box center [756, 395] width 1512 height 790
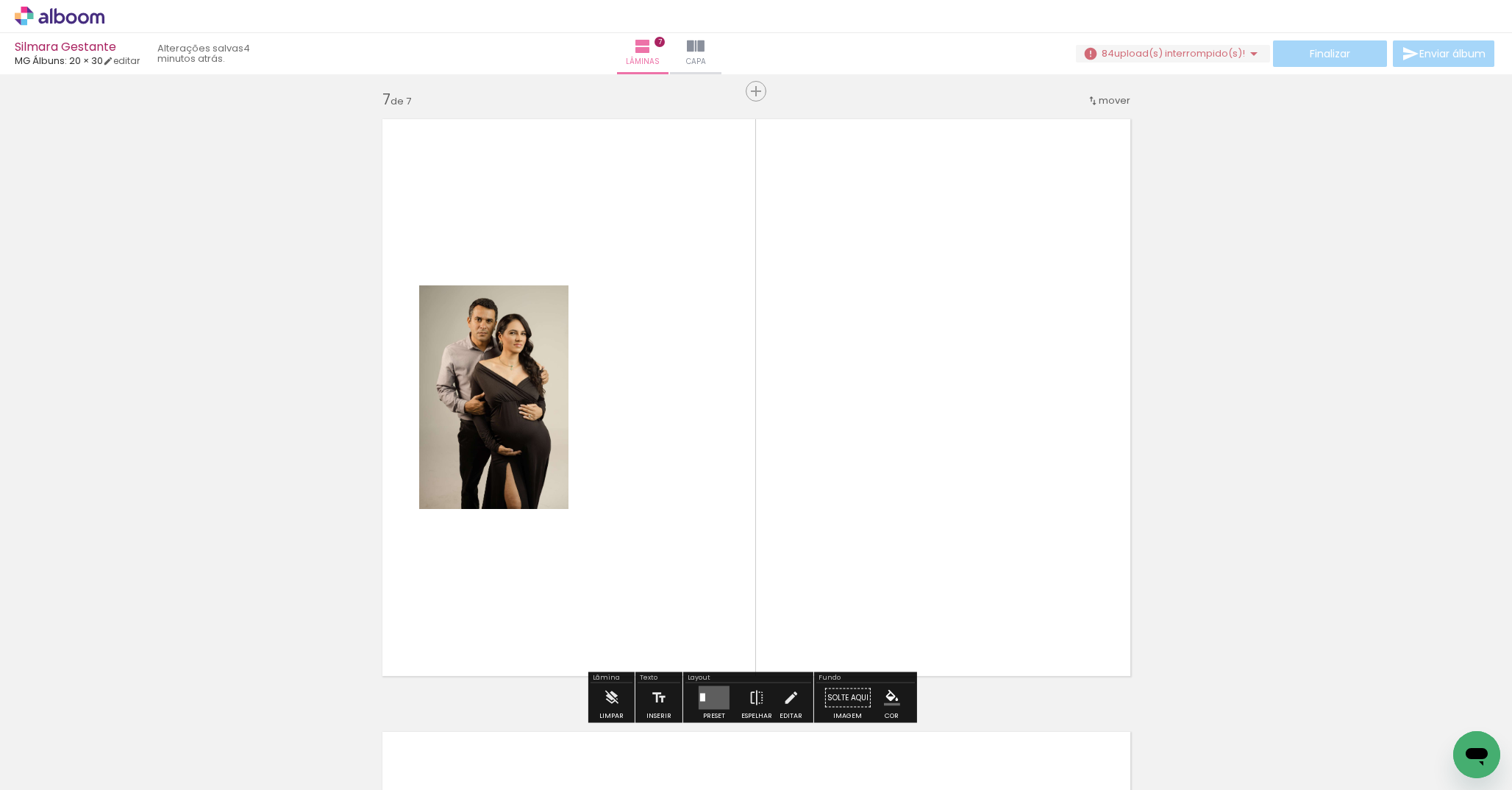
scroll to position [3697, 0]
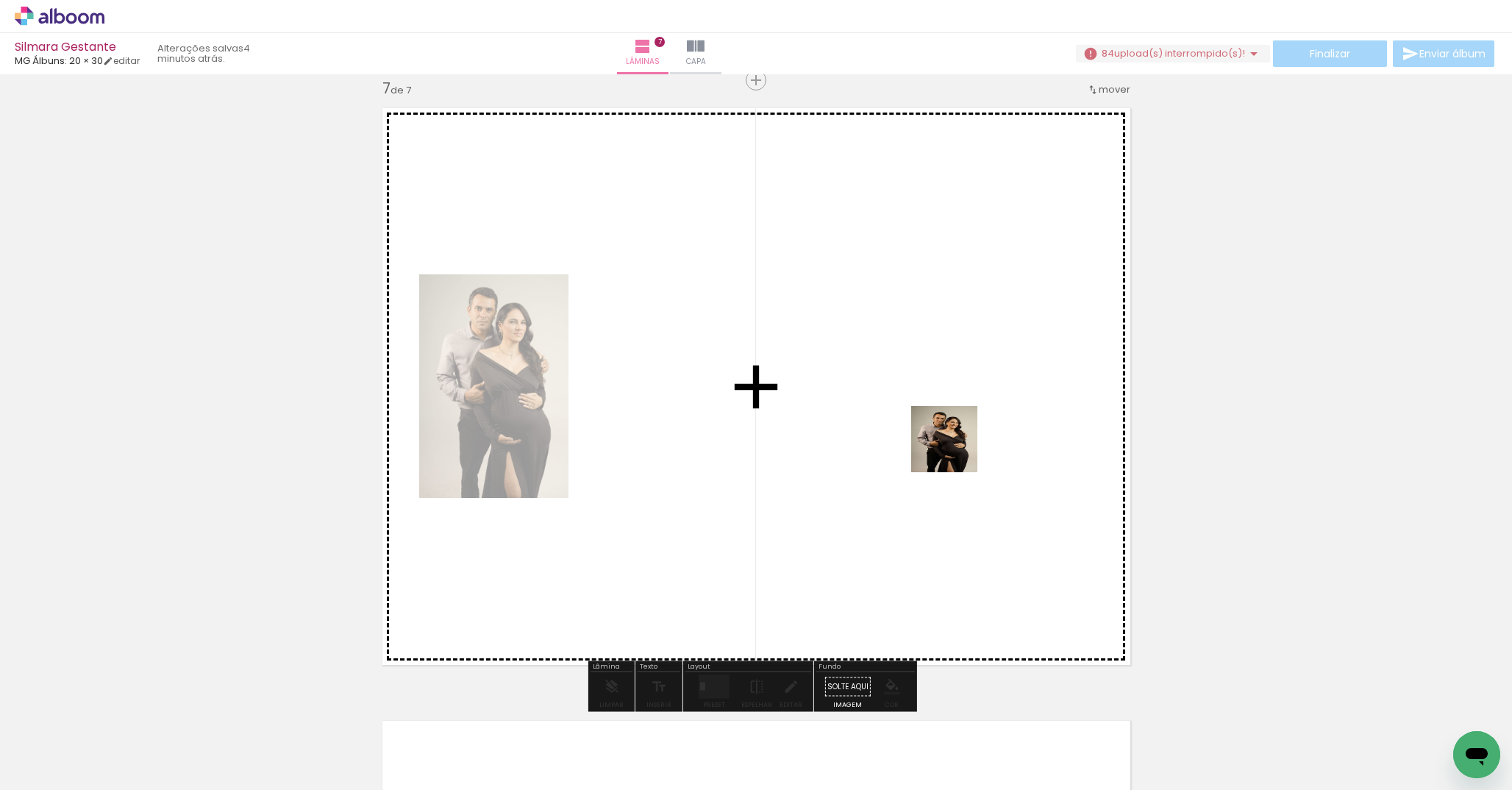
drag, startPoint x: 1038, startPoint y: 676, endPoint x: 955, endPoint y: 451, distance: 239.8
click at [955, 451] on quentale-workspace at bounding box center [756, 395] width 1512 height 790
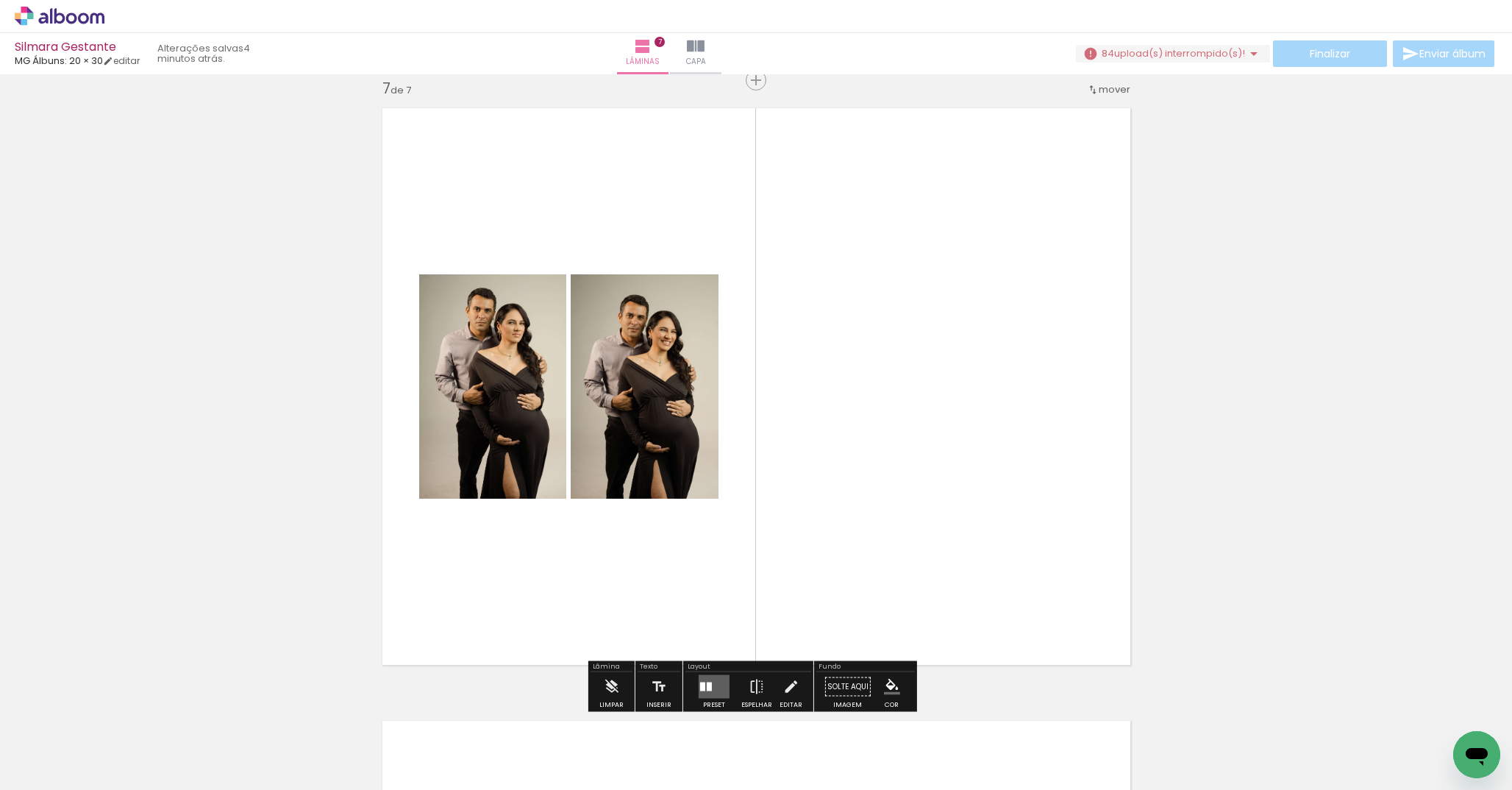
click at [716, 688] on quentale-layouter at bounding box center [713, 688] width 31 height 24
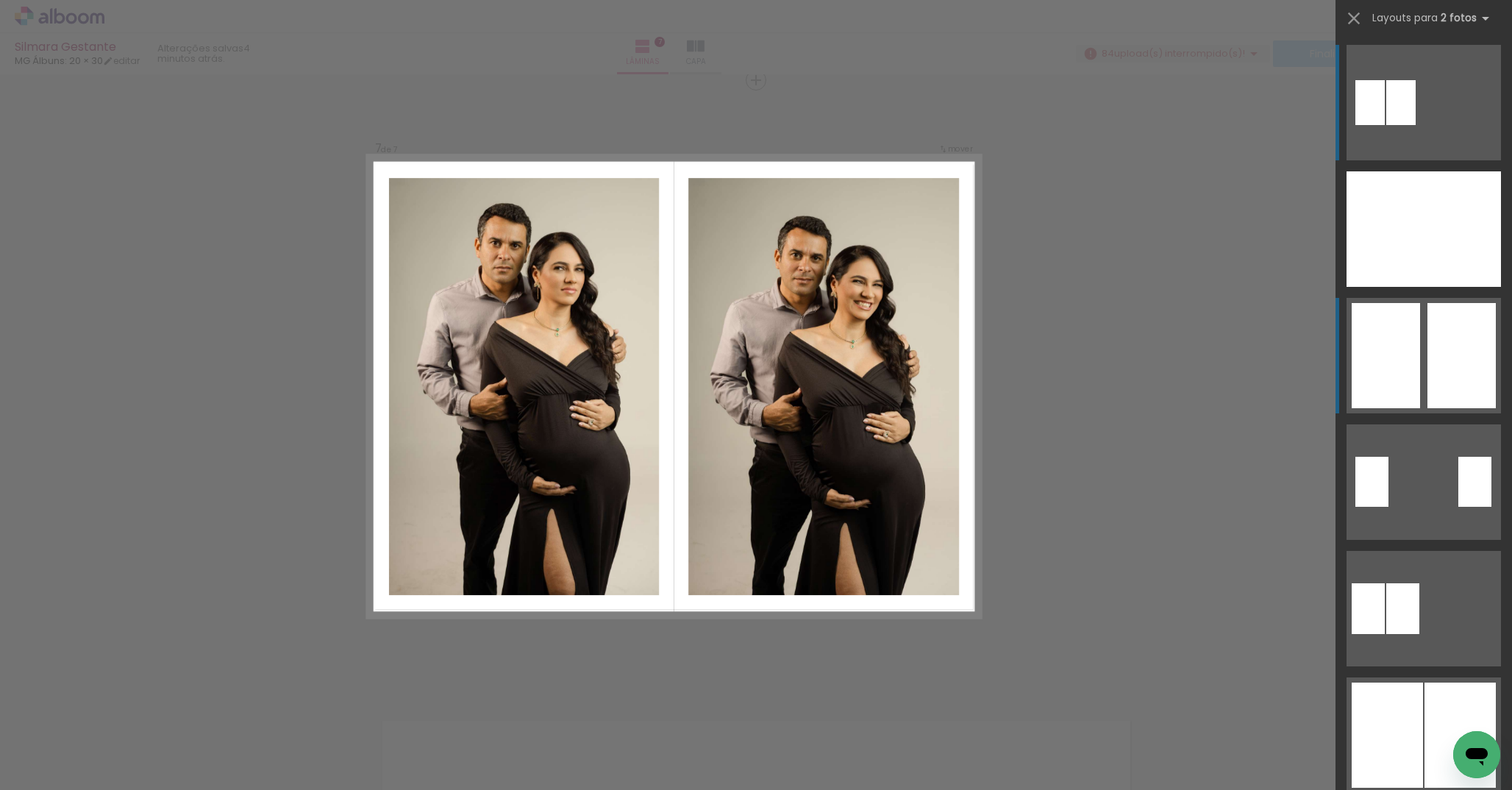
click at [1465, 338] on div at bounding box center [1462, 356] width 69 height 105
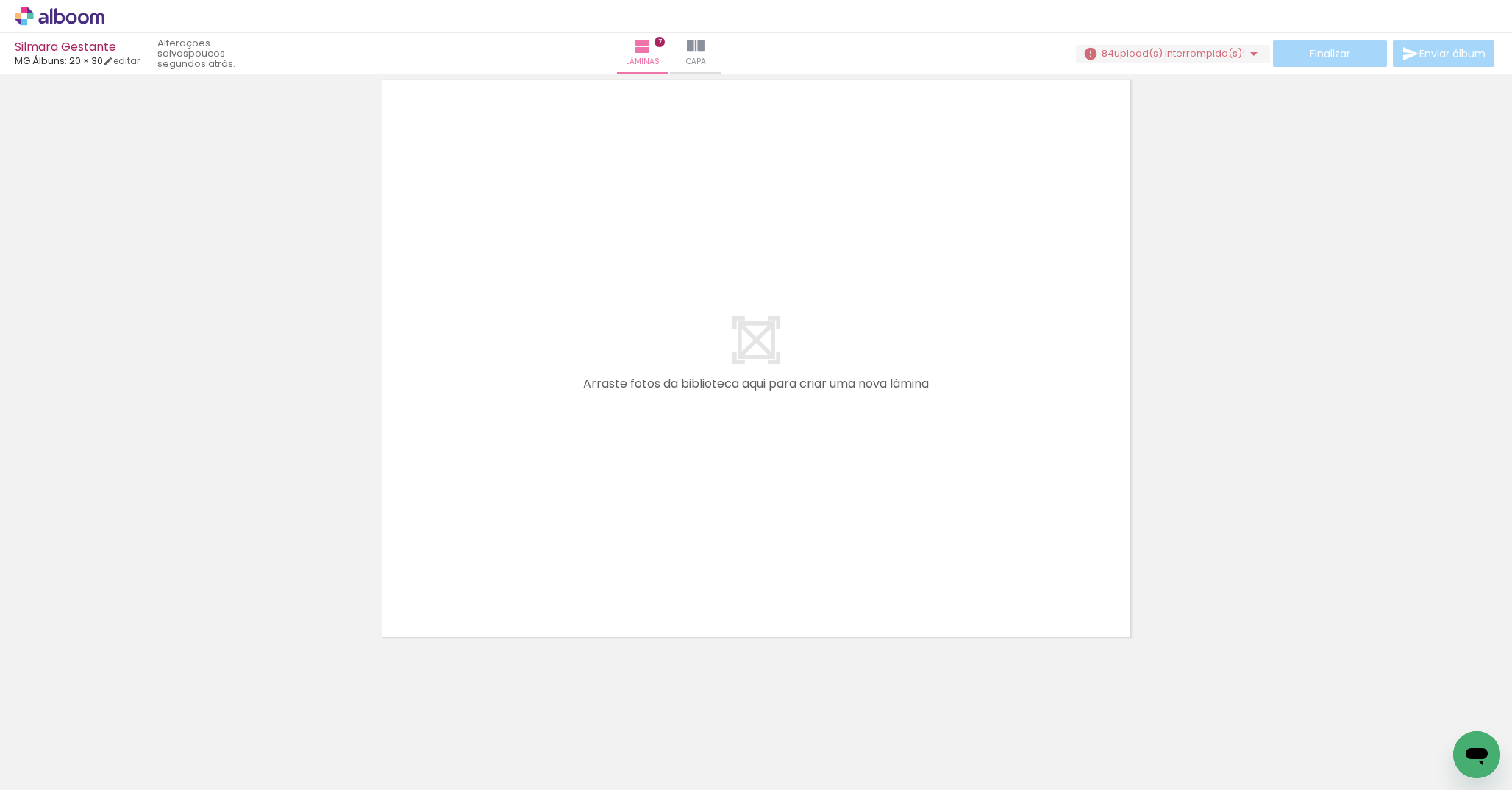
scroll to position [0, 2763]
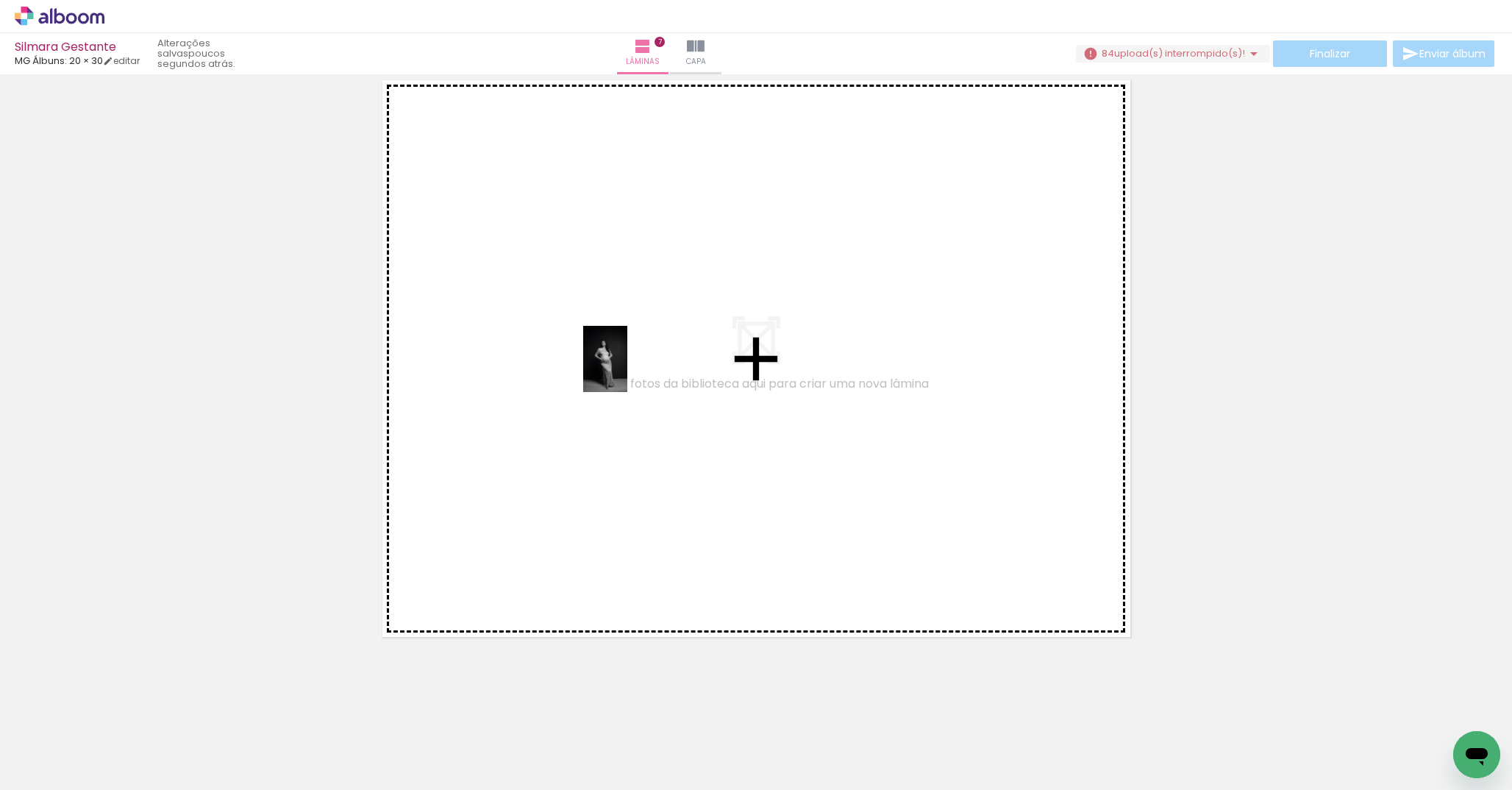
drag, startPoint x: 1091, startPoint y: 751, endPoint x: 628, endPoint y: 370, distance: 599.6
click at [628, 370] on quentale-workspace at bounding box center [756, 395] width 1512 height 790
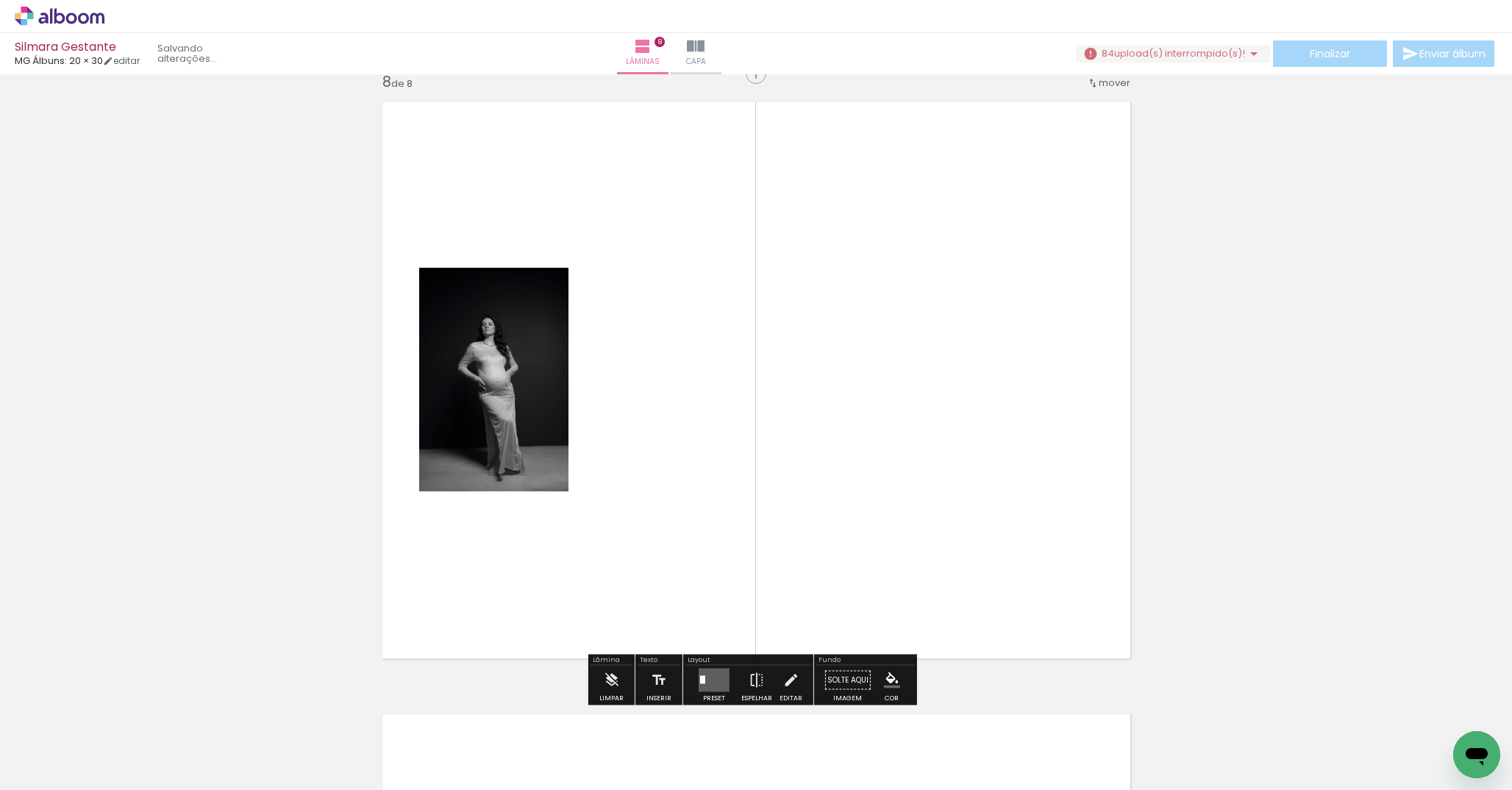
scroll to position [4309, 0]
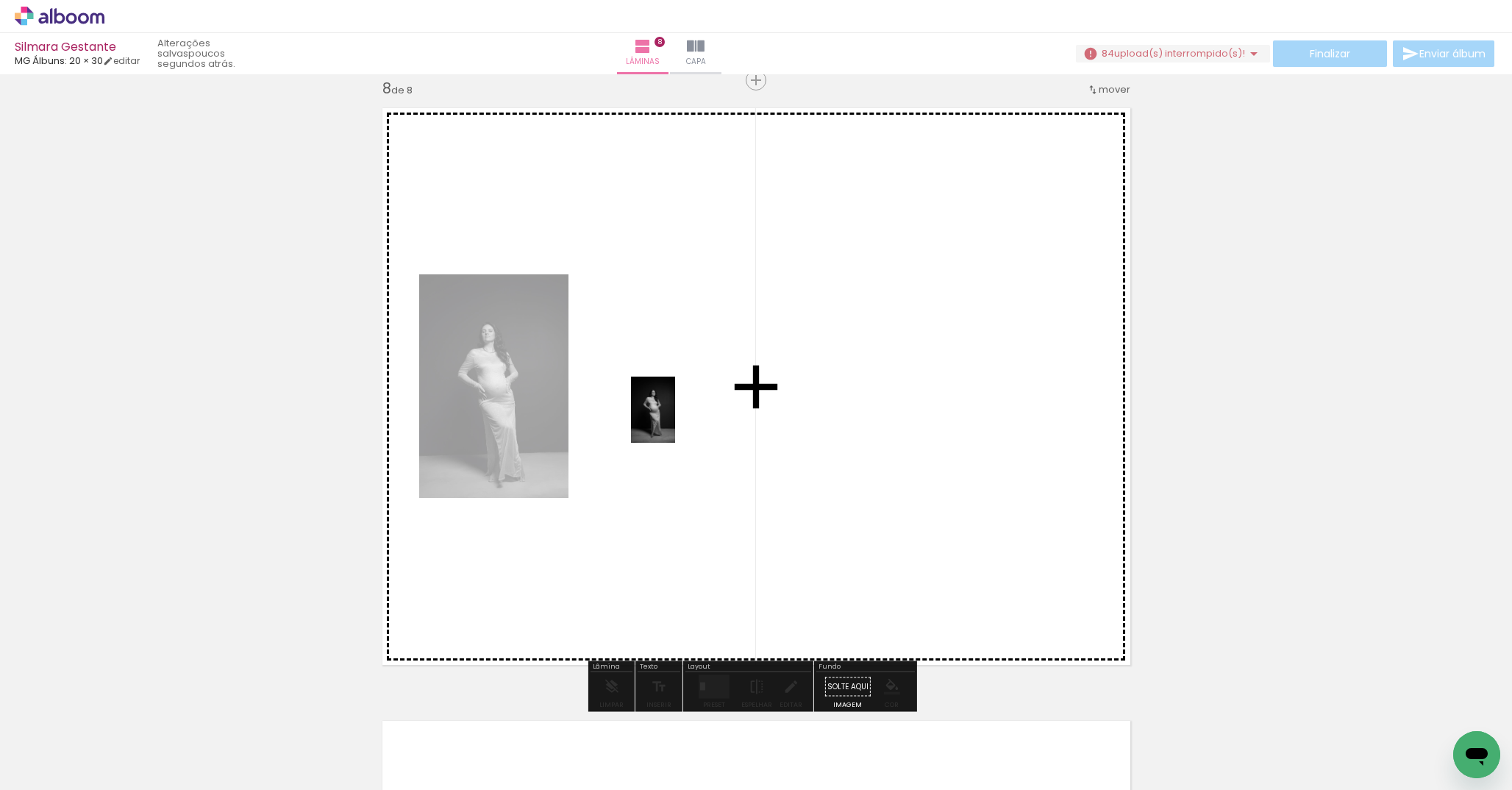
drag, startPoint x: 1136, startPoint y: 693, endPoint x: 674, endPoint y: 421, distance: 536.1
click at [674, 421] on quentale-workspace at bounding box center [756, 395] width 1512 height 790
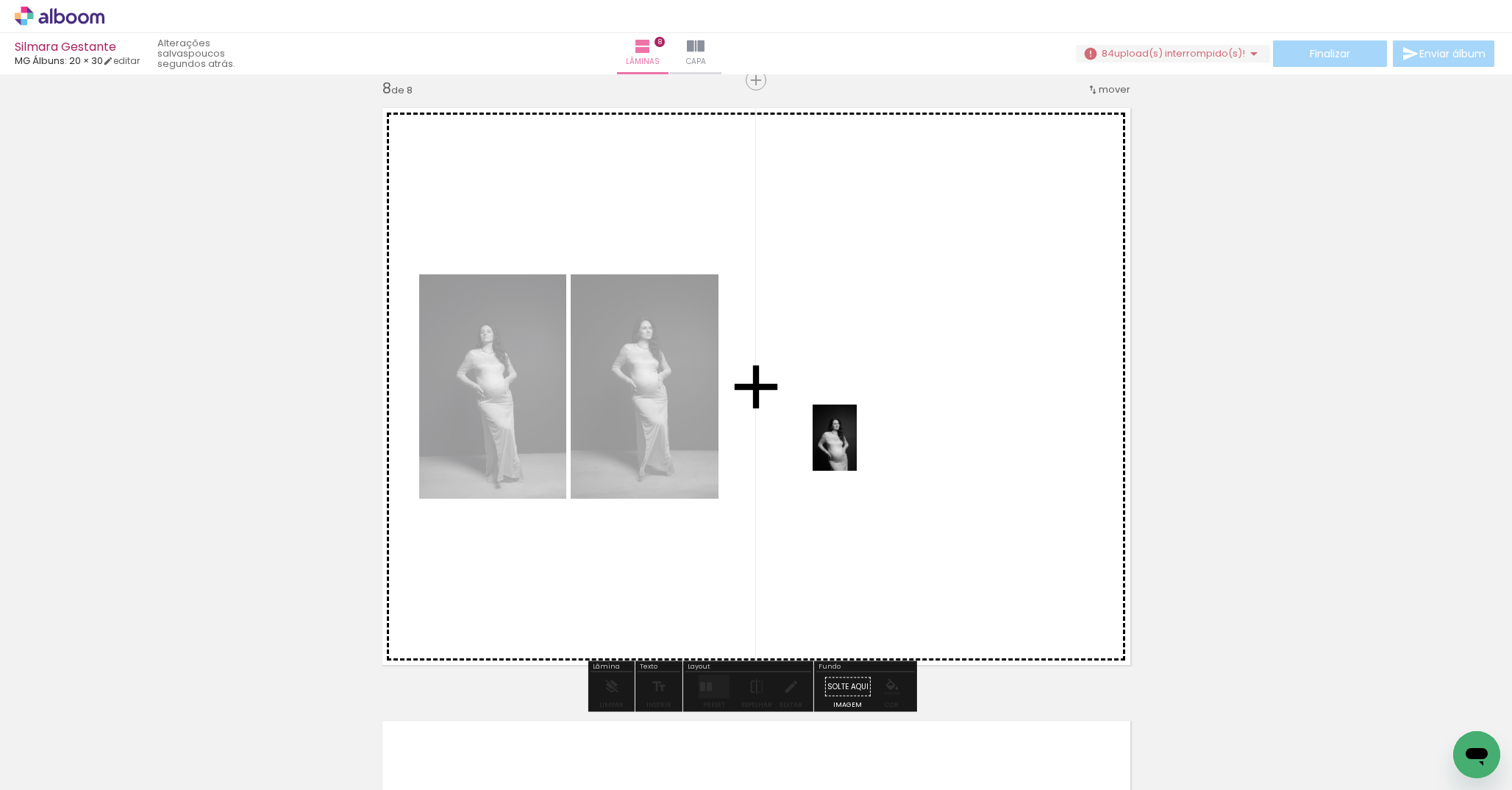
drag, startPoint x: 1236, startPoint y: 740, endPoint x: 857, endPoint y: 449, distance: 477.8
click at [857, 449] on quentale-workspace at bounding box center [756, 395] width 1512 height 790
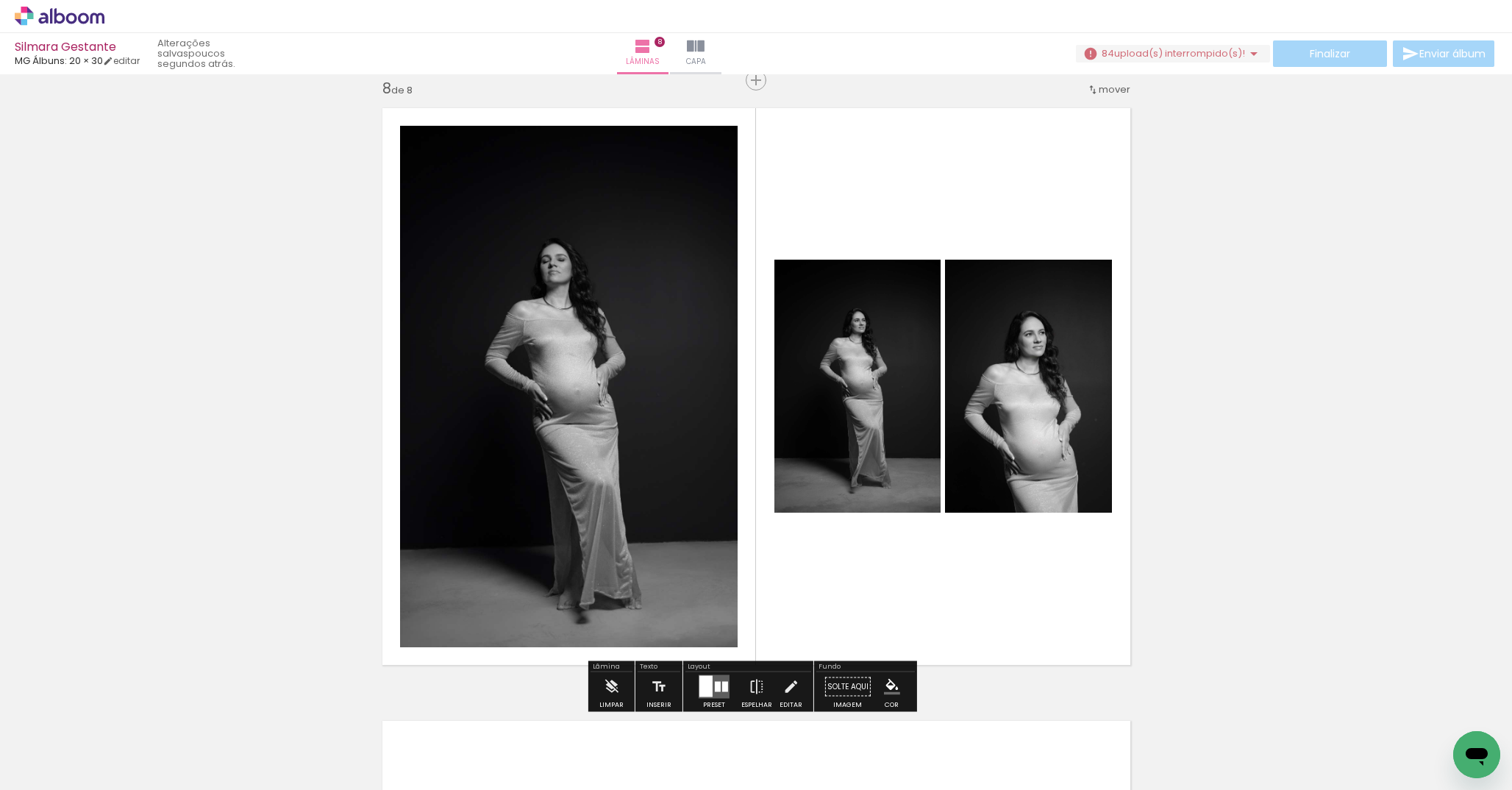
click at [716, 688] on div at bounding box center [718, 688] width 6 height 10
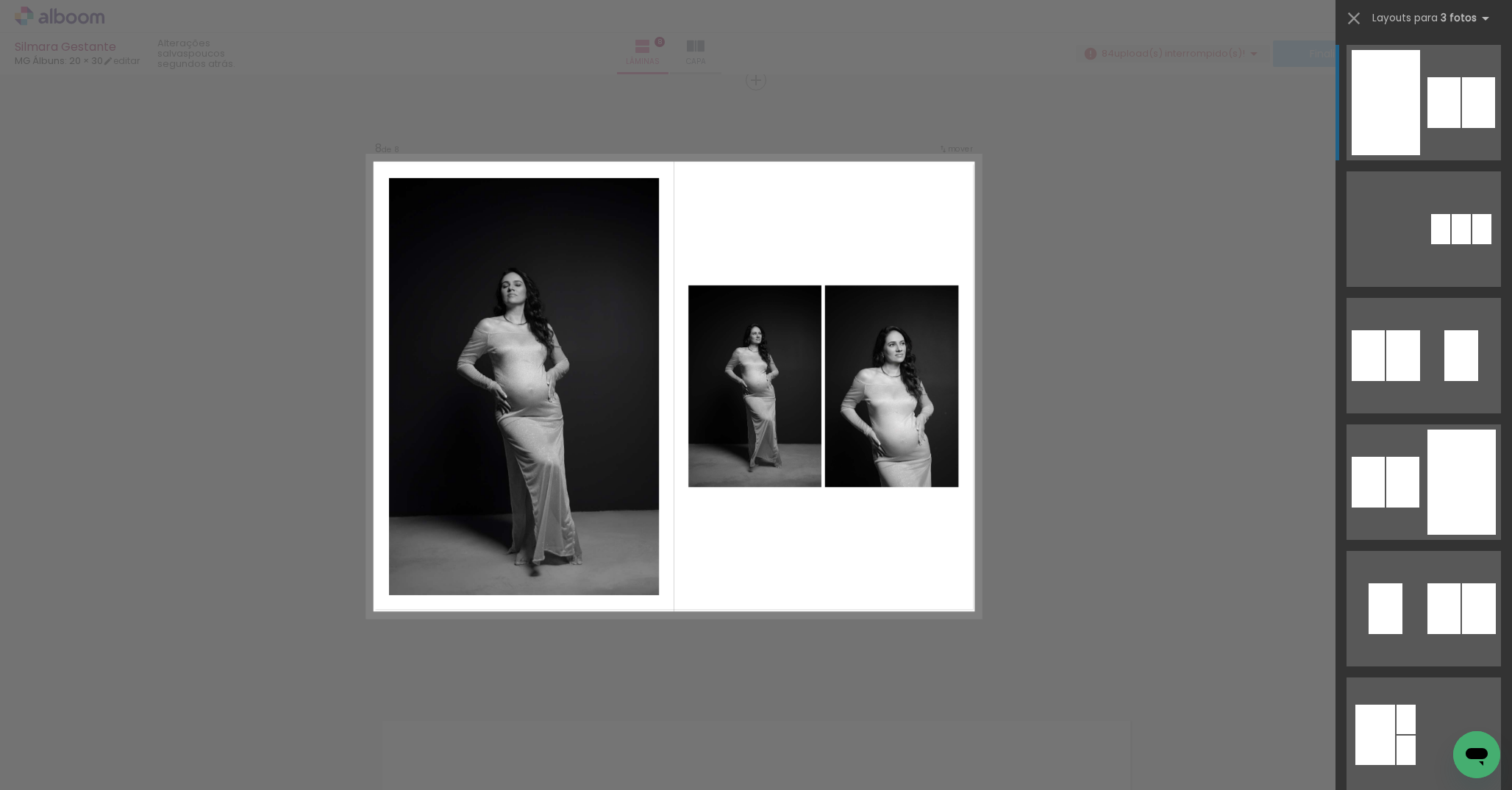
click at [1409, 120] on div at bounding box center [1386, 102] width 69 height 105
click at [1431, 89] on div at bounding box center [1444, 102] width 33 height 51
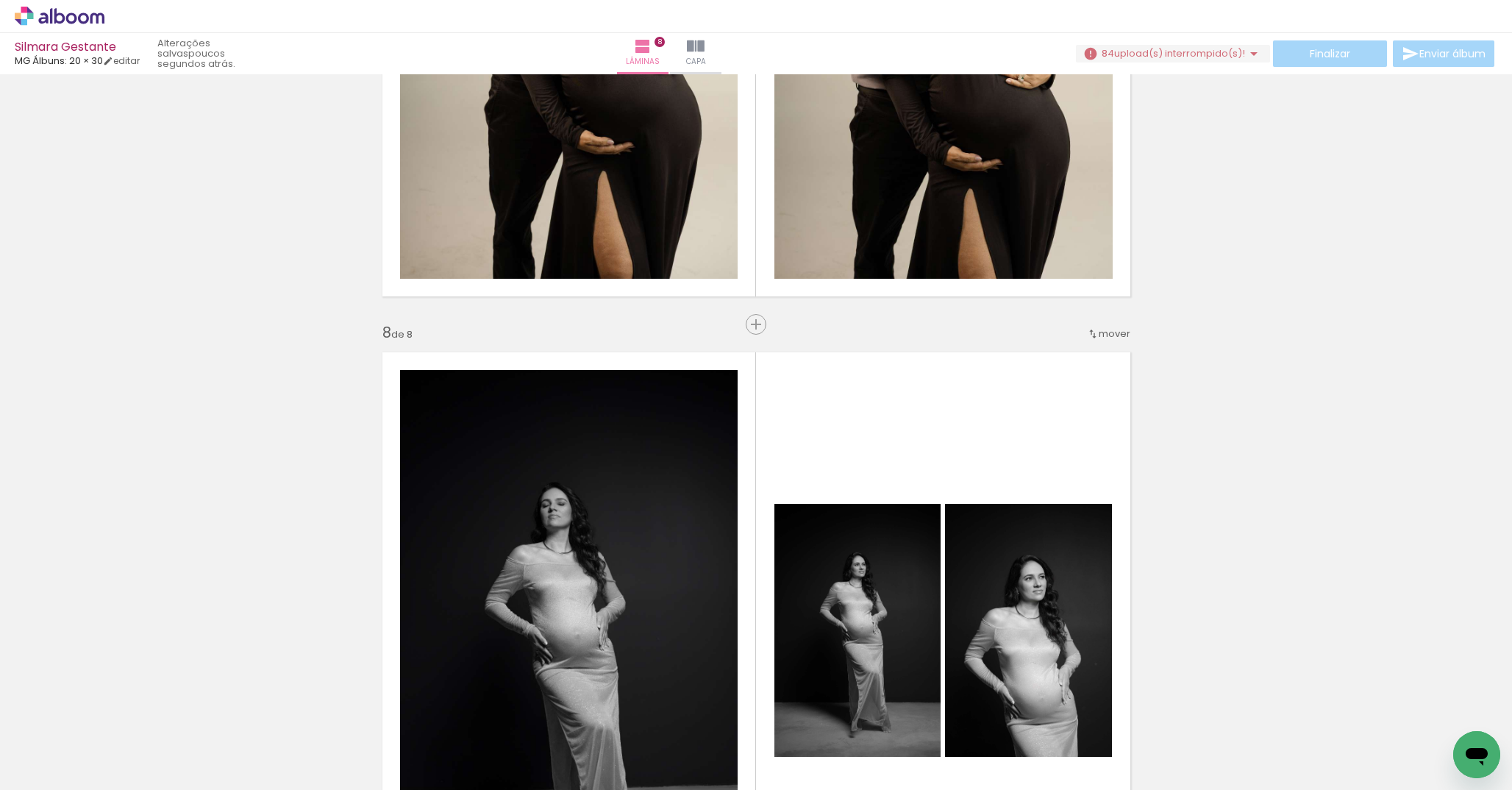
scroll to position [4356, 0]
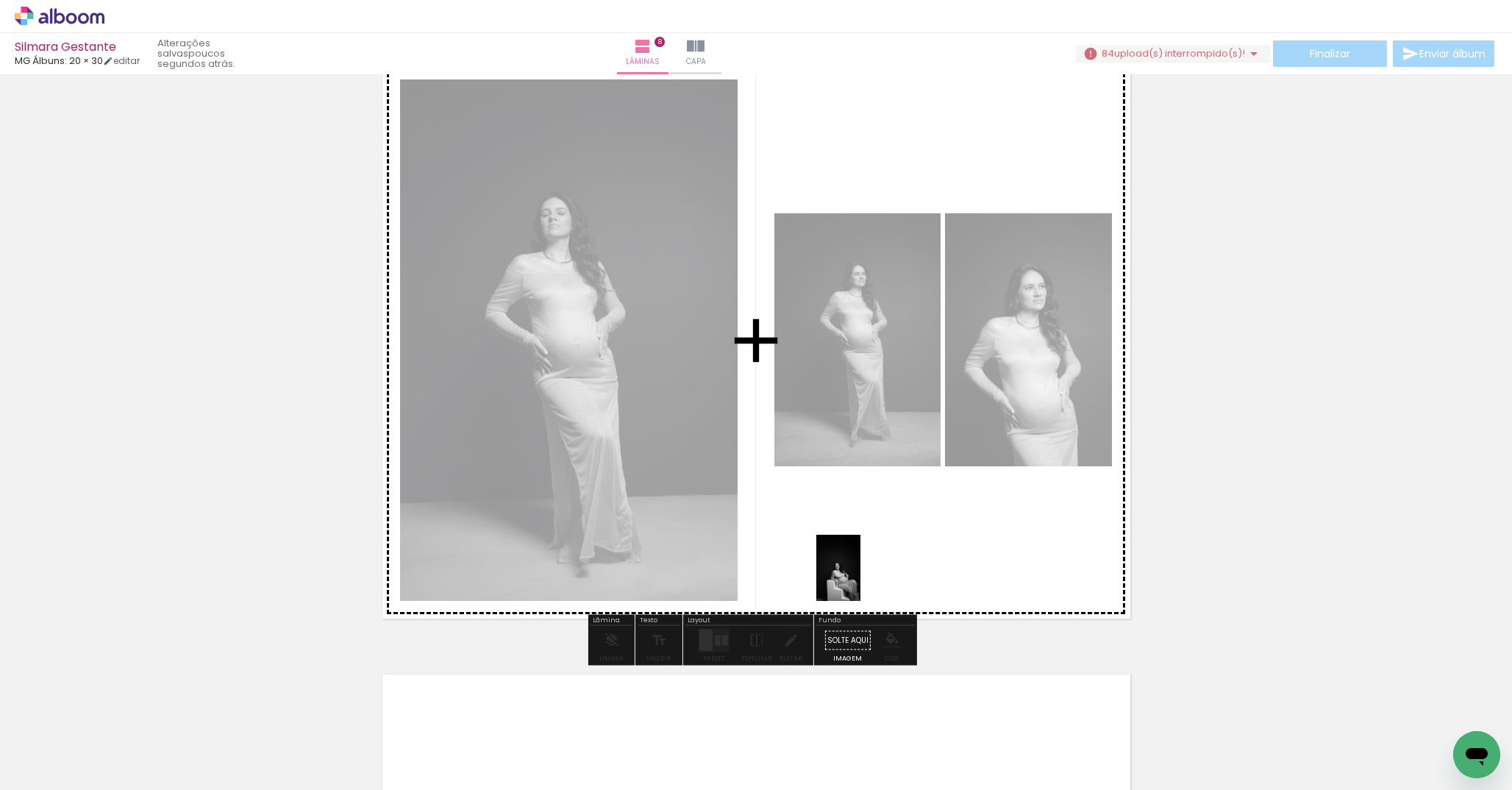
drag, startPoint x: 766, startPoint y: 753, endPoint x: 864, endPoint y: 566, distance: 211.1
click at [864, 566] on quentale-workspace at bounding box center [756, 395] width 1512 height 790
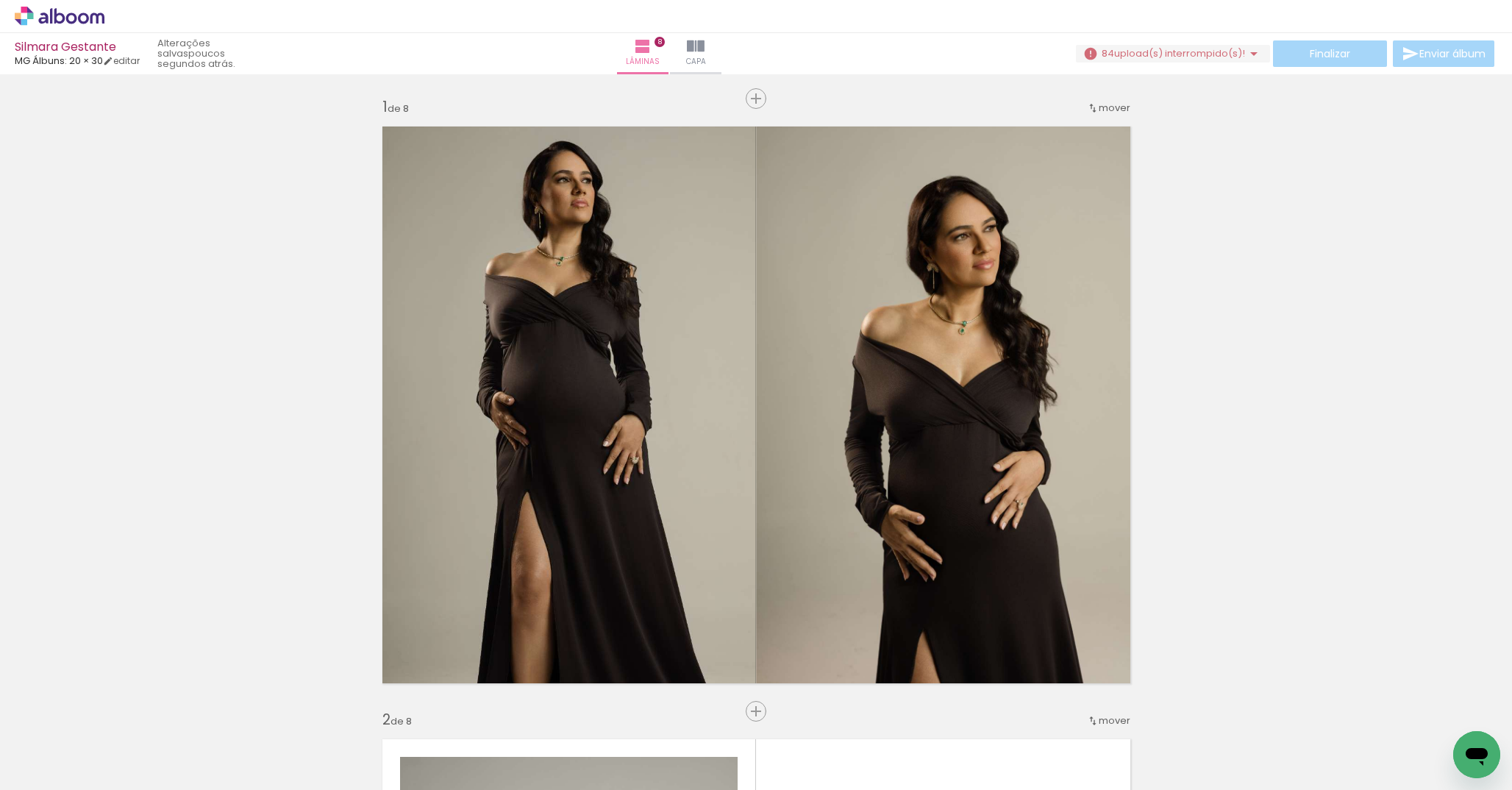
scroll to position [0, 2763]
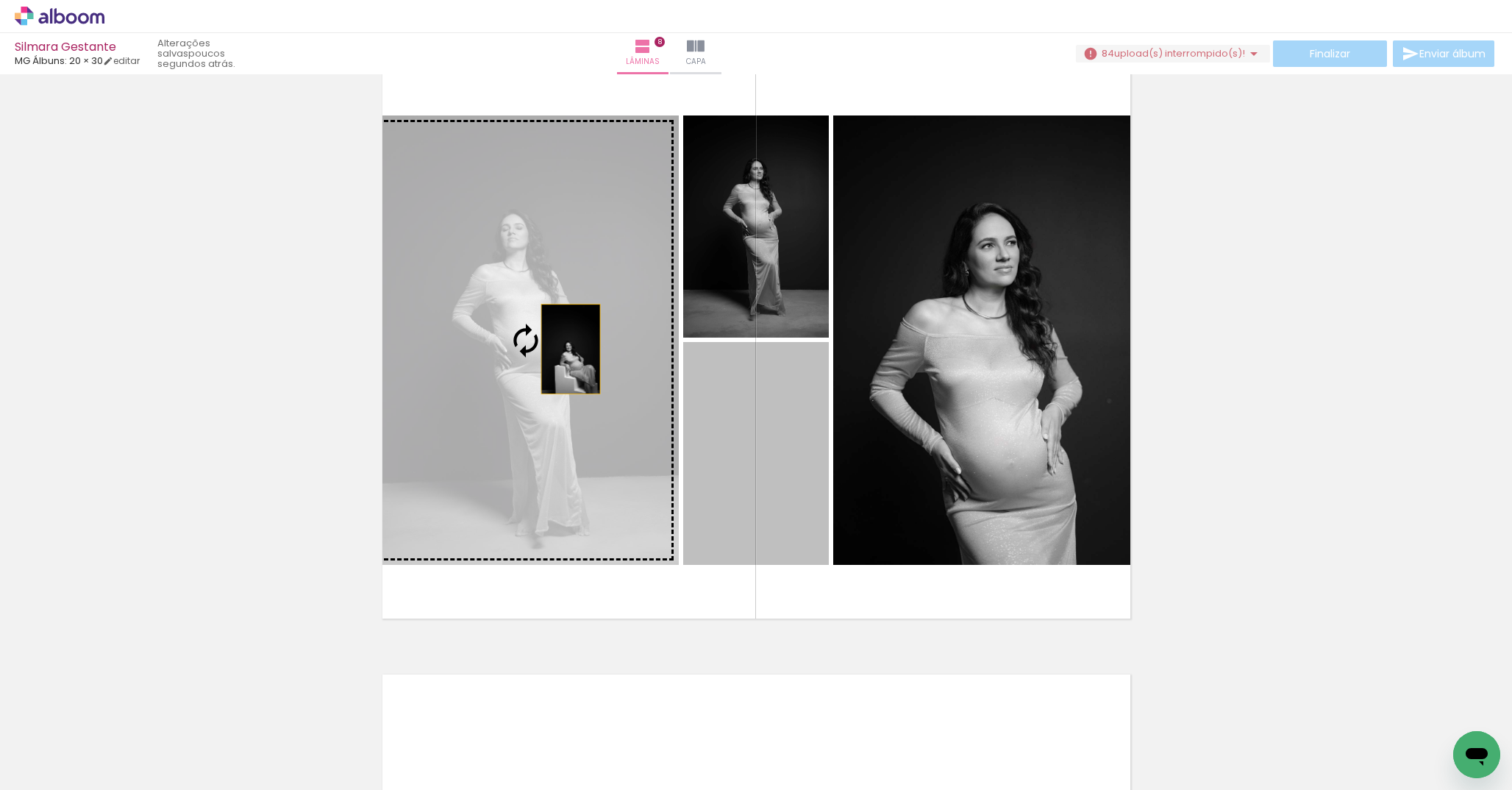
drag, startPoint x: 723, startPoint y: 457, endPoint x: 557, endPoint y: 345, distance: 200.2
click at [0, 0] on slot at bounding box center [0, 0] width 0 height 0
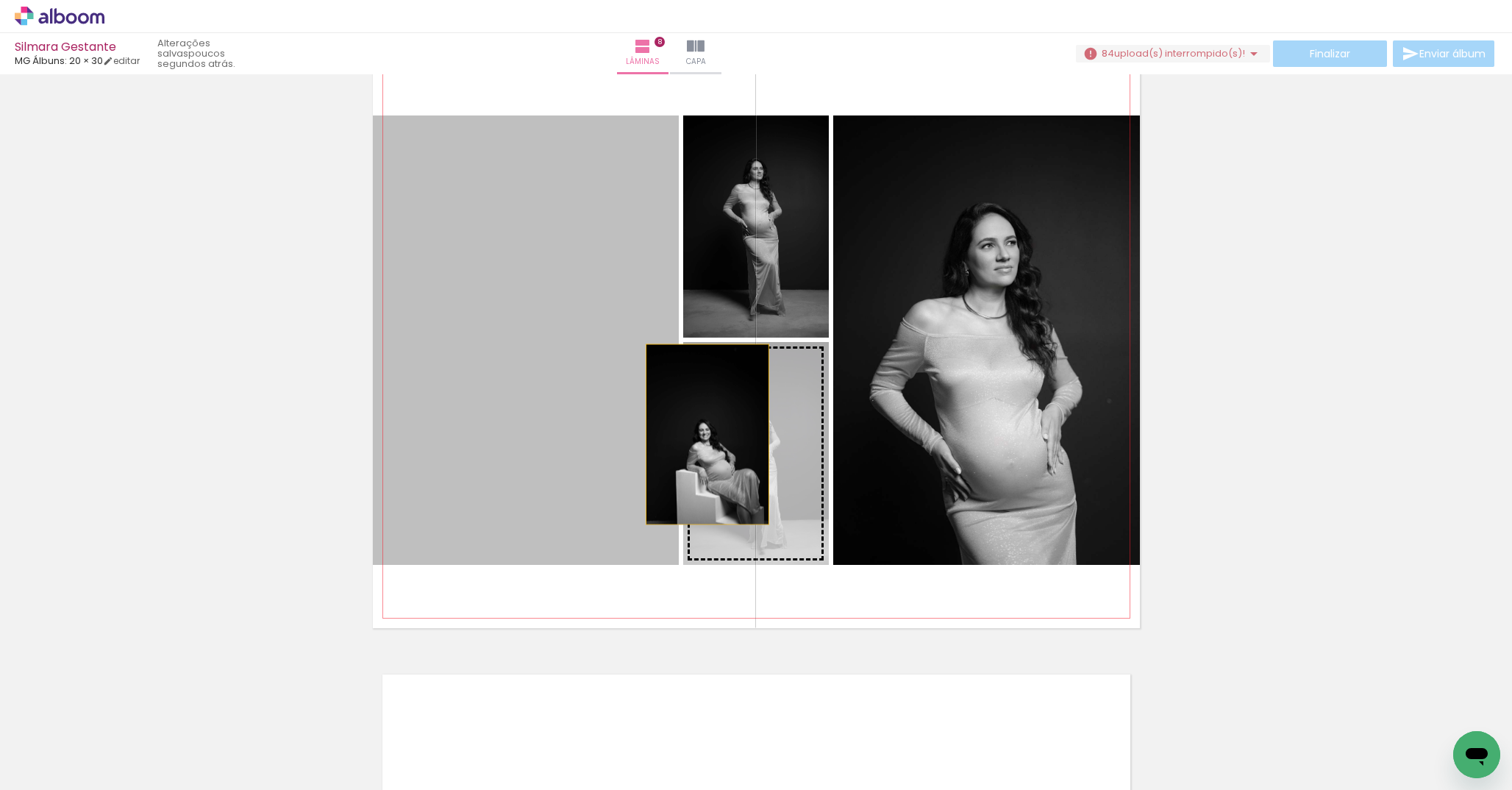
drag, startPoint x: 551, startPoint y: 379, endPoint x: 728, endPoint y: 446, distance: 189.3
click at [0, 0] on slot at bounding box center [0, 0] width 0 height 0
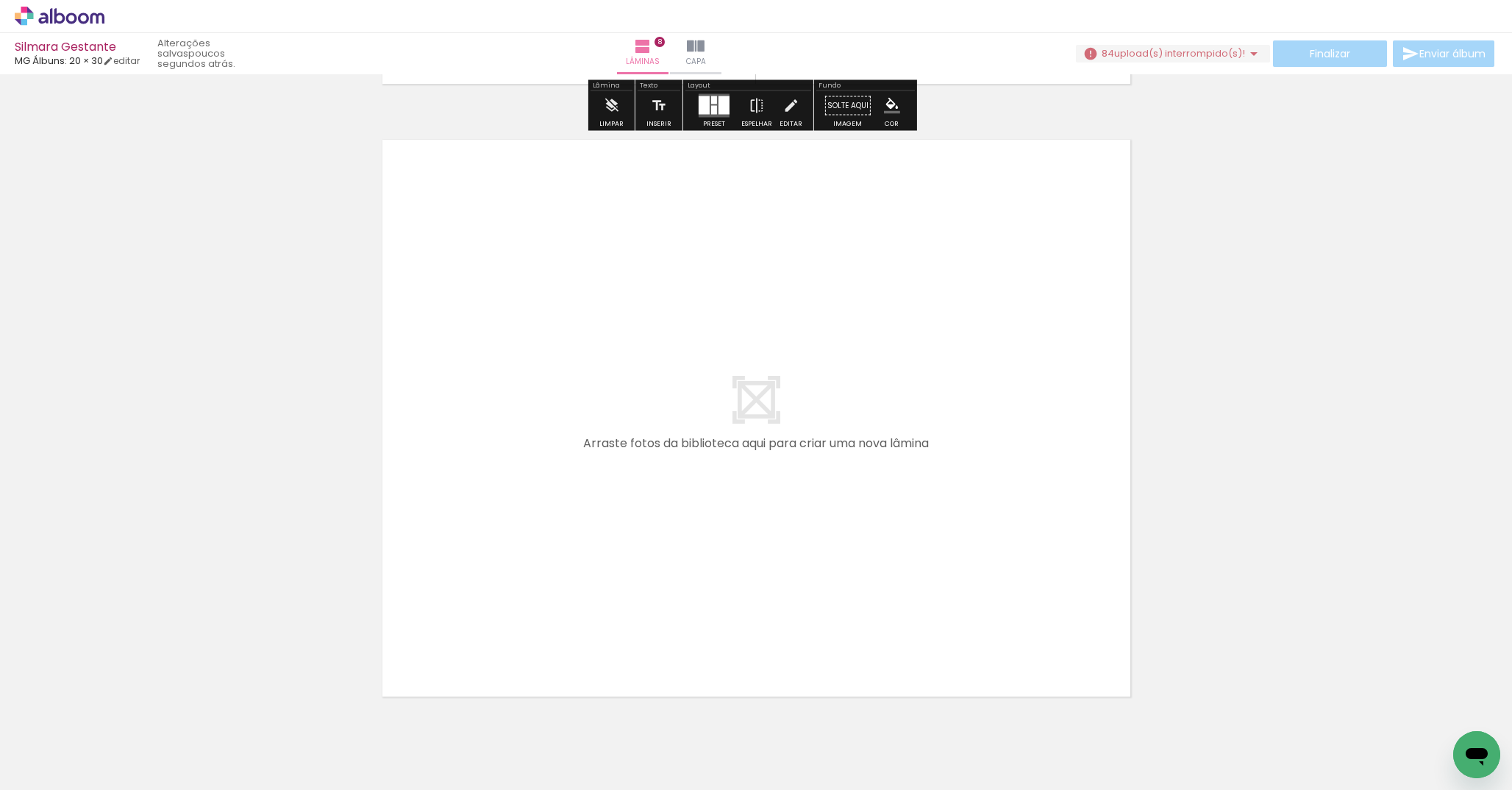
scroll to position [4951, 0]
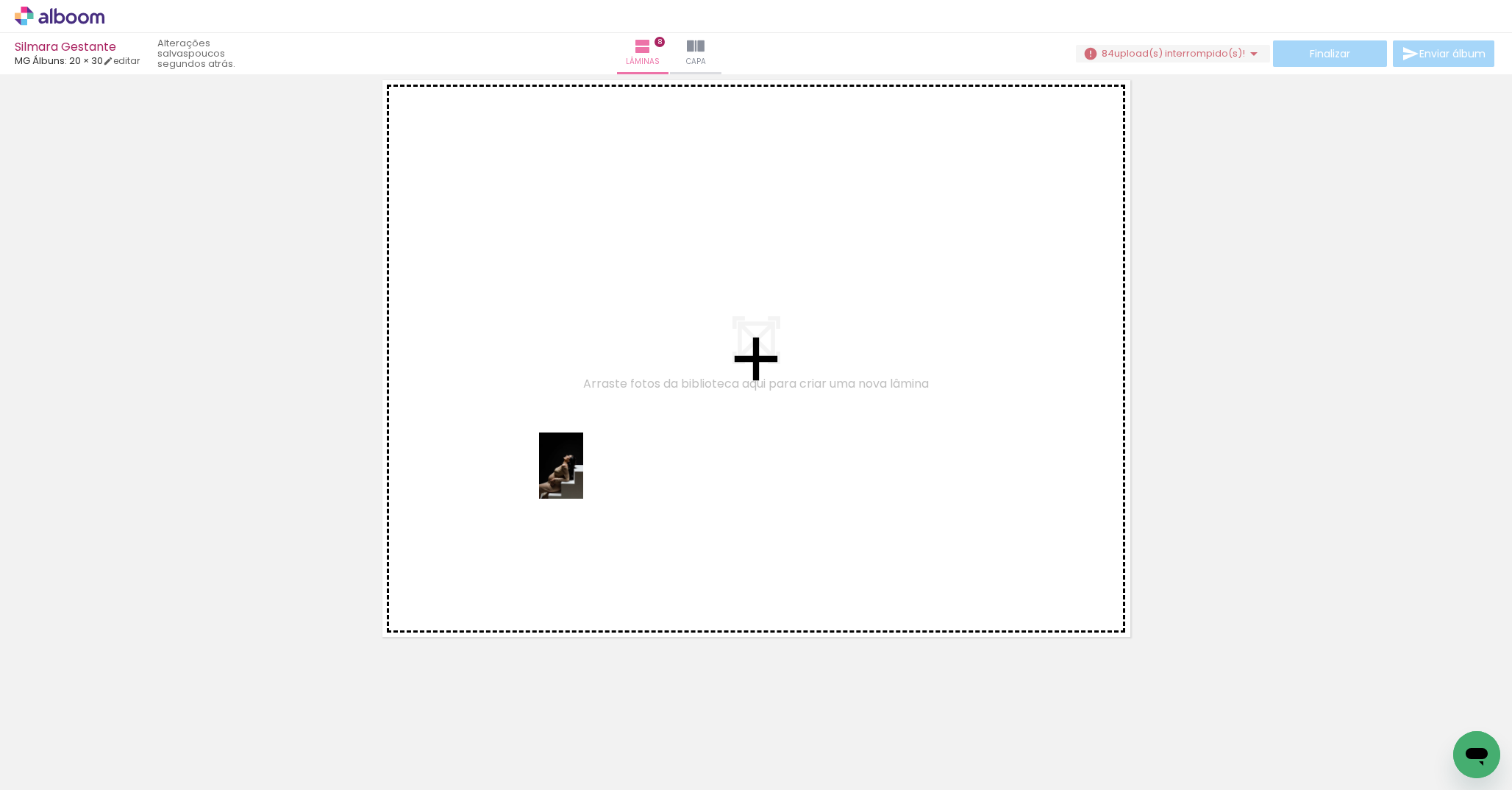
drag, startPoint x: 615, startPoint y: 750, endPoint x: 583, endPoint y: 477, distance: 274.9
click at [583, 477] on quentale-workspace at bounding box center [756, 395] width 1512 height 790
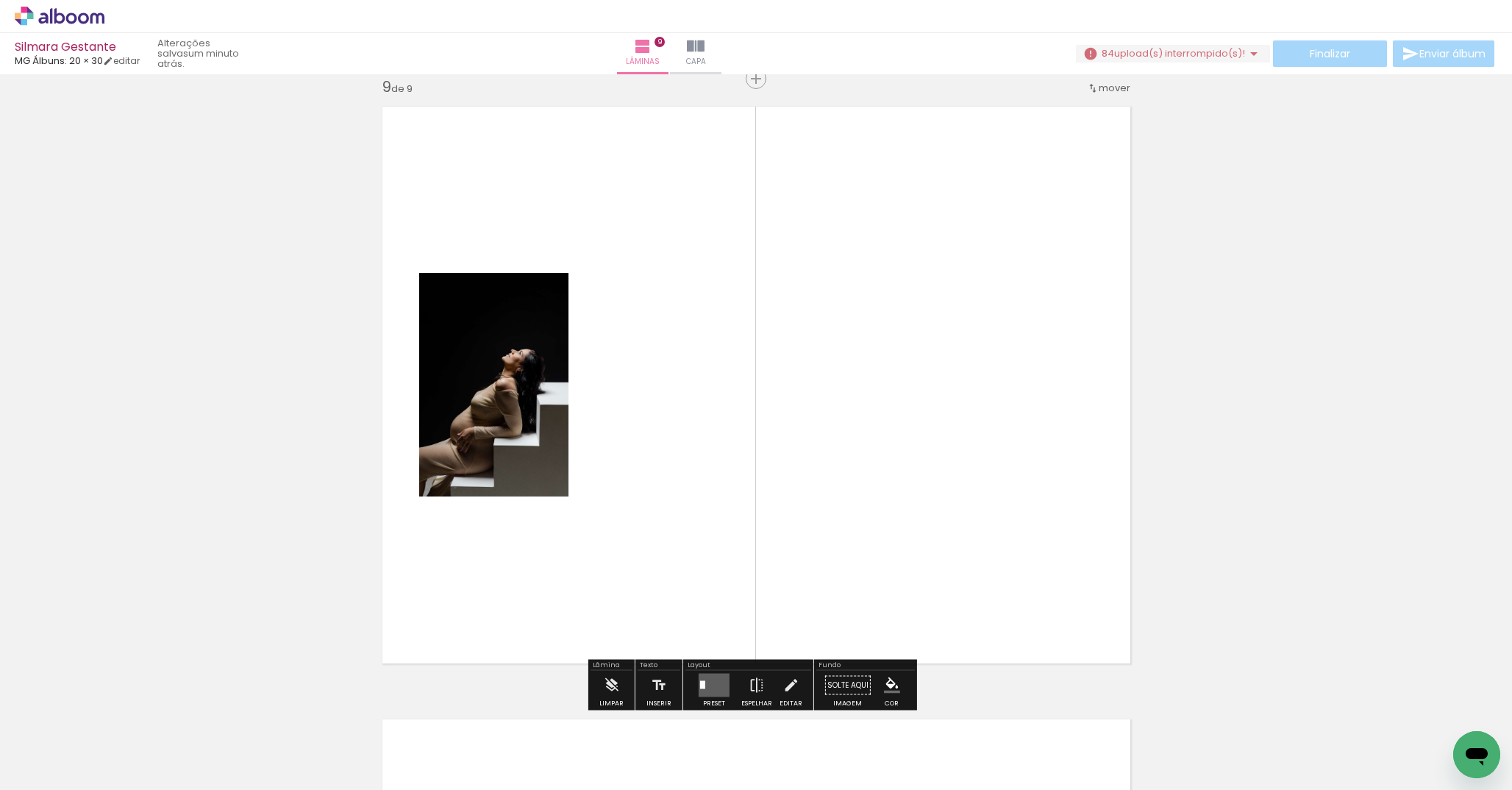
scroll to position [4922, 0]
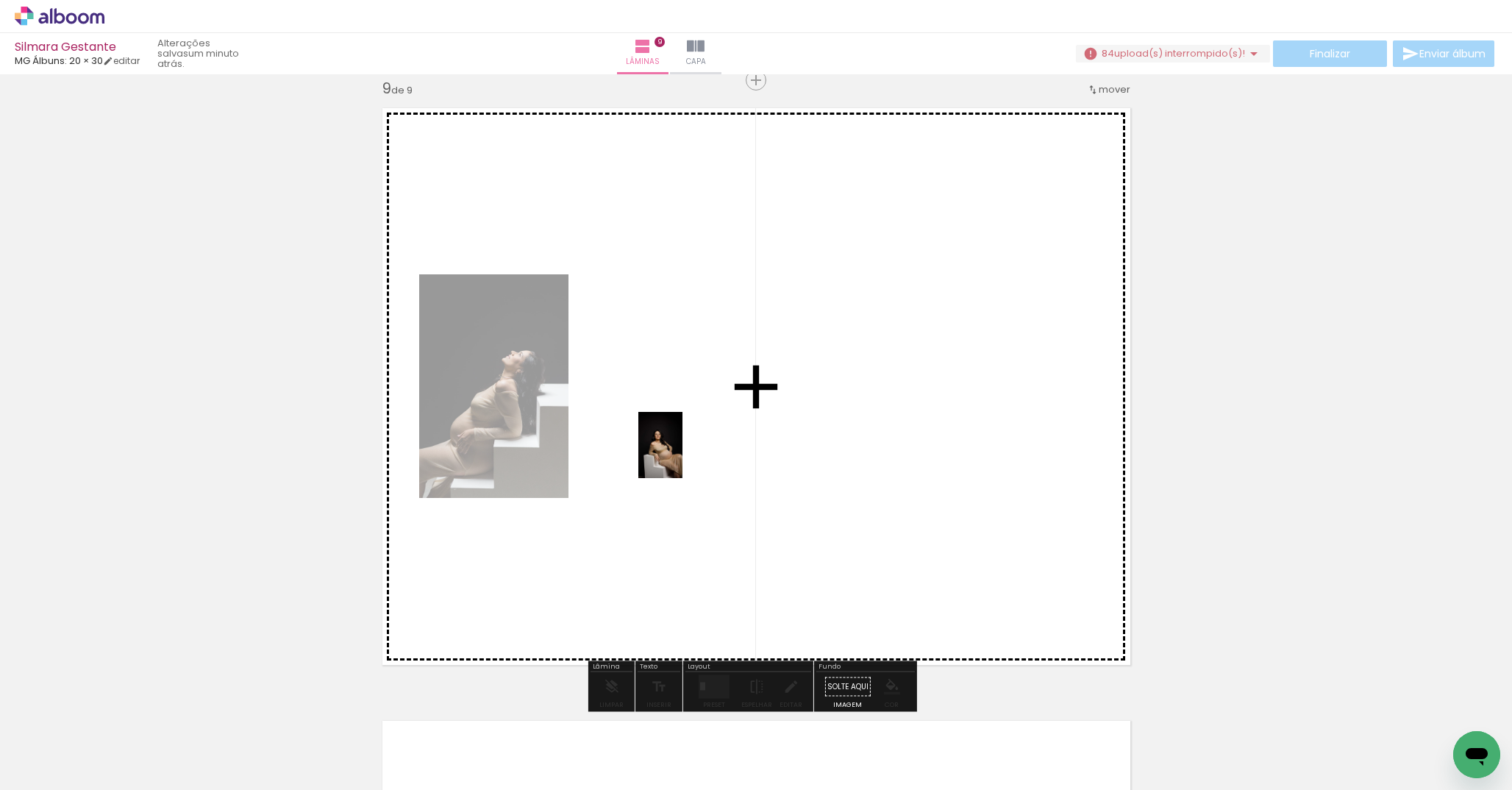
drag, startPoint x: 693, startPoint y: 749, endPoint x: 683, endPoint y: 456, distance: 293.2
click at [683, 456] on quentale-workspace at bounding box center [756, 395] width 1512 height 790
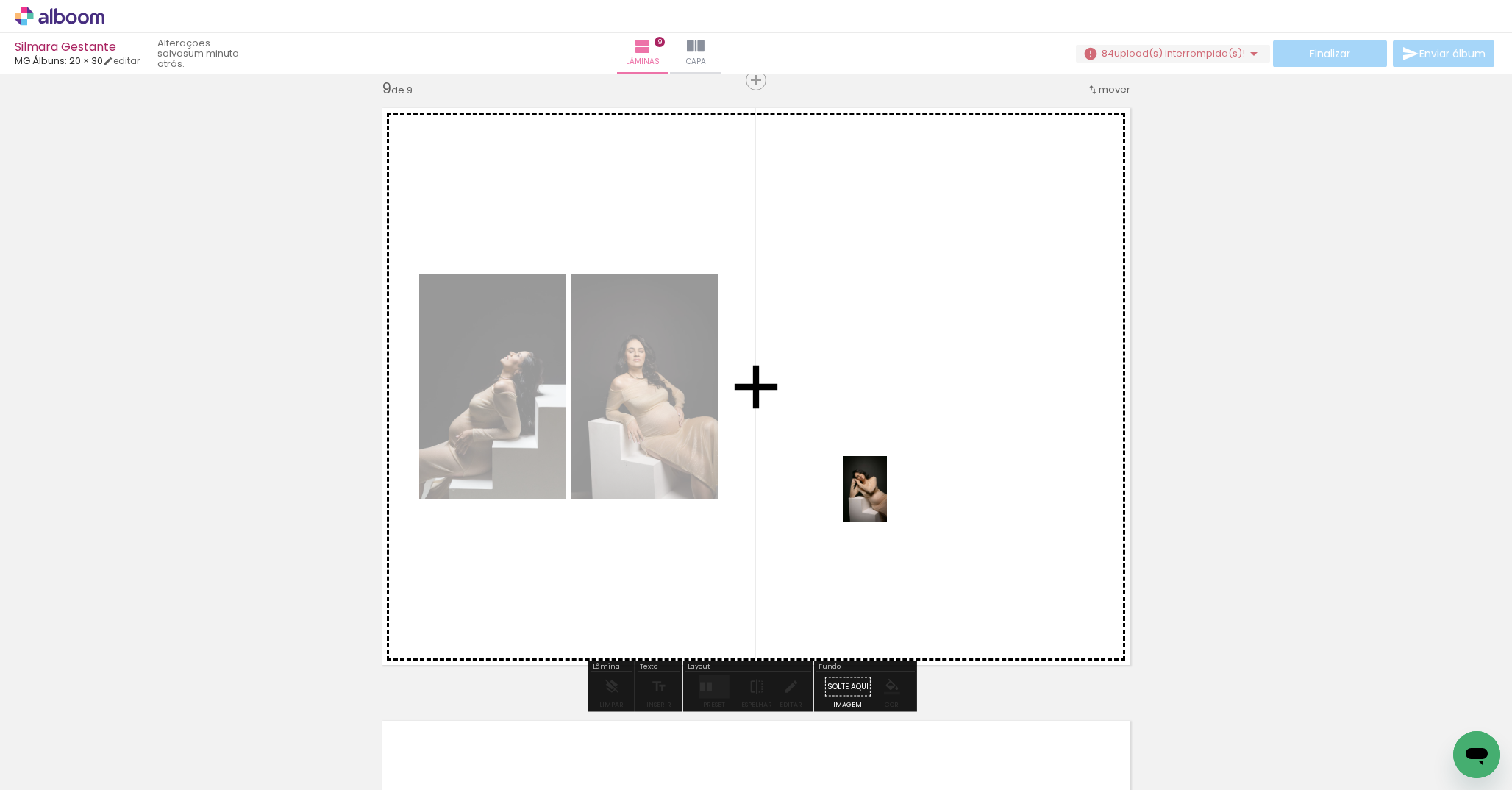
drag, startPoint x: 931, startPoint y: 752, endPoint x: 887, endPoint y: 501, distance: 254.8
click at [887, 501] on quentale-workspace at bounding box center [756, 395] width 1512 height 790
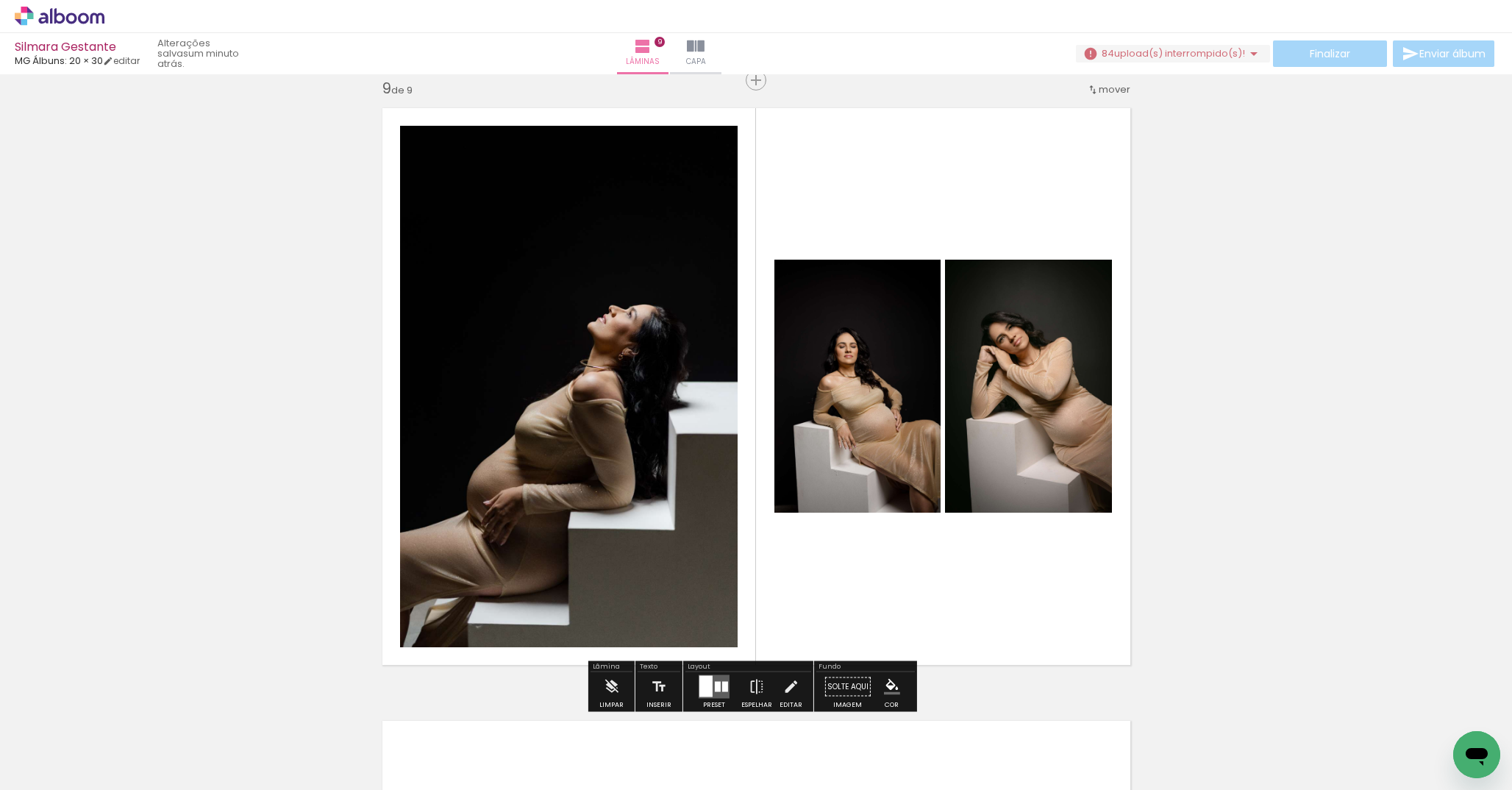
click at [715, 689] on div at bounding box center [718, 688] width 6 height 10
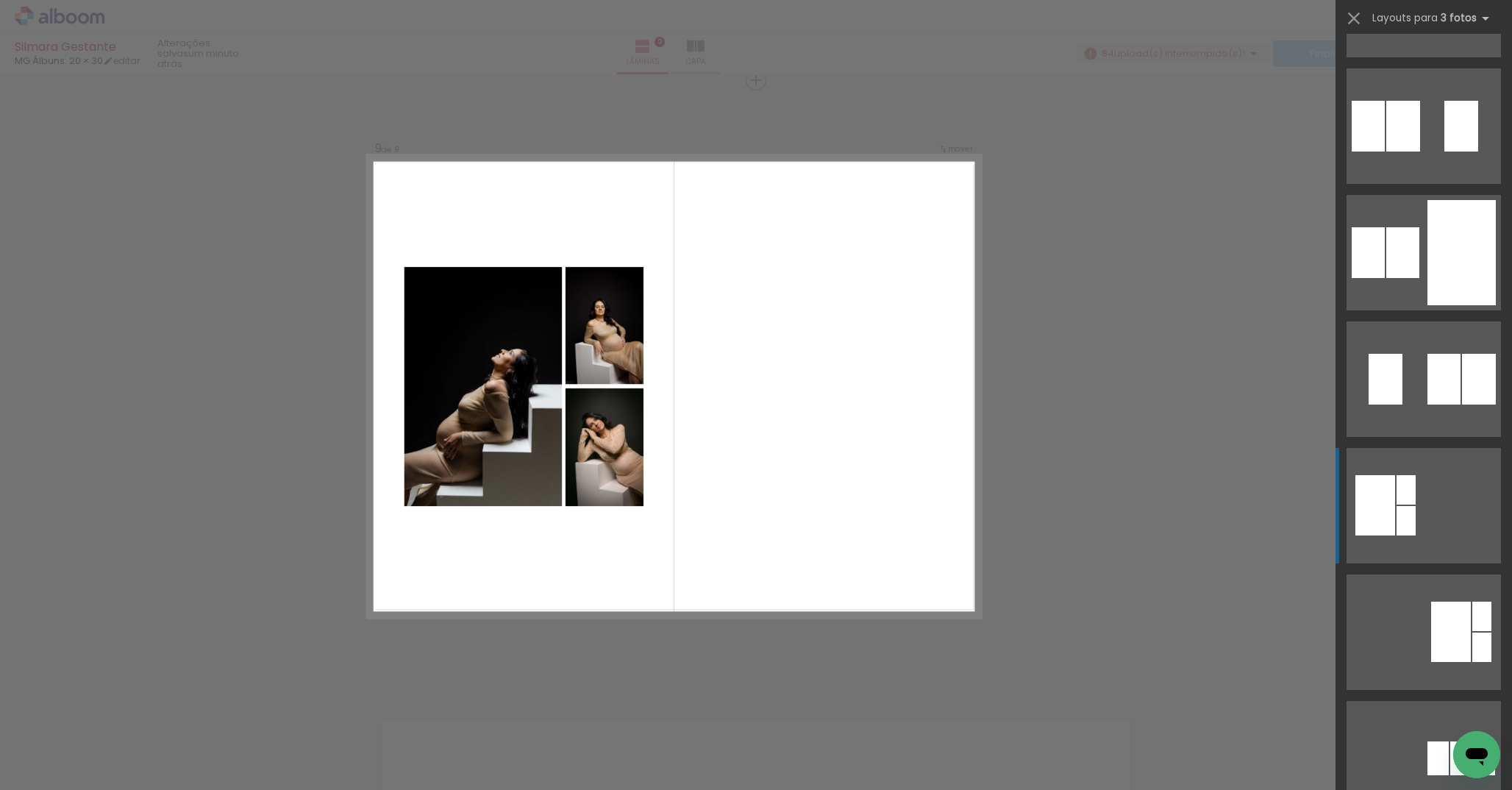
scroll to position [527, 0]
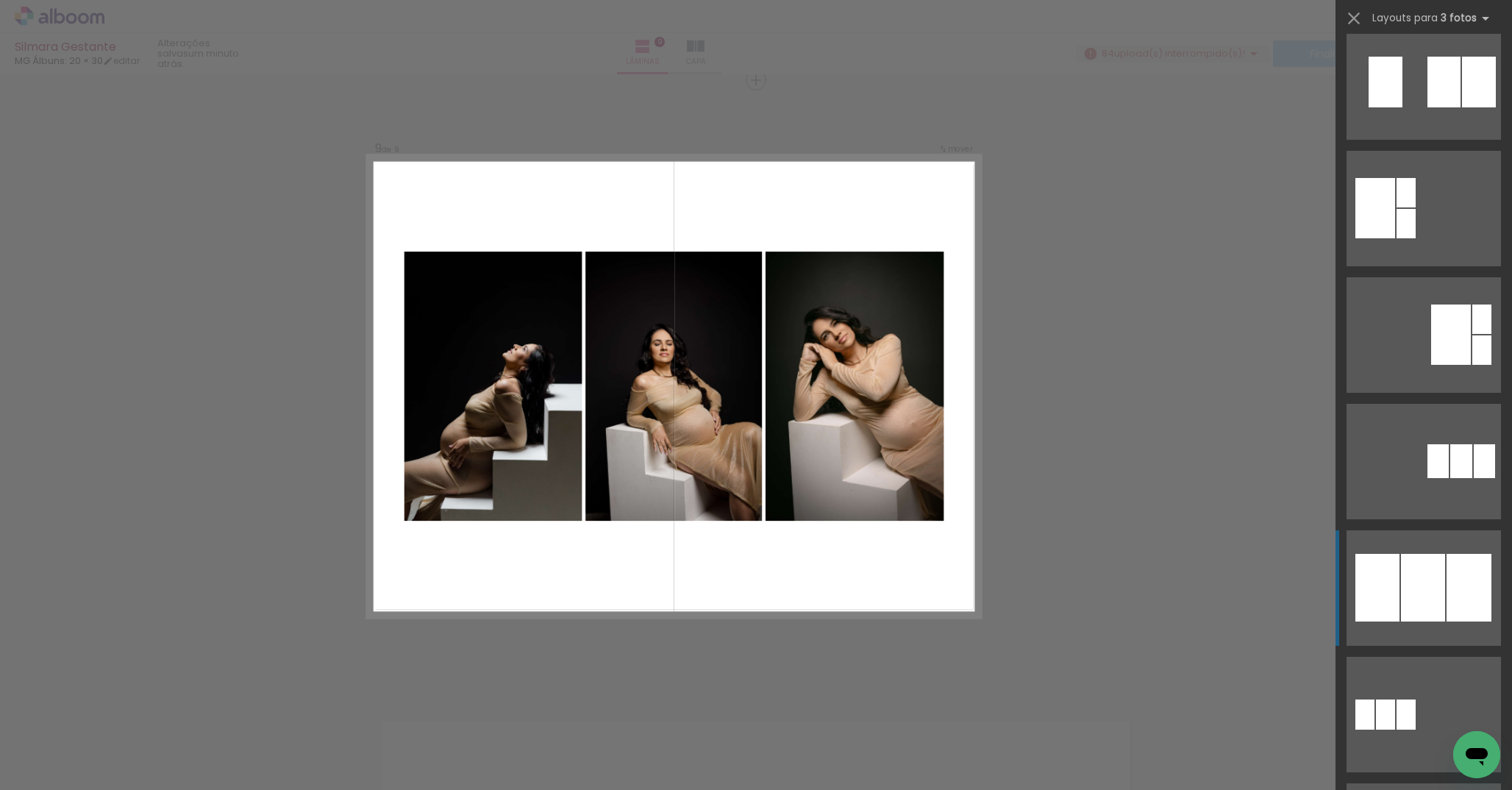
click at [1413, 586] on div at bounding box center [1423, 587] width 44 height 68
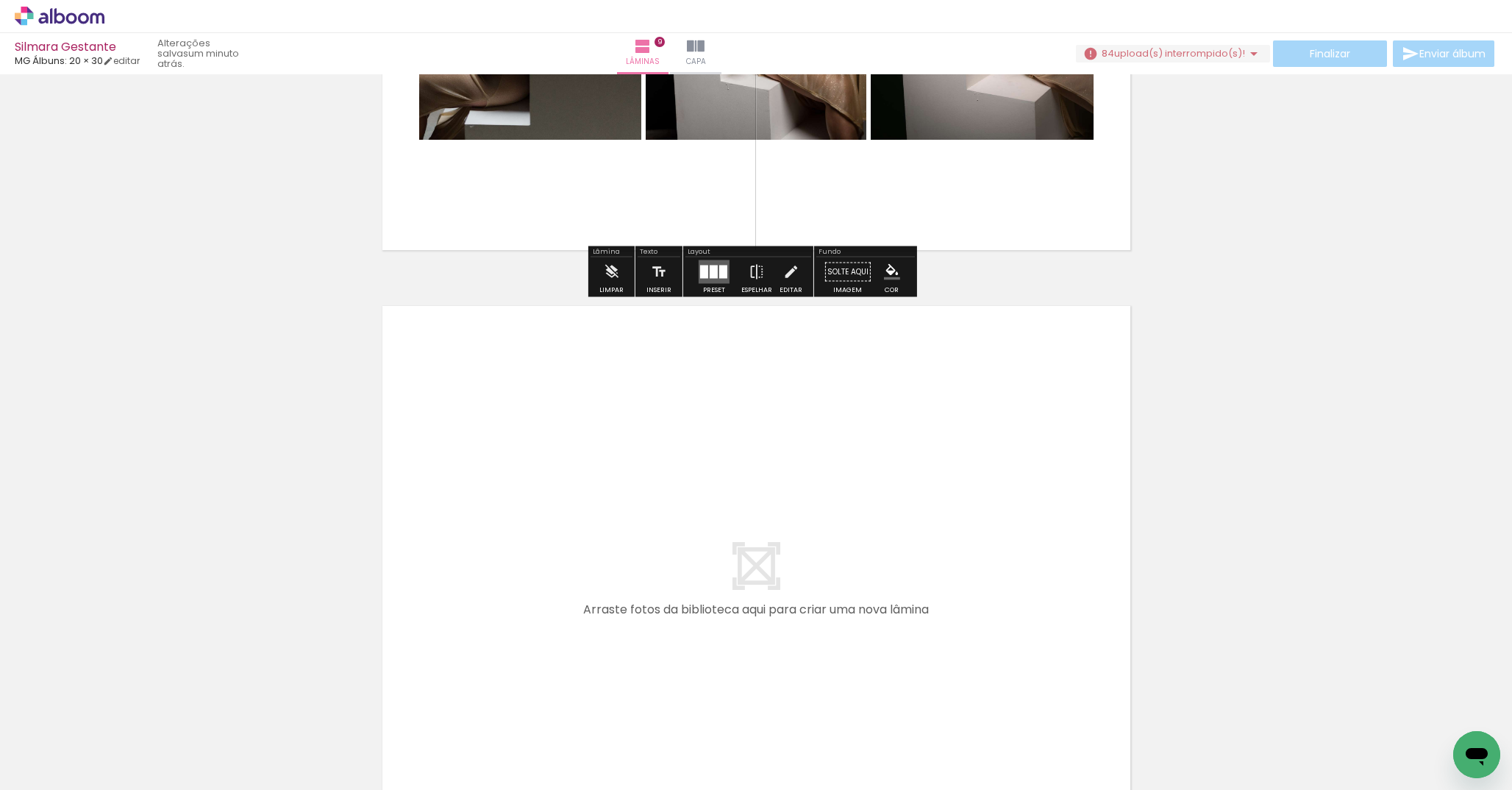
scroll to position [5484, 0]
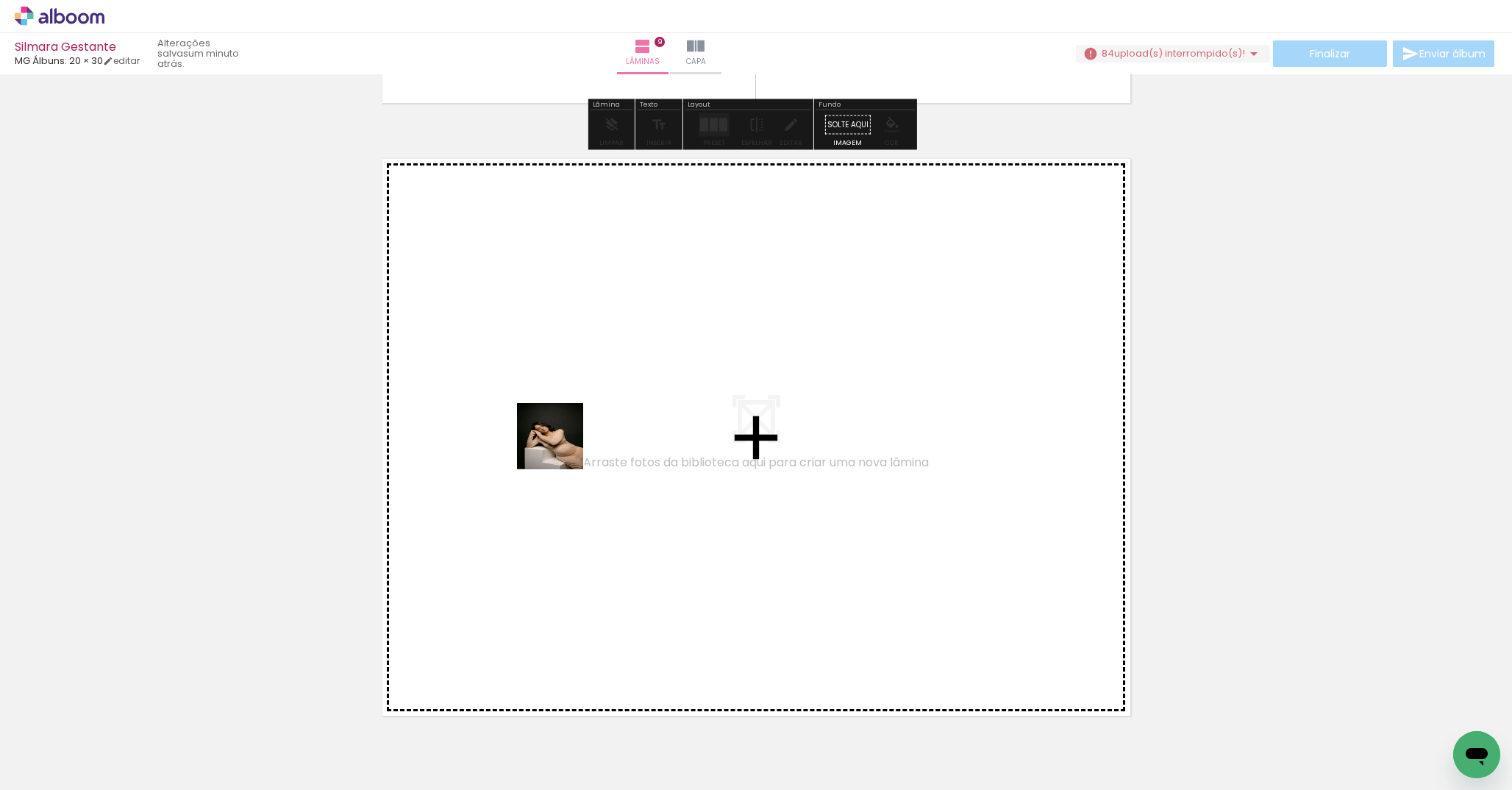
drag, startPoint x: 861, startPoint y: 742, endPoint x: 560, endPoint y: 446, distance: 422.2
click at [560, 446] on quentale-workspace at bounding box center [756, 395] width 1512 height 790
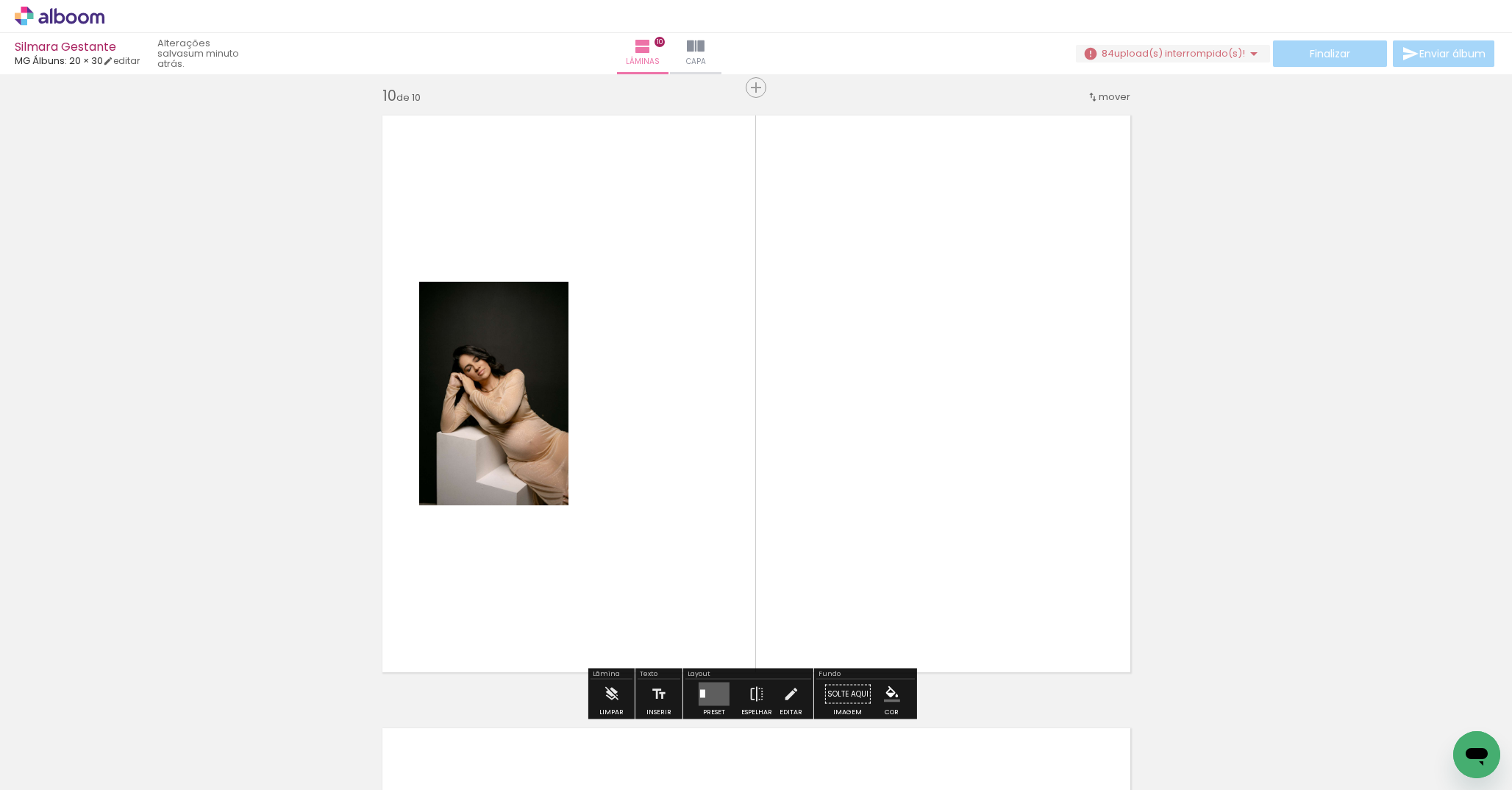
scroll to position [5535, 0]
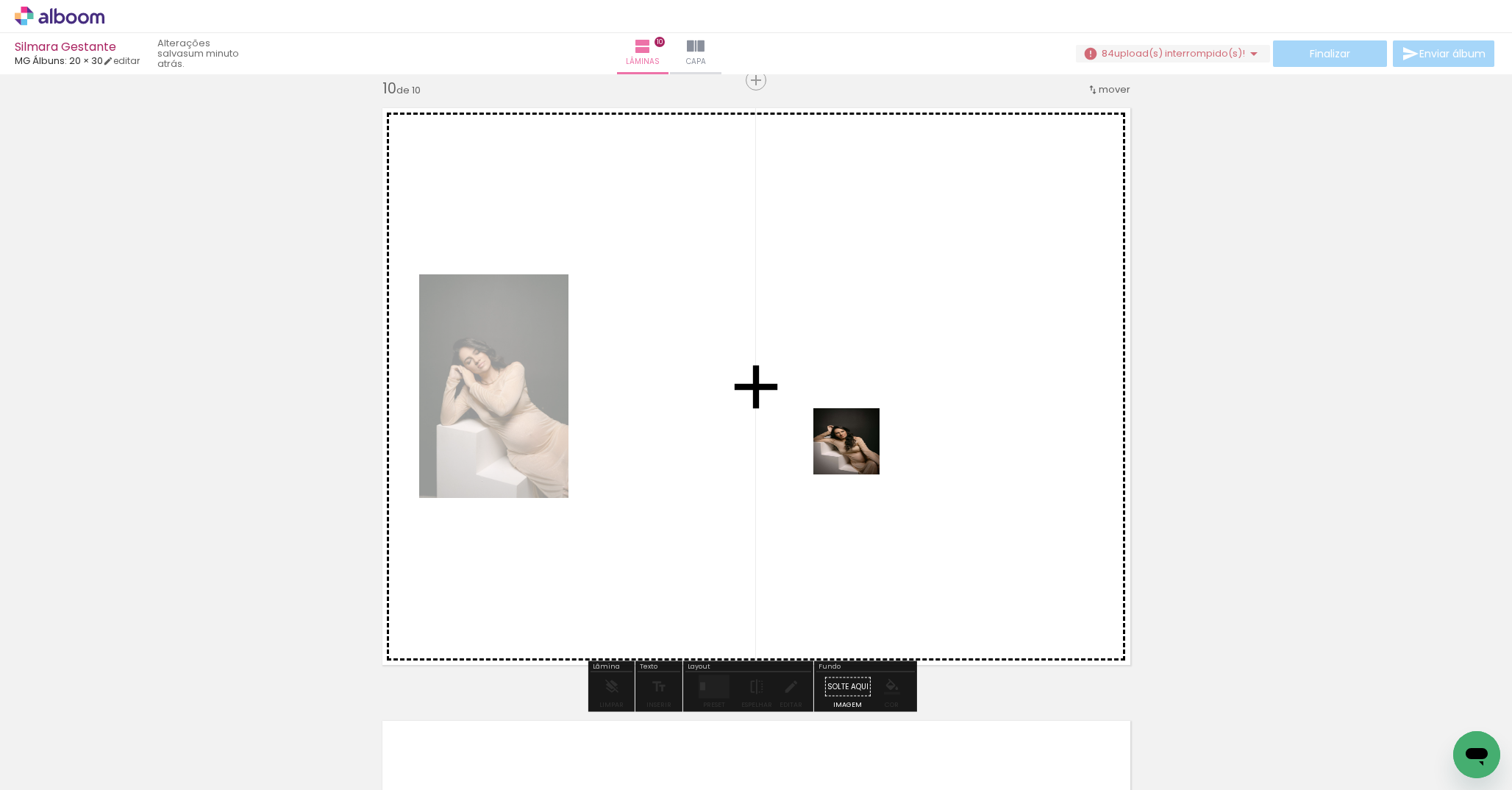
drag, startPoint x: 1009, startPoint y: 750, endPoint x: 857, endPoint y: 451, distance: 335.4
click at [857, 451] on quentale-workspace at bounding box center [756, 395] width 1512 height 790
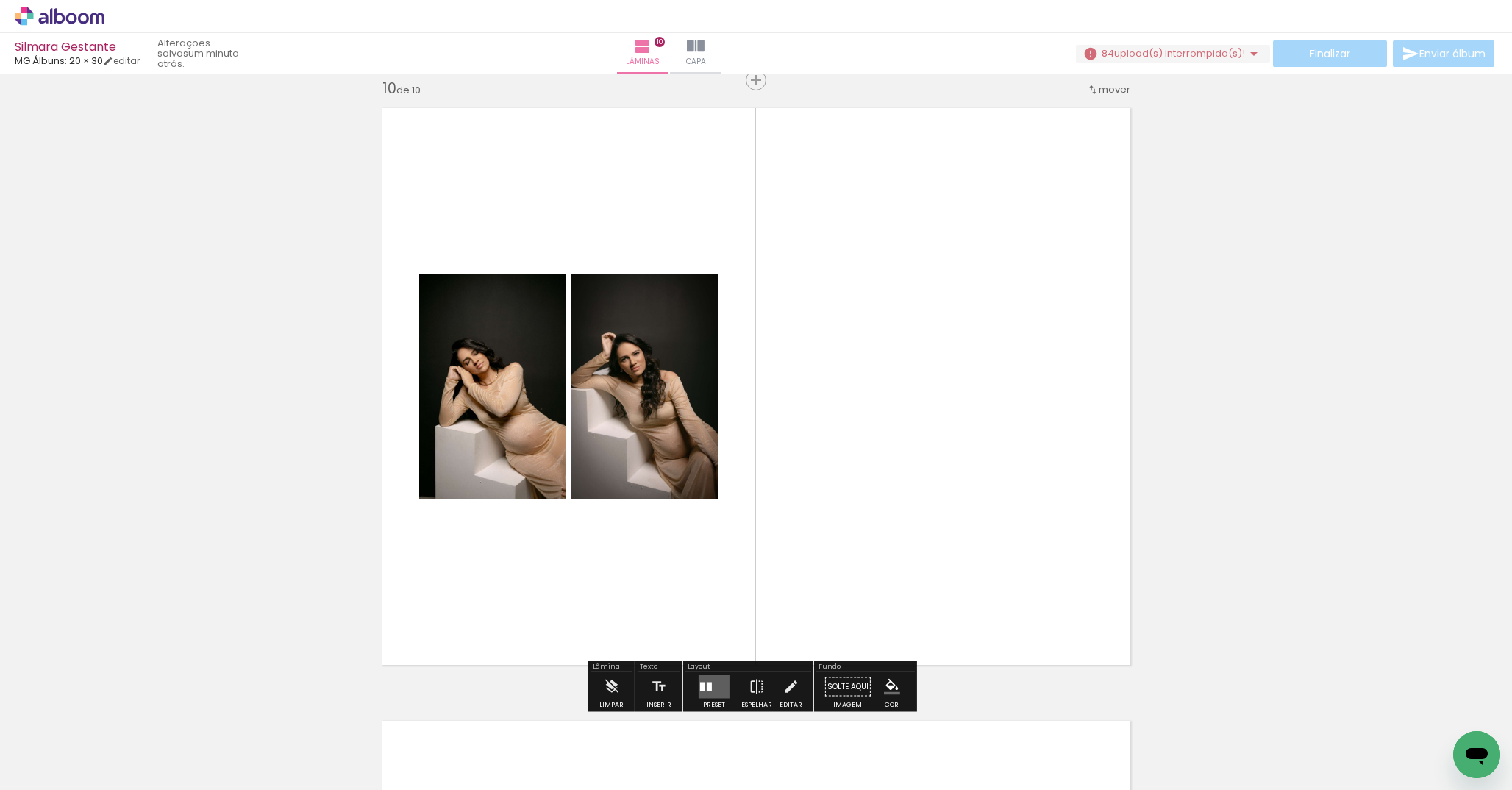
click at [707, 683] on div at bounding box center [709, 688] width 5 height 9
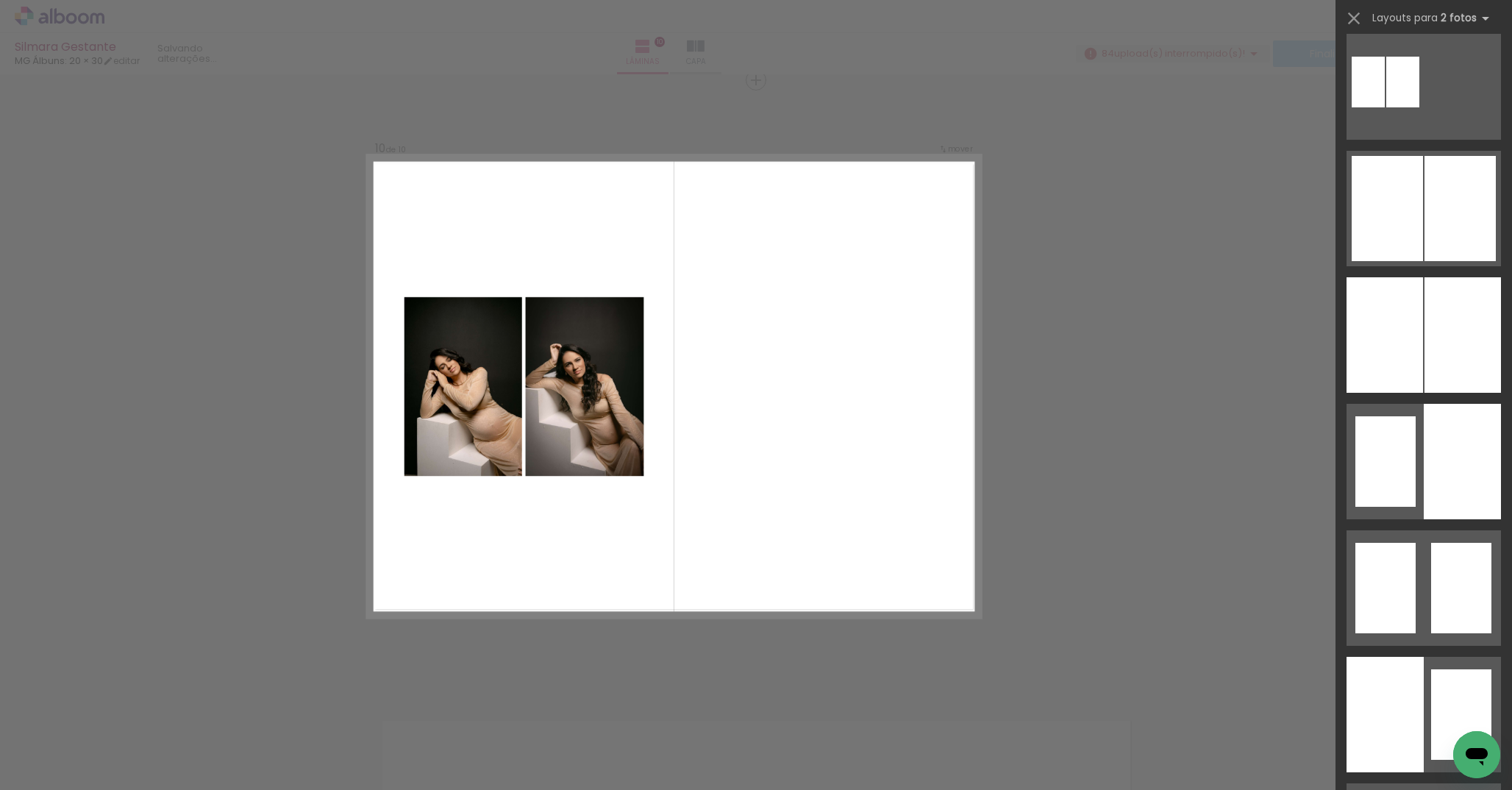
scroll to position [0, 0]
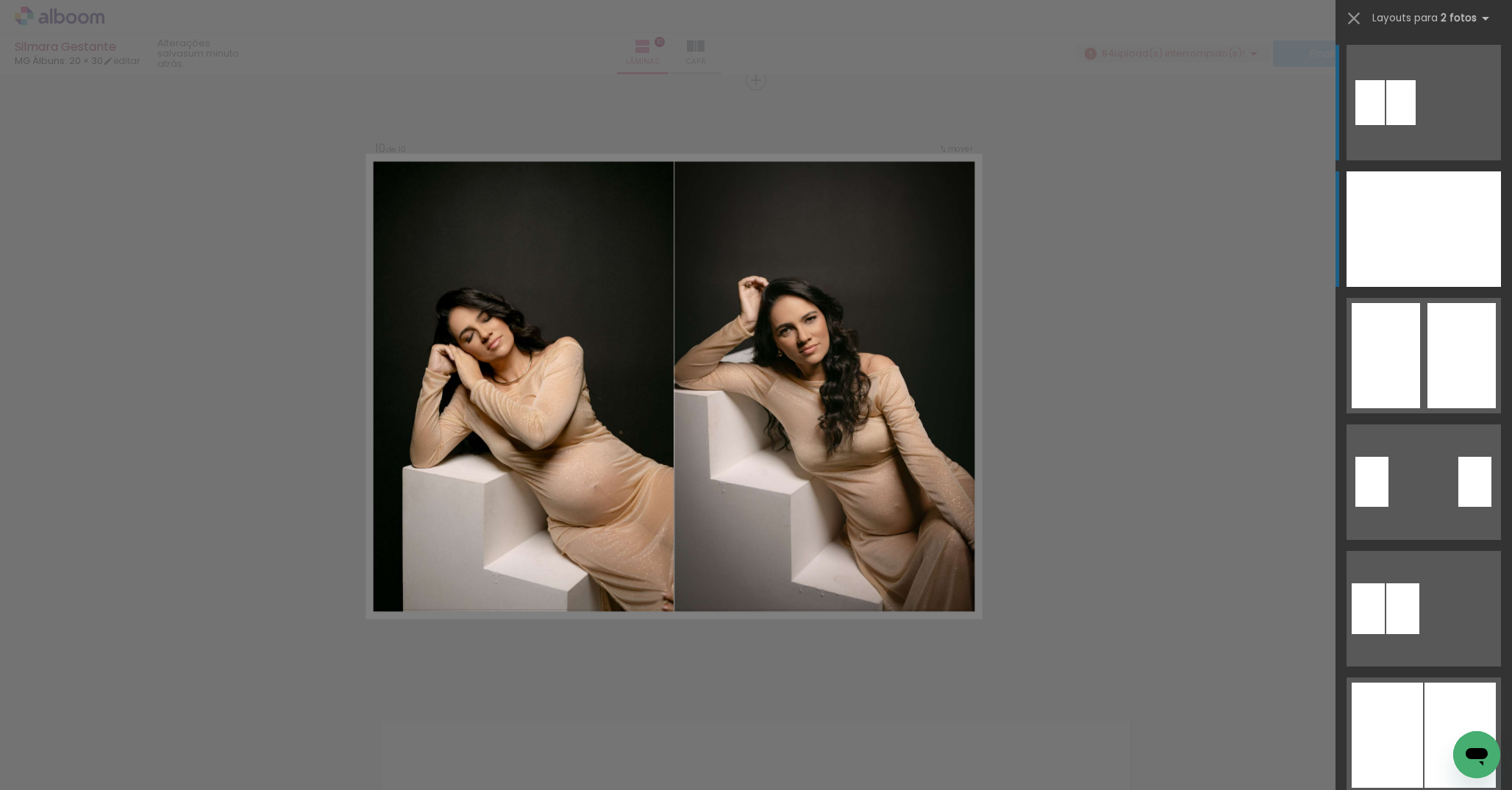
click at [1429, 209] on div at bounding box center [1462, 229] width 77 height 116
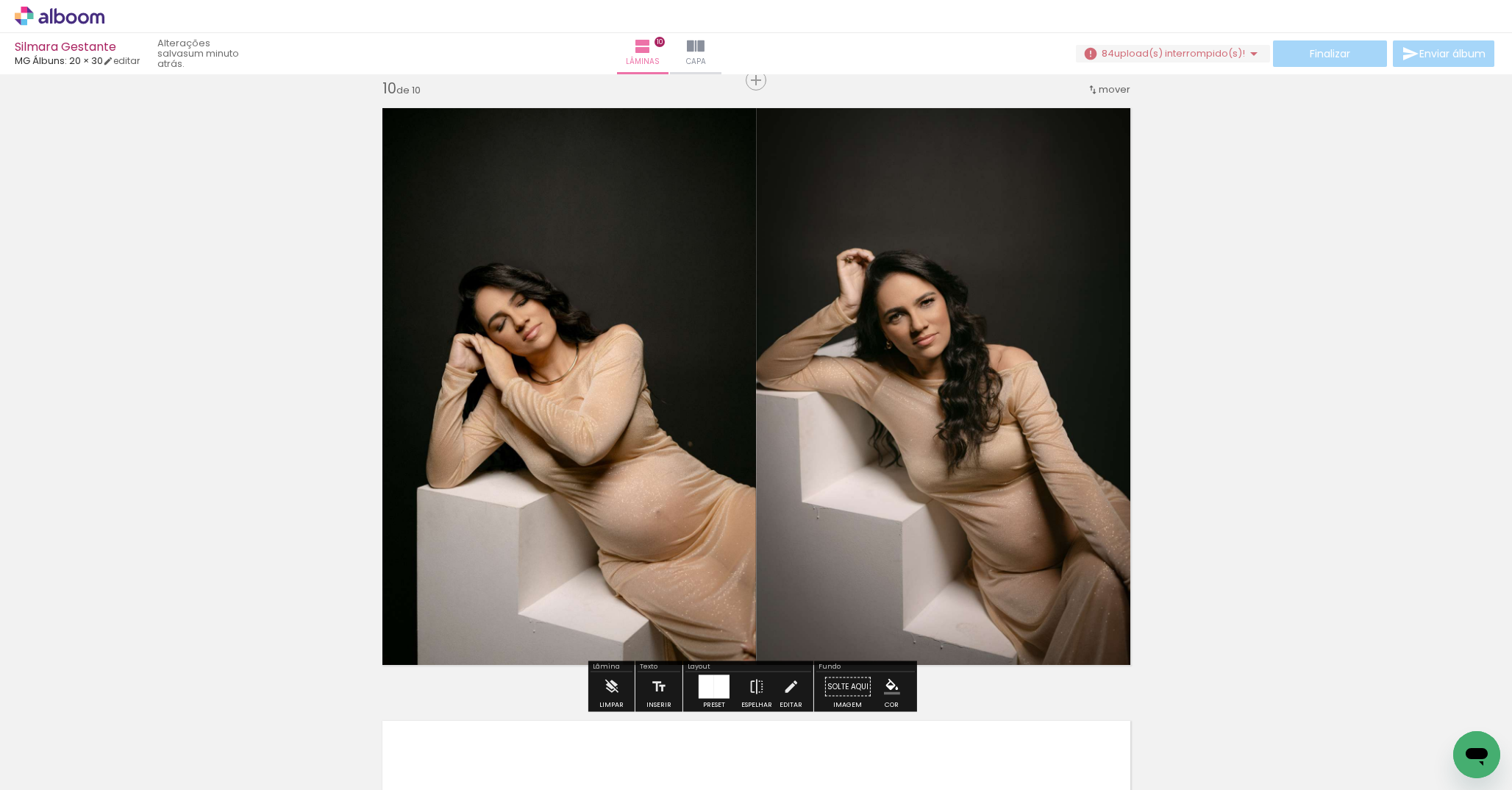
click at [621, 368] on quentale-photo at bounding box center [564, 386] width 383 height 576
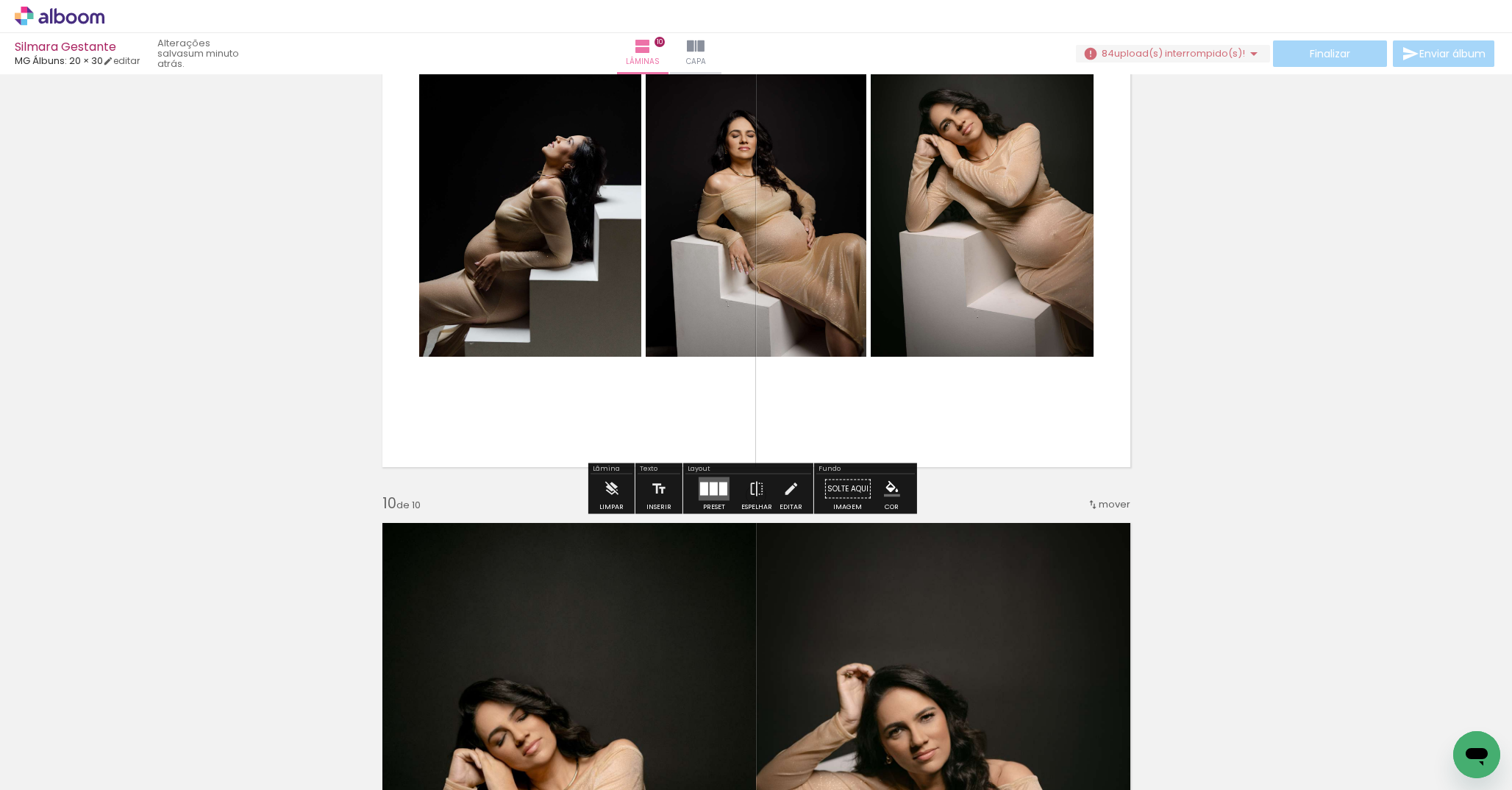
scroll to position [5227, 0]
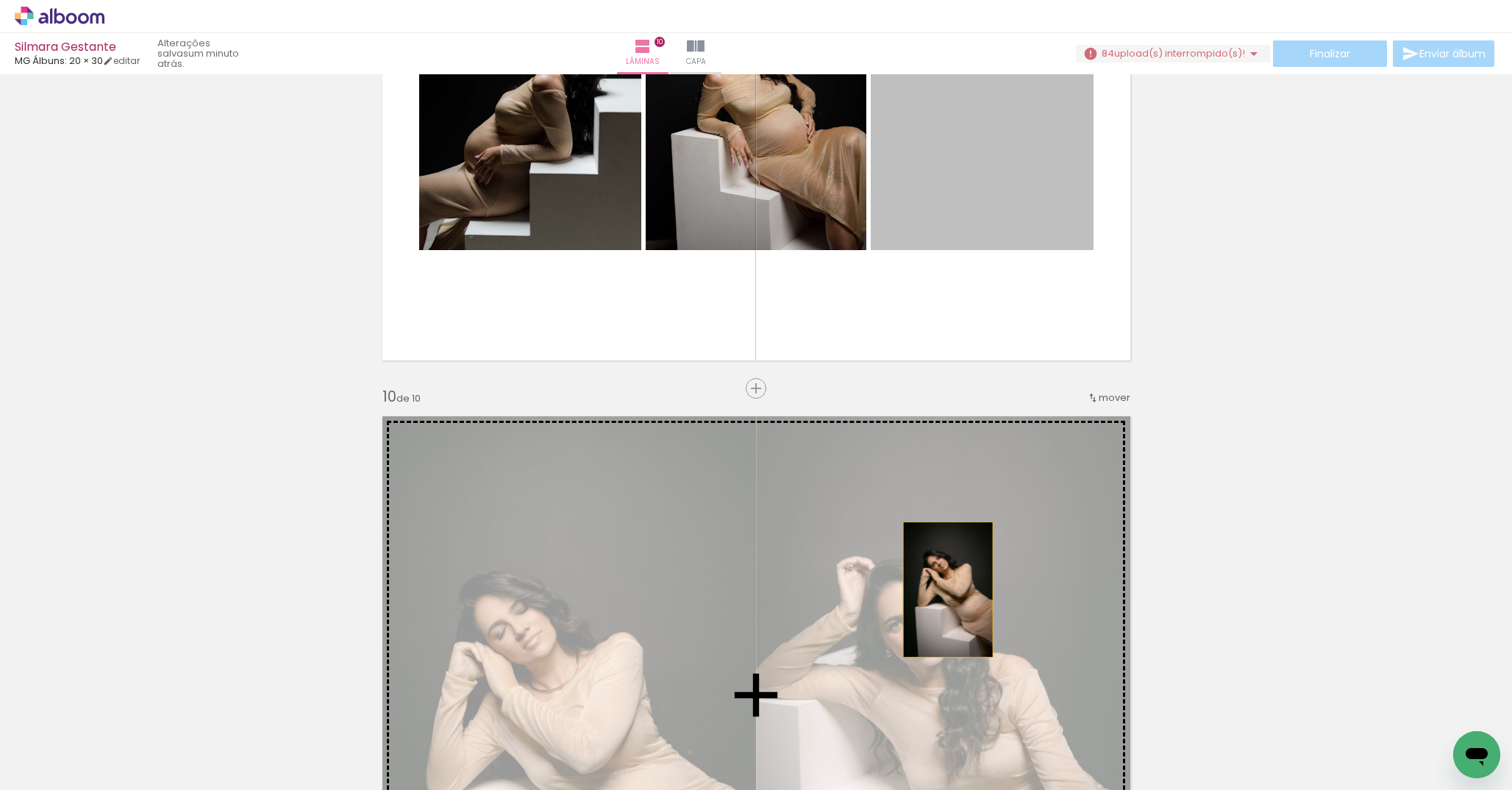
drag, startPoint x: 974, startPoint y: 431, endPoint x: 935, endPoint y: 592, distance: 165.7
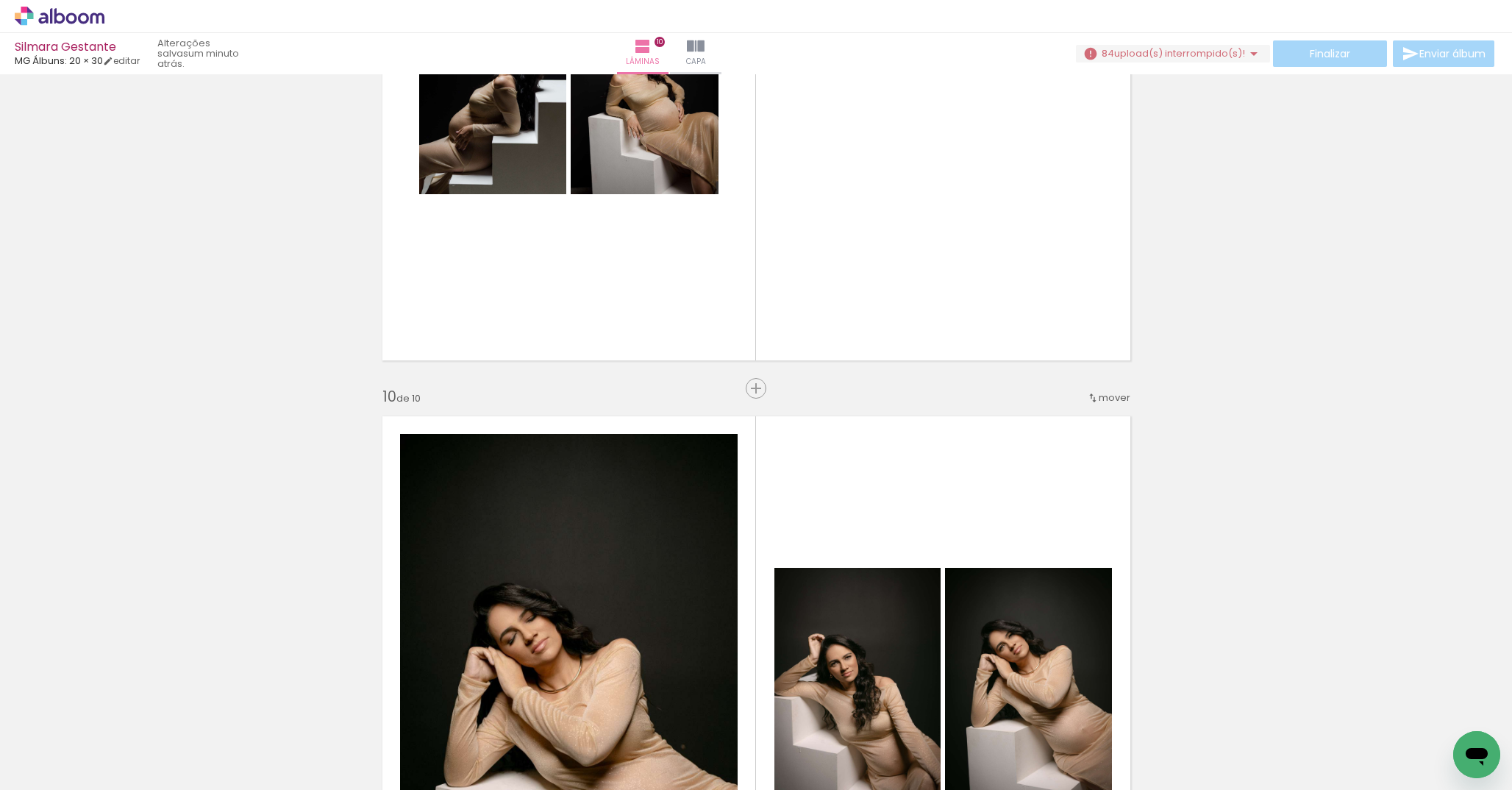
drag, startPoint x: 1035, startPoint y: 651, endPoint x: 996, endPoint y: 647, distance: 39.2
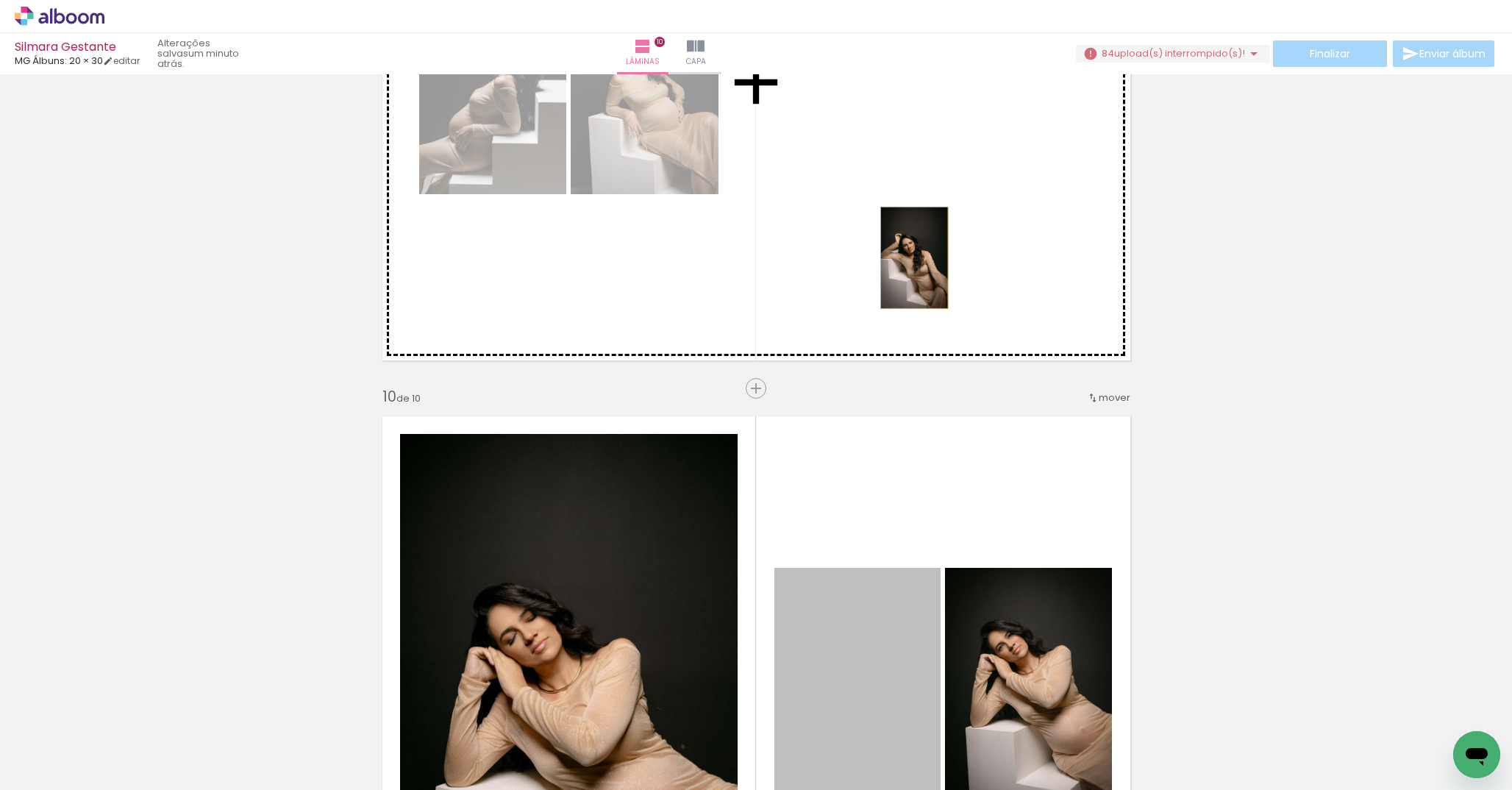
drag, startPoint x: 849, startPoint y: 640, endPoint x: 909, endPoint y: 256, distance: 388.7
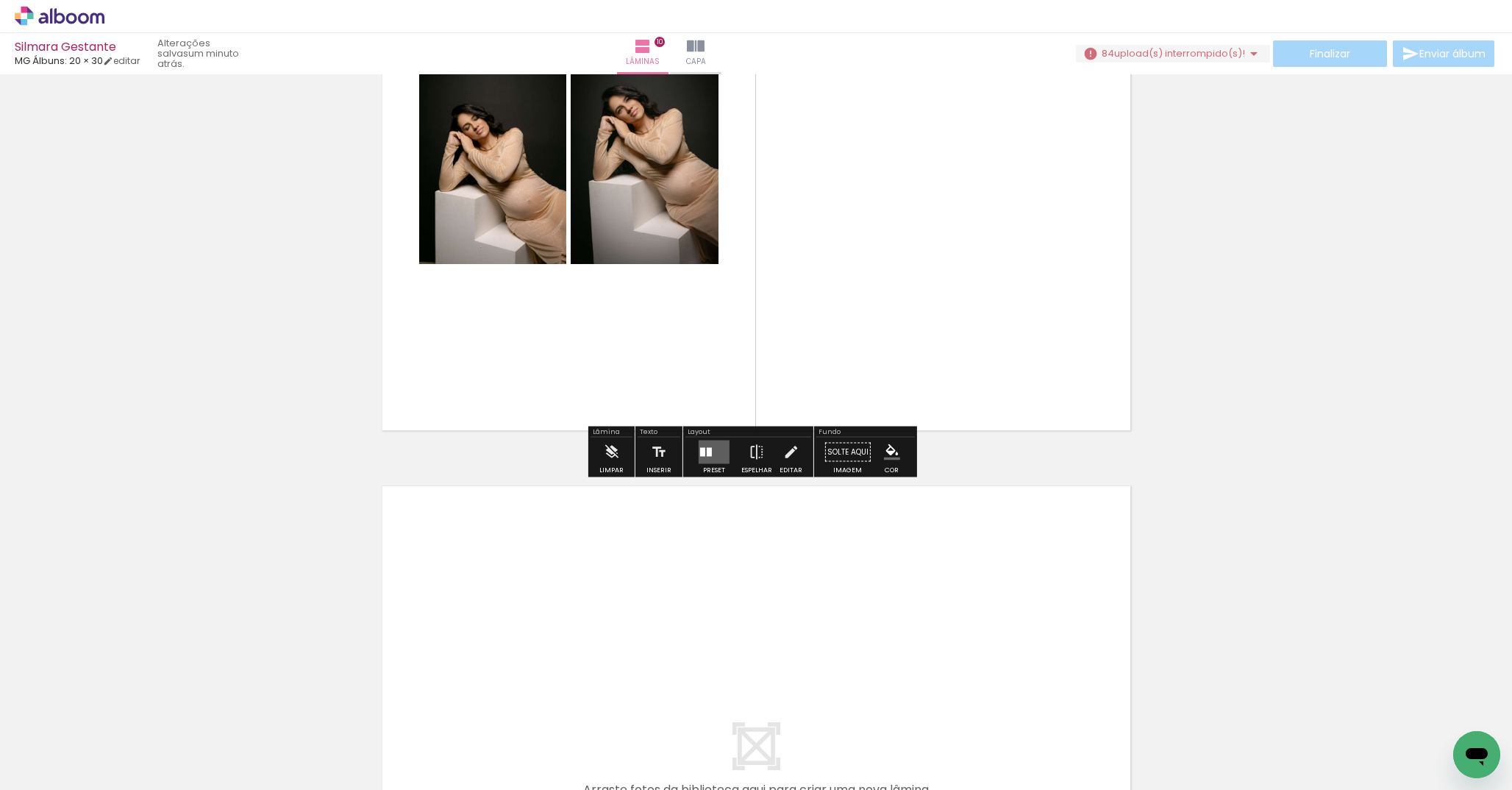
scroll to position [5479, 0]
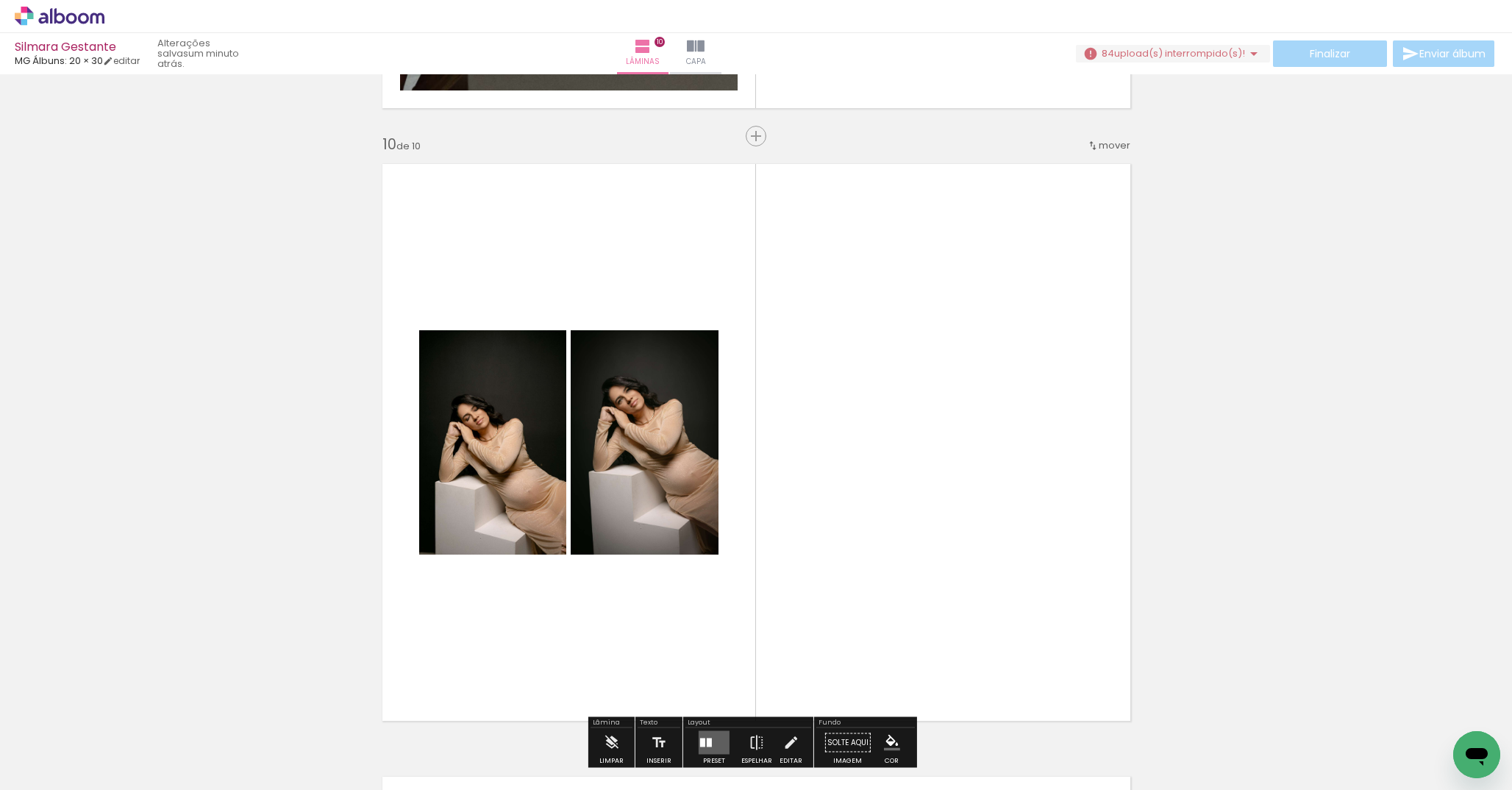
click at [814, 504] on quentale-layouter at bounding box center [756, 442] width 767 height 576
click at [782, 412] on quentale-layouter at bounding box center [756, 442] width 767 height 576
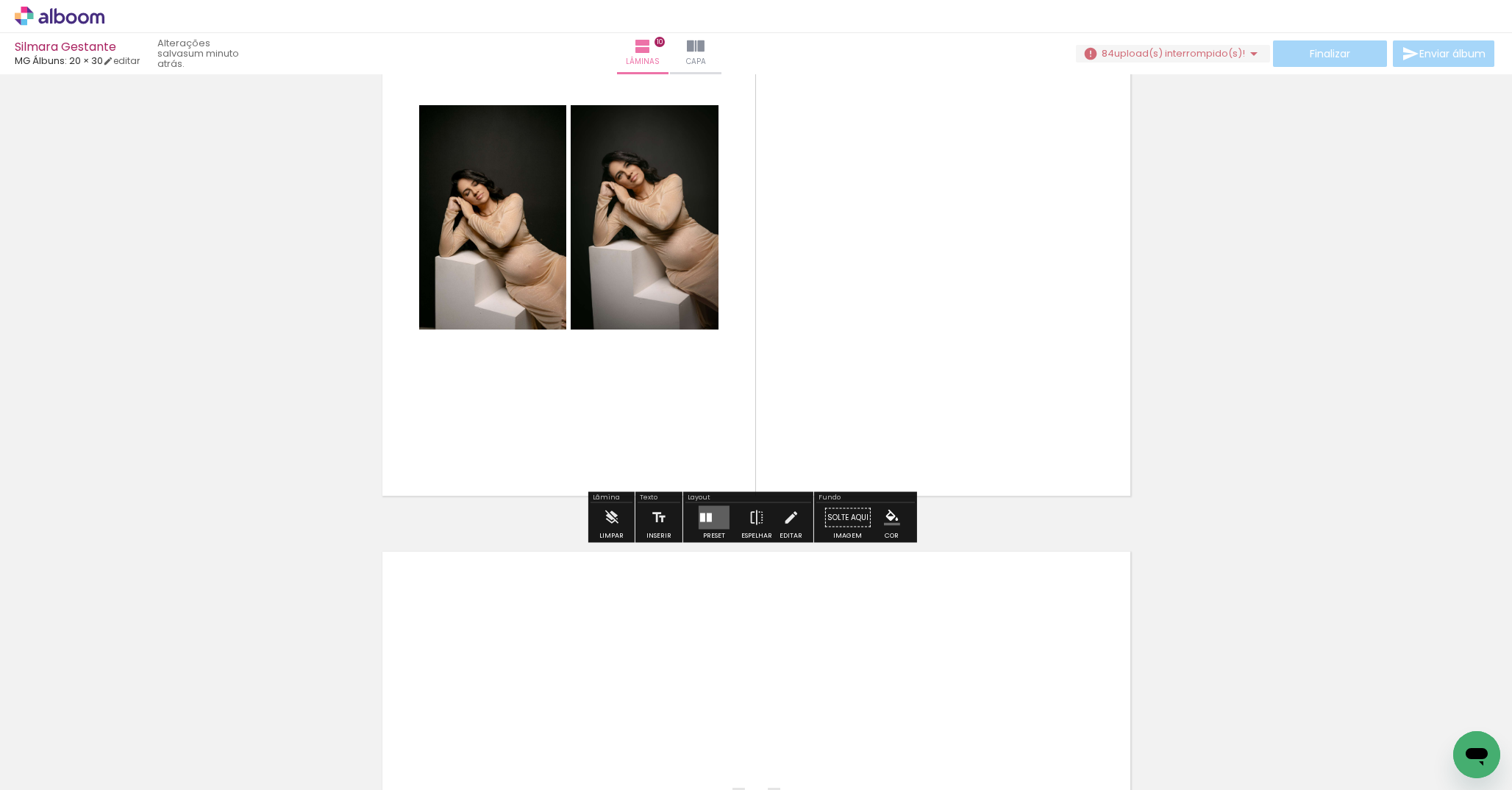
scroll to position [5735, 0]
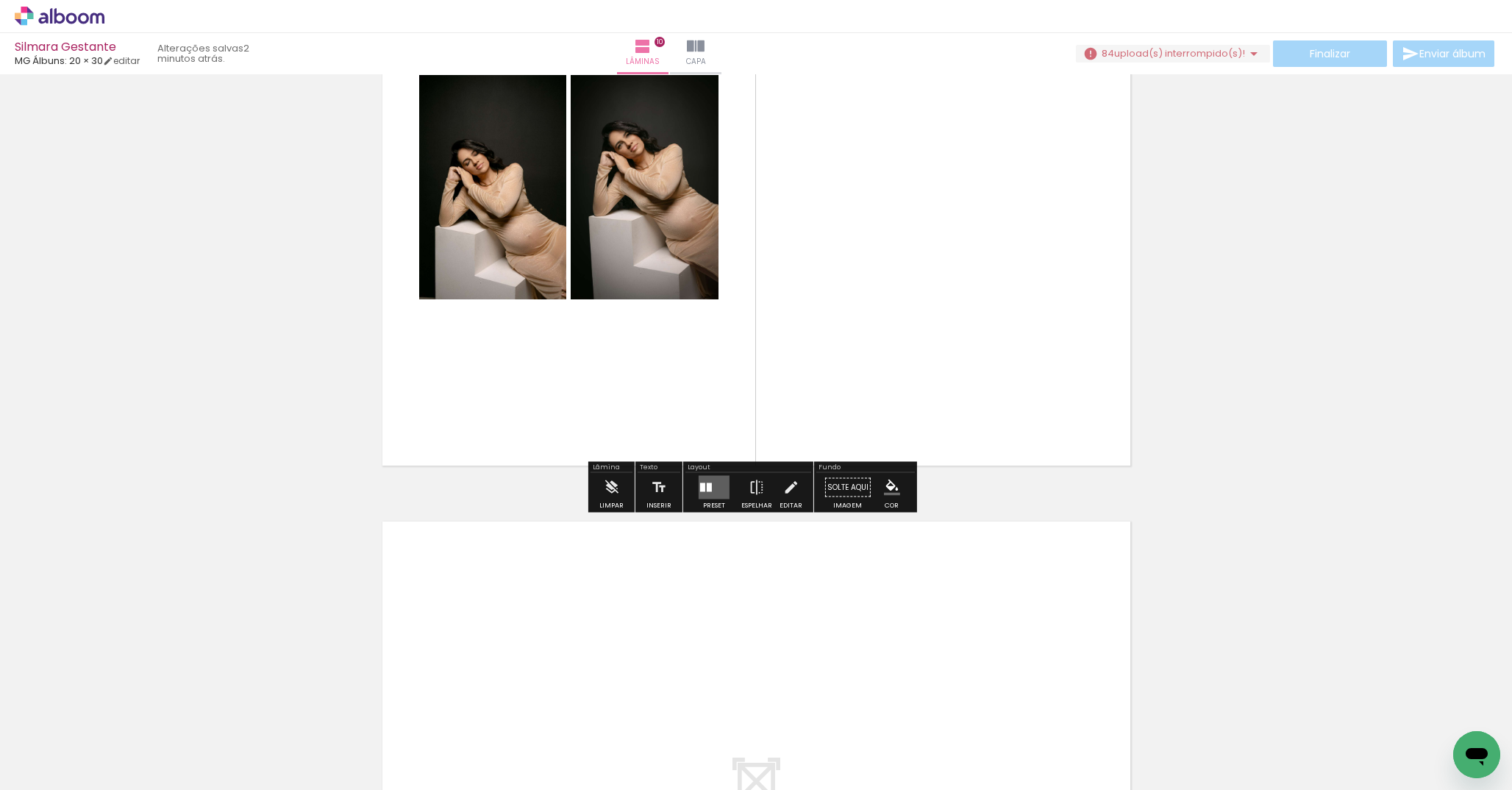
click at [707, 492] on div at bounding box center [709, 488] width 5 height 9
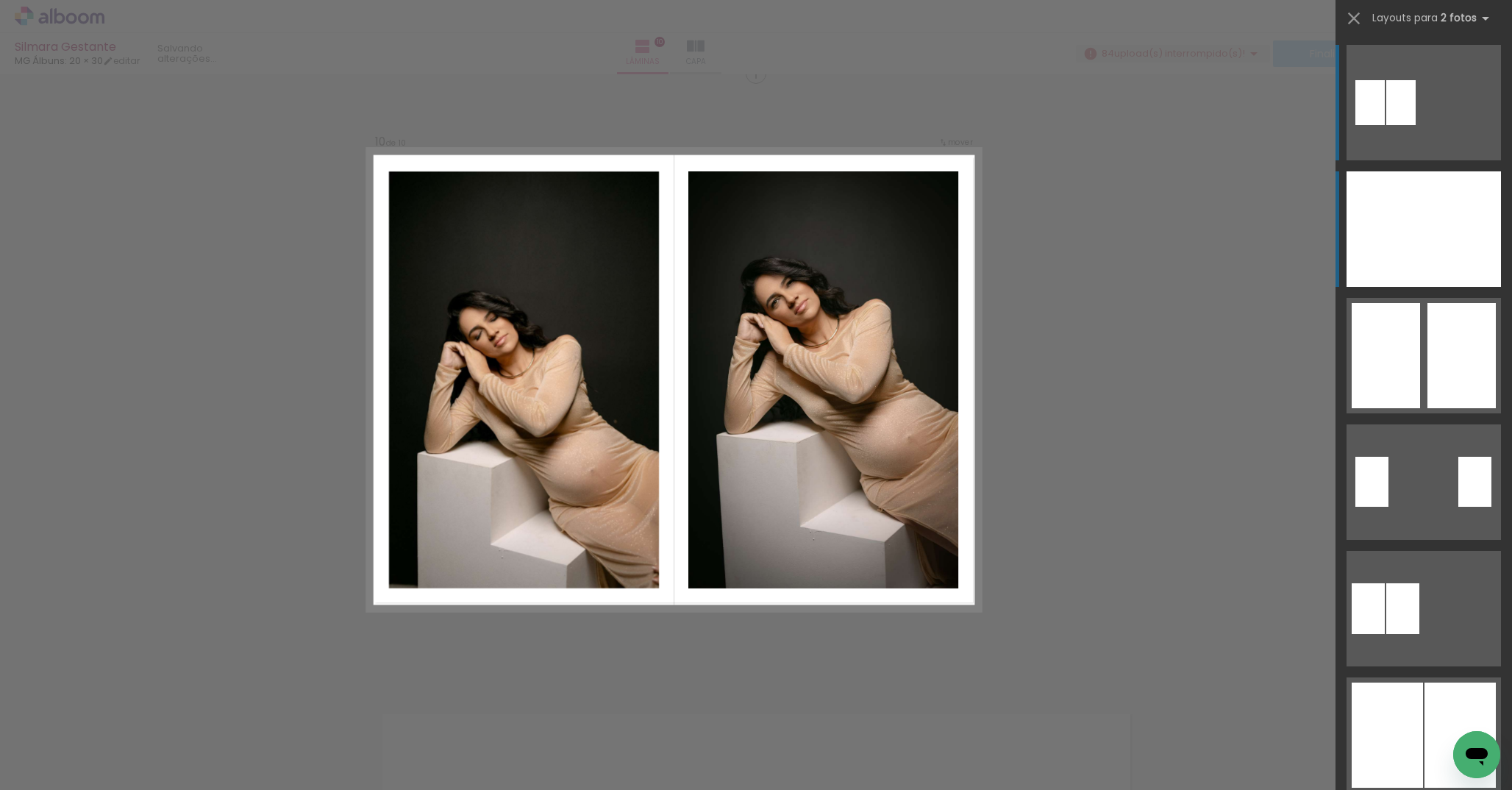
scroll to position [5535, 0]
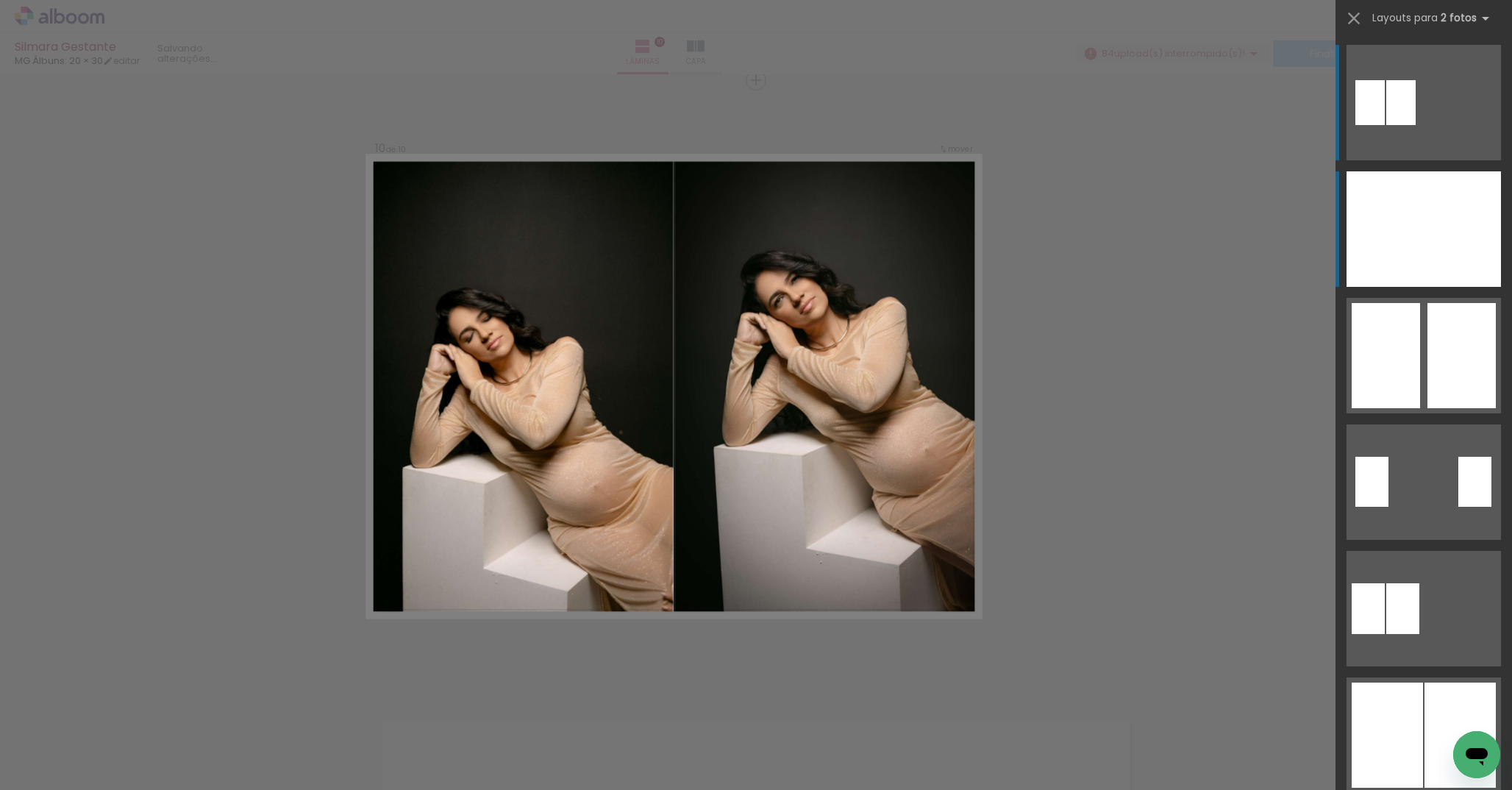
click at [1404, 238] on div at bounding box center [1385, 229] width 77 height 116
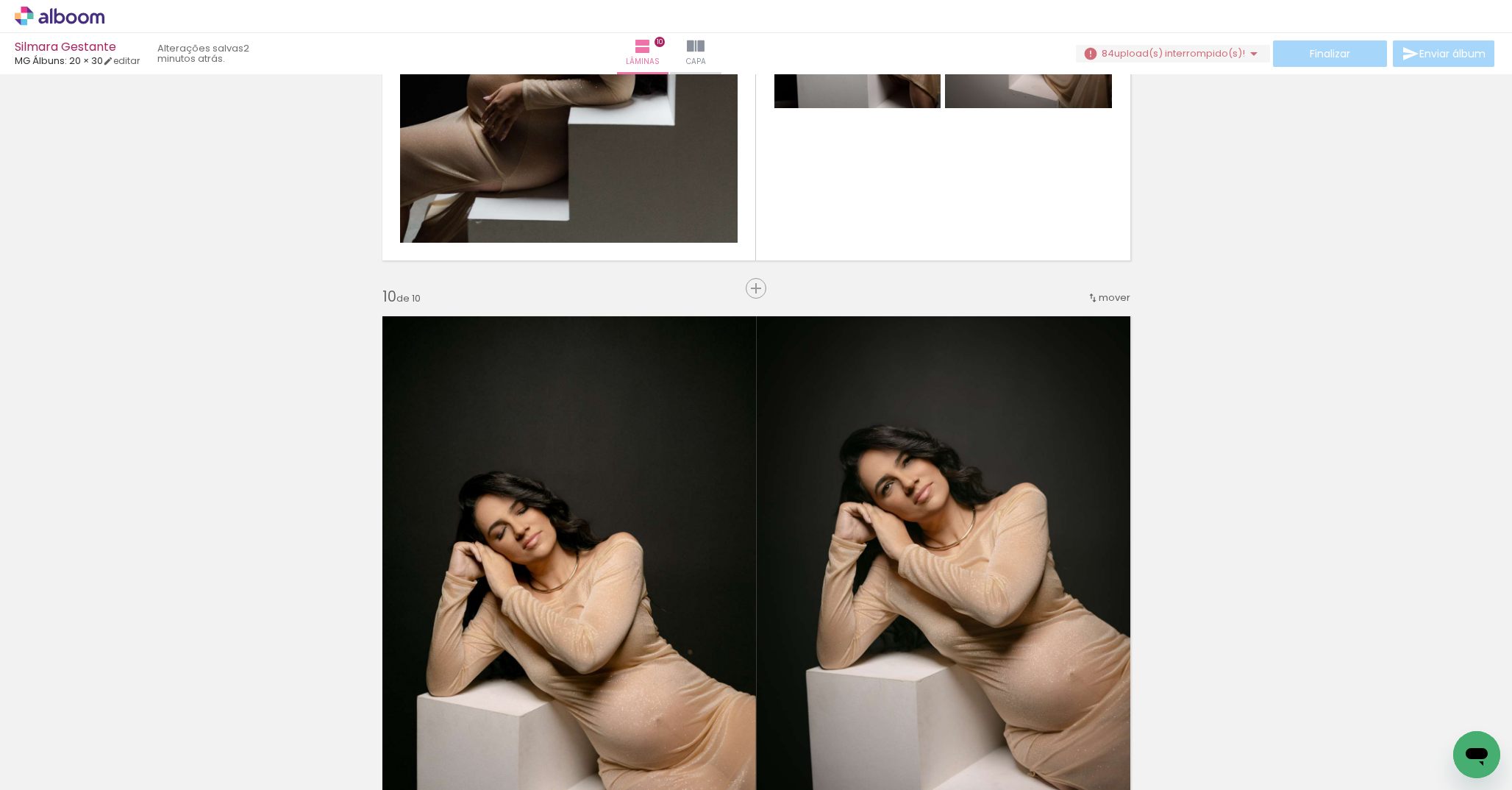
scroll to position [4833, 0]
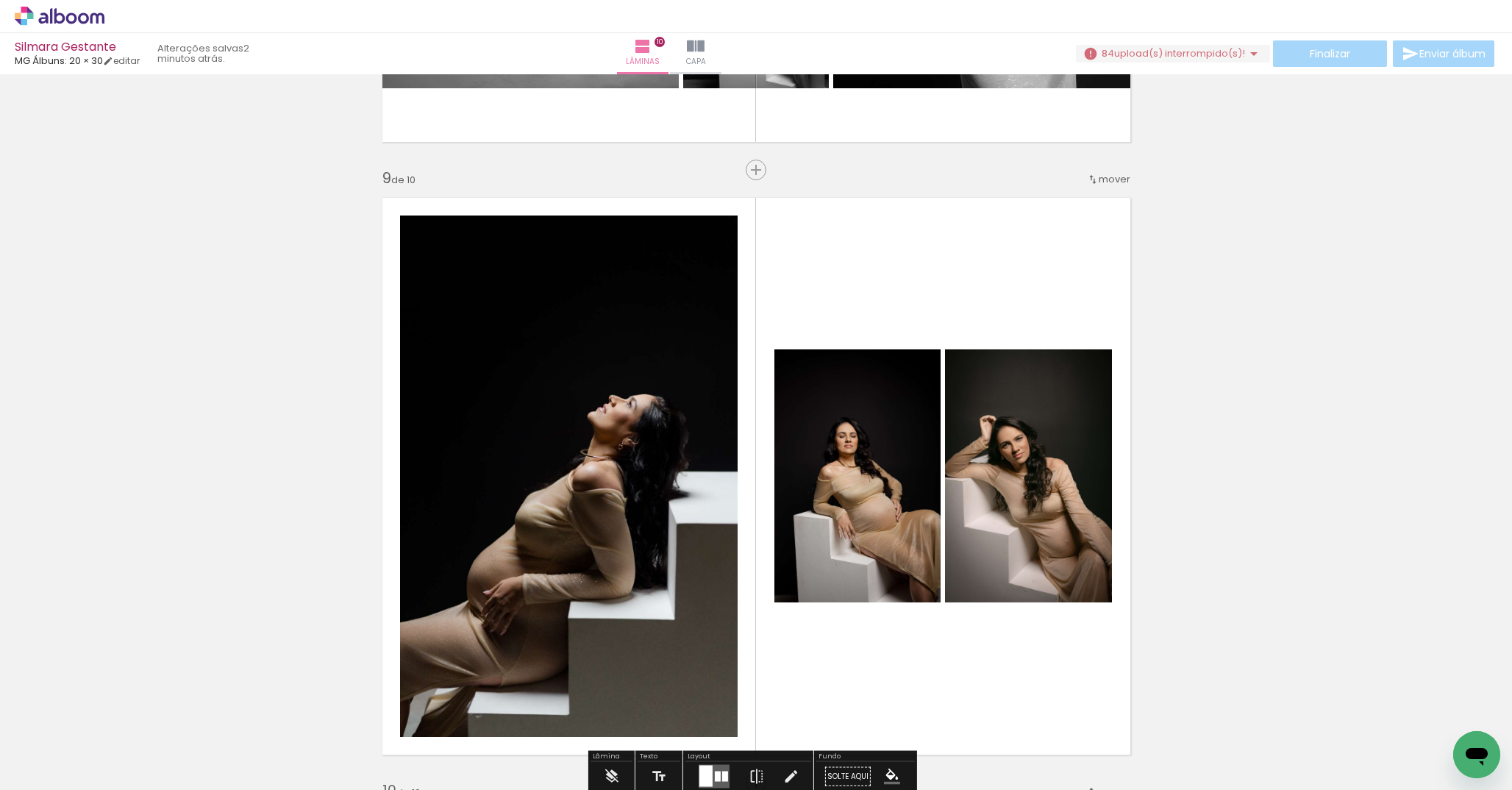
click at [871, 291] on quentale-layouter at bounding box center [756, 476] width 767 height 576
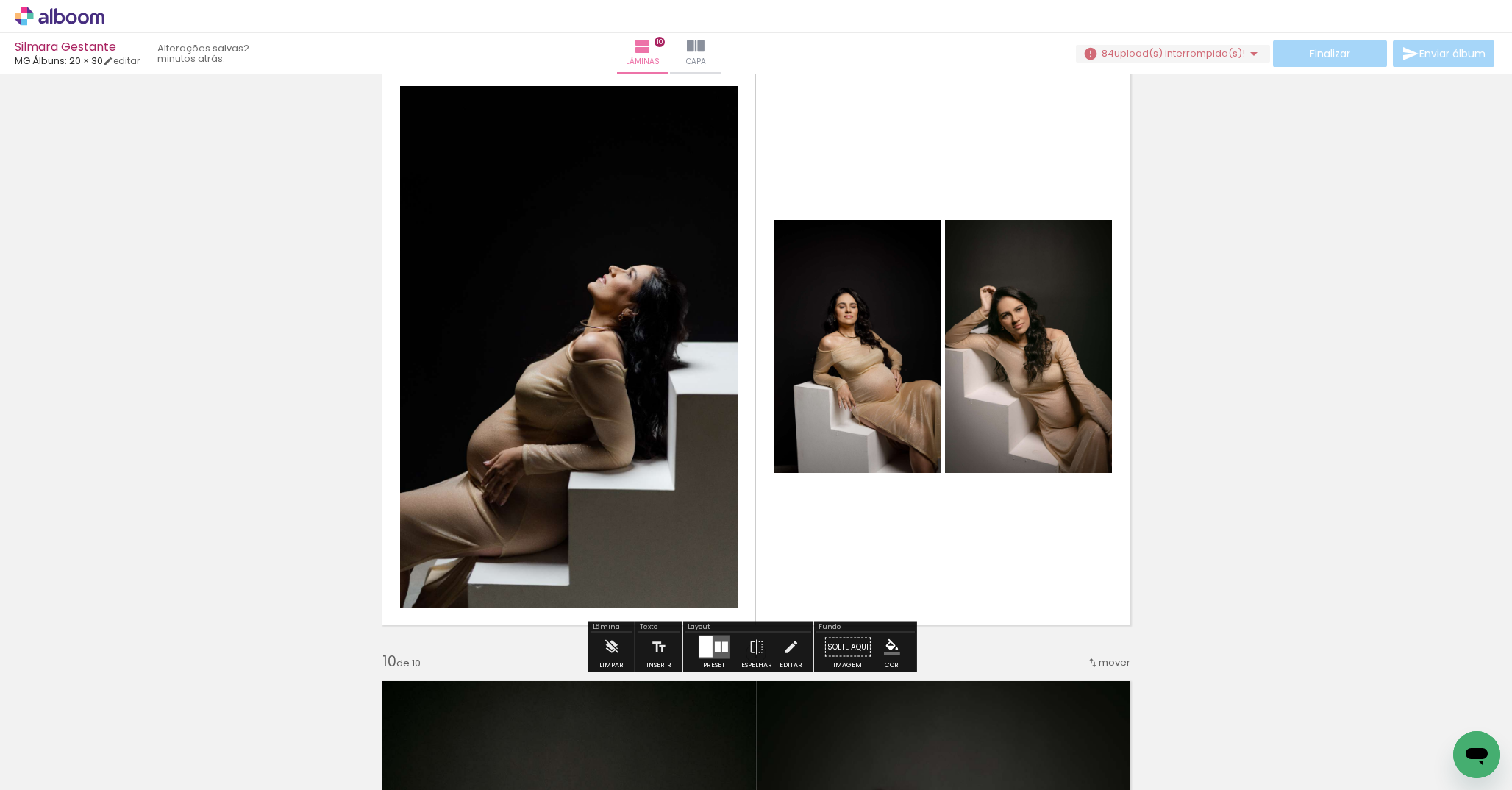
click at [713, 654] on quentale-layouter at bounding box center [713, 648] width 31 height 24
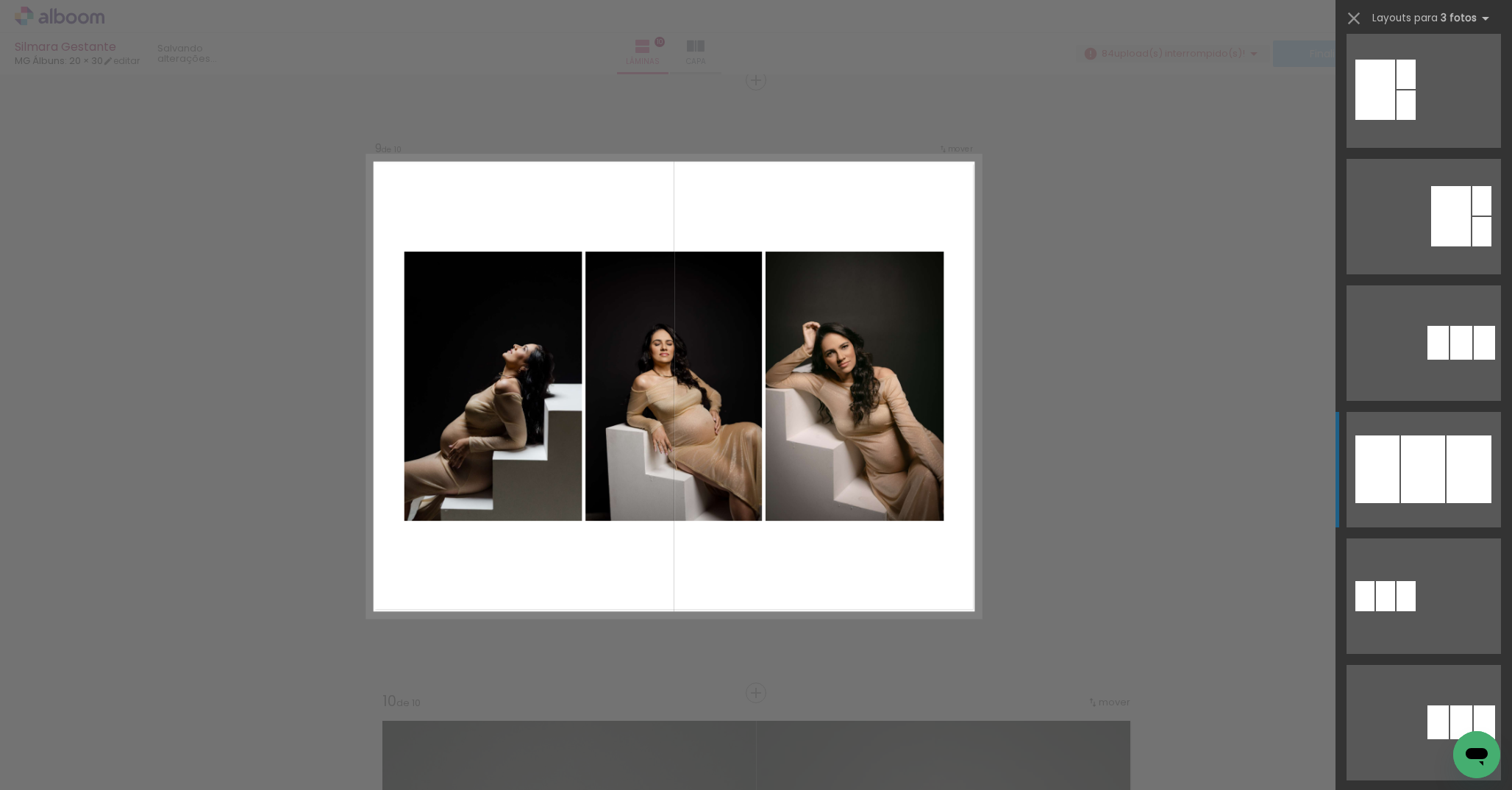
scroll to position [646, 0]
click at [1447, 484] on div at bounding box center [1469, 469] width 45 height 68
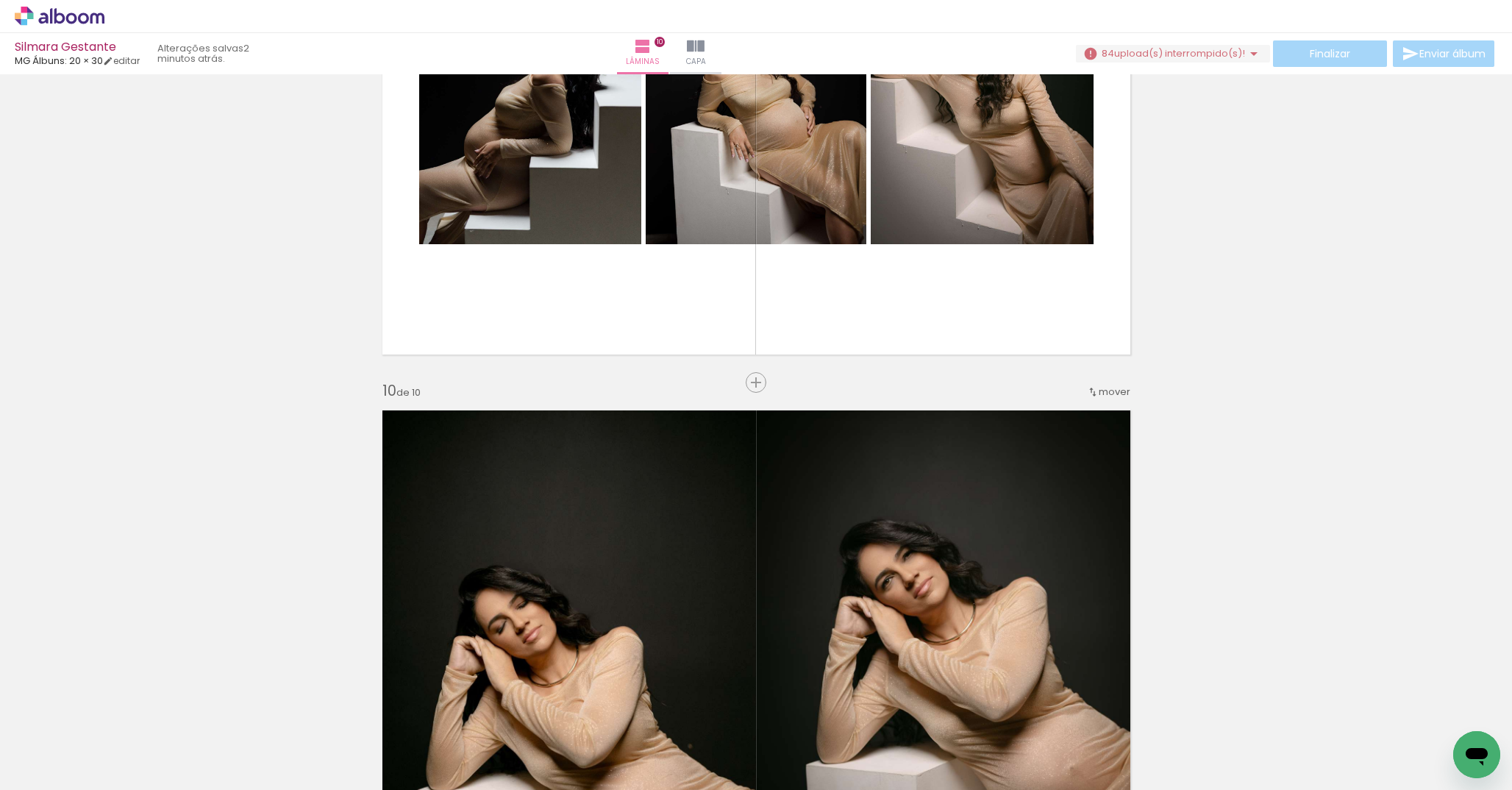
scroll to position [5231, 0]
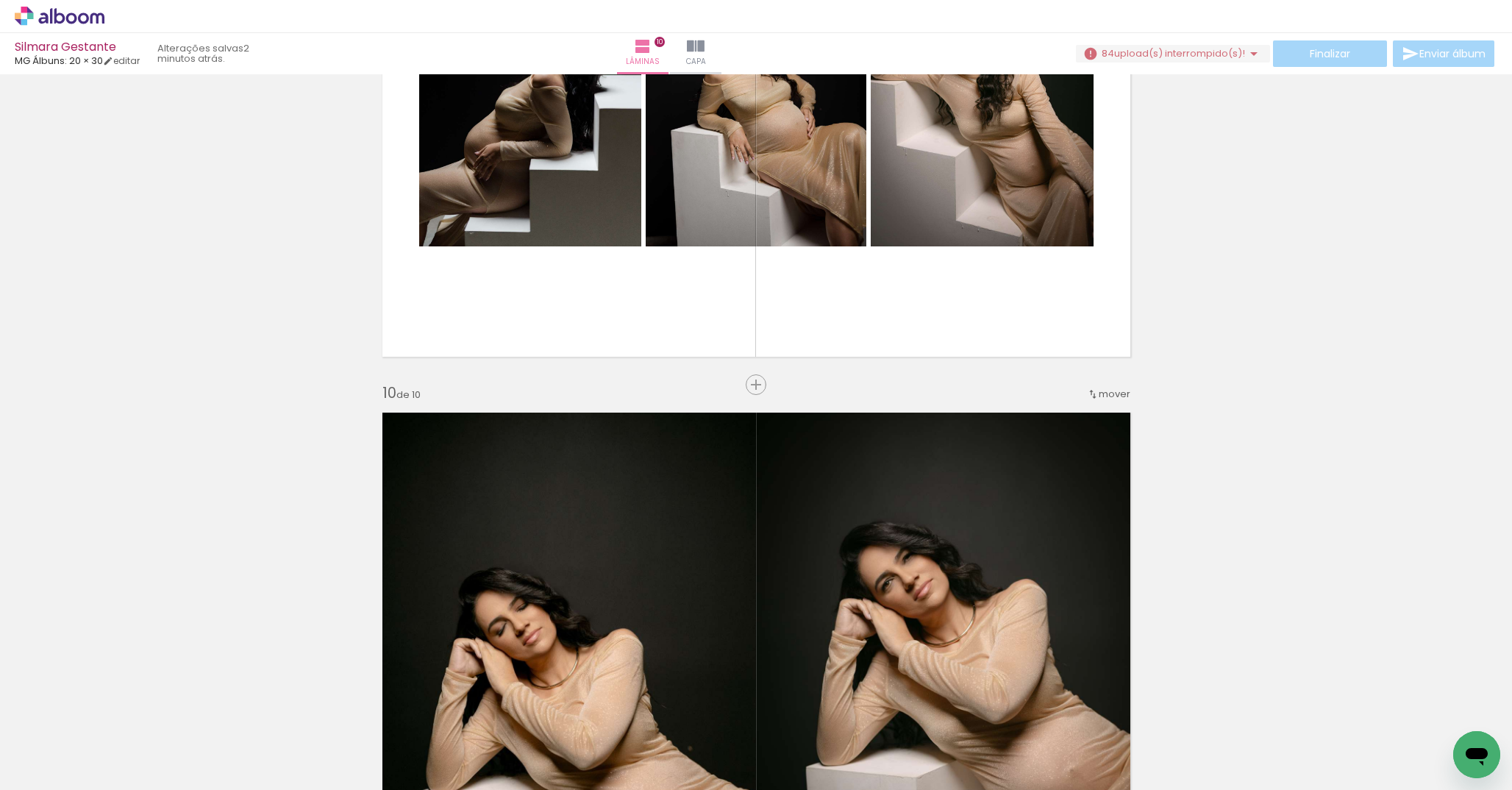
click at [1112, 398] on span "mover" at bounding box center [1115, 394] width 31 height 14
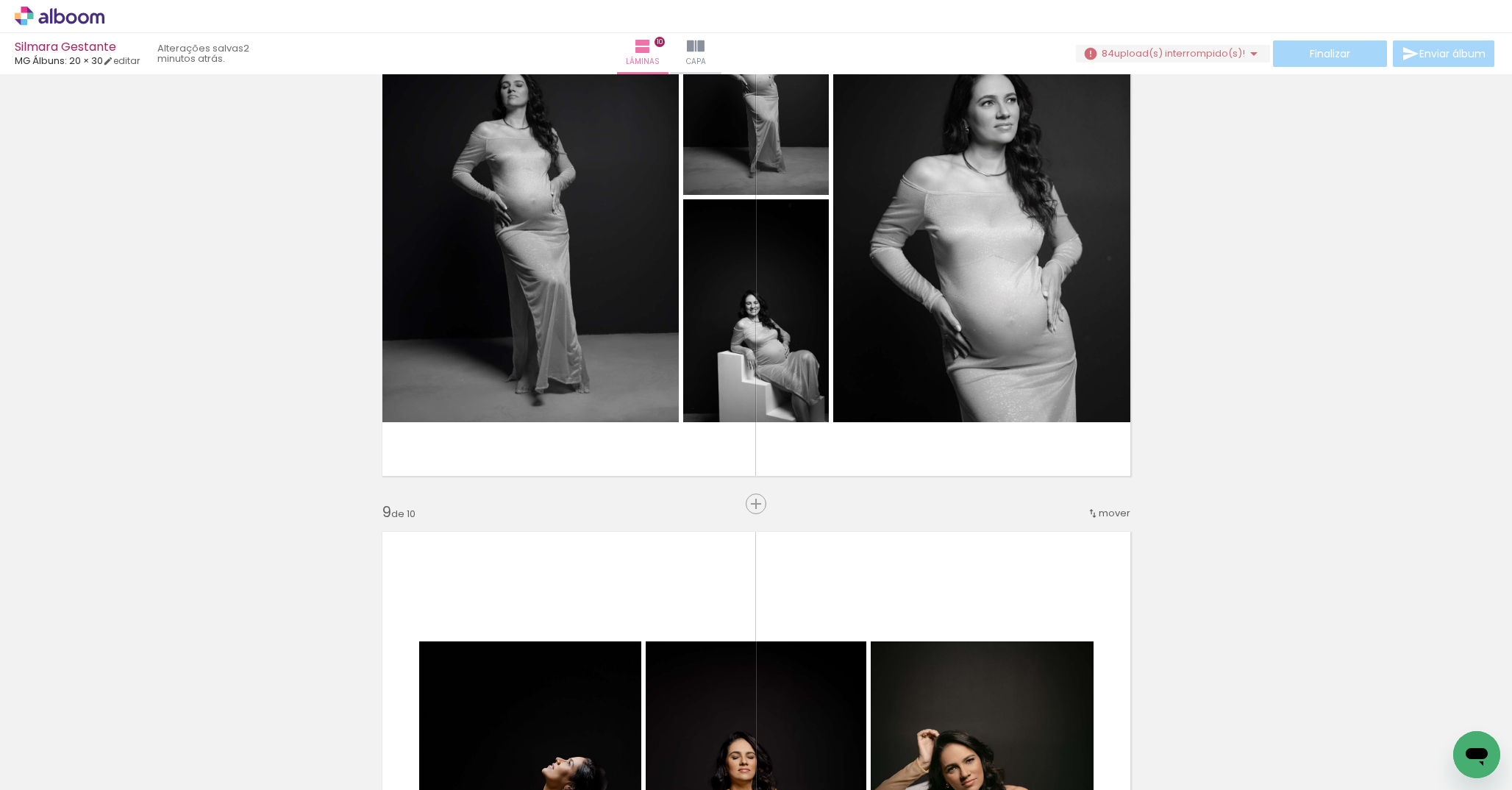
scroll to position [4540, 0]
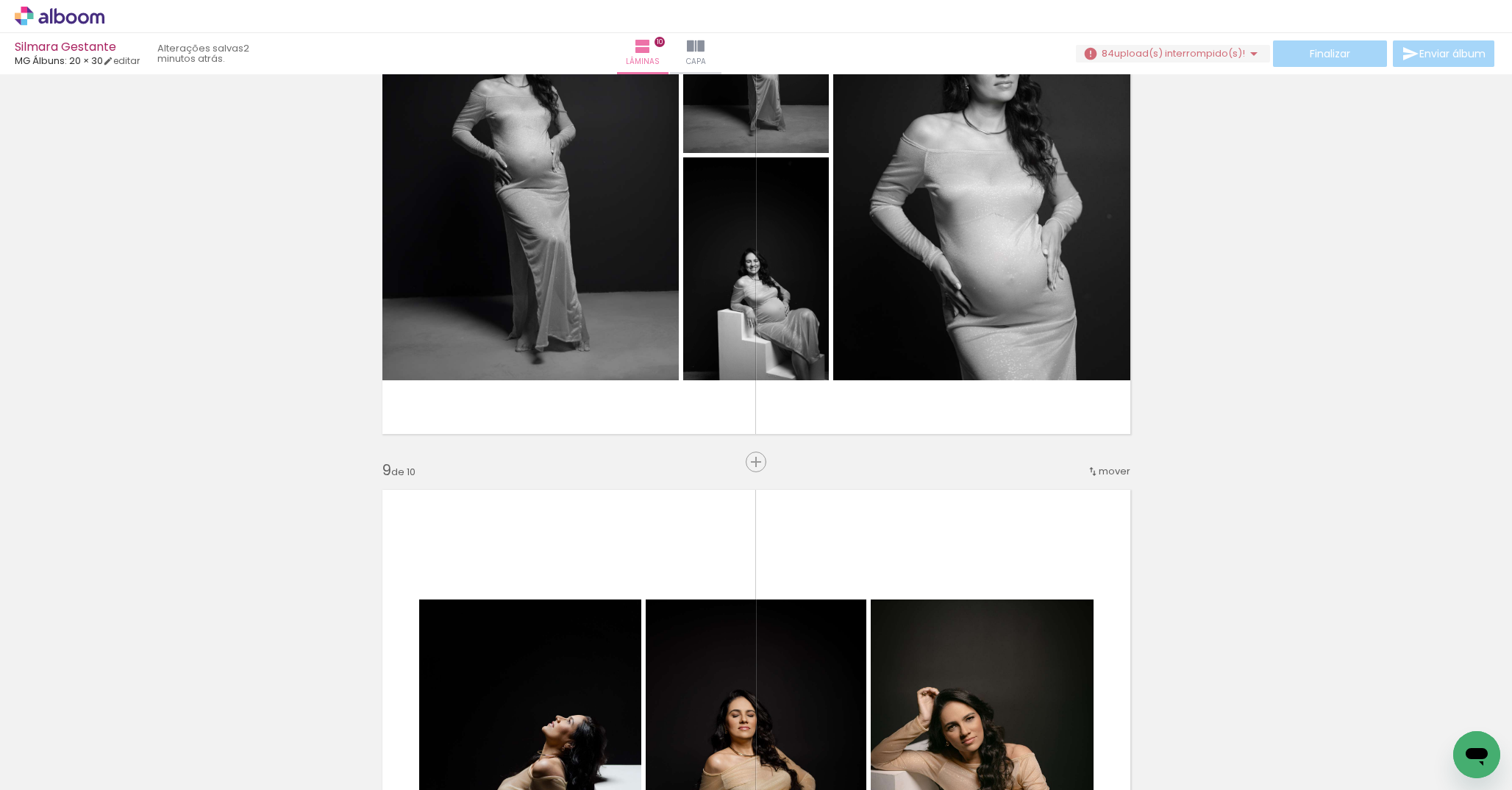
click at [1106, 466] on span "mover" at bounding box center [1115, 471] width 31 height 14
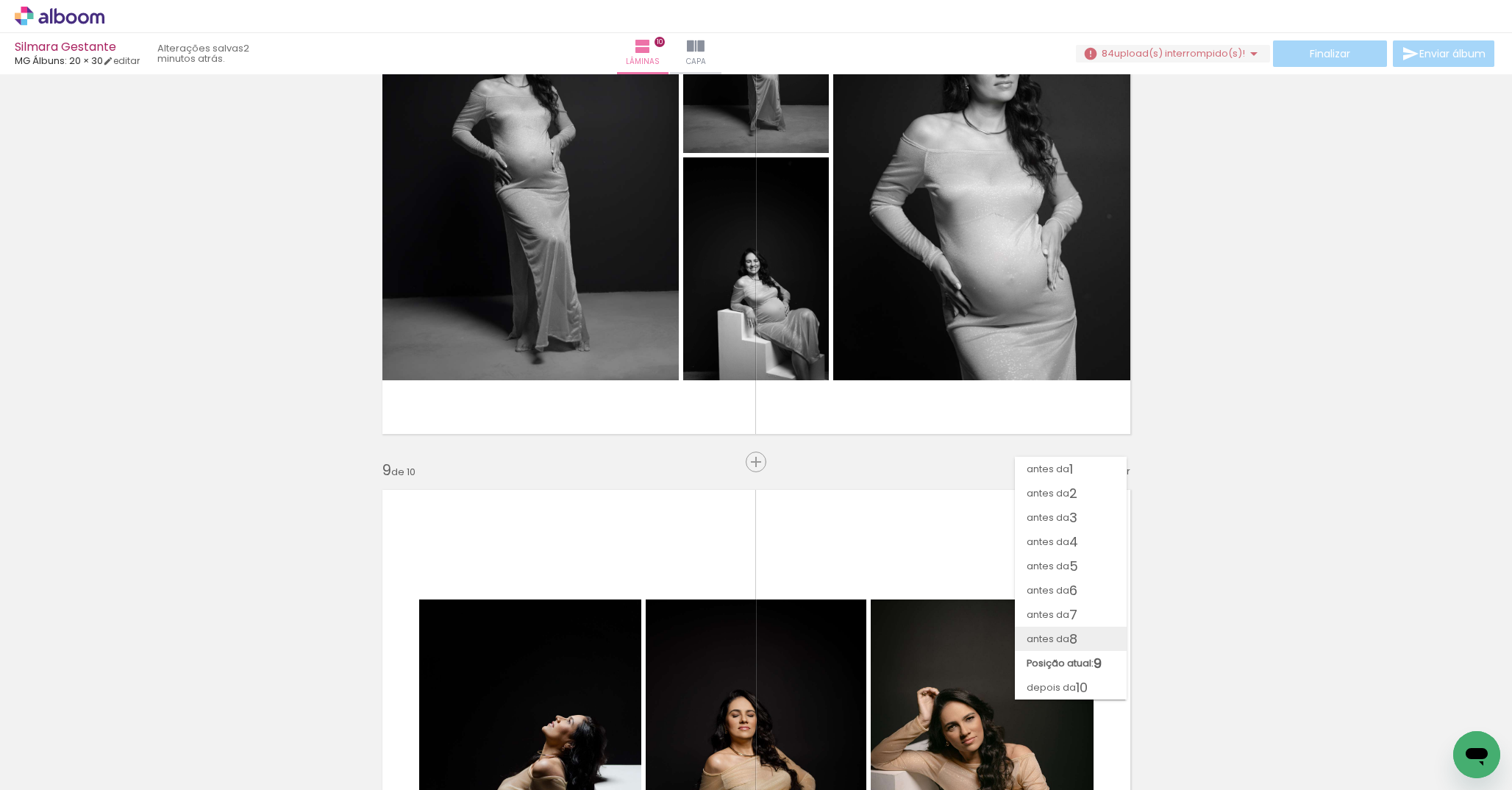
click at [1077, 635] on span "8" at bounding box center [1073, 639] width 8 height 24
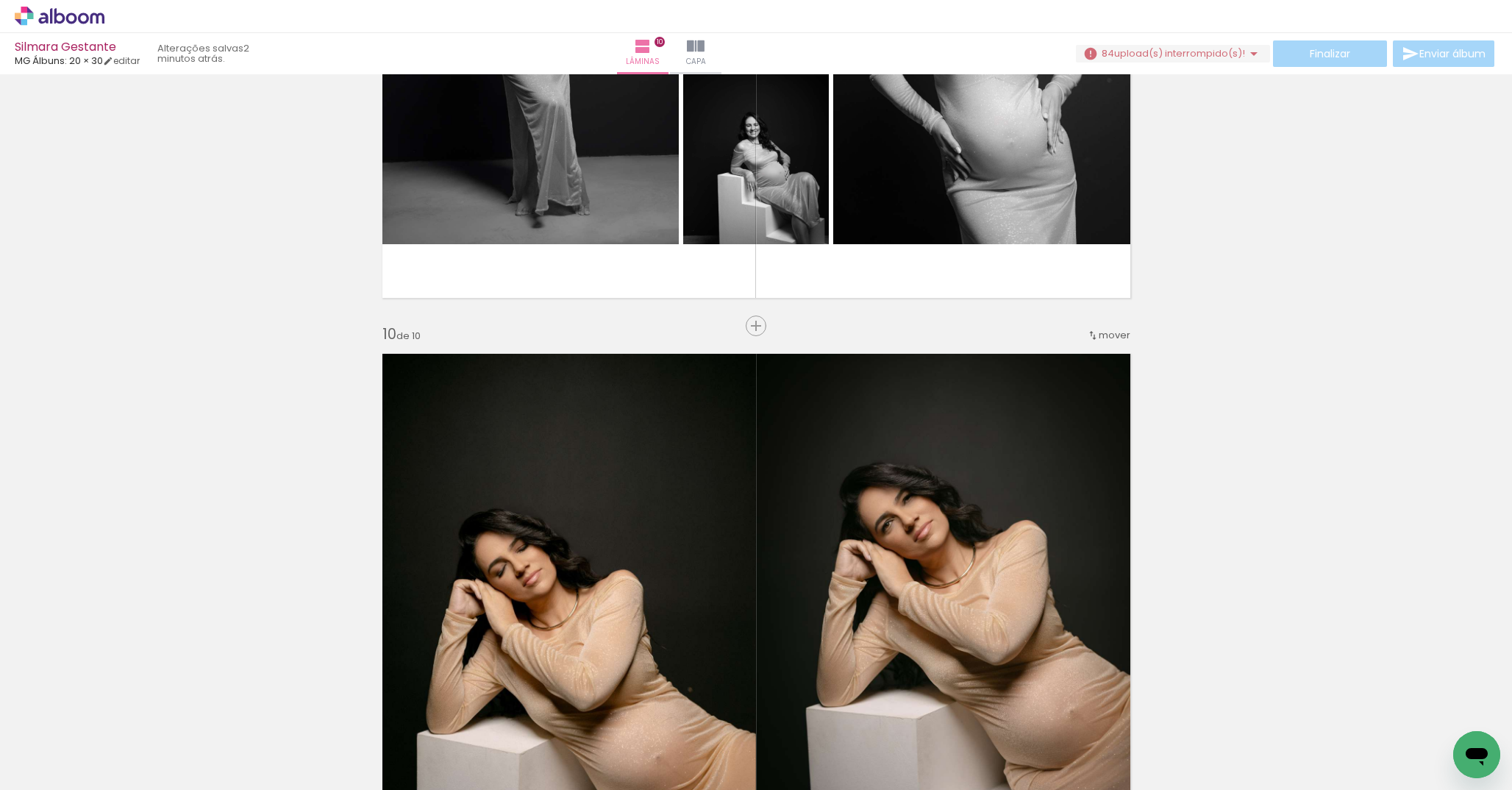
scroll to position [5287, 0]
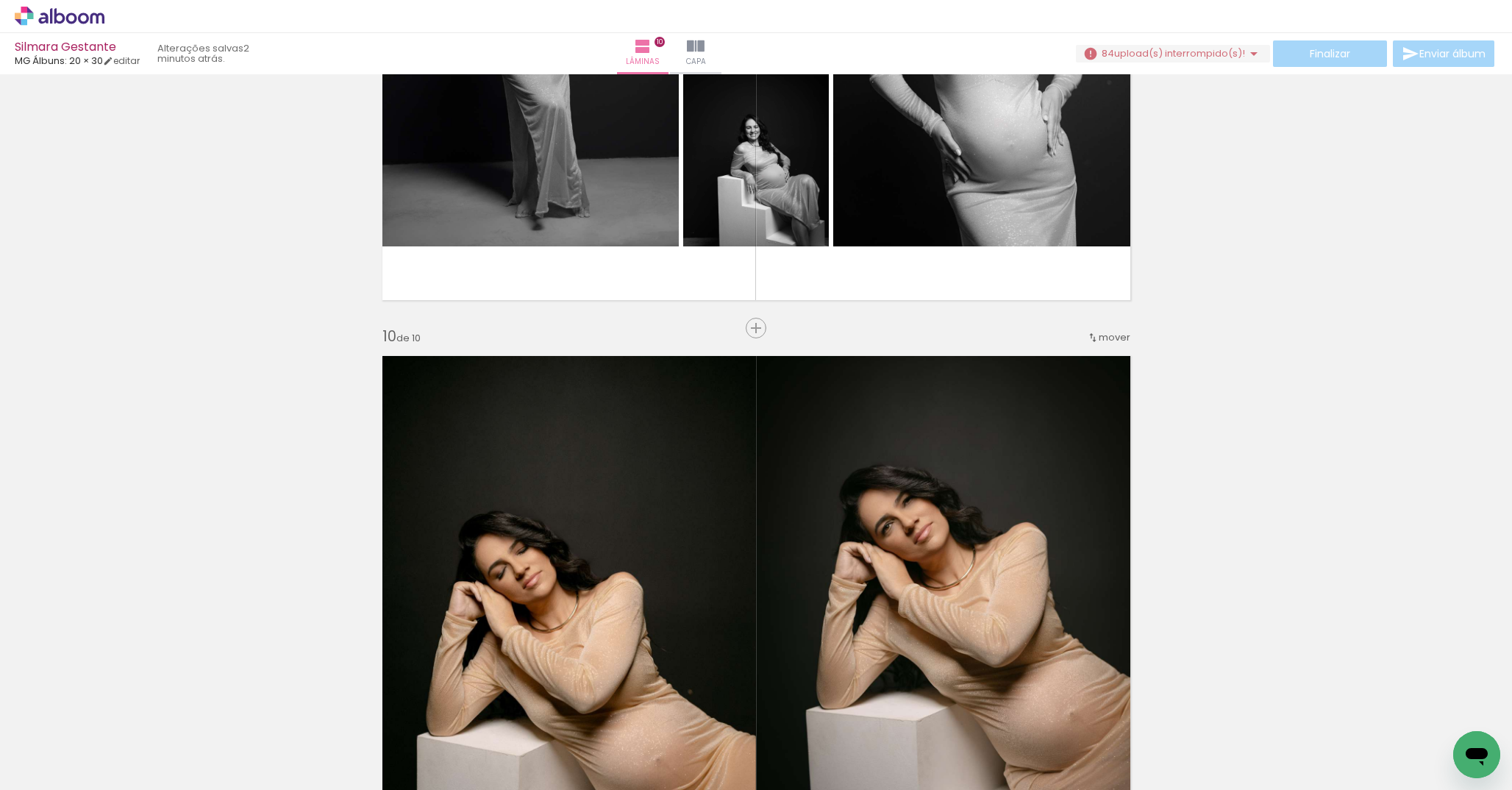
click at [1102, 339] on span "mover" at bounding box center [1115, 337] width 31 height 14
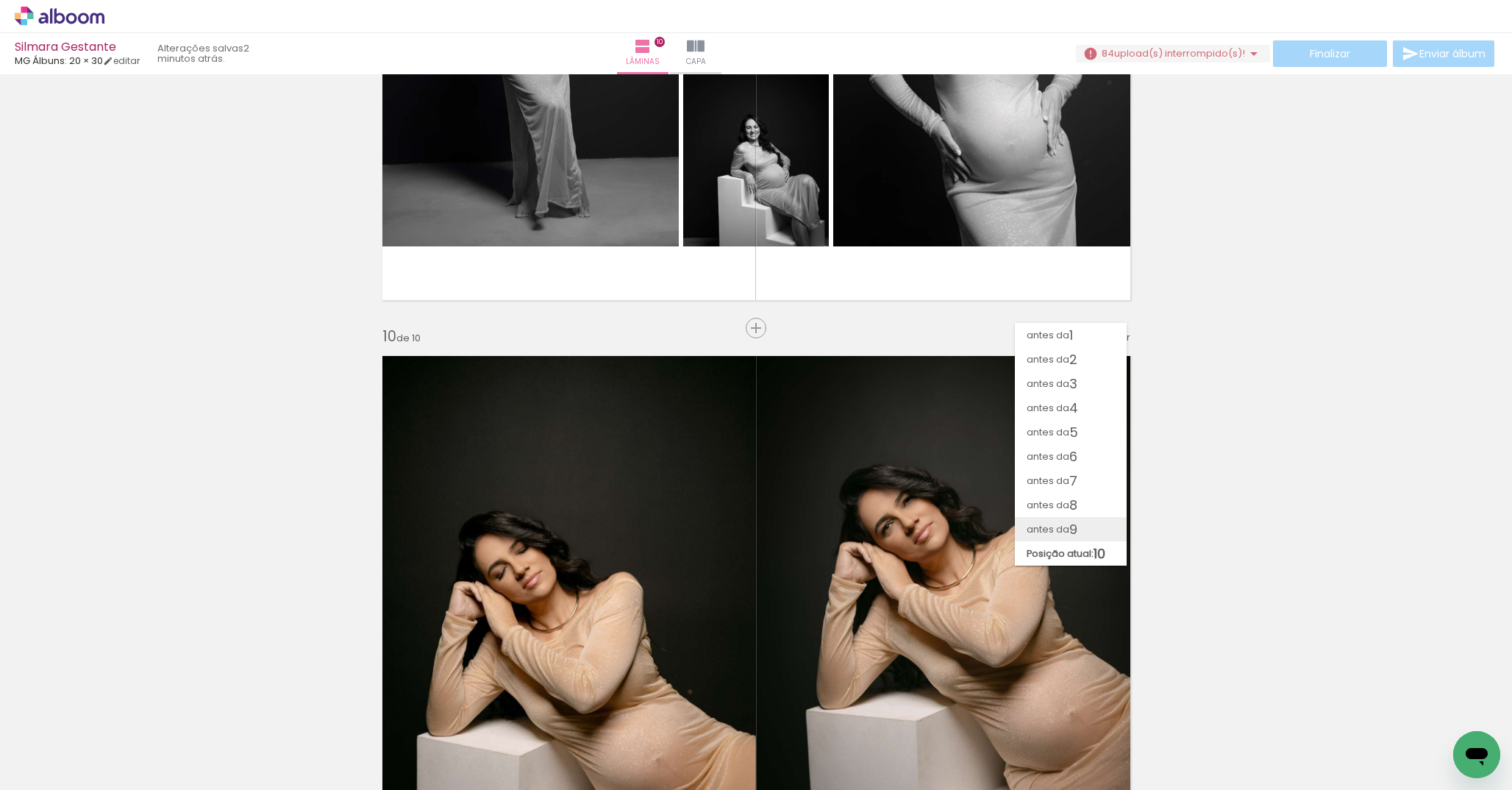
click at [1062, 525] on span "antes da" at bounding box center [1048, 529] width 43 height 24
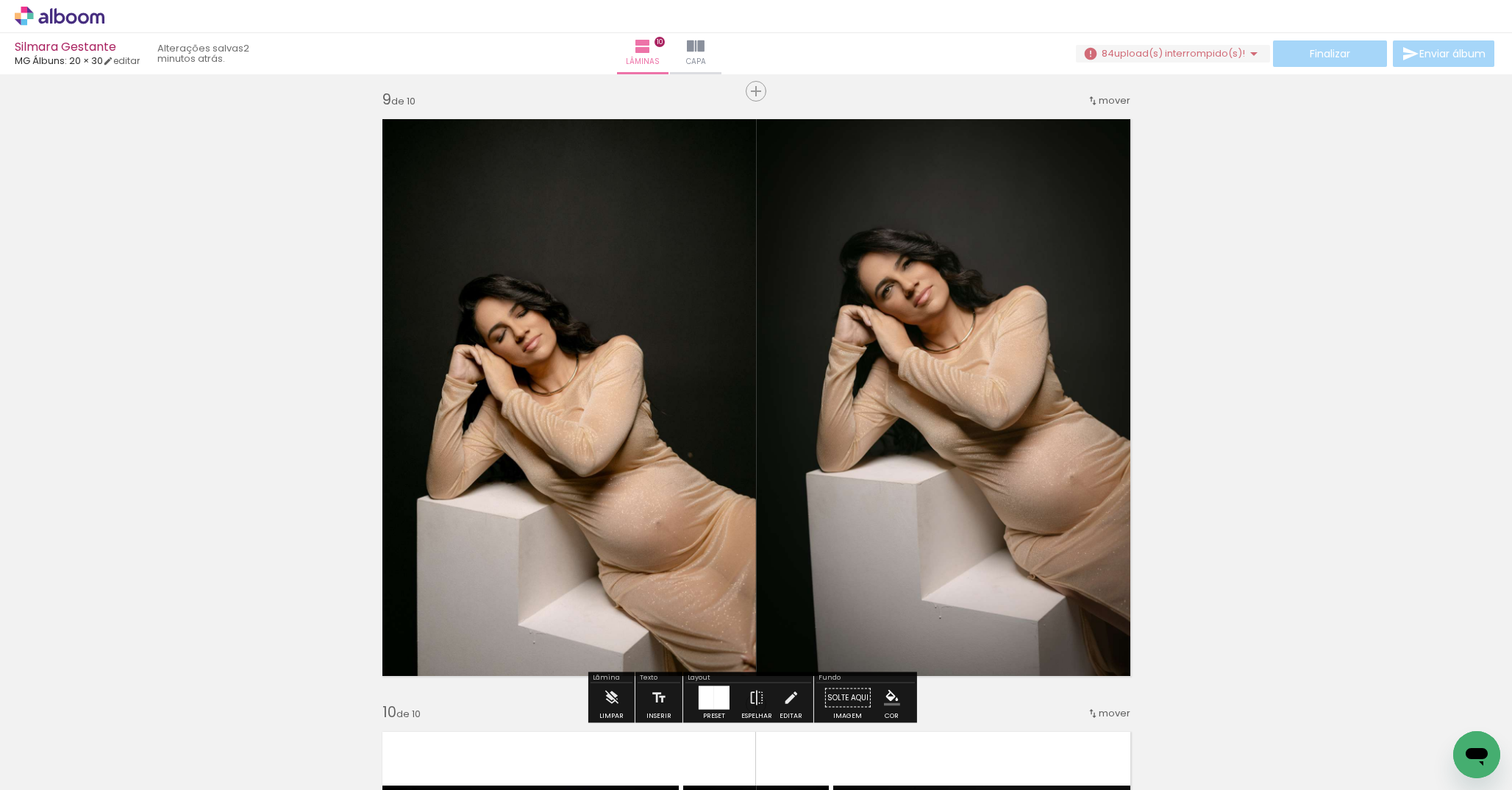
scroll to position [4894, 0]
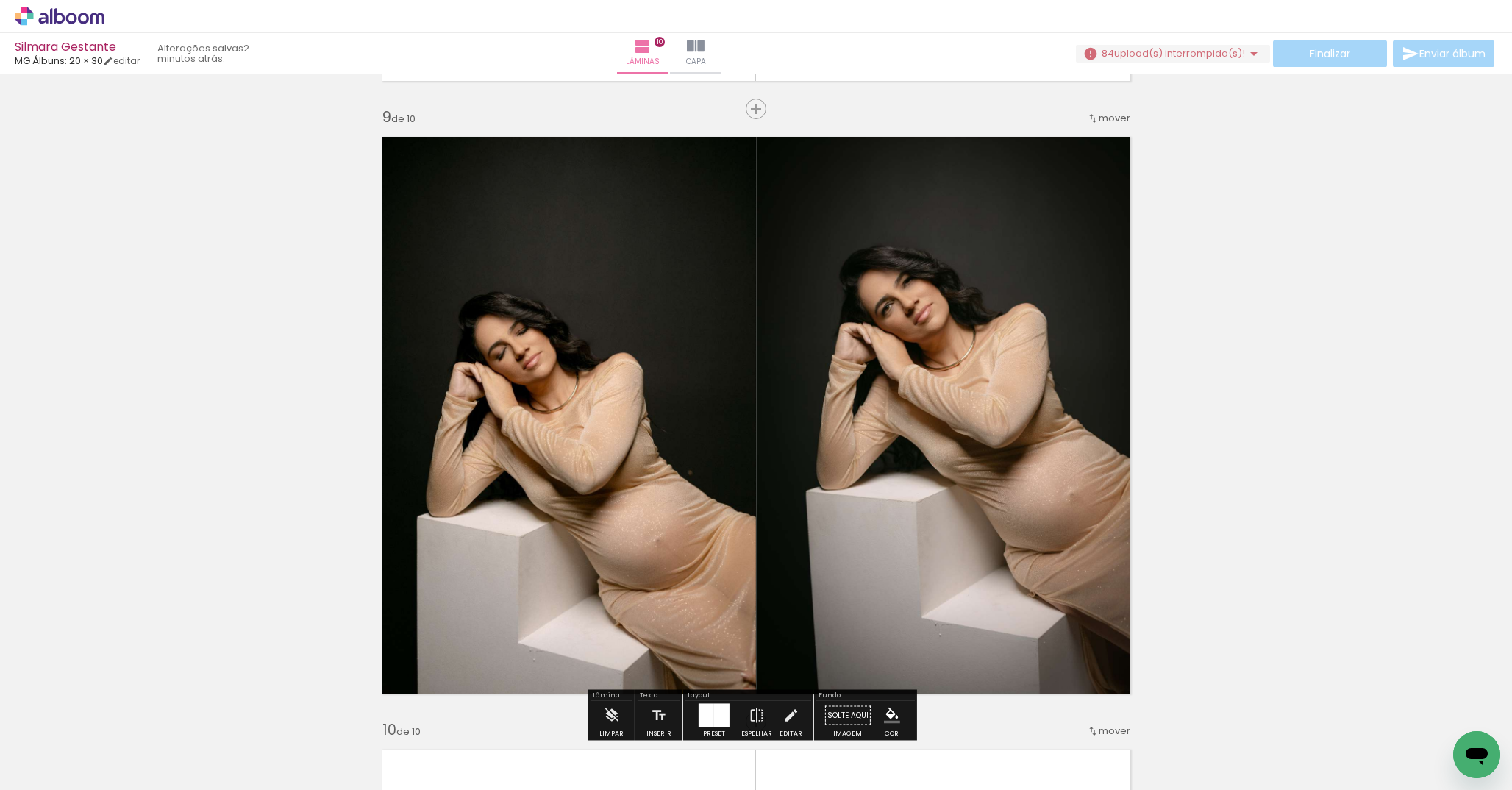
click at [1121, 122] on span "mover" at bounding box center [1115, 118] width 31 height 14
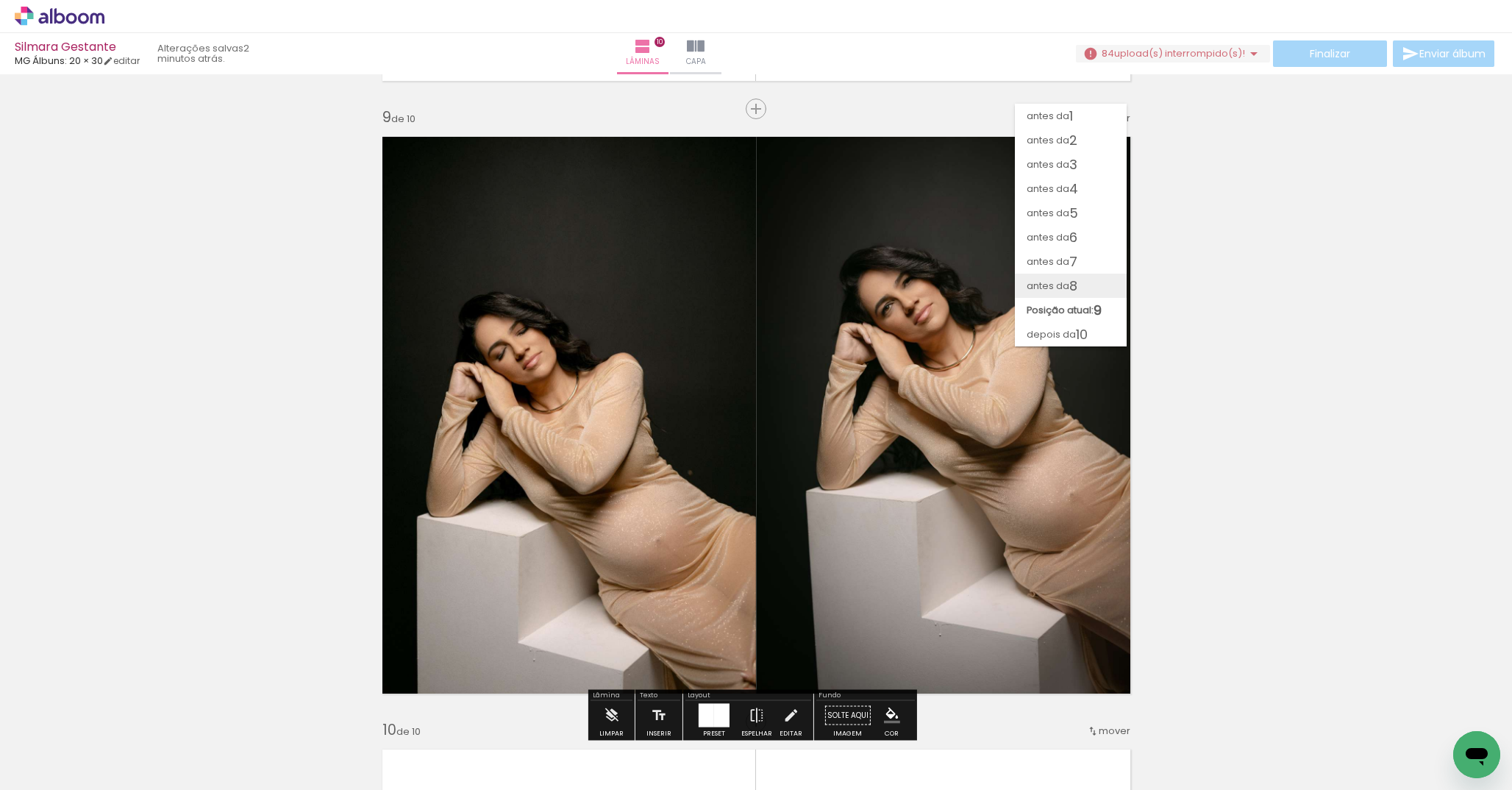
click at [1070, 293] on span "8" at bounding box center [1073, 286] width 8 height 24
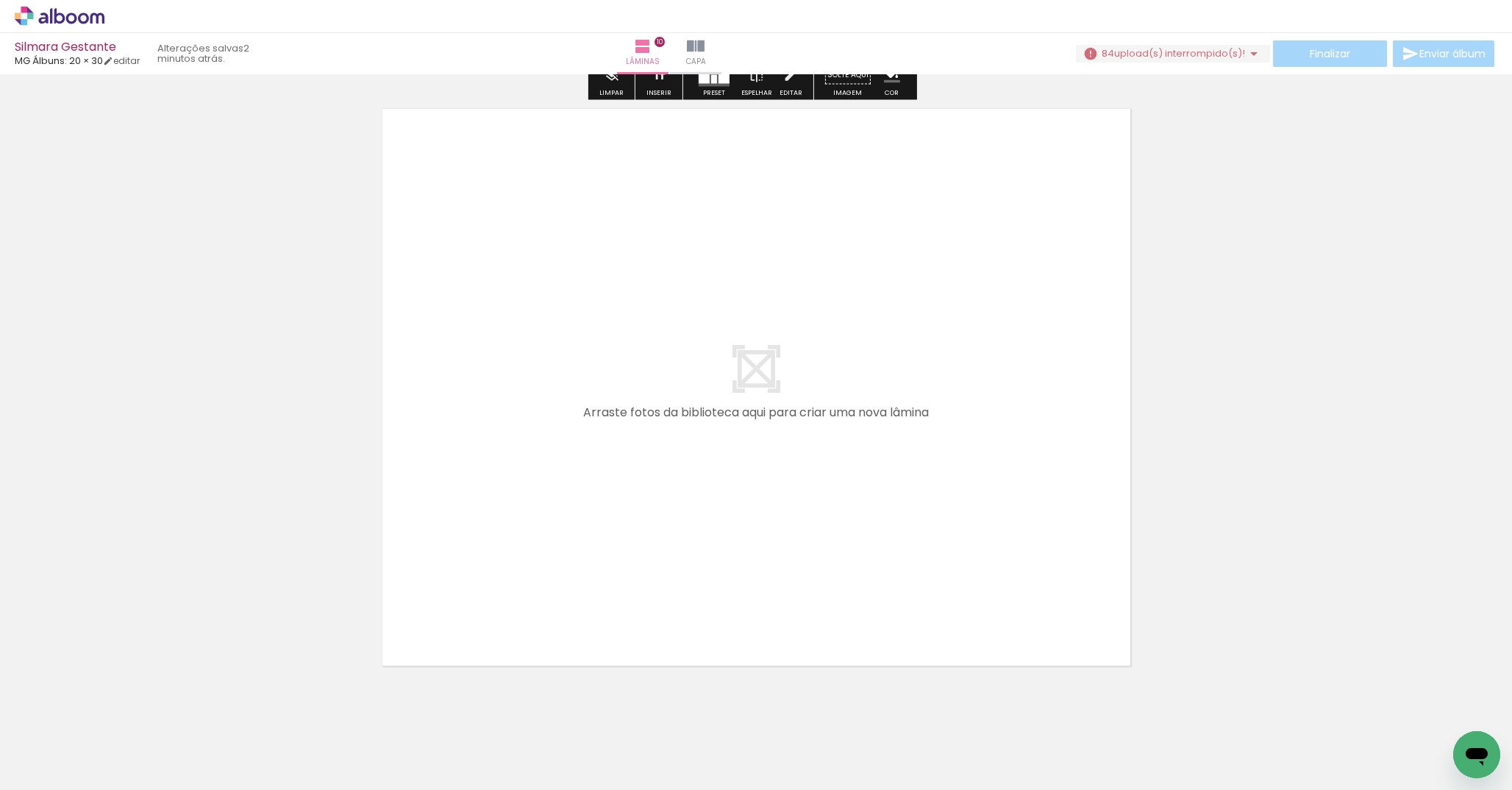
scroll to position [6176, 0]
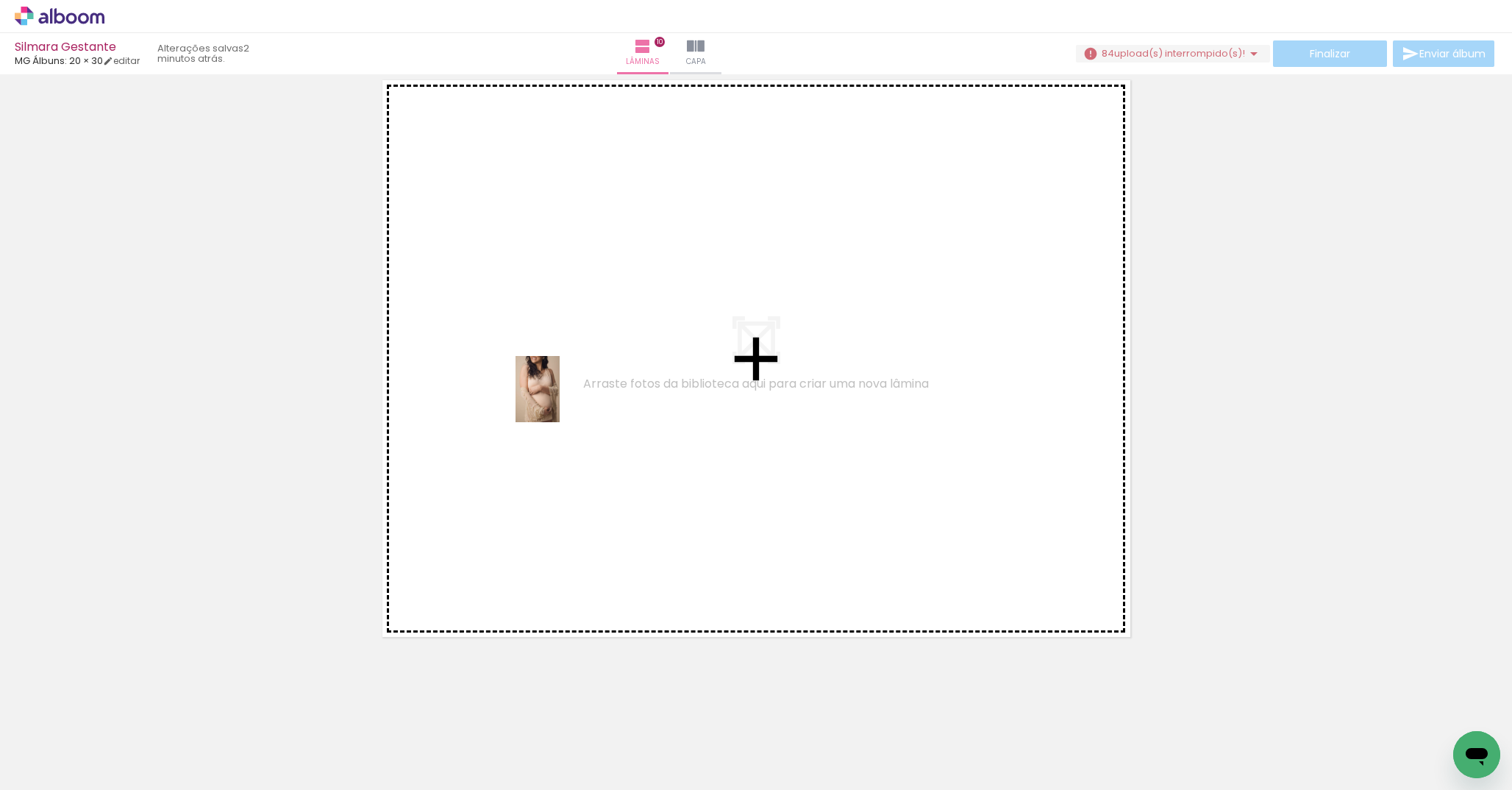
drag, startPoint x: 433, startPoint y: 738, endPoint x: 560, endPoint y: 401, distance: 360.1
click at [560, 401] on quentale-workspace at bounding box center [756, 395] width 1512 height 790
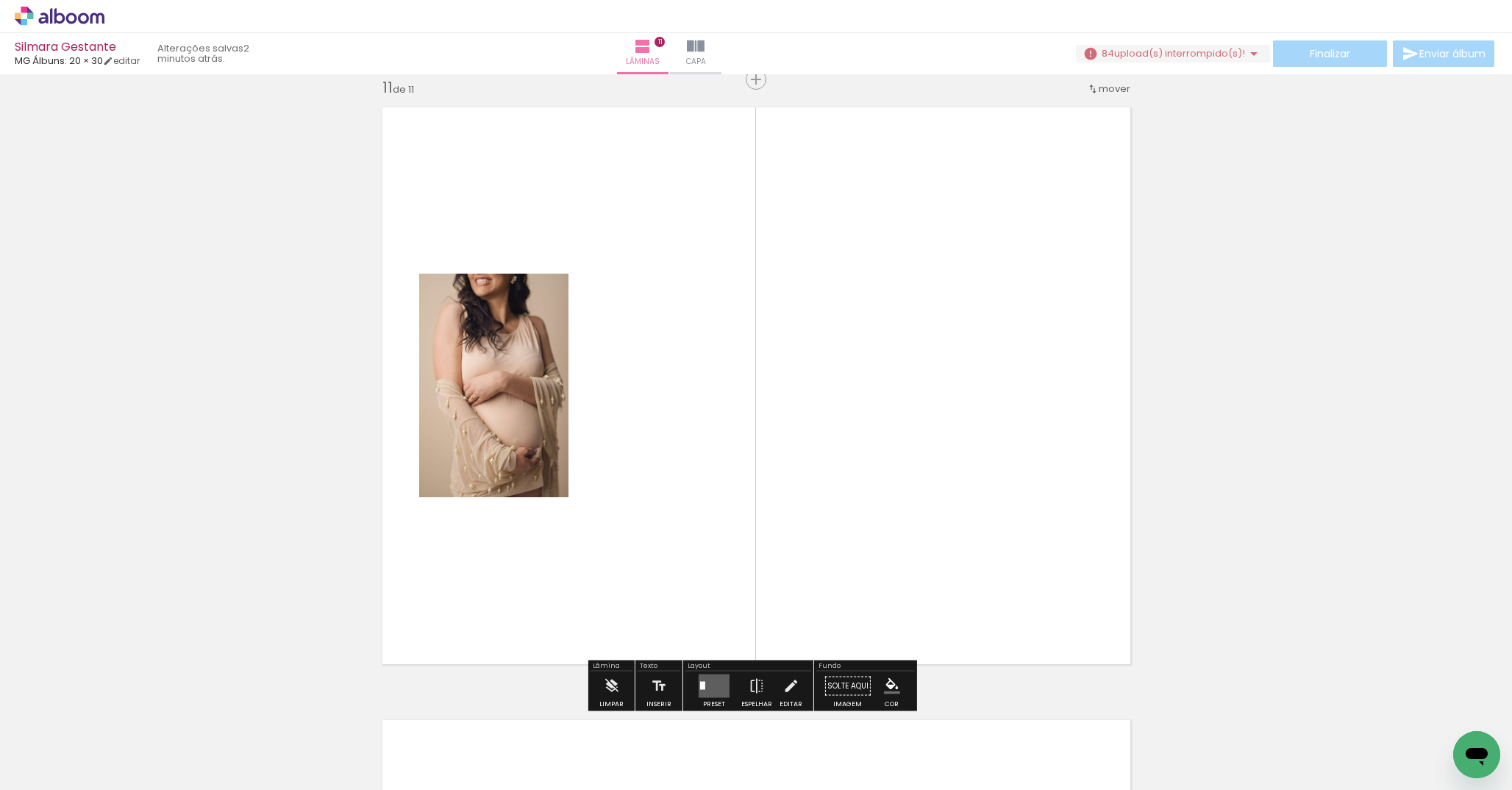
scroll to position [6148, 0]
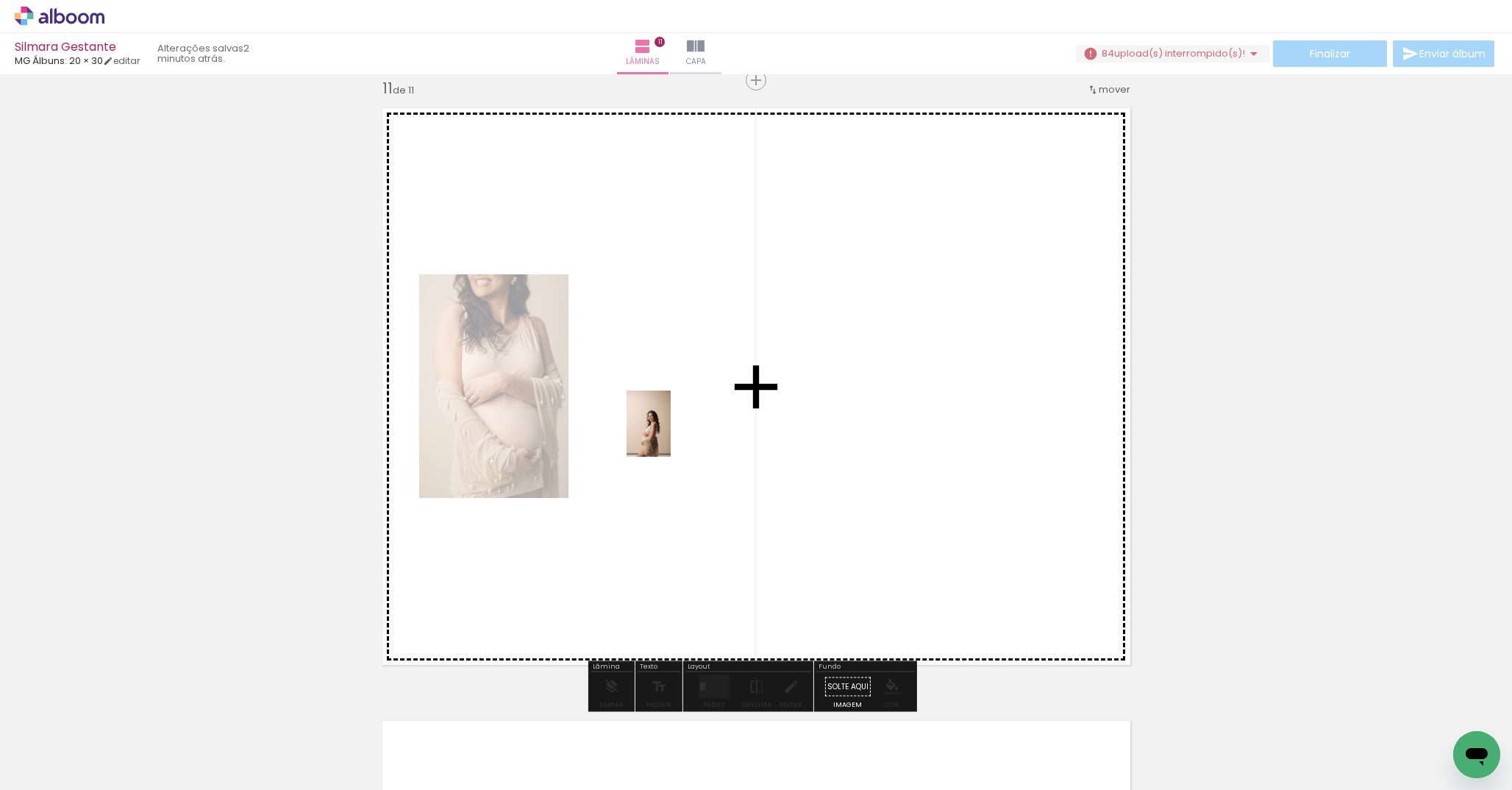
drag, startPoint x: 515, startPoint y: 749, endPoint x: 671, endPoint y: 435, distance: 350.6
click at [671, 435] on quentale-workspace at bounding box center [756, 395] width 1512 height 790
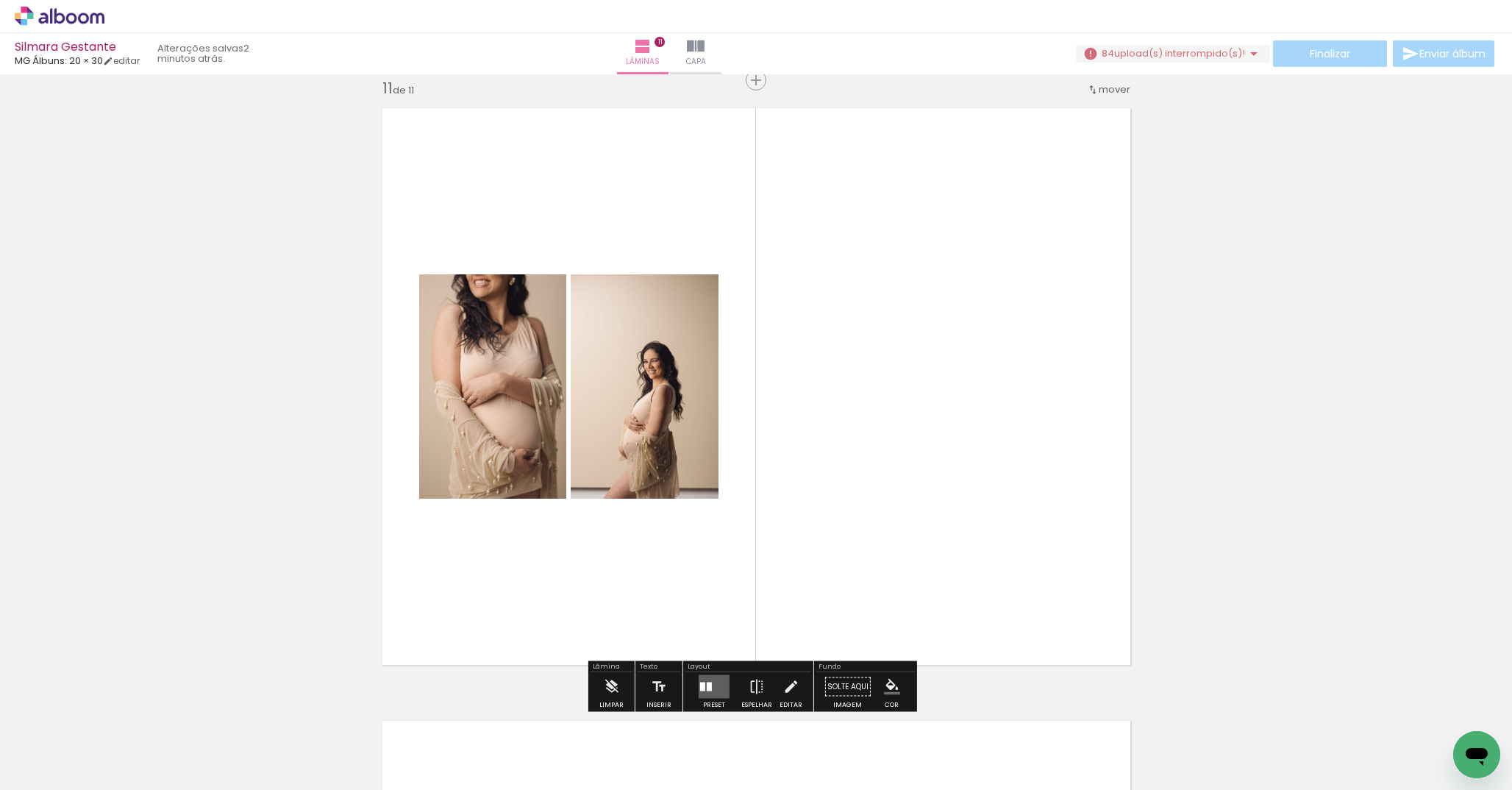
click at [701, 688] on div at bounding box center [702, 688] width 5 height 9
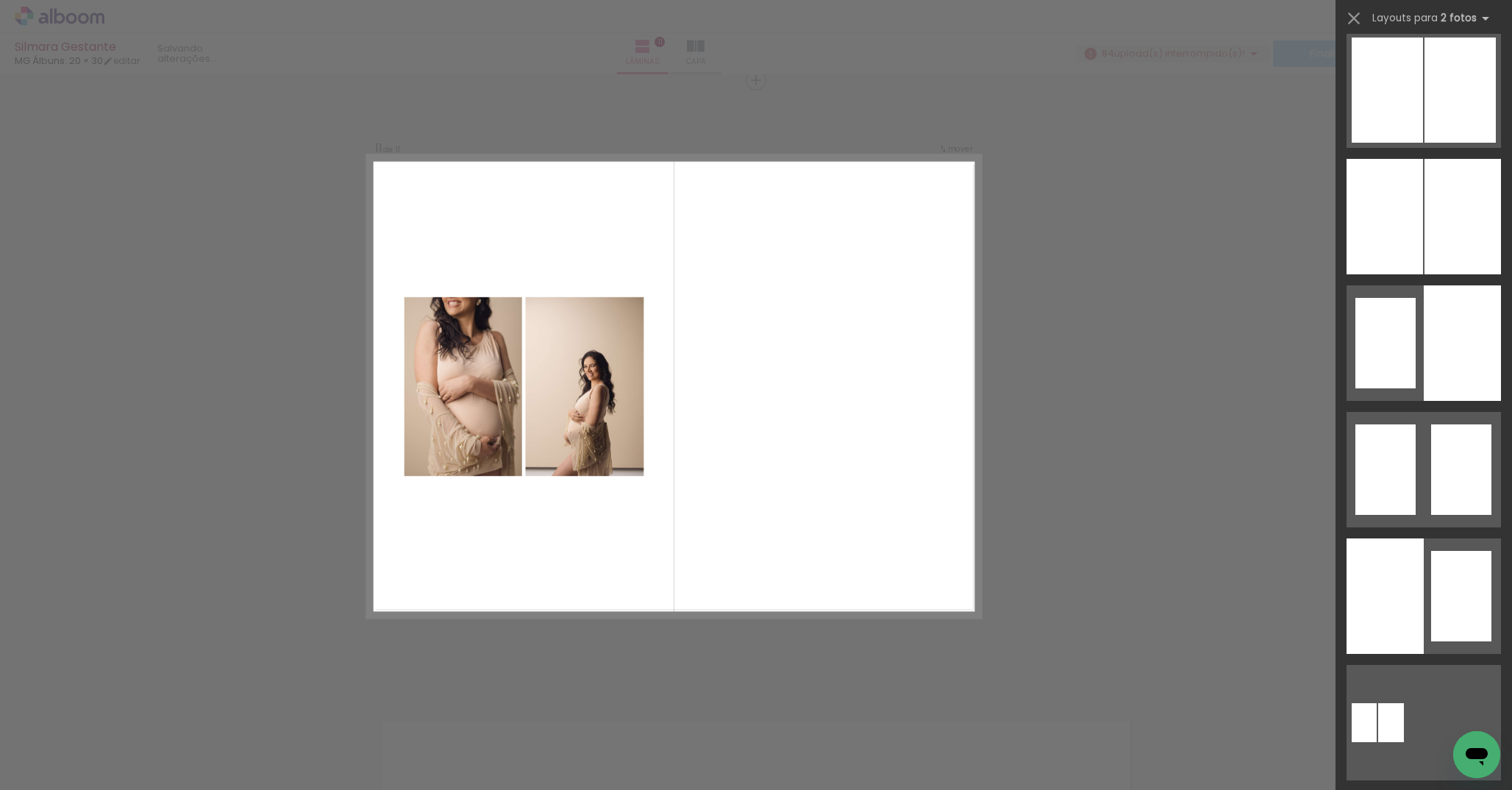
scroll to position [0, 0]
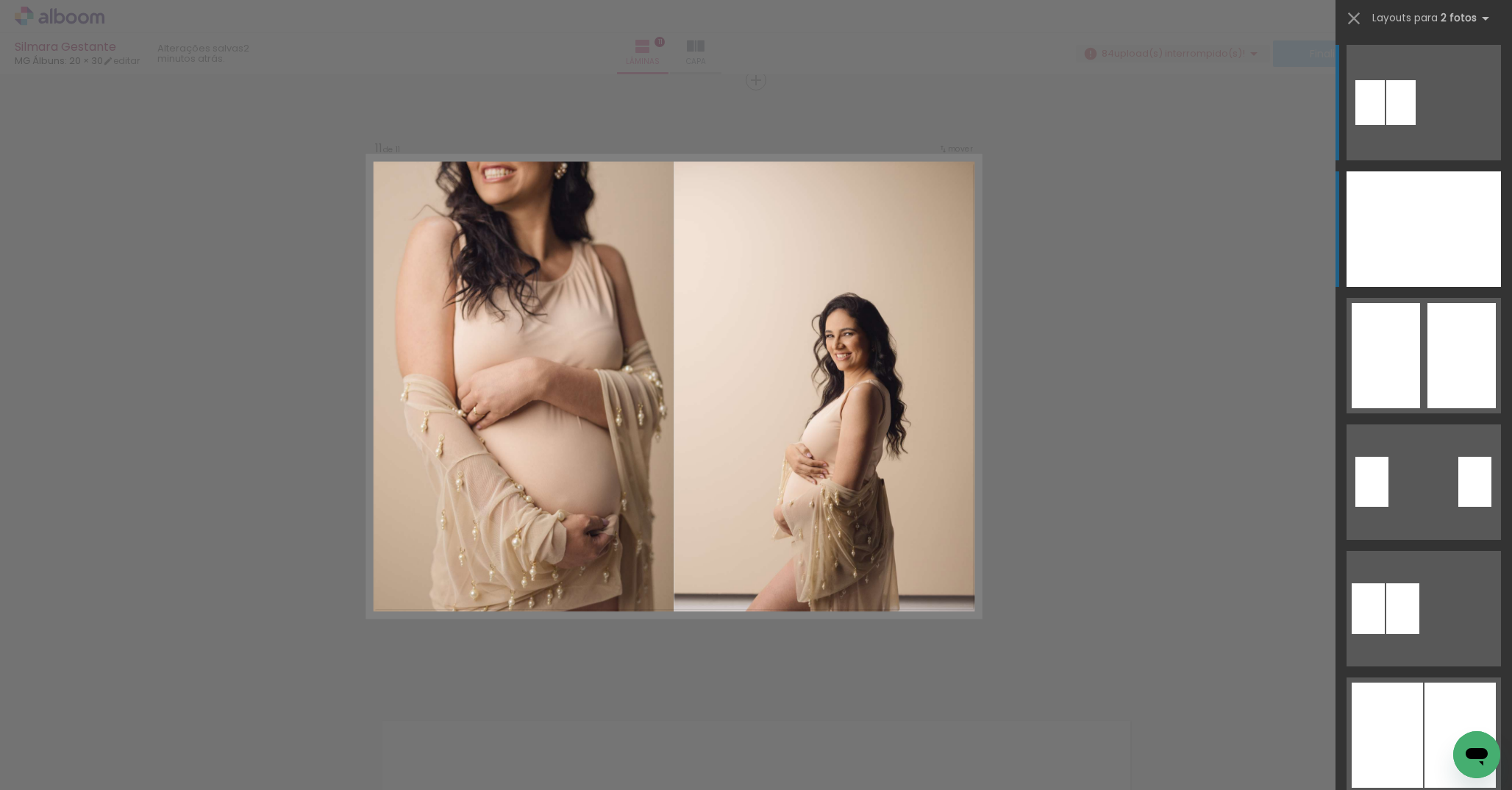
click at [1417, 233] on div at bounding box center [1385, 229] width 77 height 116
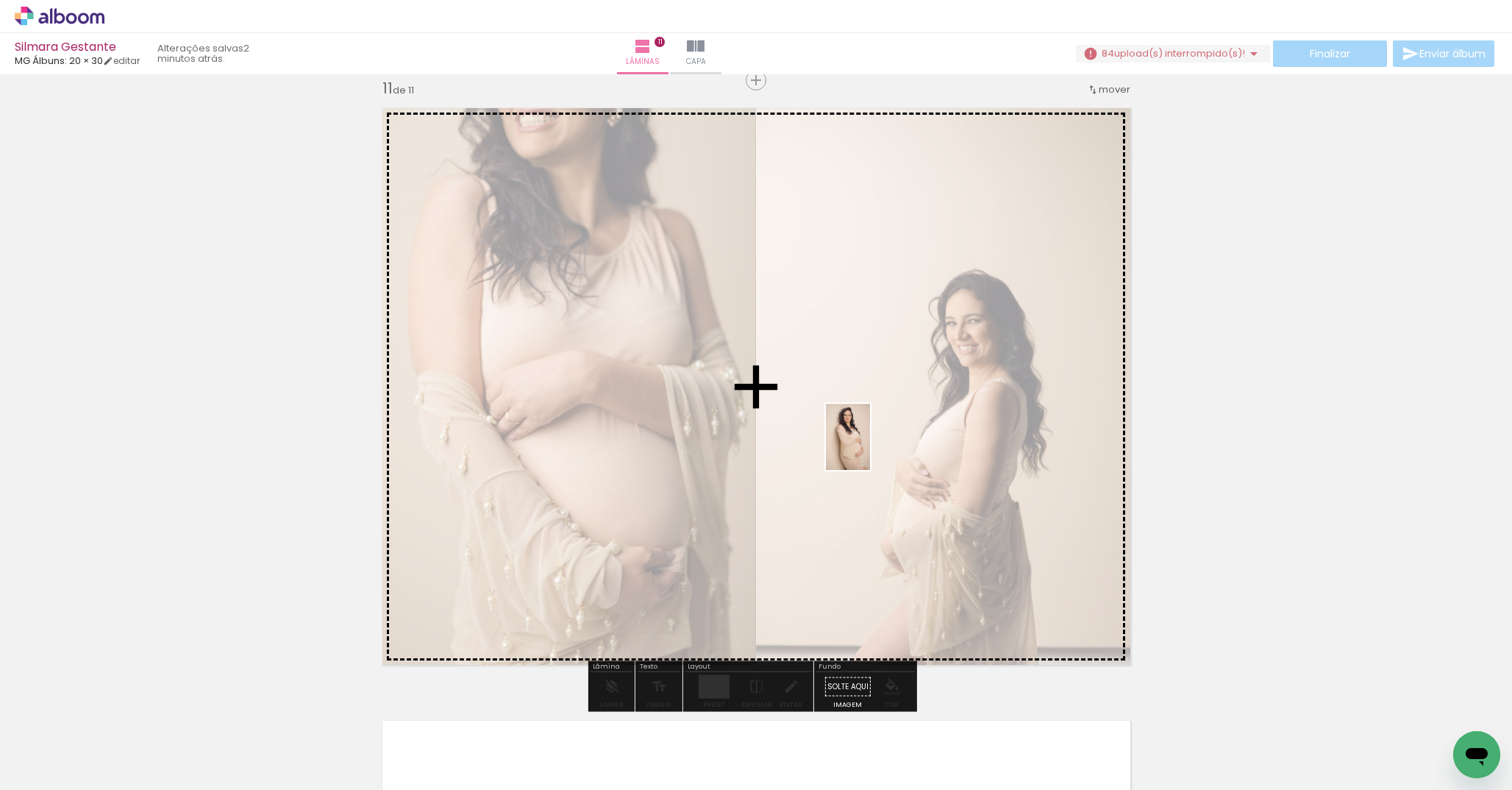
drag, startPoint x: 356, startPoint y: 751, endPoint x: 870, endPoint y: 448, distance: 596.7
click at [870, 448] on quentale-workspace at bounding box center [756, 395] width 1512 height 790
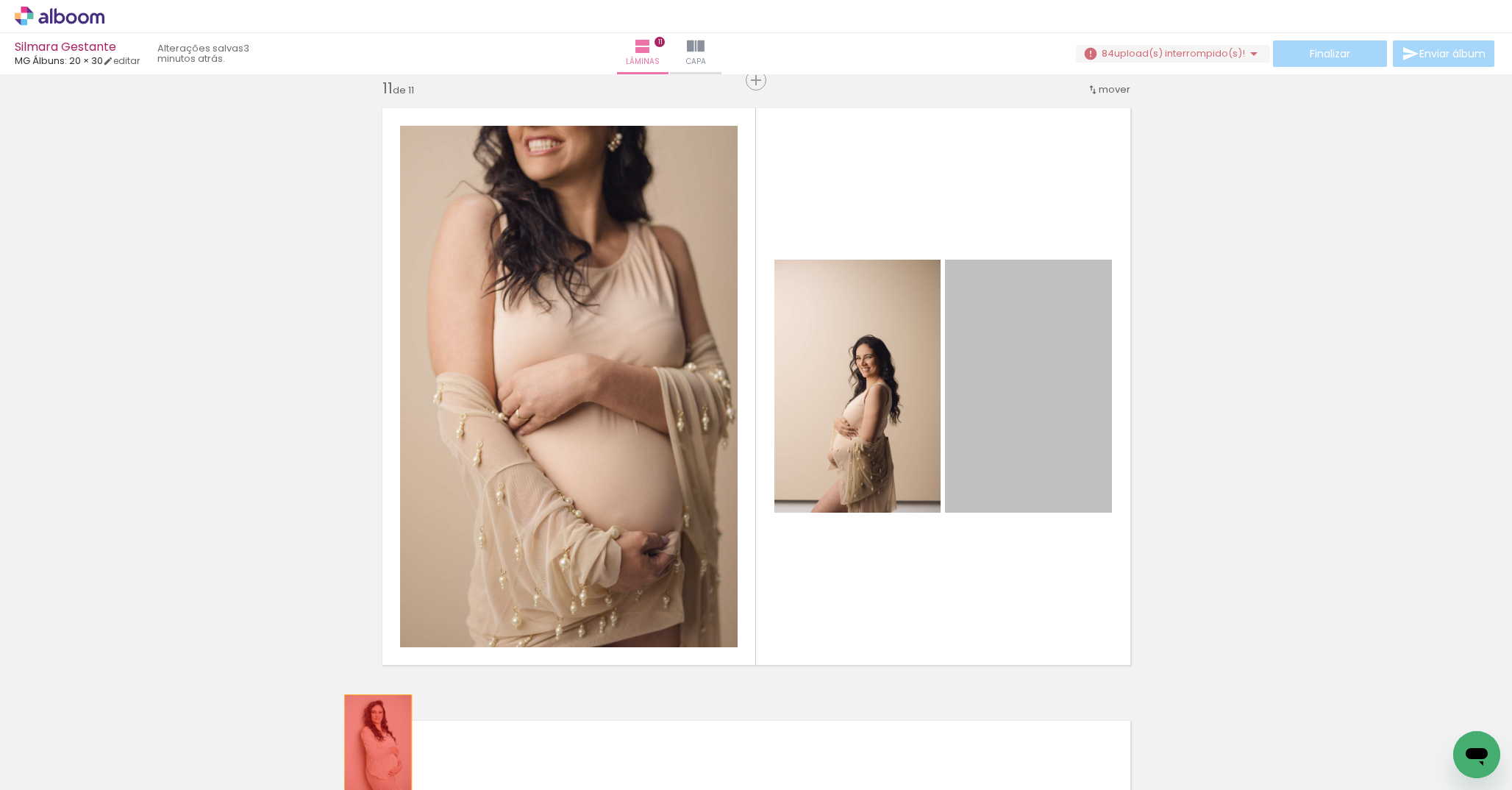
drag, startPoint x: 1009, startPoint y: 359, endPoint x: 379, endPoint y: 741, distance: 736.8
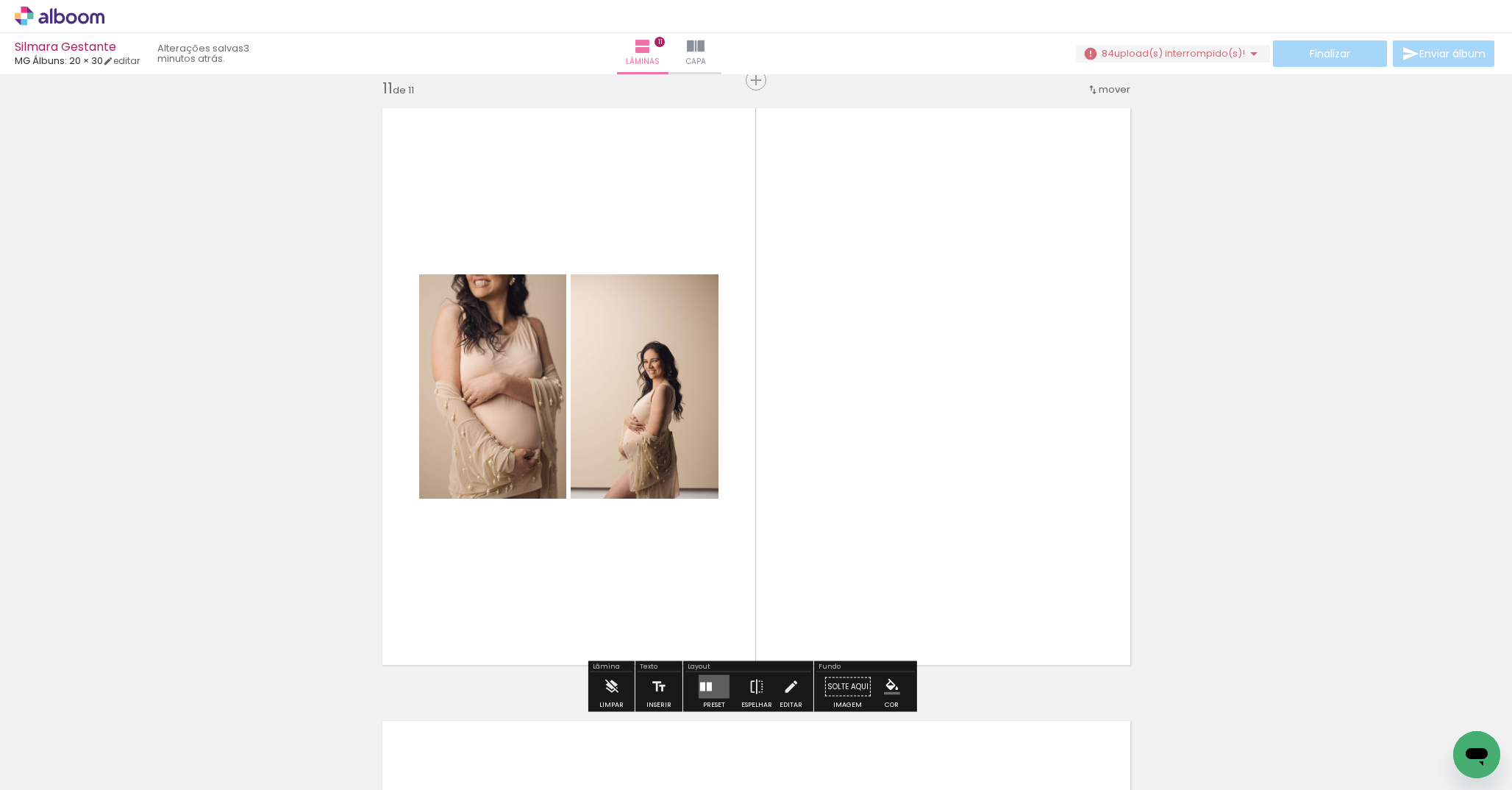
click at [715, 683] on quentale-layouter at bounding box center [713, 688] width 31 height 24
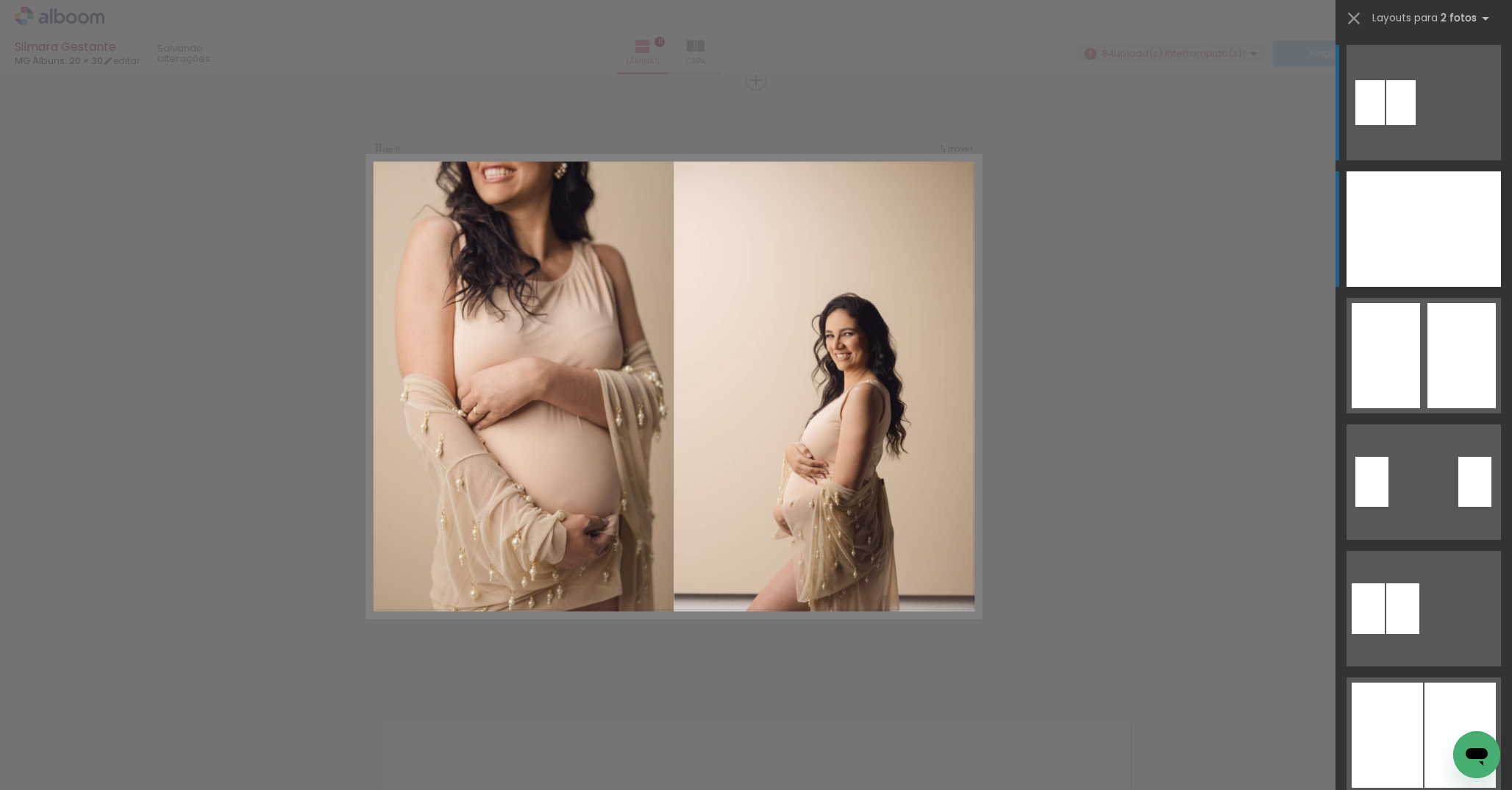
click at [1379, 244] on div at bounding box center [1385, 229] width 77 height 116
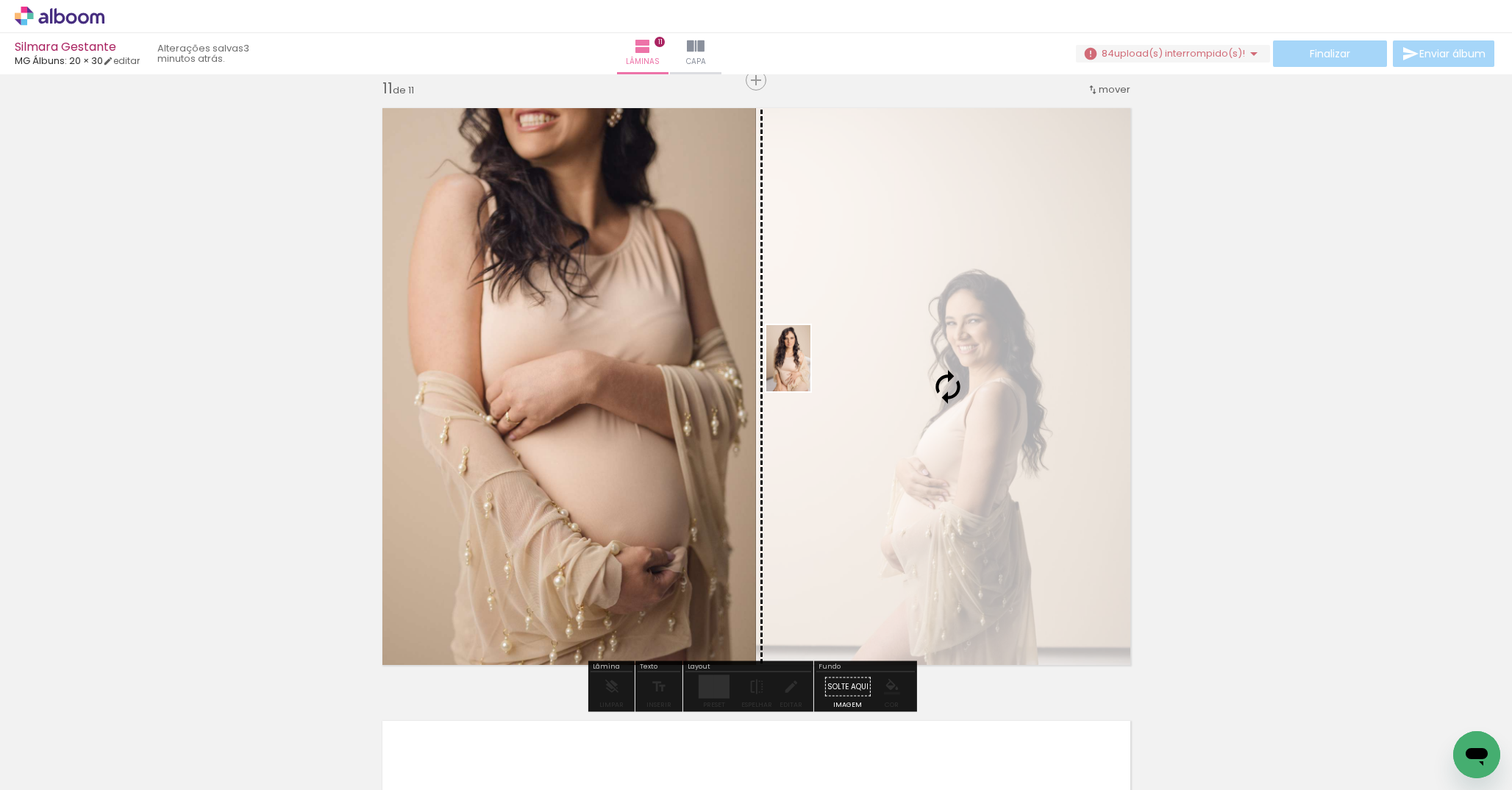
drag, startPoint x: 290, startPoint y: 753, endPoint x: 811, endPoint y: 369, distance: 647.2
click at [811, 369] on quentale-workspace at bounding box center [756, 395] width 1512 height 790
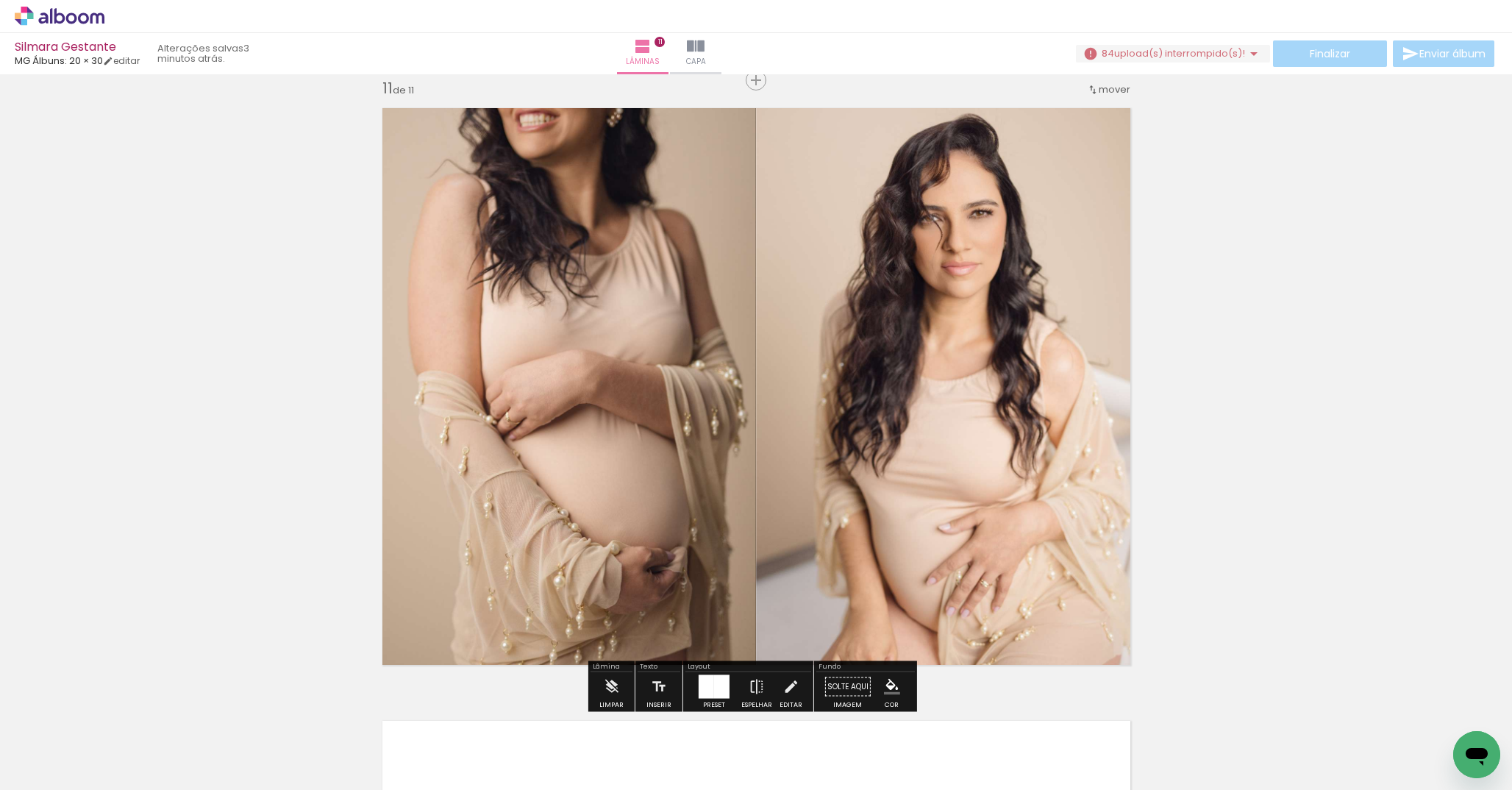
click at [661, 300] on quentale-photo at bounding box center [564, 386] width 383 height 576
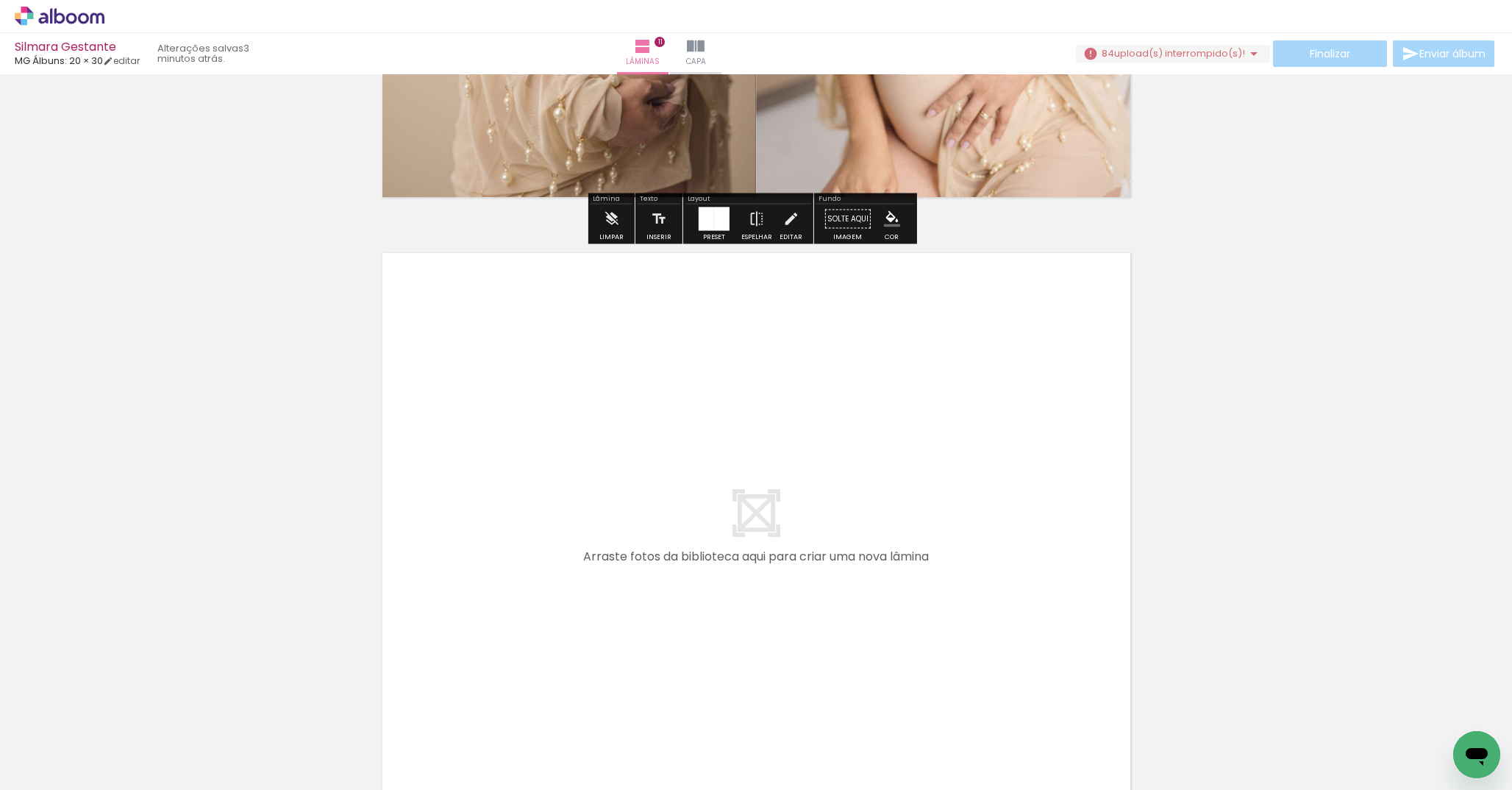
scroll to position [6641, 0]
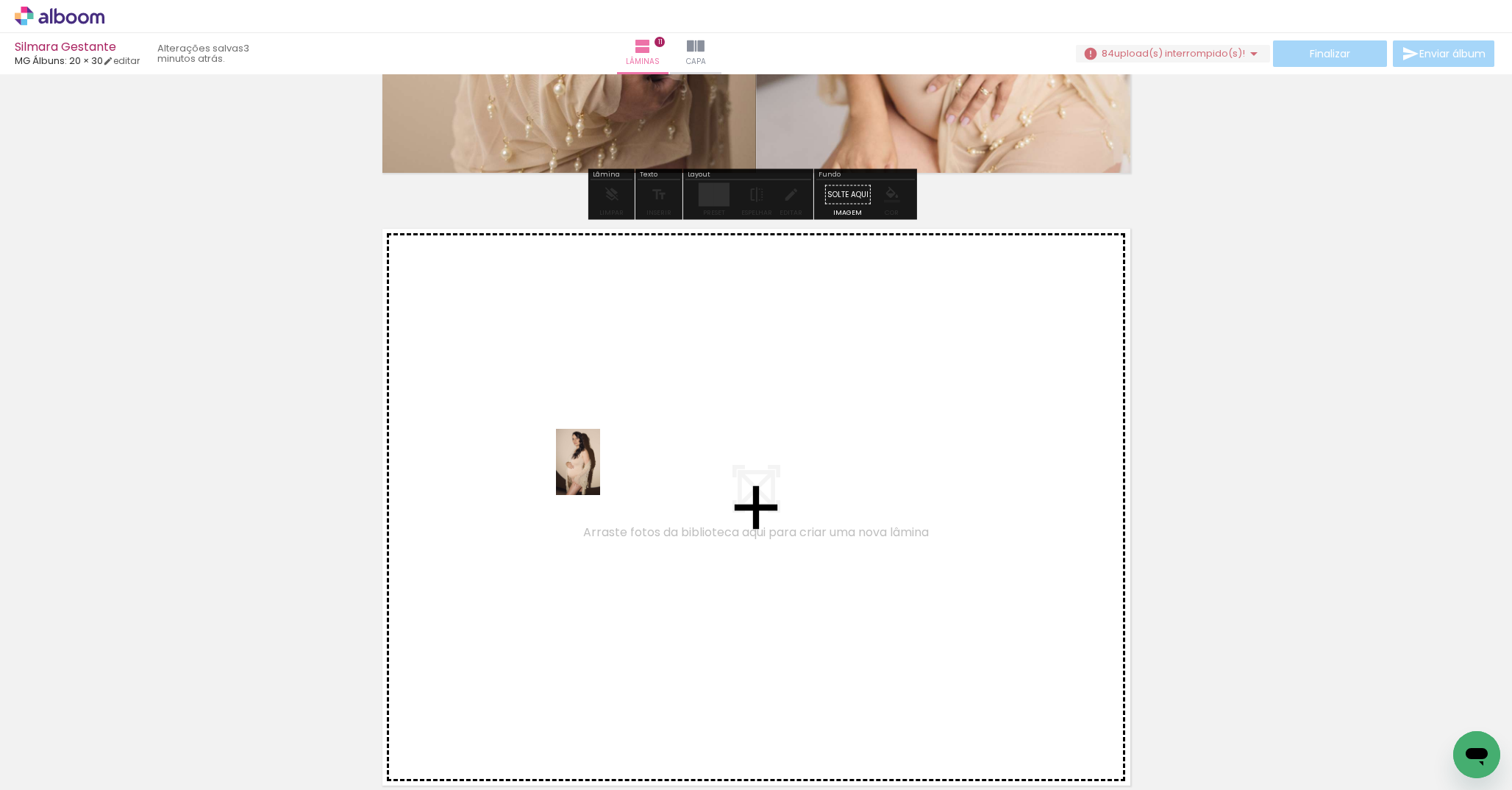
drag, startPoint x: 118, startPoint y: 734, endPoint x: 600, endPoint y: 473, distance: 548.1
click at [600, 473] on quentale-workspace at bounding box center [756, 395] width 1512 height 790
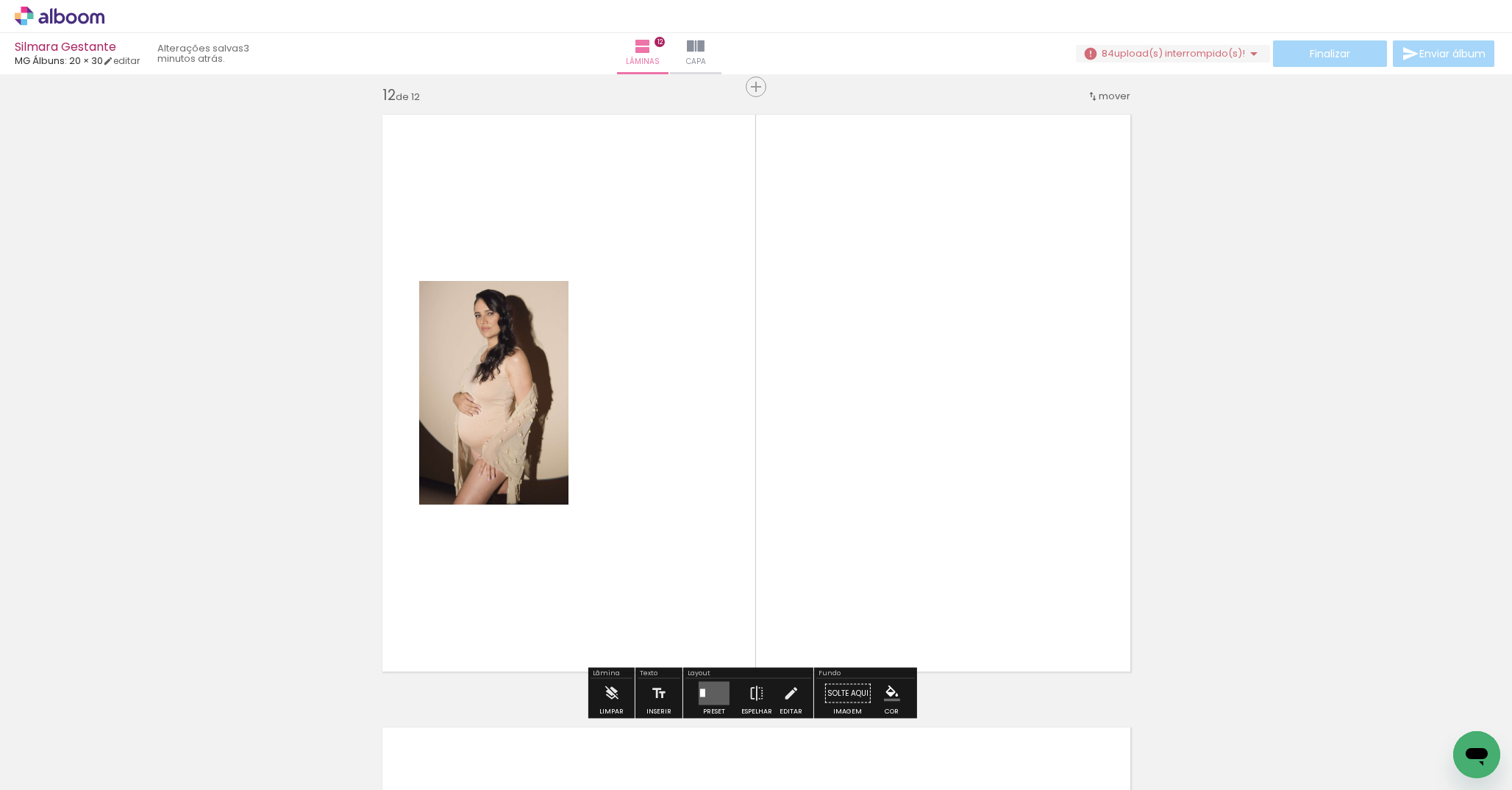
scroll to position [6762, 0]
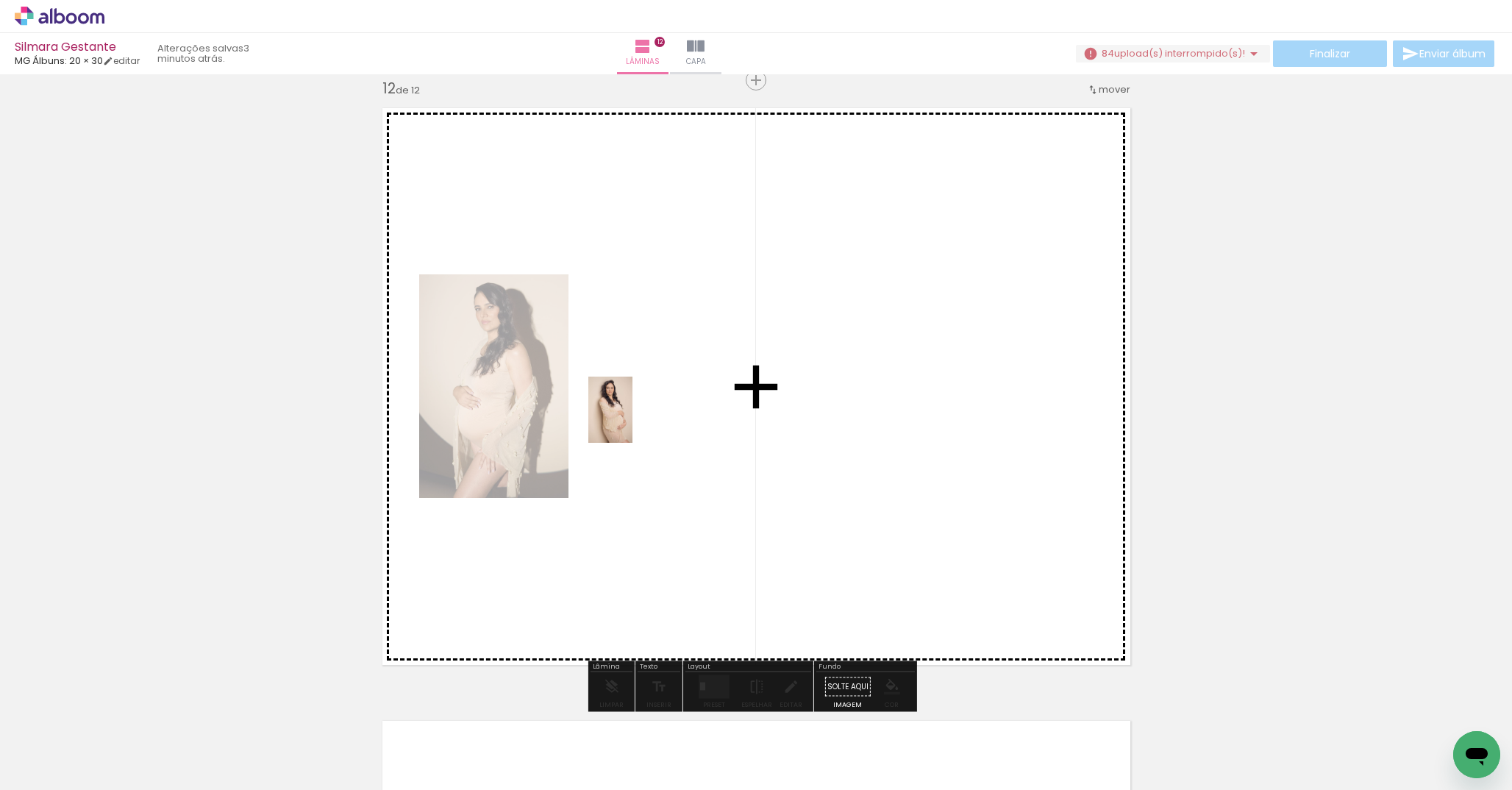
drag, startPoint x: 363, startPoint y: 742, endPoint x: 635, endPoint y: 419, distance: 422.3
click at [635, 419] on quentale-workspace at bounding box center [756, 395] width 1512 height 790
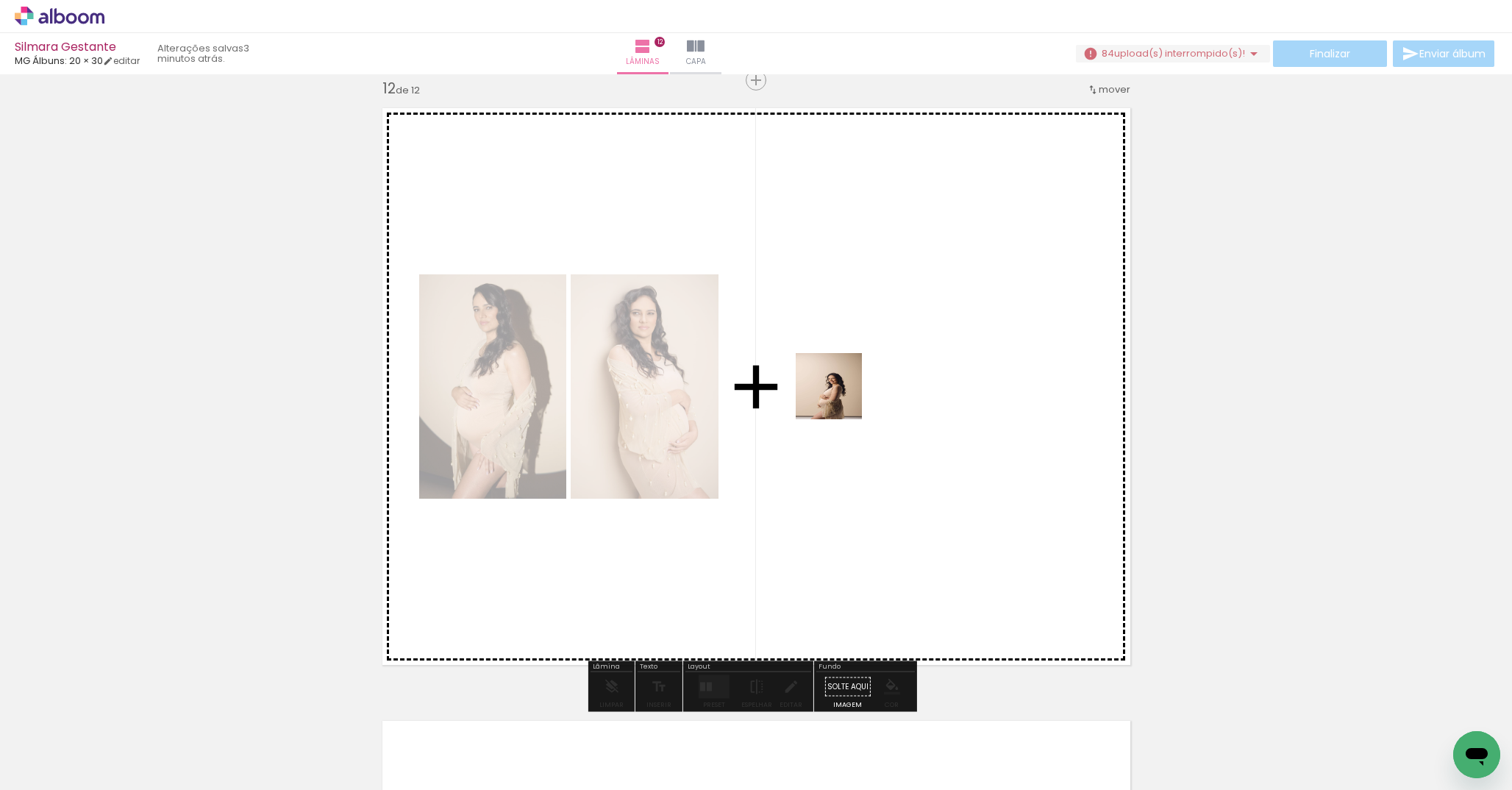
drag, startPoint x: 517, startPoint y: 755, endPoint x: 840, endPoint y: 398, distance: 481.4
click at [840, 398] on quentale-workspace at bounding box center [756, 395] width 1512 height 790
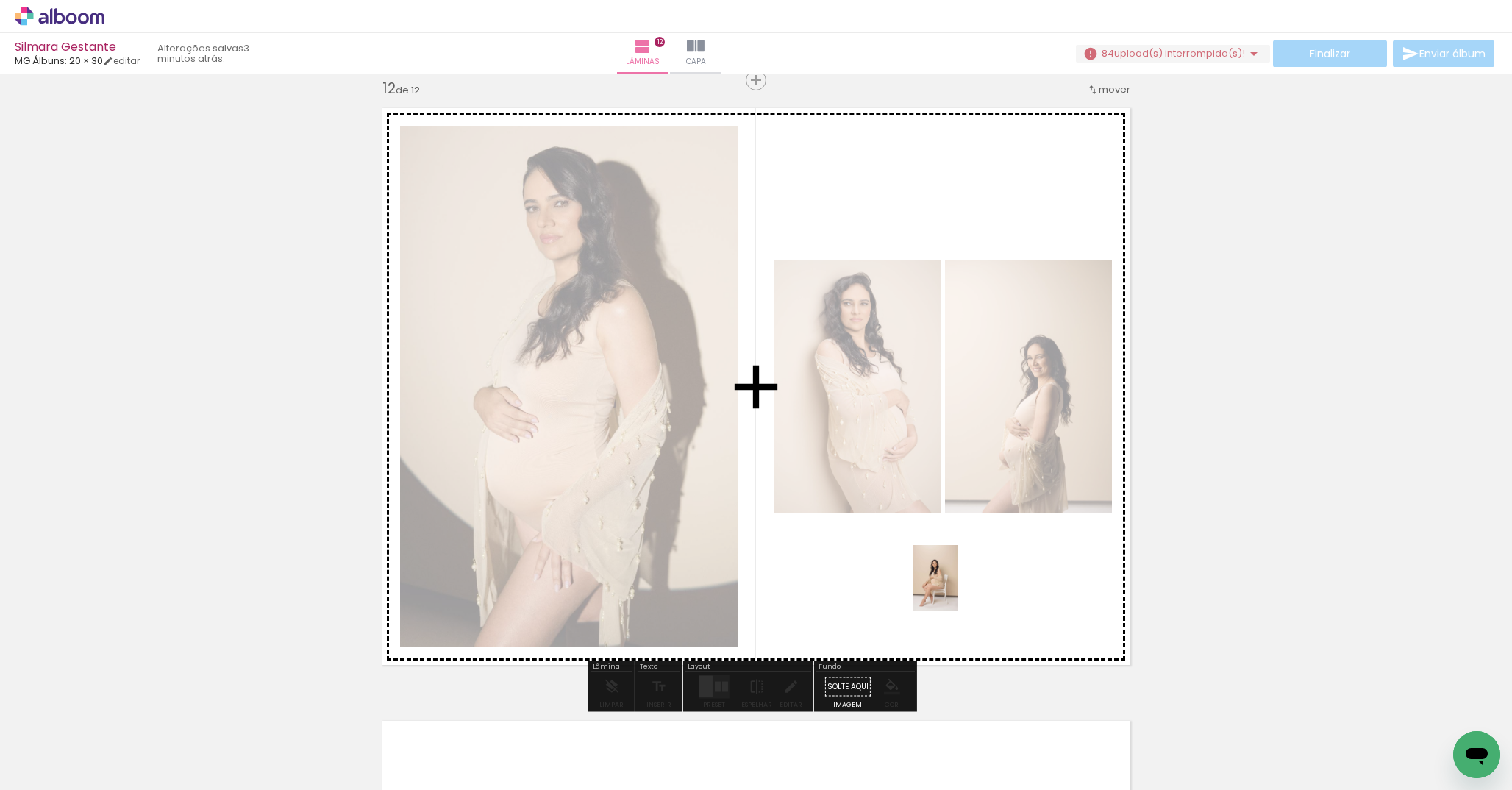
drag, startPoint x: 190, startPoint y: 747, endPoint x: 958, endPoint y: 590, distance: 783.9
click at [958, 590] on quentale-workspace at bounding box center [756, 395] width 1512 height 790
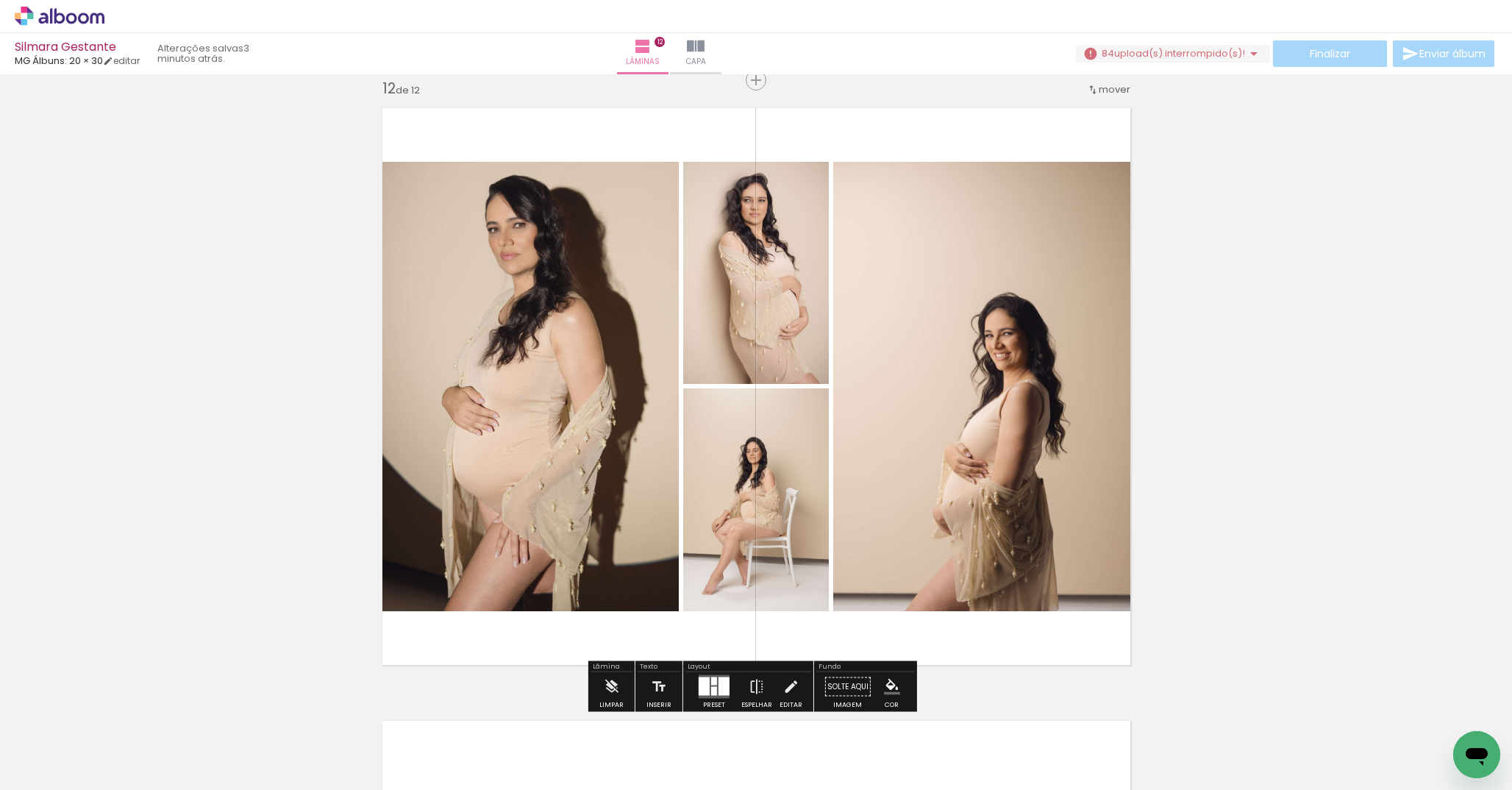
click at [719, 688] on div at bounding box center [724, 687] width 11 height 19
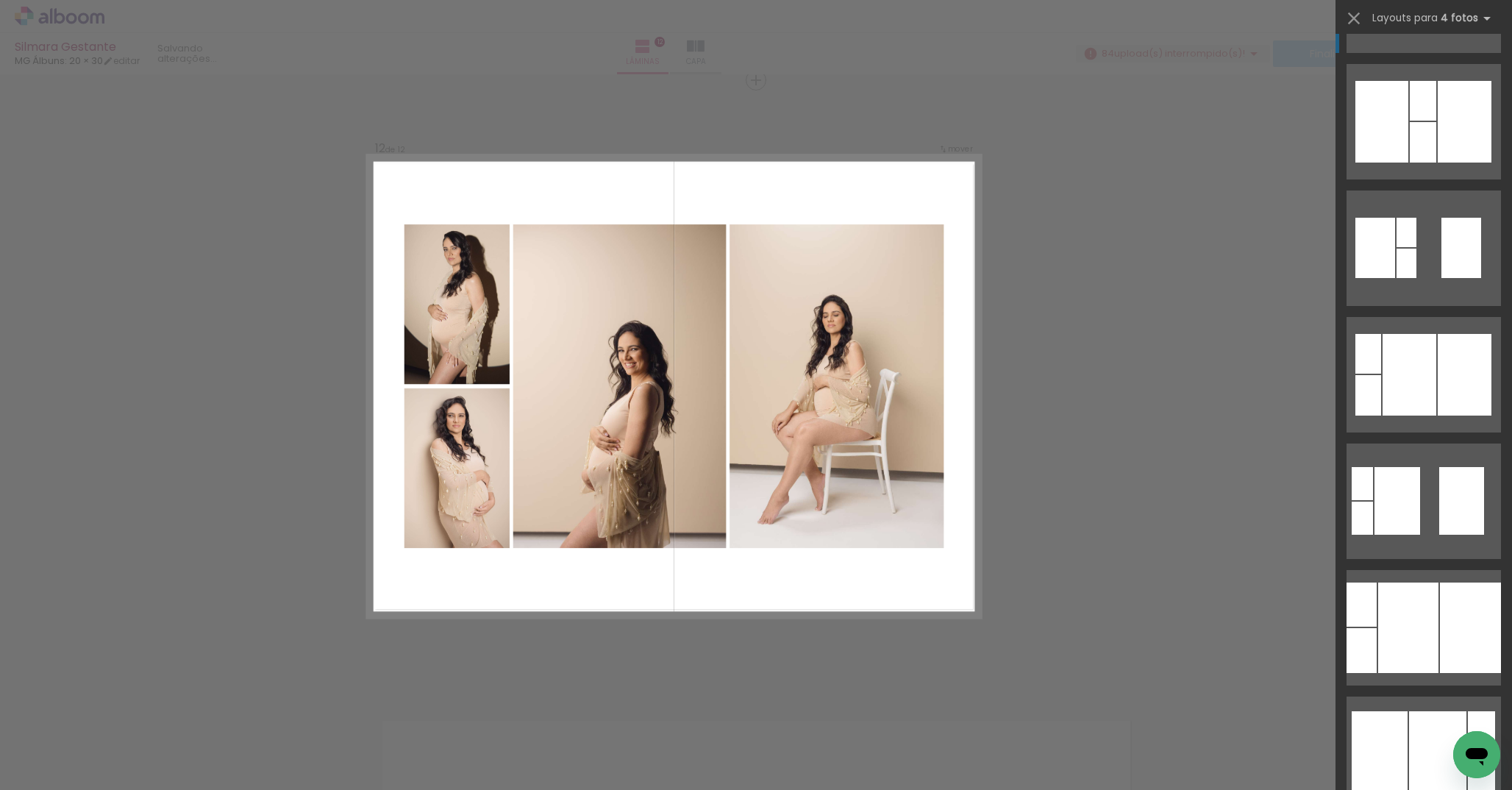
scroll to position [490, 0]
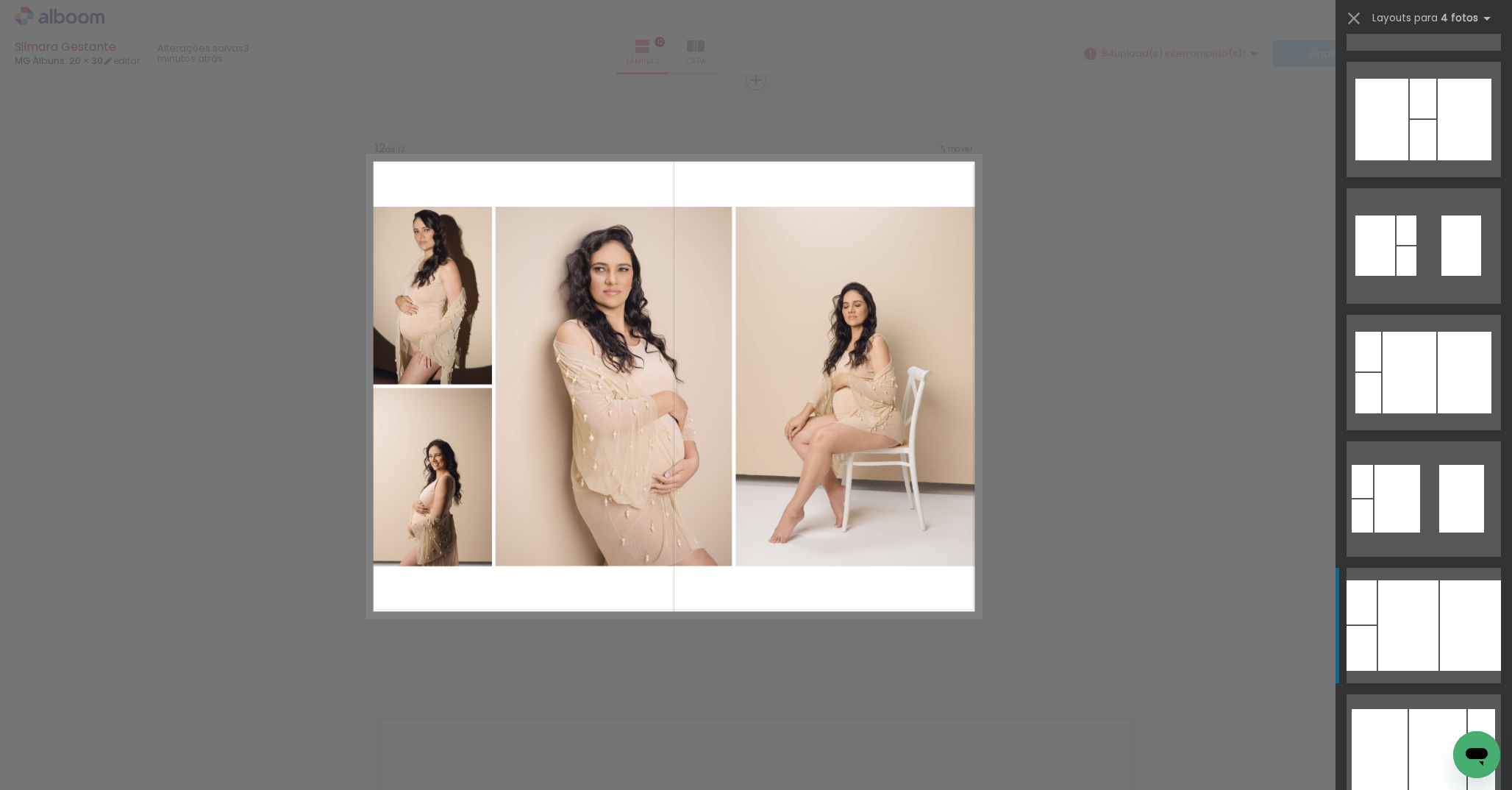
click at [1407, 632] on div at bounding box center [1408, 626] width 61 height 90
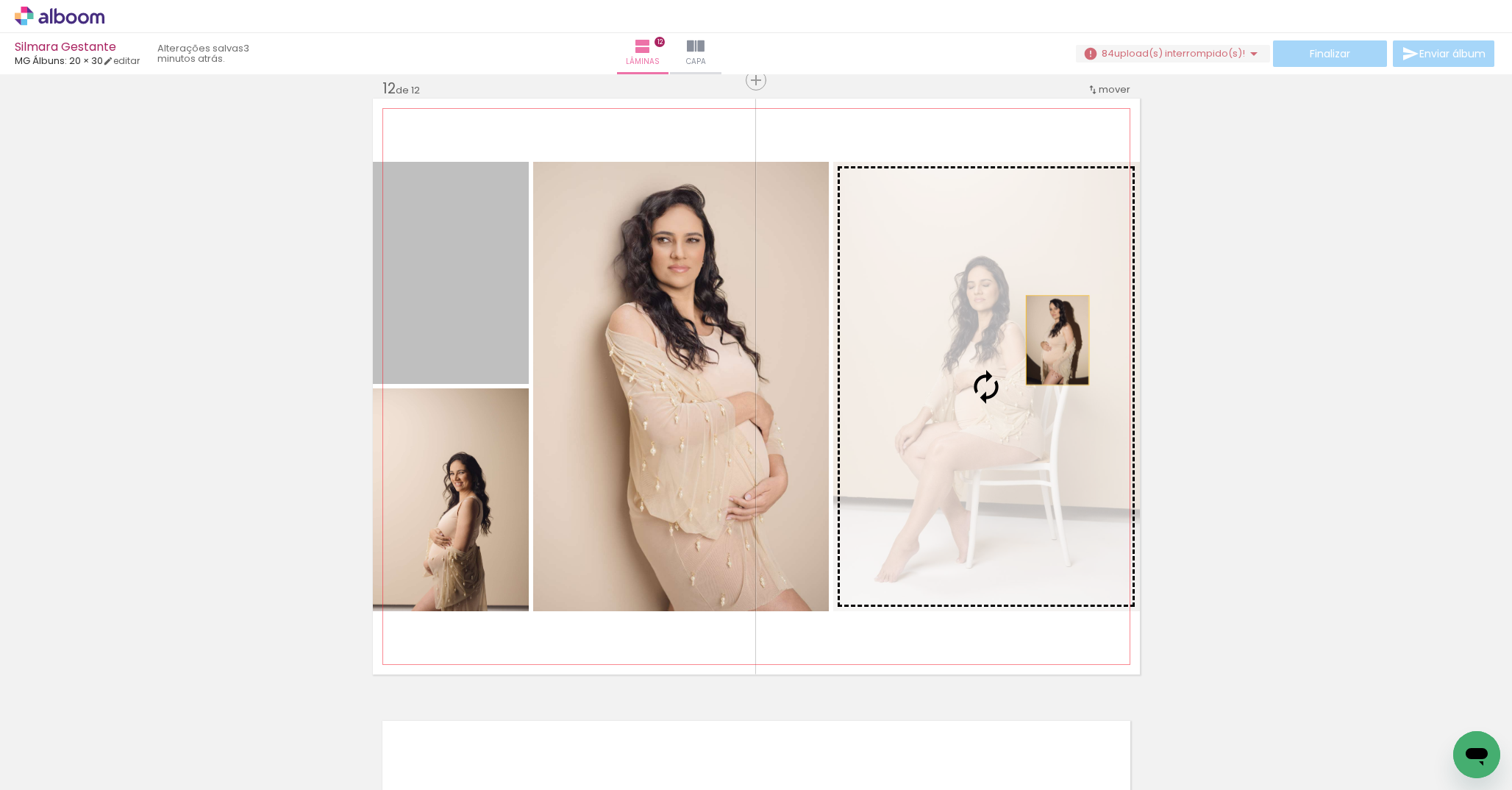
drag, startPoint x: 457, startPoint y: 281, endPoint x: 1044, endPoint y: 342, distance: 590.2
click at [0, 0] on slot at bounding box center [0, 0] width 0 height 0
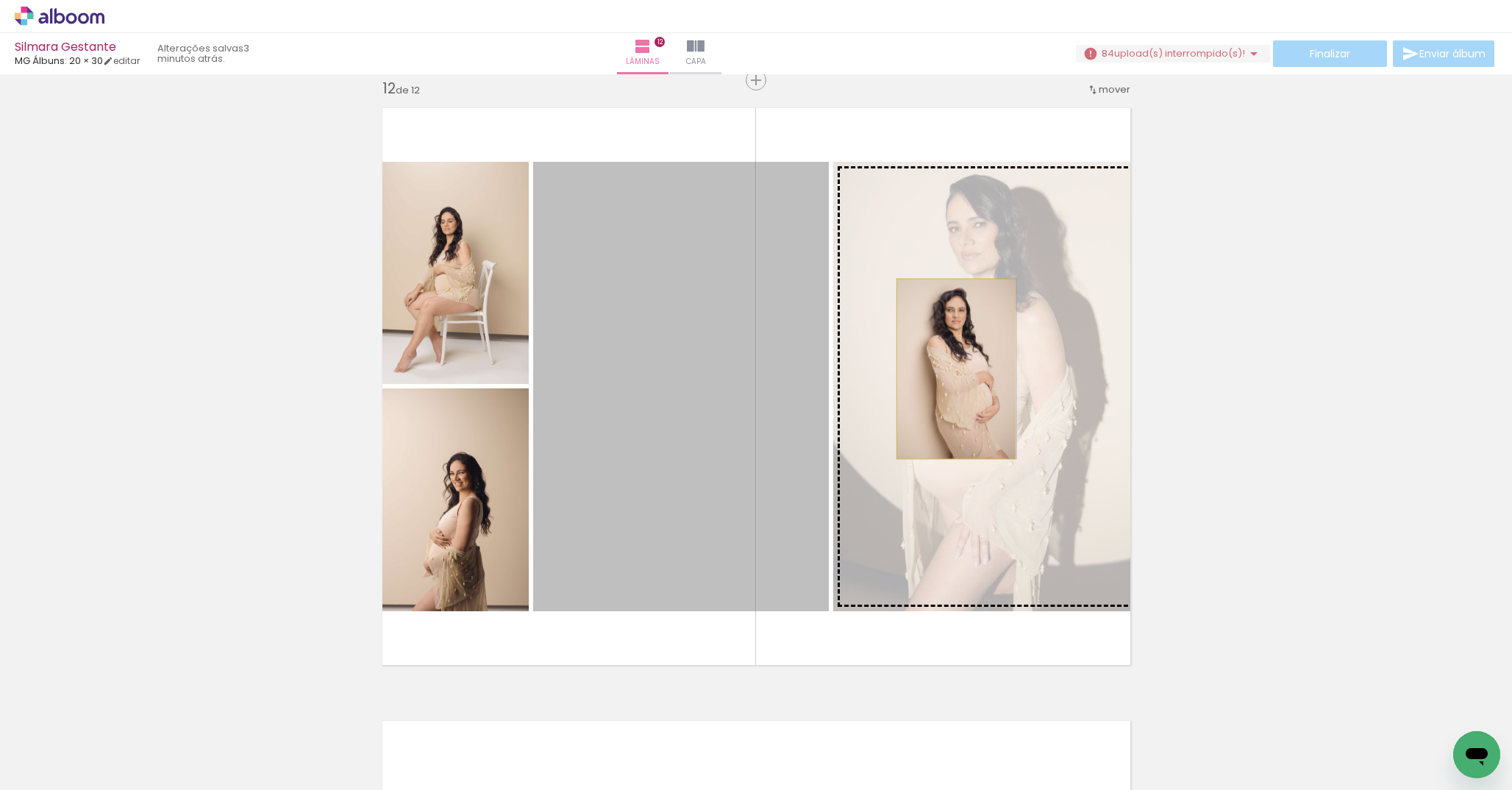
drag, startPoint x: 693, startPoint y: 352, endPoint x: 950, endPoint y: 368, distance: 257.5
click at [0, 0] on slot at bounding box center [0, 0] width 0 height 0
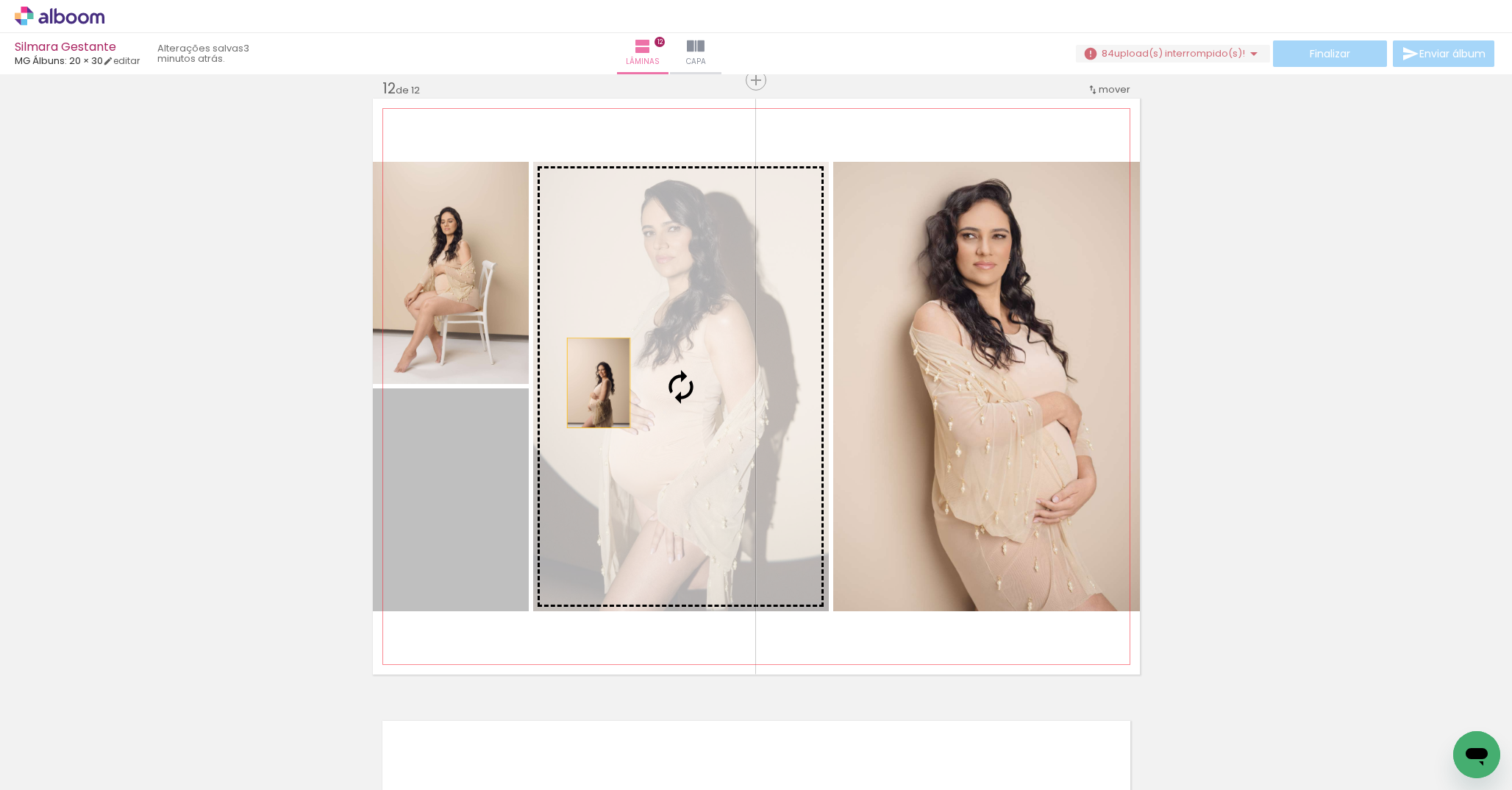
drag, startPoint x: 554, startPoint y: 412, endPoint x: 593, endPoint y: 383, distance: 48.6
click at [0, 0] on slot at bounding box center [0, 0] width 0 height 0
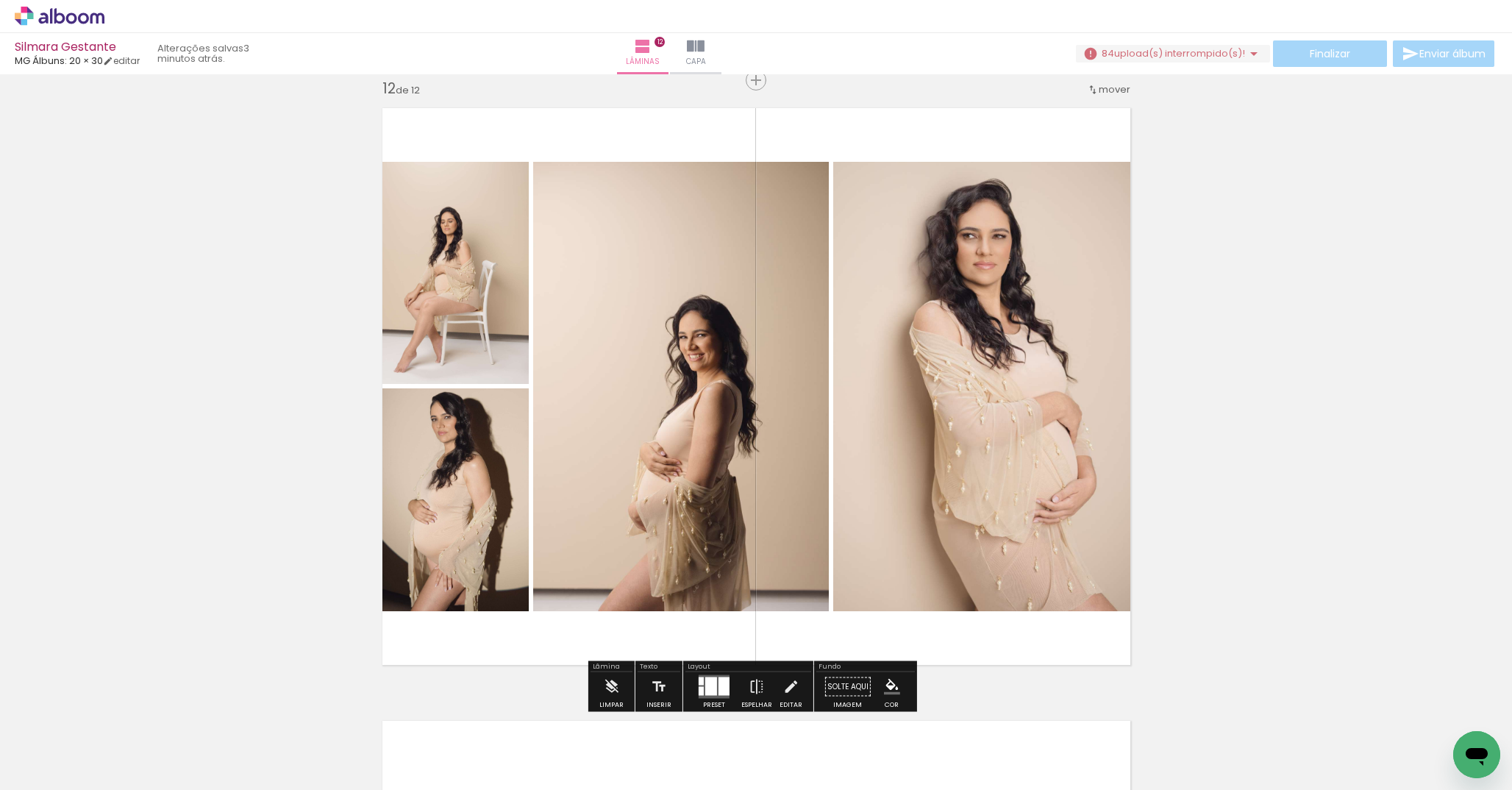
click at [737, 416] on quentale-photo at bounding box center [681, 387] width 296 height 450
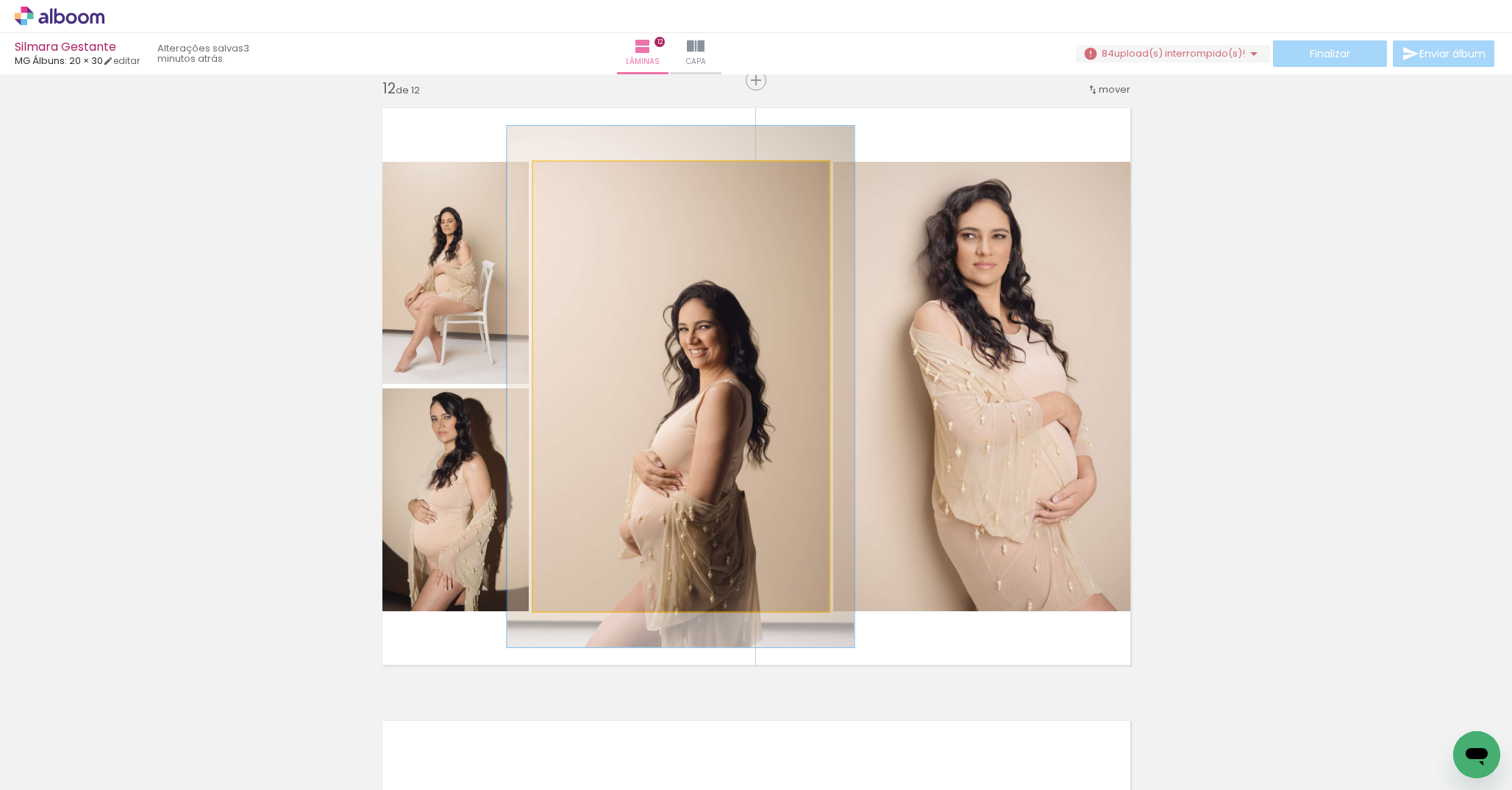
drag, startPoint x: 564, startPoint y: 179, endPoint x: 572, endPoint y: 182, distance: 8.5
type paper-slider "116"
click at [572, 182] on div at bounding box center [576, 177] width 13 height 13
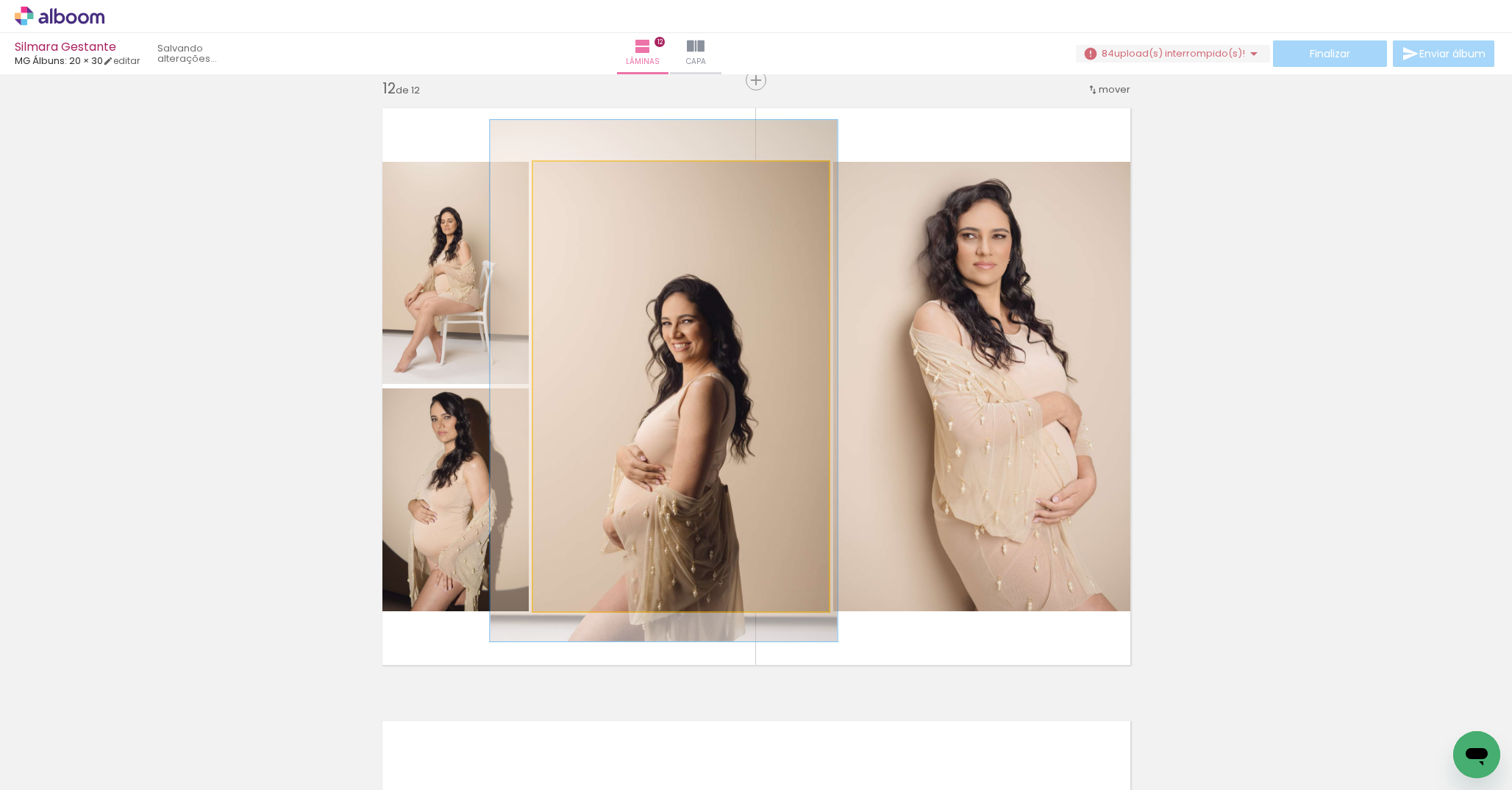
drag, startPoint x: 717, startPoint y: 347, endPoint x: 700, endPoint y: 341, distance: 18.0
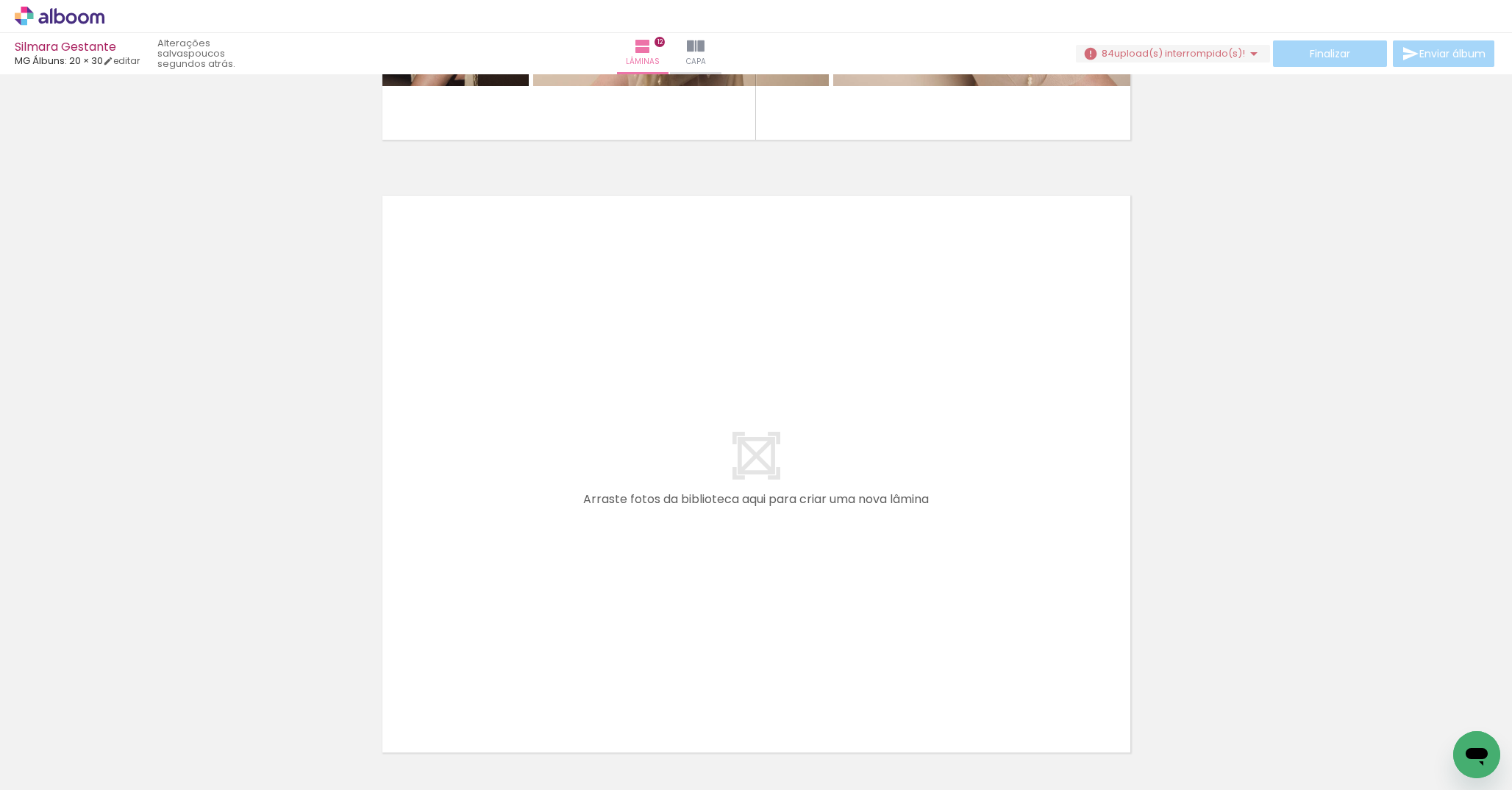
scroll to position [0, 2009]
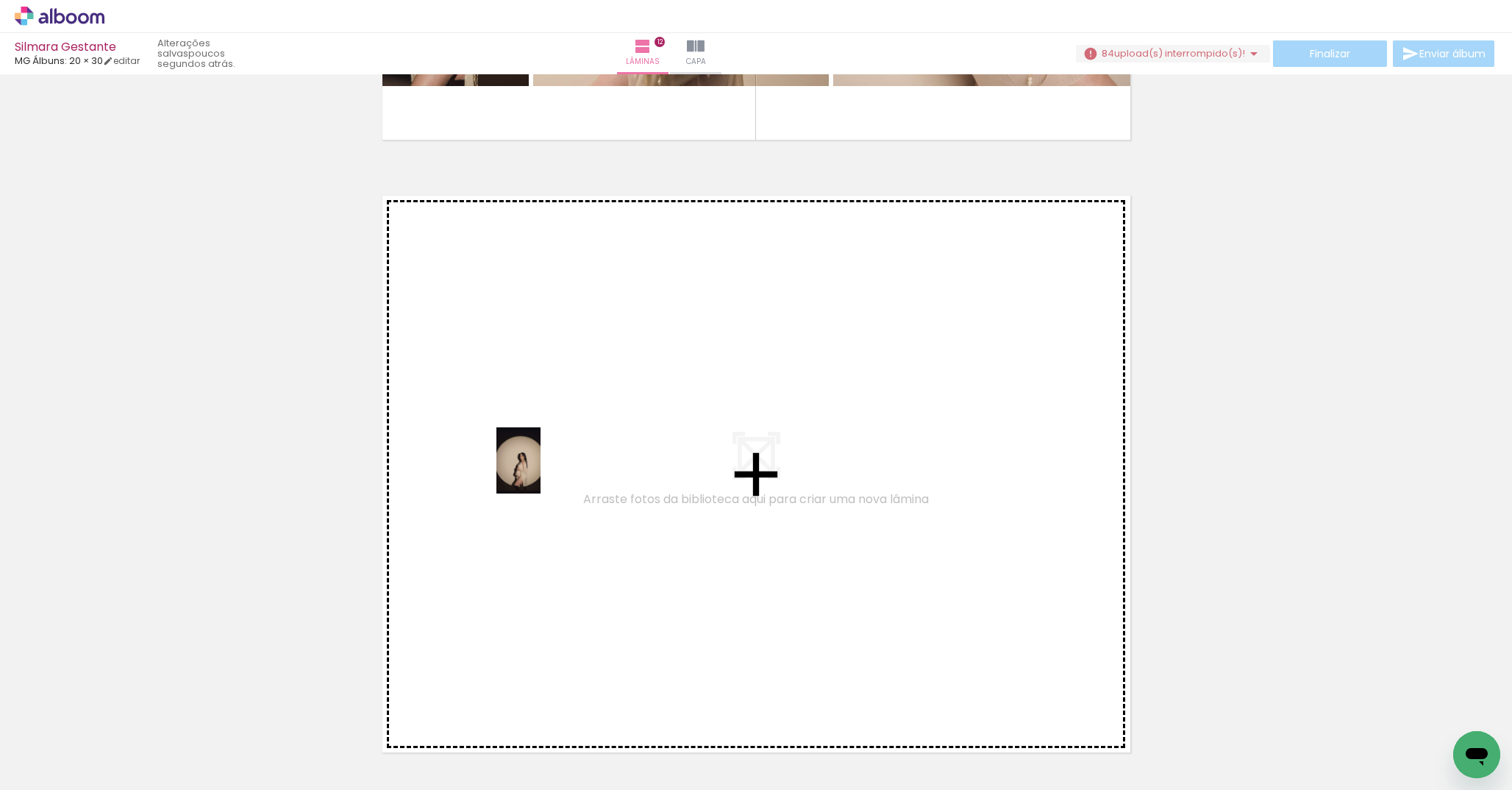
drag, startPoint x: 540, startPoint y: 525, endPoint x: 541, endPoint y: 472, distance: 53.0
click at [541, 472] on quentale-workspace at bounding box center [756, 395] width 1512 height 790
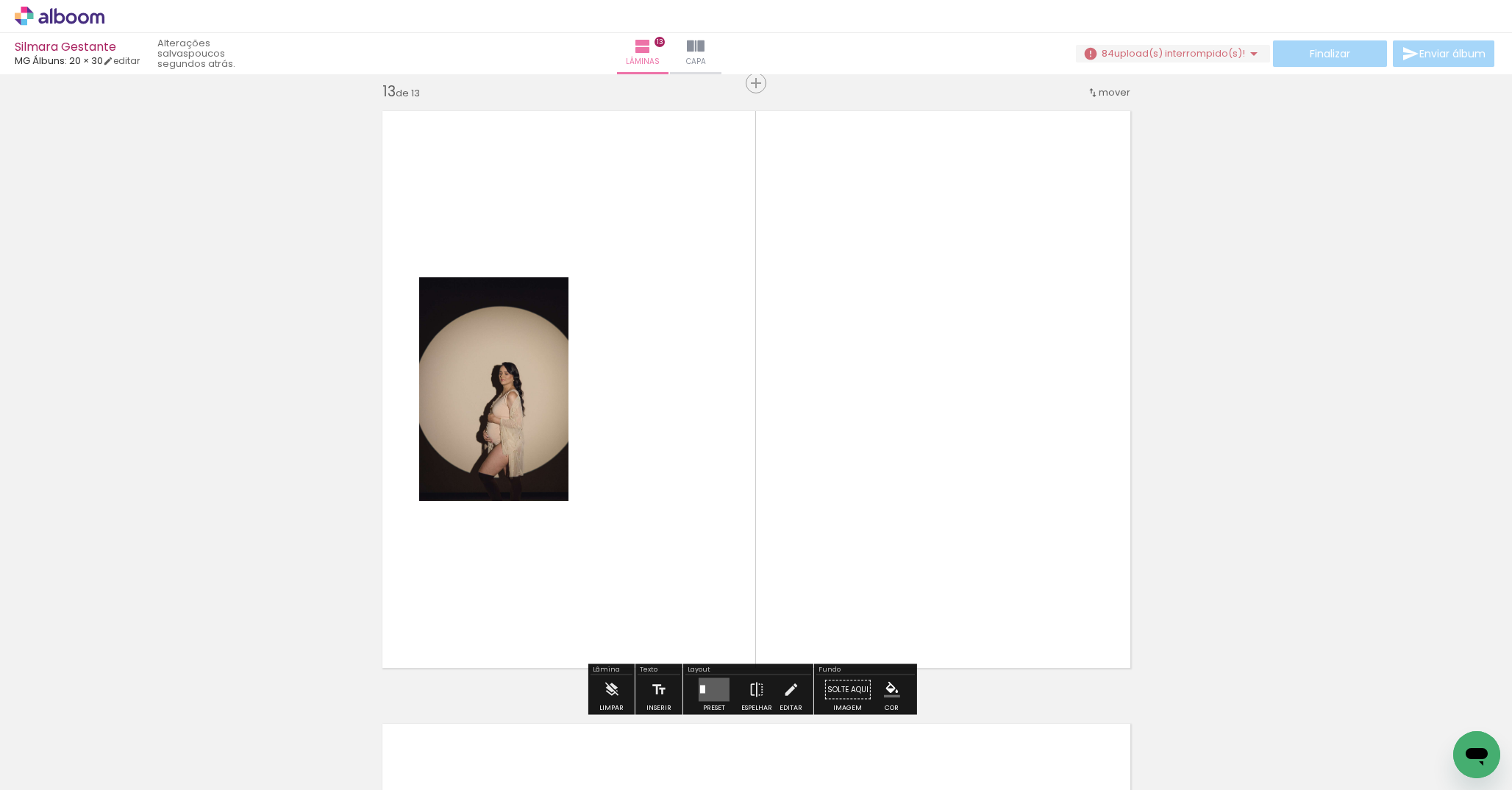
scroll to position [7375, 0]
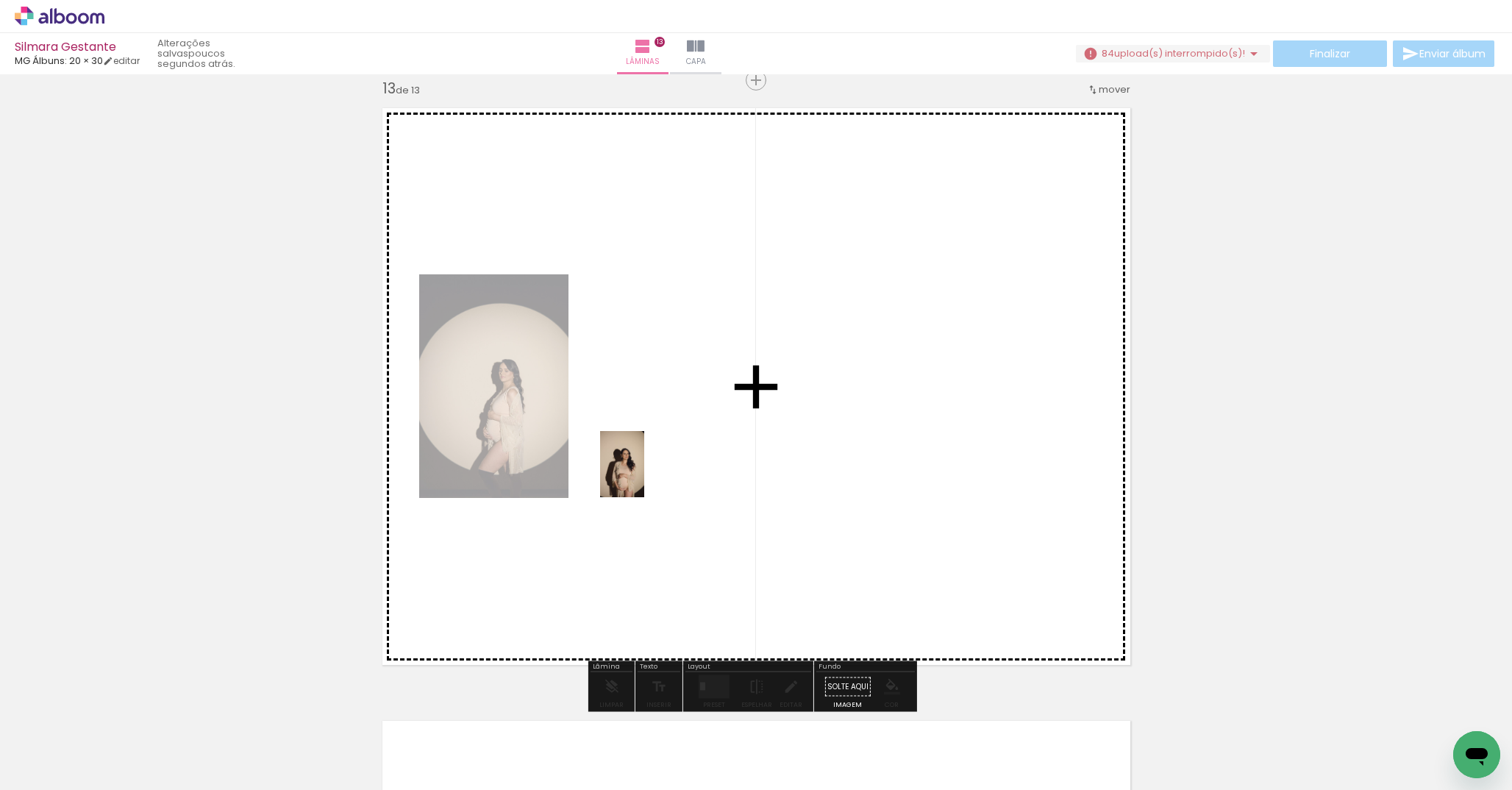
drag, startPoint x: 610, startPoint y: 753, endPoint x: 645, endPoint y: 475, distance: 280.2
click at [645, 475] on quentale-workspace at bounding box center [756, 395] width 1512 height 790
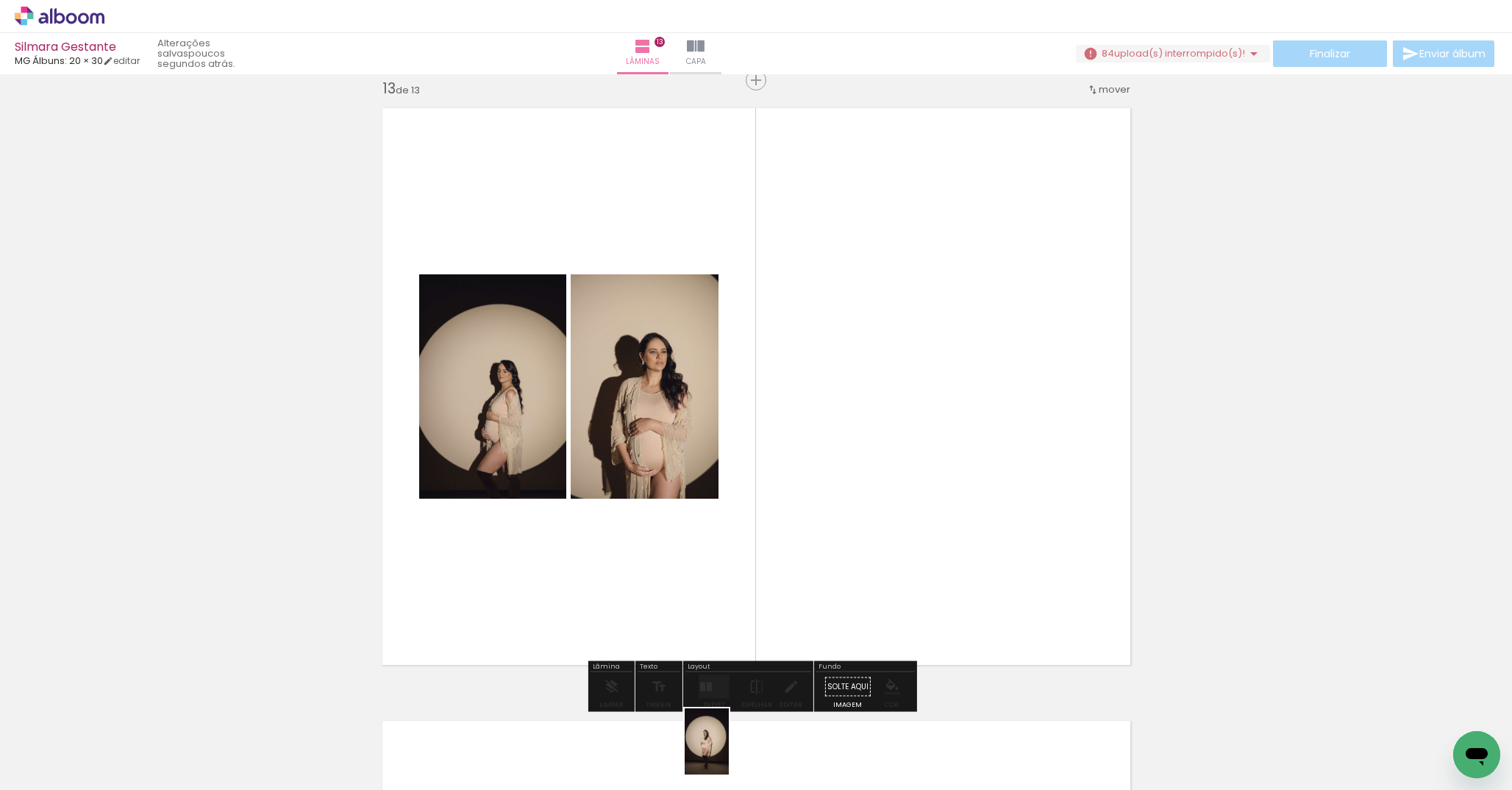
drag, startPoint x: 703, startPoint y: 736, endPoint x: 737, endPoint y: 744, distance: 34.9
click at [714, 753] on div at bounding box center [692, 741] width 44 height 67
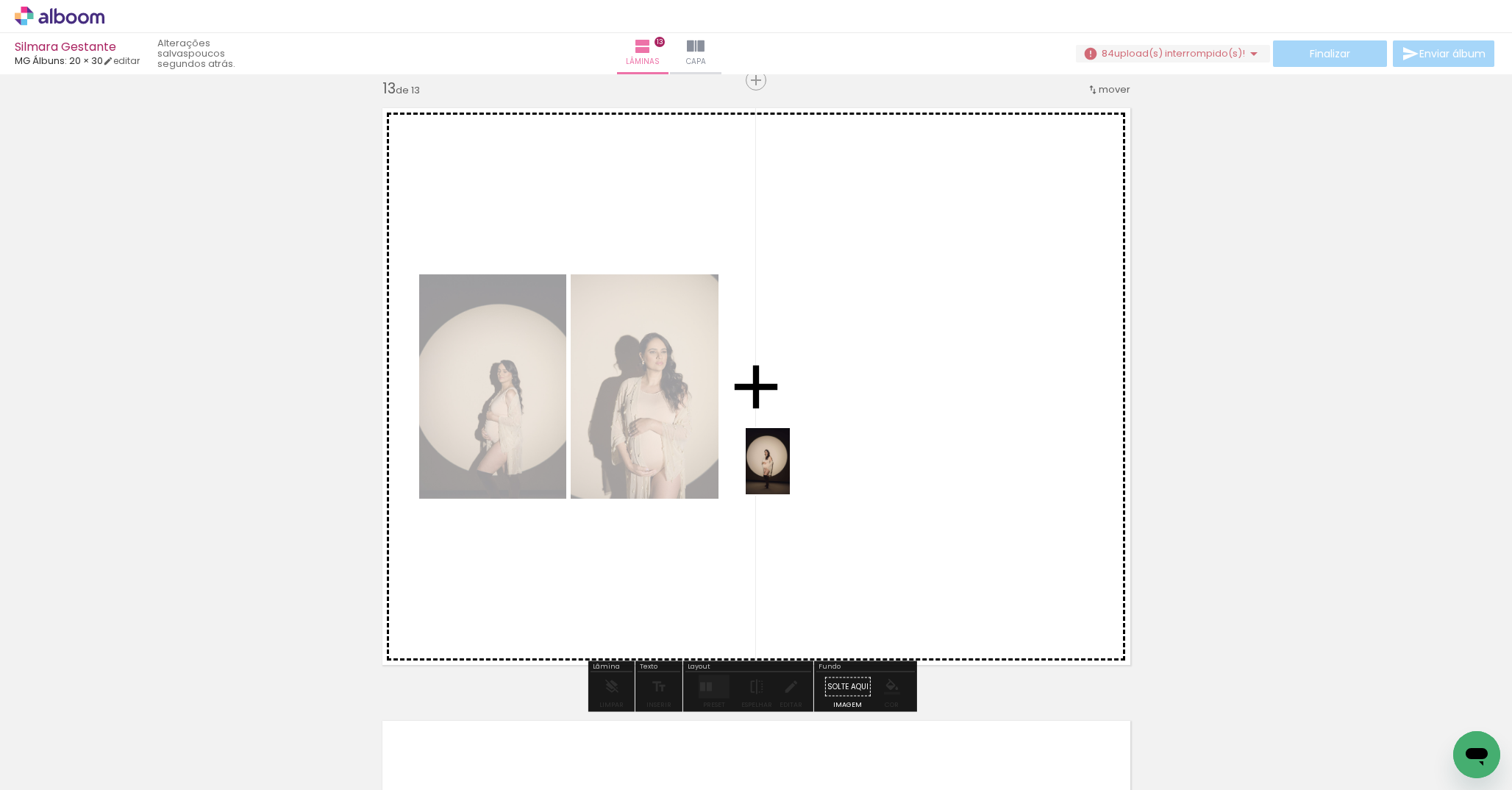
drag, startPoint x: 693, startPoint y: 739, endPoint x: 790, endPoint y: 472, distance: 284.1
click at [790, 472] on quentale-workspace at bounding box center [756, 395] width 1512 height 790
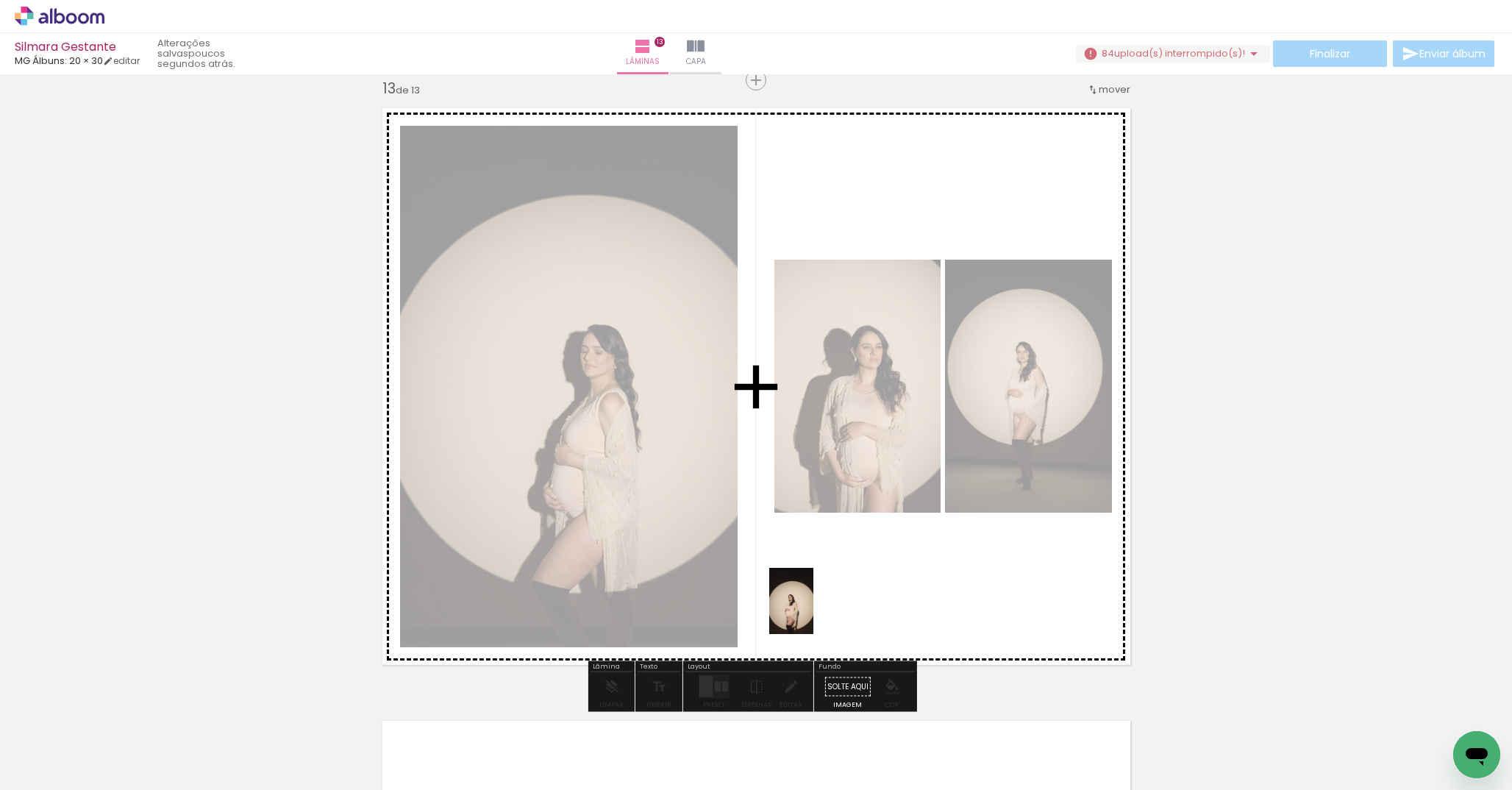
drag, startPoint x: 773, startPoint y: 748, endPoint x: 814, endPoint y: 612, distance: 142.0
click at [814, 612] on quentale-workspace at bounding box center [756, 395] width 1512 height 790
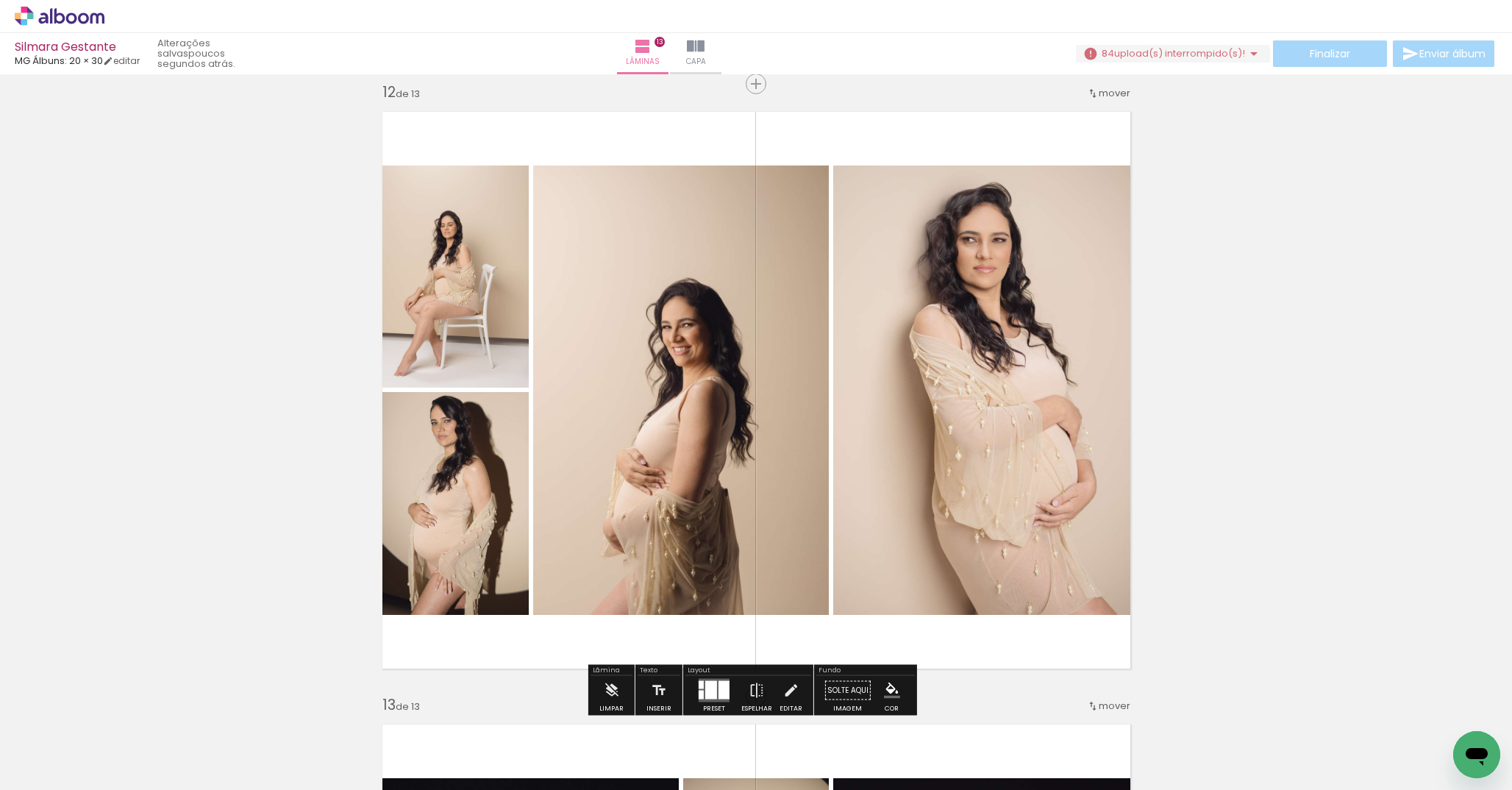
scroll to position [7493, 0]
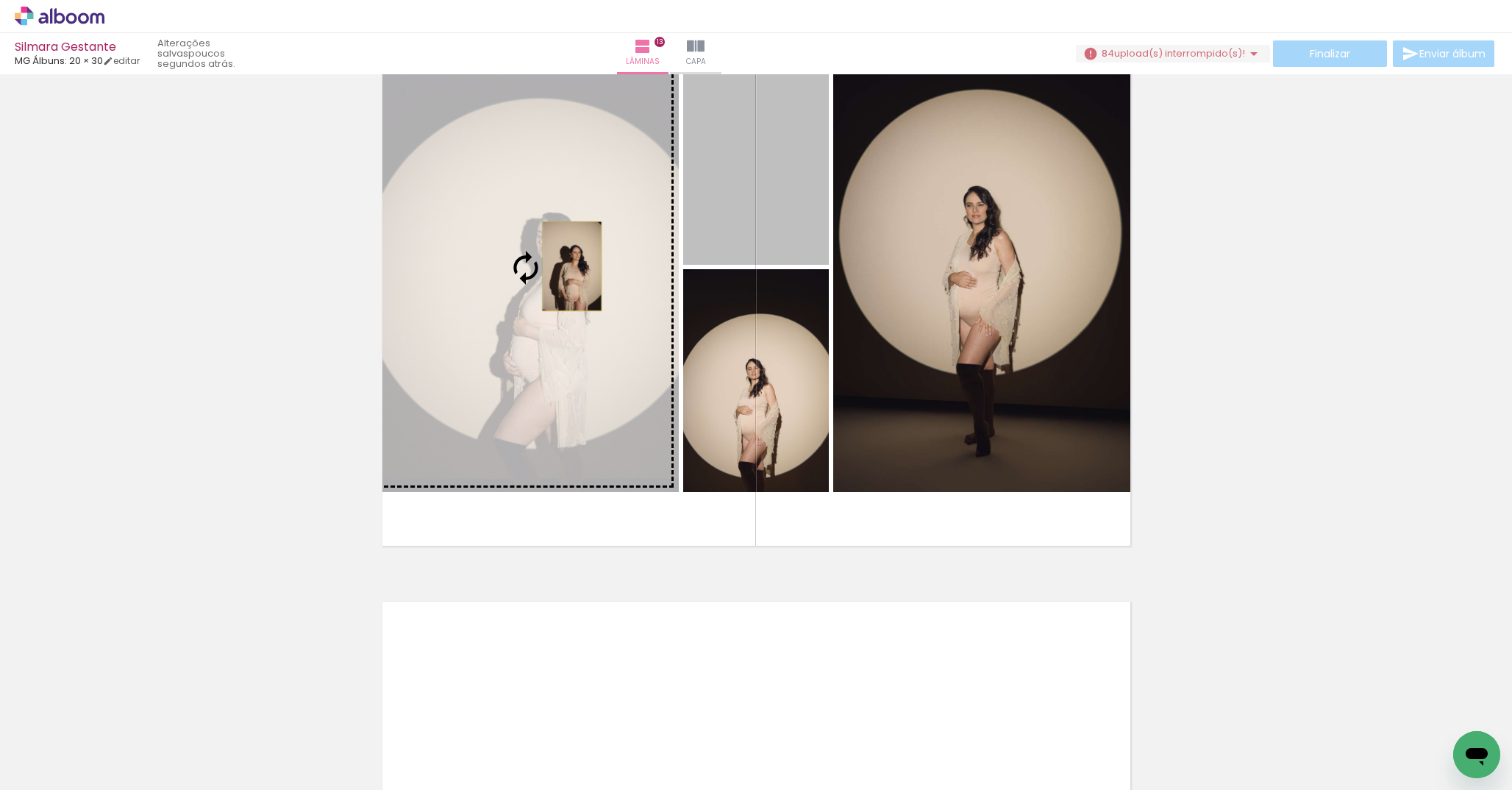
drag, startPoint x: 790, startPoint y: 177, endPoint x: 566, endPoint y: 266, distance: 241.0
click at [0, 0] on slot at bounding box center [0, 0] width 0 height 0
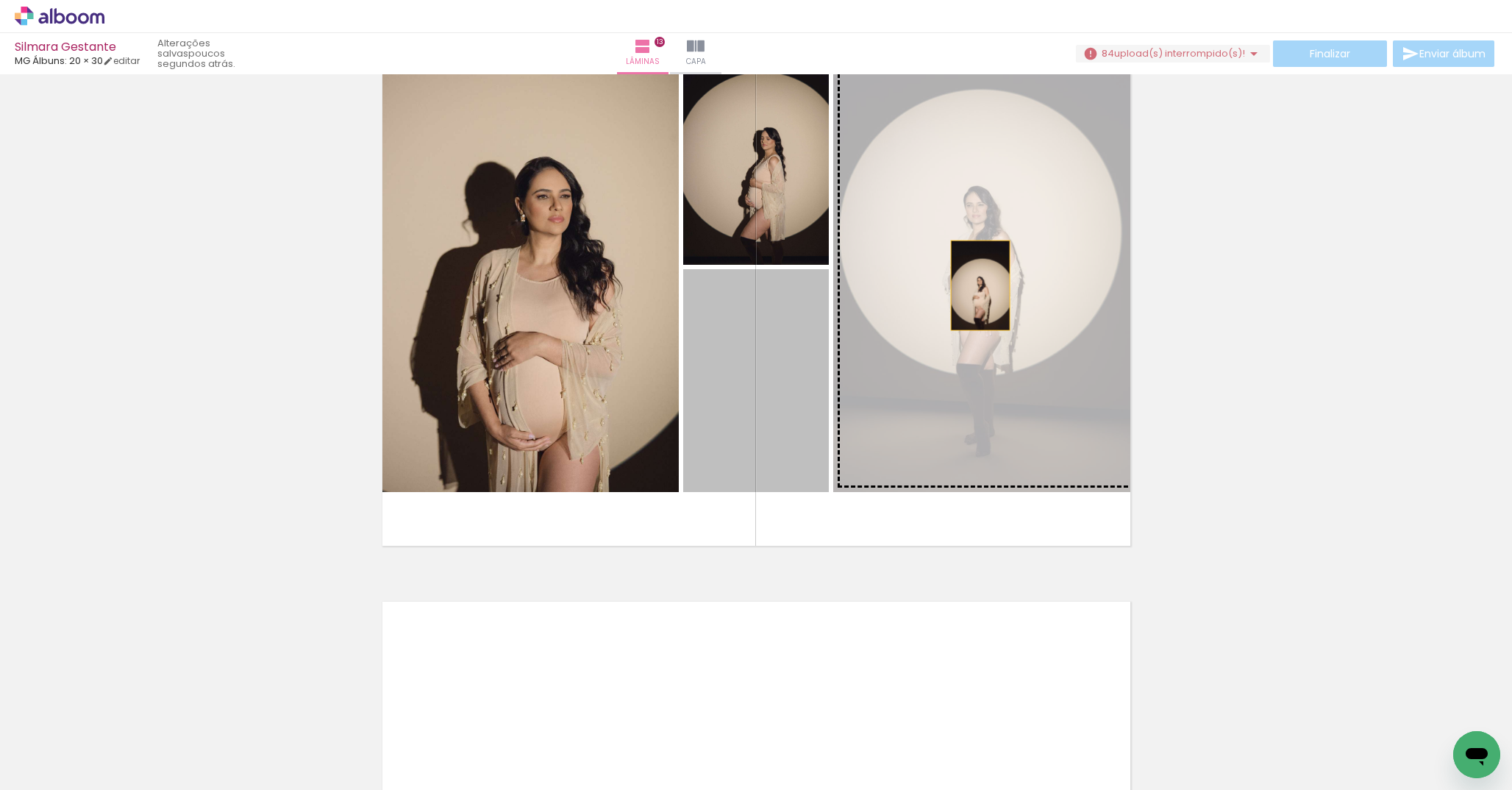
drag, startPoint x: 797, startPoint y: 399, endPoint x: 976, endPoint y: 285, distance: 212.2
click at [0, 0] on slot at bounding box center [0, 0] width 0 height 0
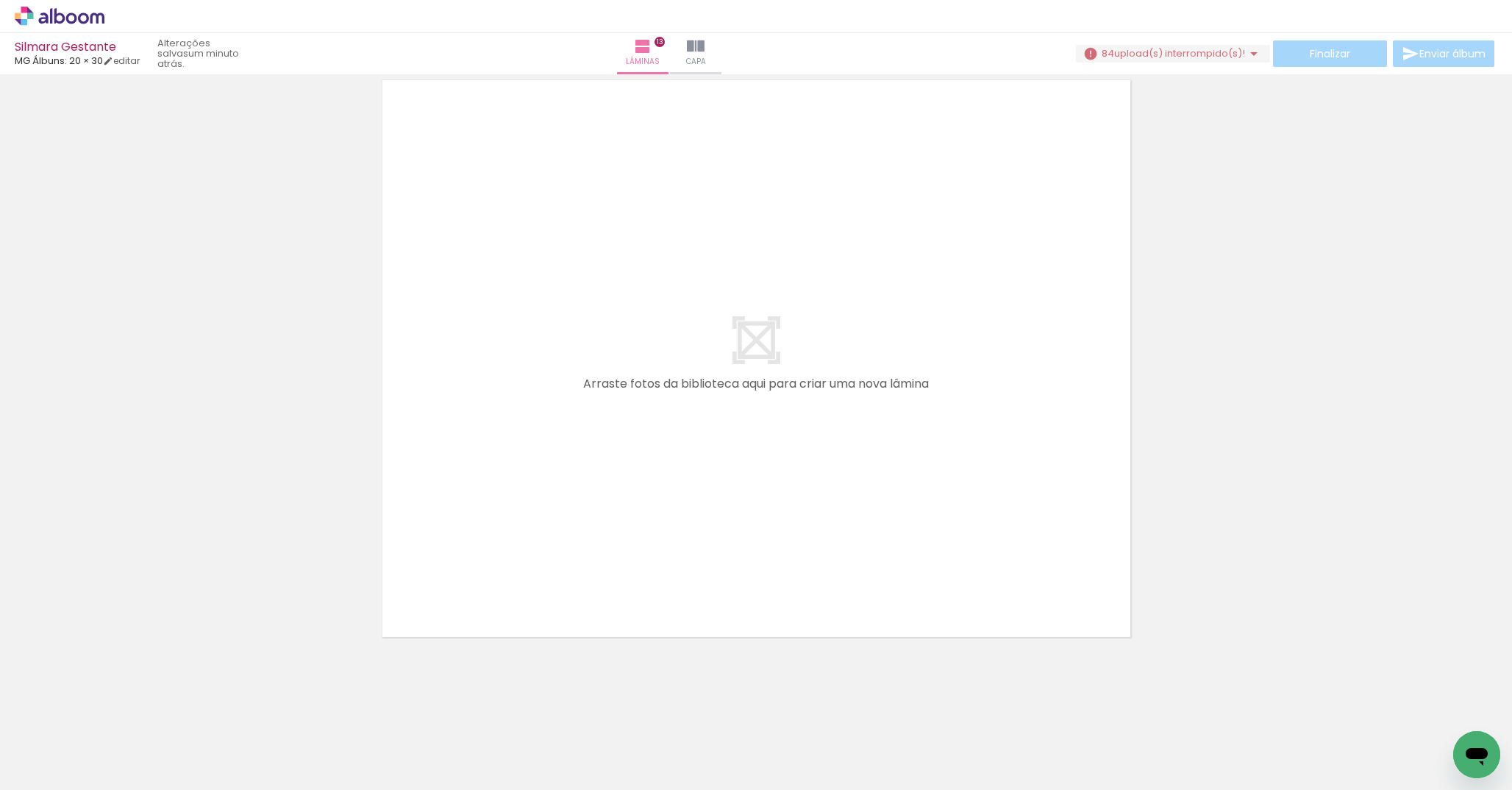
scroll to position [0, 3542]
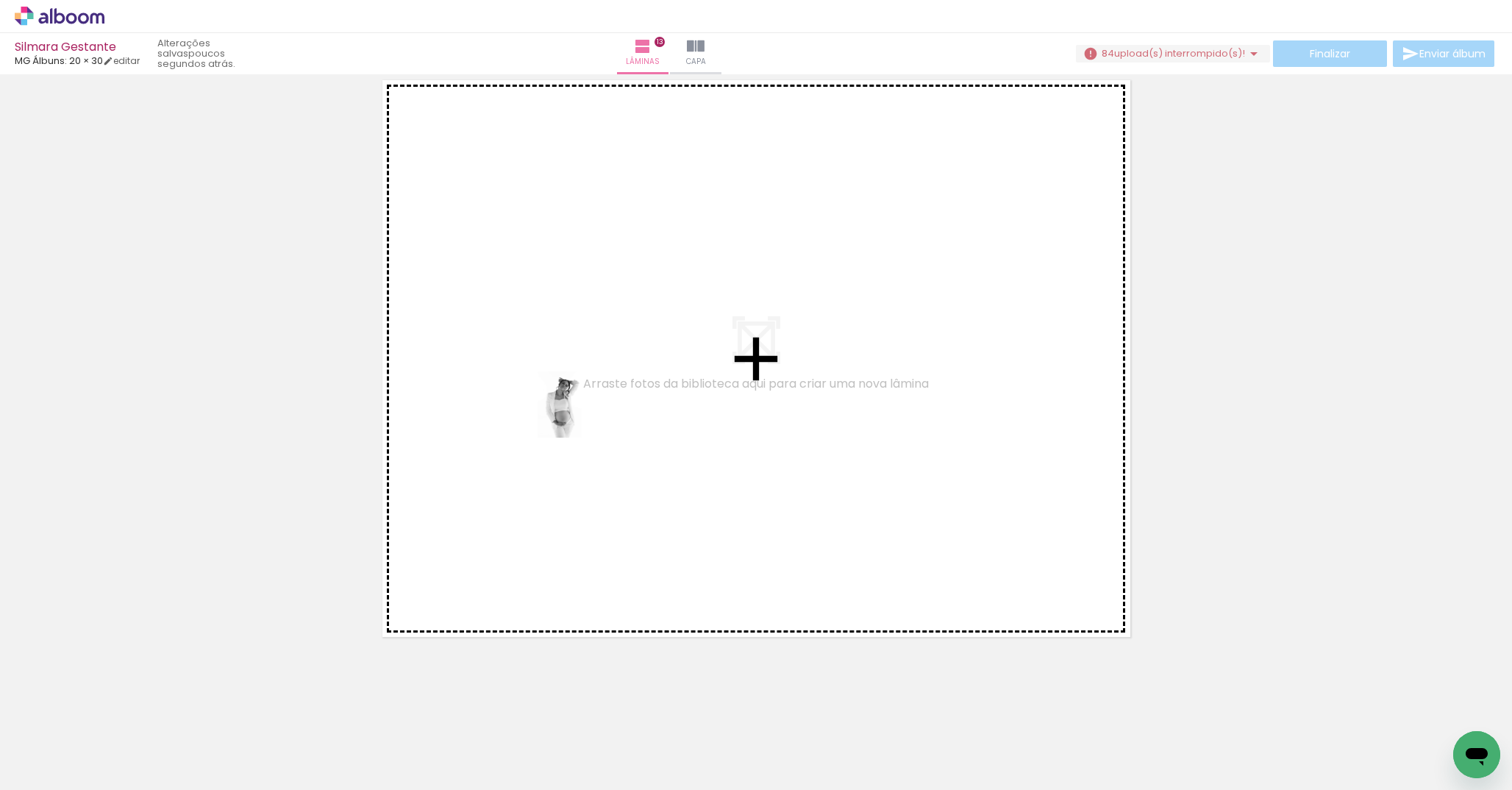
drag, startPoint x: 627, startPoint y: 533, endPoint x: 582, endPoint y: 416, distance: 125.4
click at [582, 416] on quentale-workspace at bounding box center [756, 395] width 1512 height 790
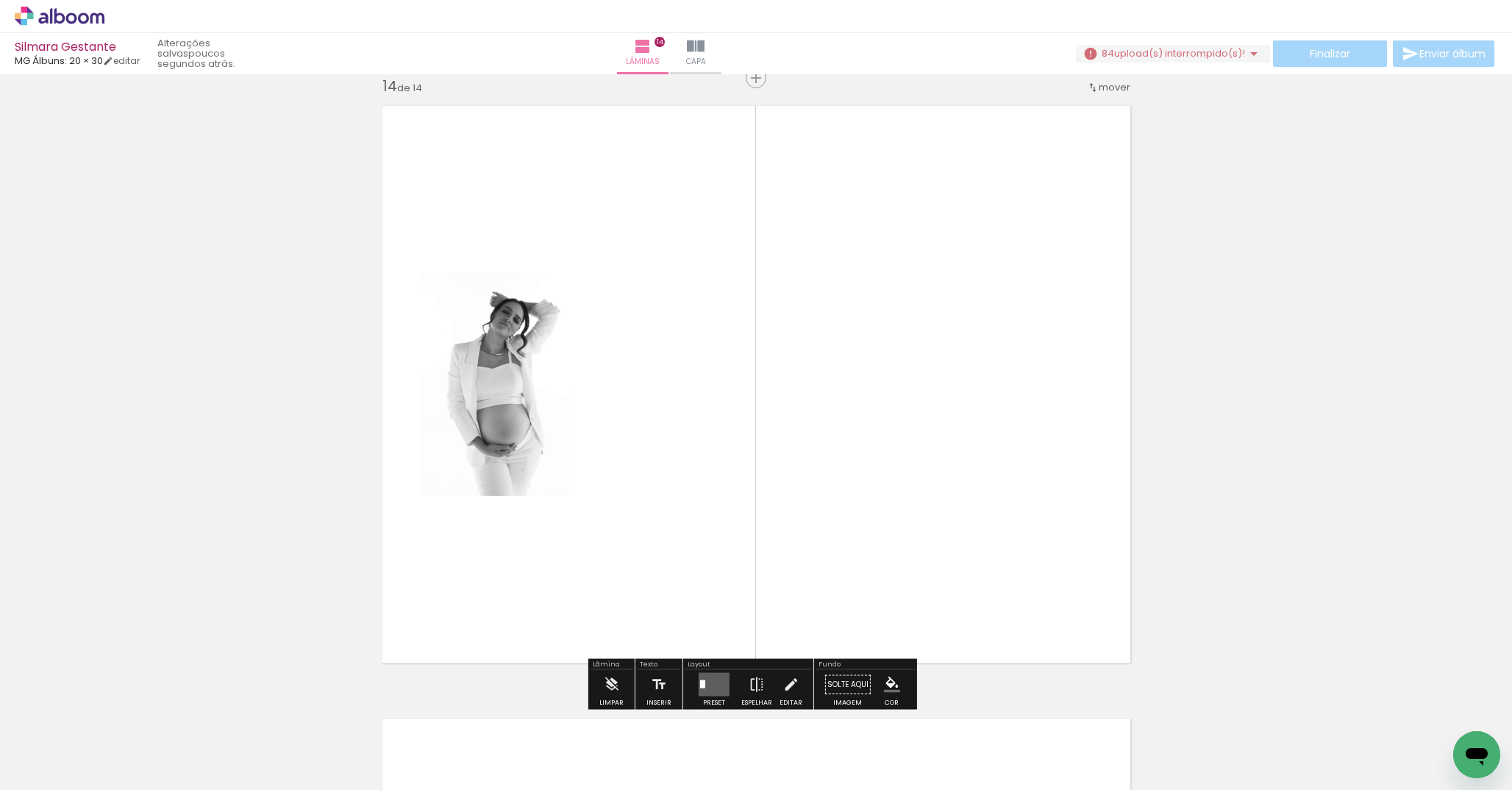
scroll to position [7987, 0]
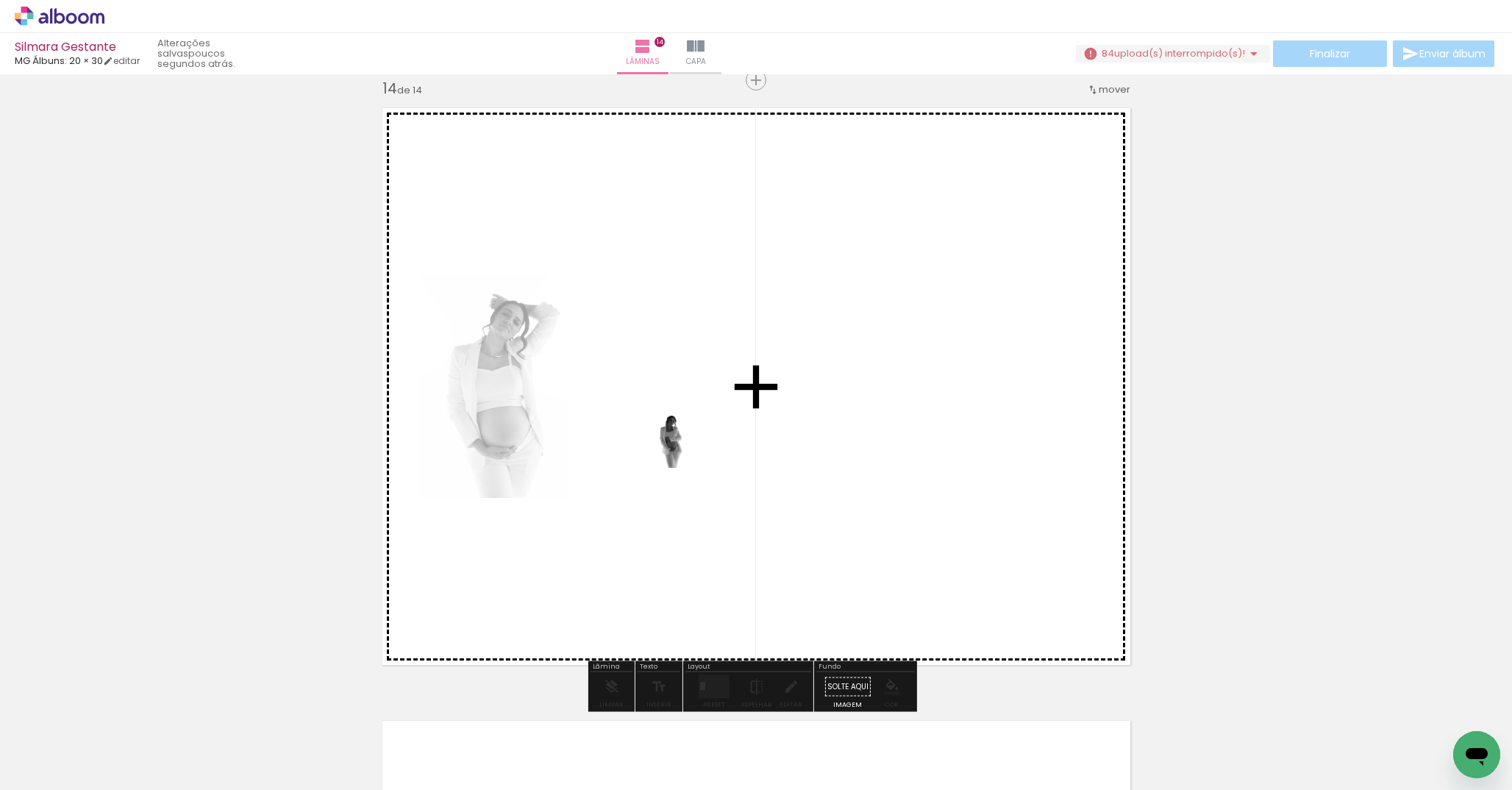
drag, startPoint x: 741, startPoint y: 755, endPoint x: 692, endPoint y: 446, distance: 312.9
click at [692, 446] on quentale-workspace at bounding box center [756, 395] width 1512 height 790
drag, startPoint x: 825, startPoint y: 735, endPoint x: 834, endPoint y: 435, distance: 300.1
click at [834, 435] on quentale-workspace at bounding box center [756, 395] width 1512 height 790
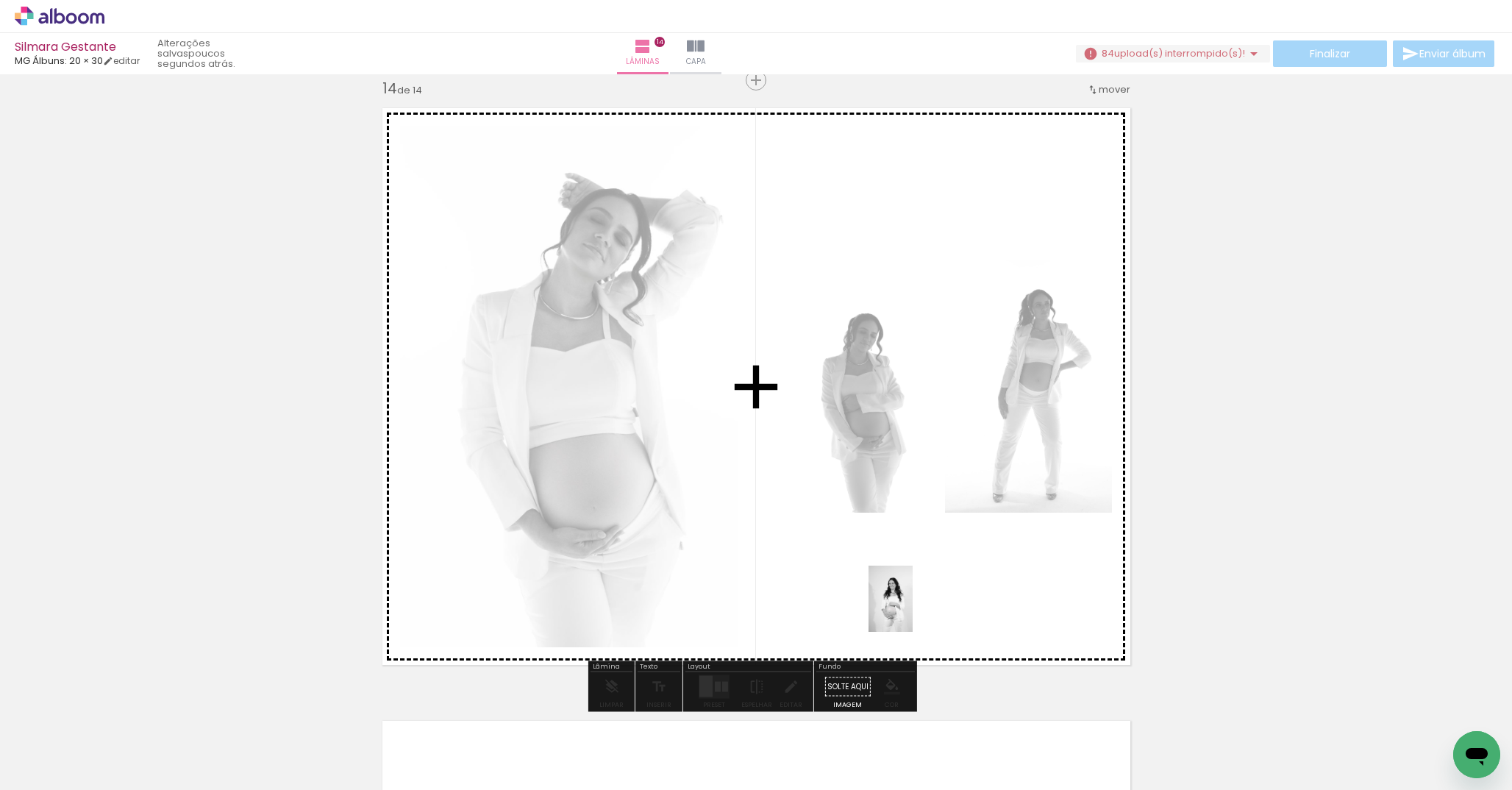
drag, startPoint x: 566, startPoint y: 746, endPoint x: 911, endPoint y: 614, distance: 369.4
click at [913, 611] on quentale-workspace at bounding box center [756, 395] width 1512 height 790
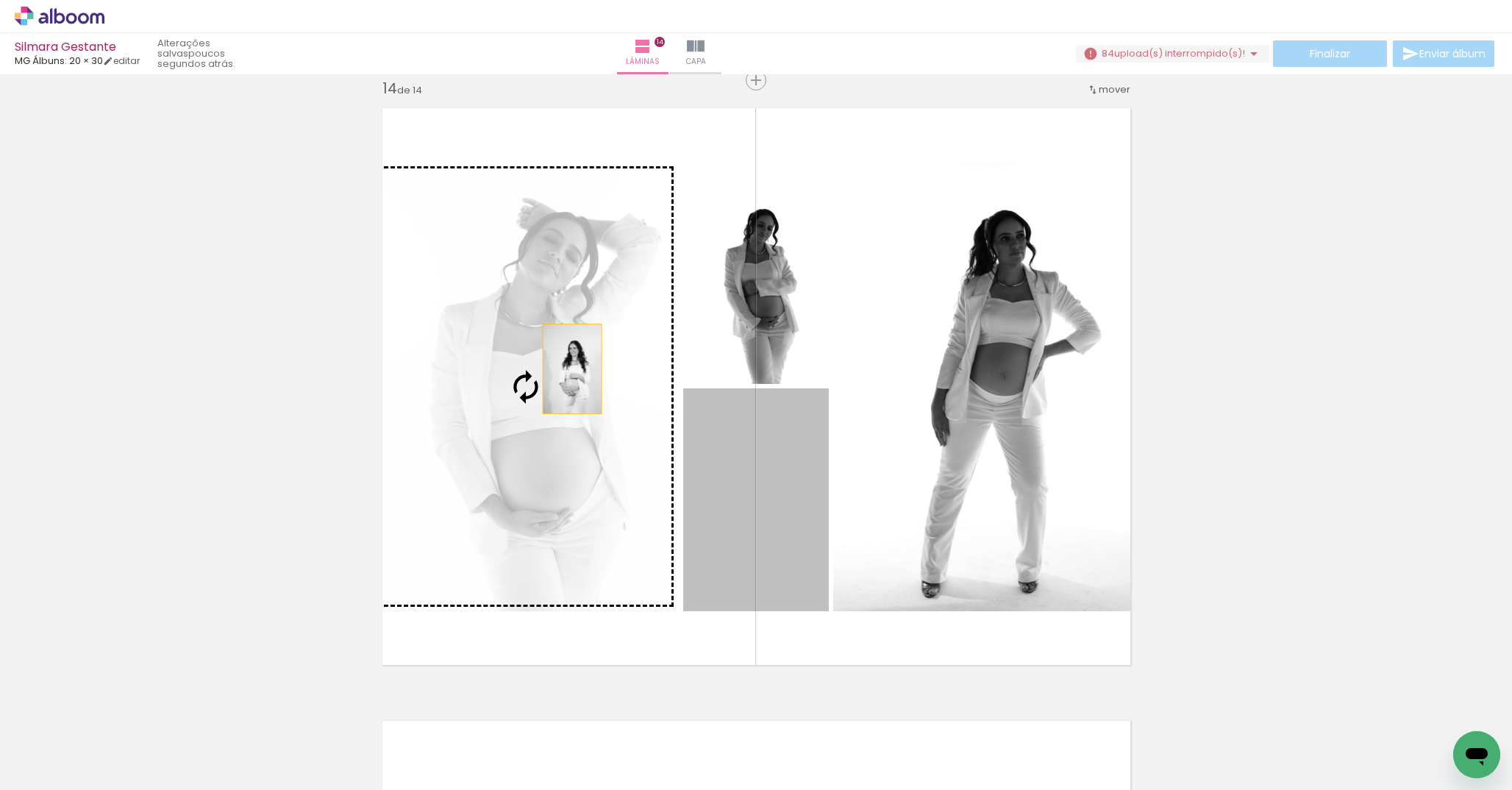
drag, startPoint x: 752, startPoint y: 502, endPoint x: 566, endPoint y: 368, distance: 229.2
click at [0, 0] on slot at bounding box center [0, 0] width 0 height 0
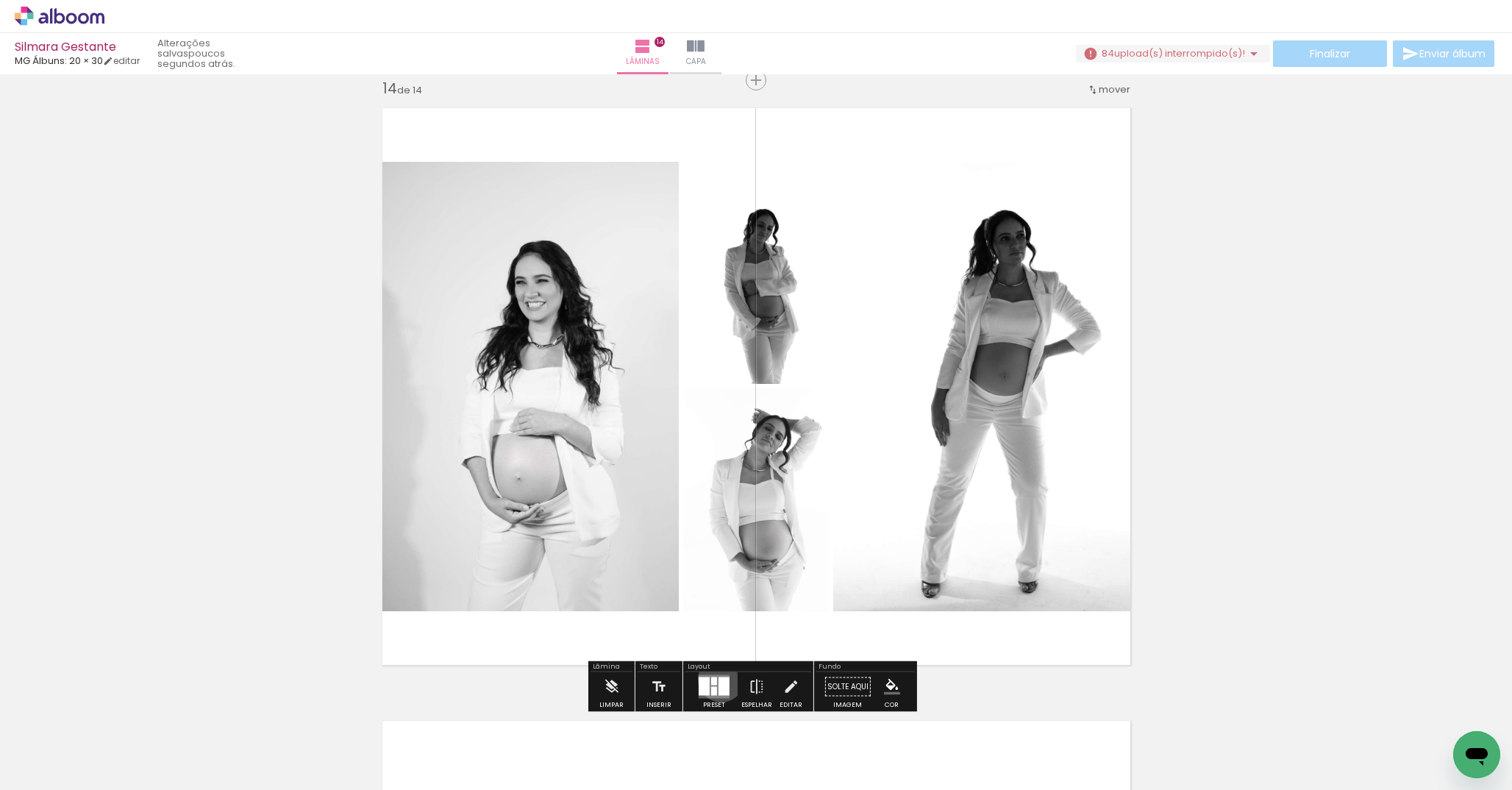
click at [719, 679] on div at bounding box center [724, 687] width 11 height 19
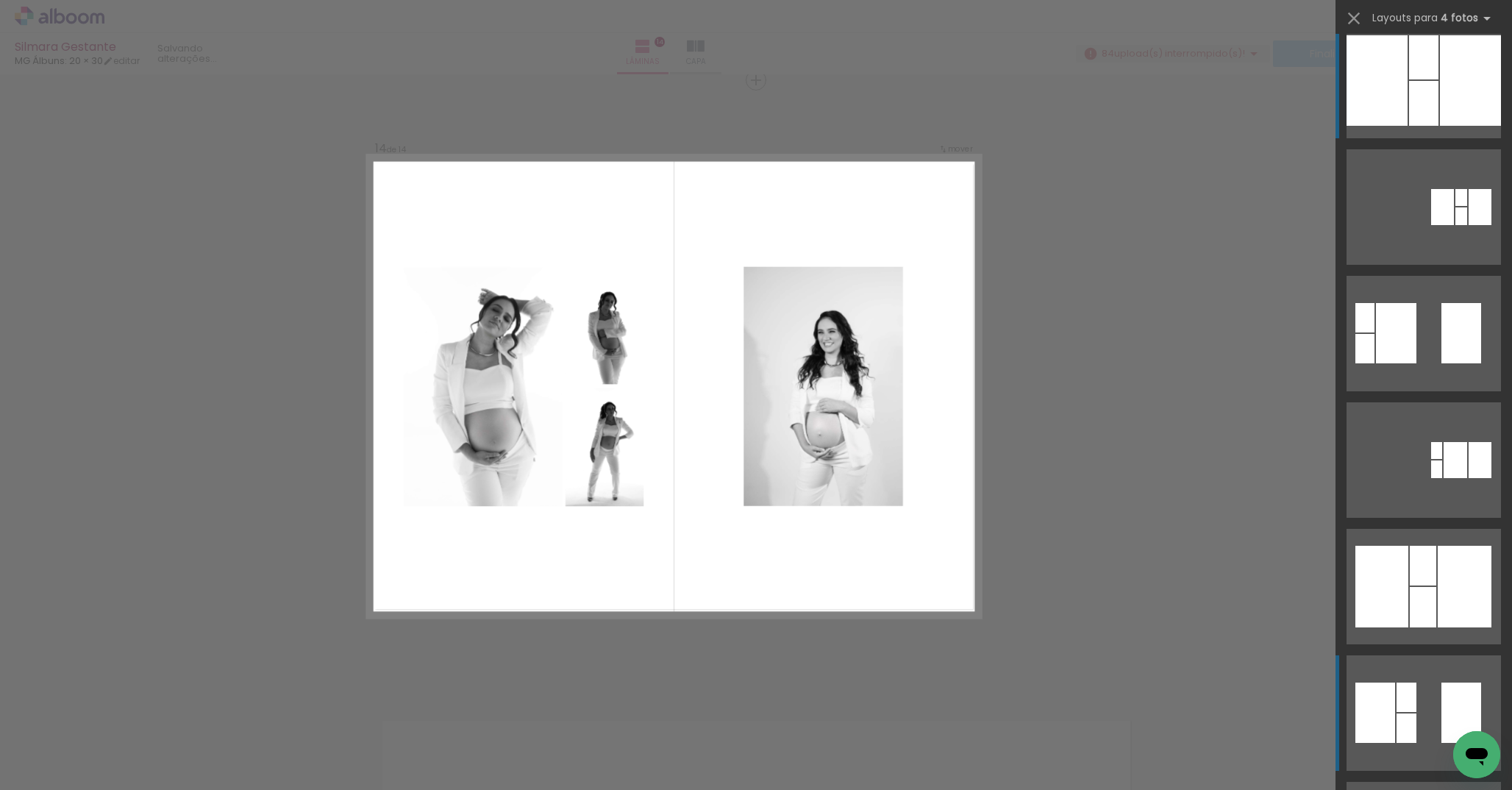
scroll to position [25, 0]
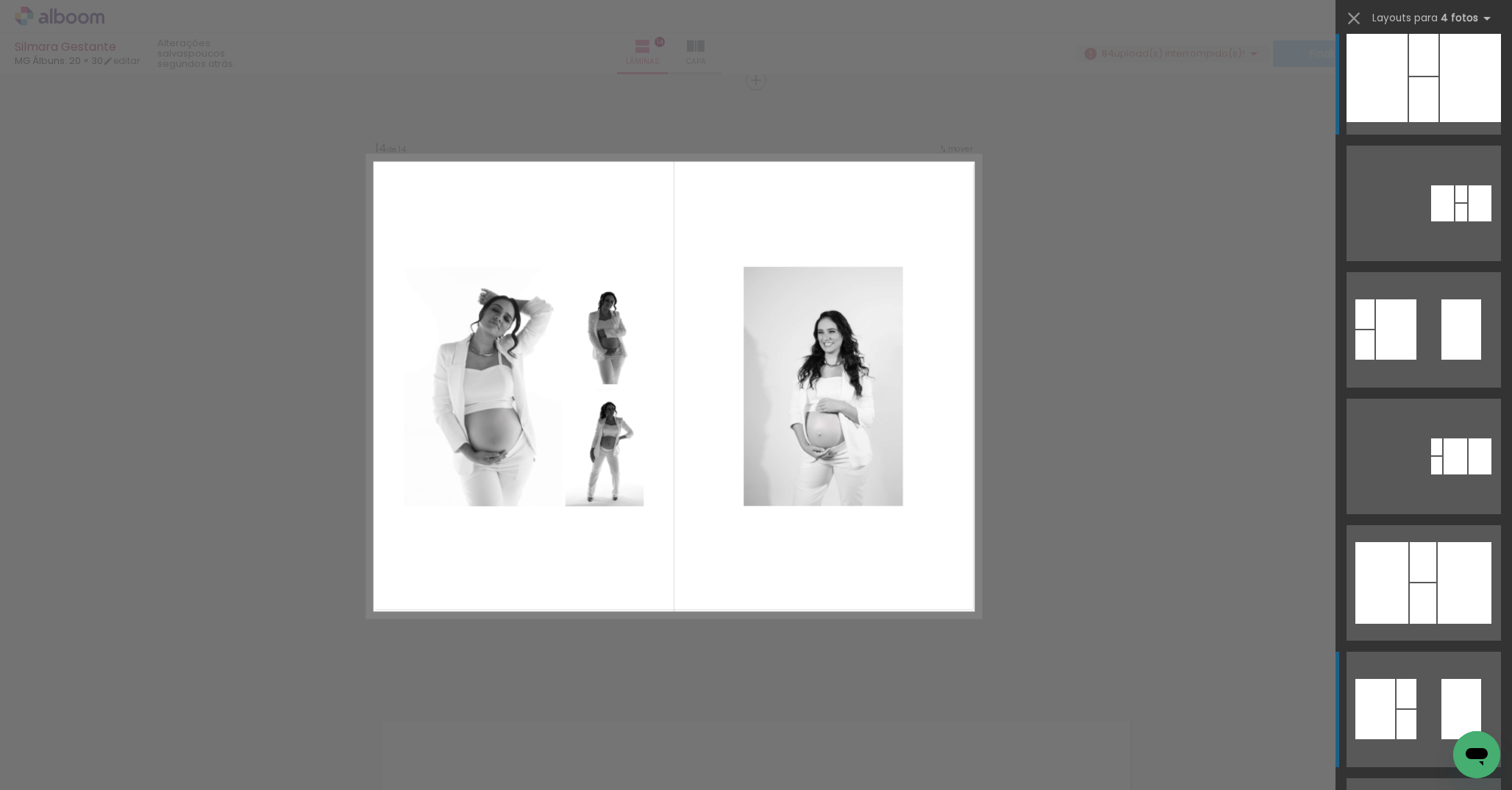
click at [1418, 697] on quentale-layouter at bounding box center [1424, 709] width 155 height 116
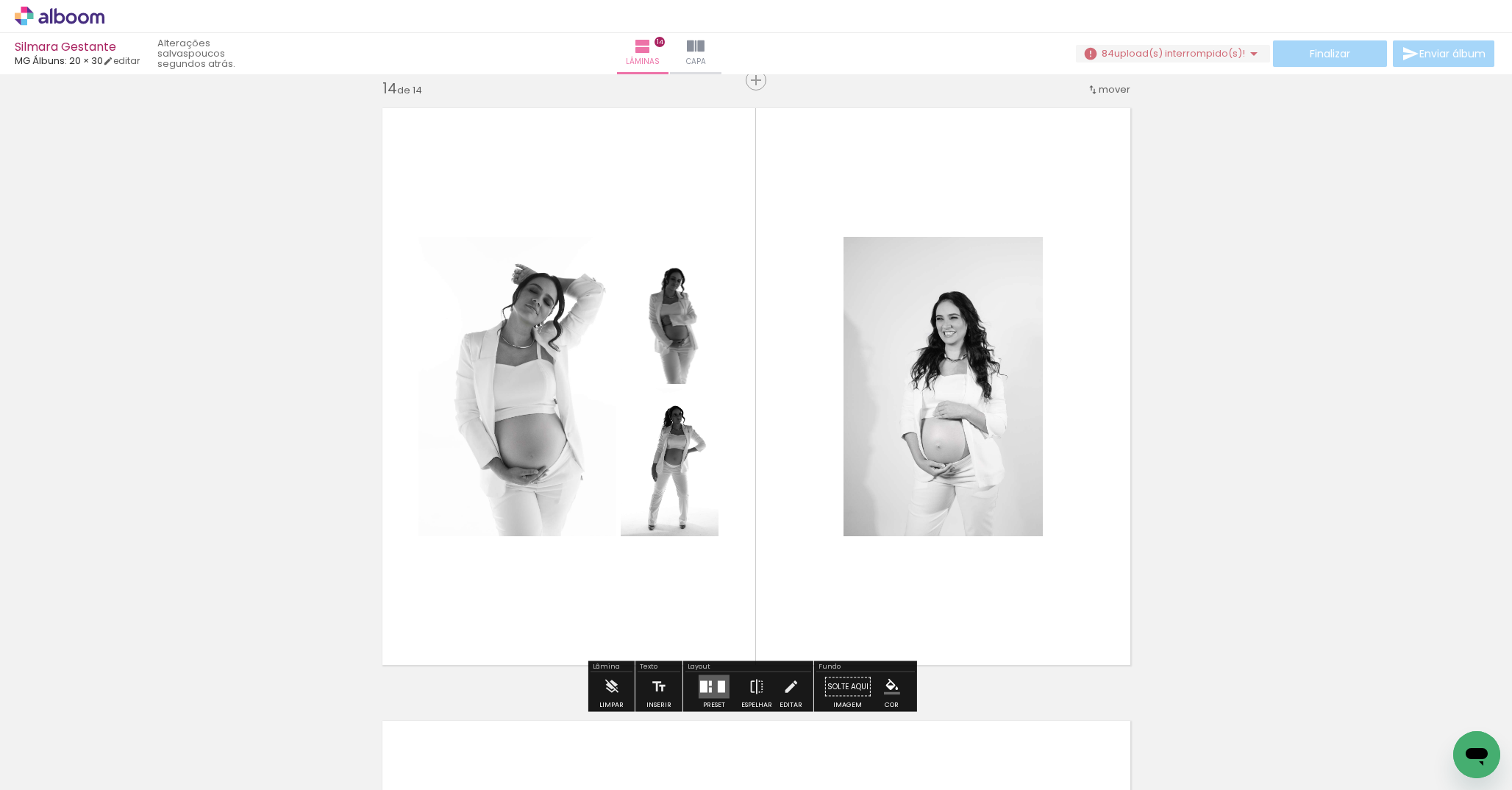
click at [586, 278] on quentale-photo at bounding box center [517, 386] width 198 height 300
click at [637, 164] on quentale-layouter at bounding box center [756, 386] width 767 height 576
click at [593, 125] on quentale-layouter at bounding box center [756, 386] width 767 height 576
